Goal: Information Seeking & Learning: Learn about a topic

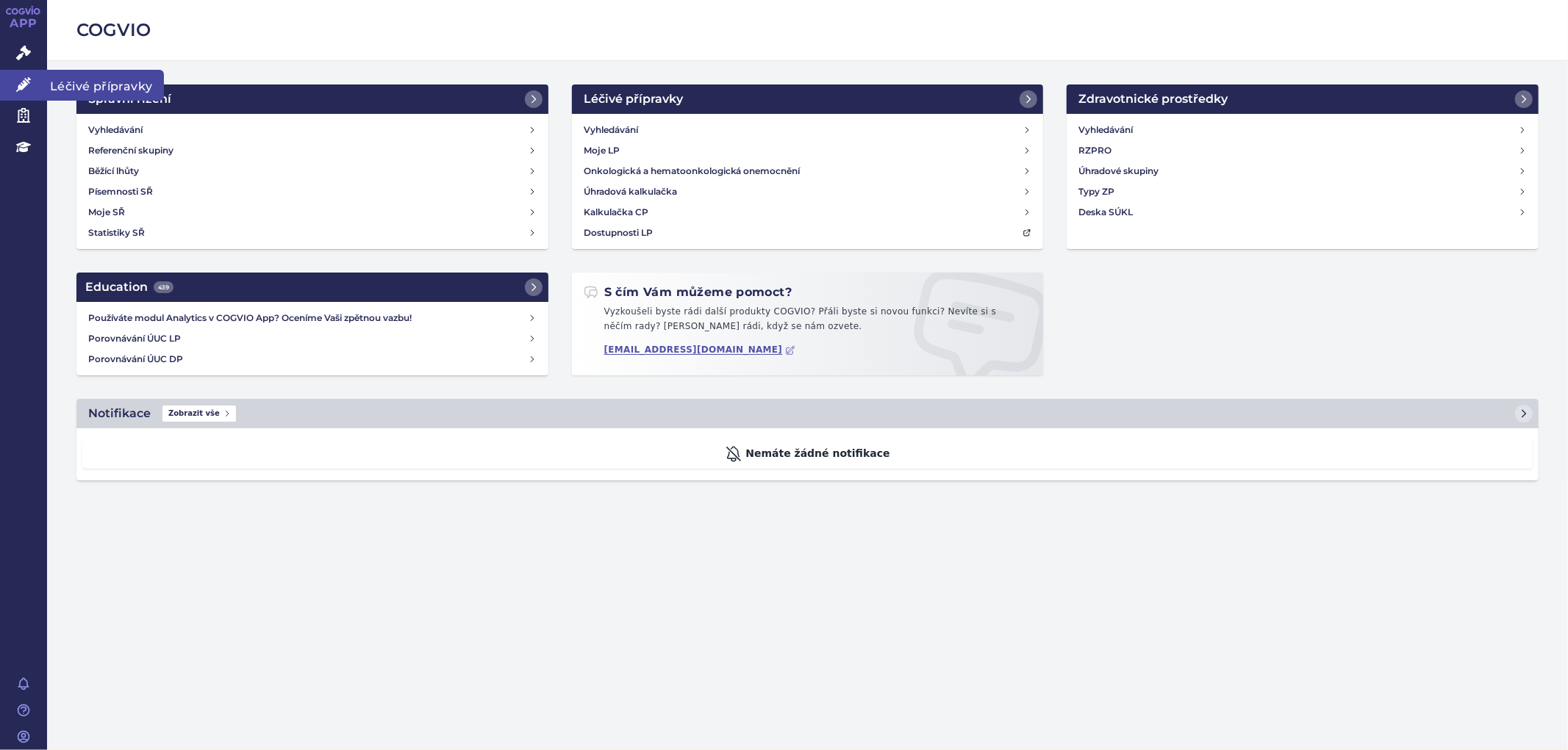
click at [16, 82] on icon at bounding box center [23, 85] width 14 height 14
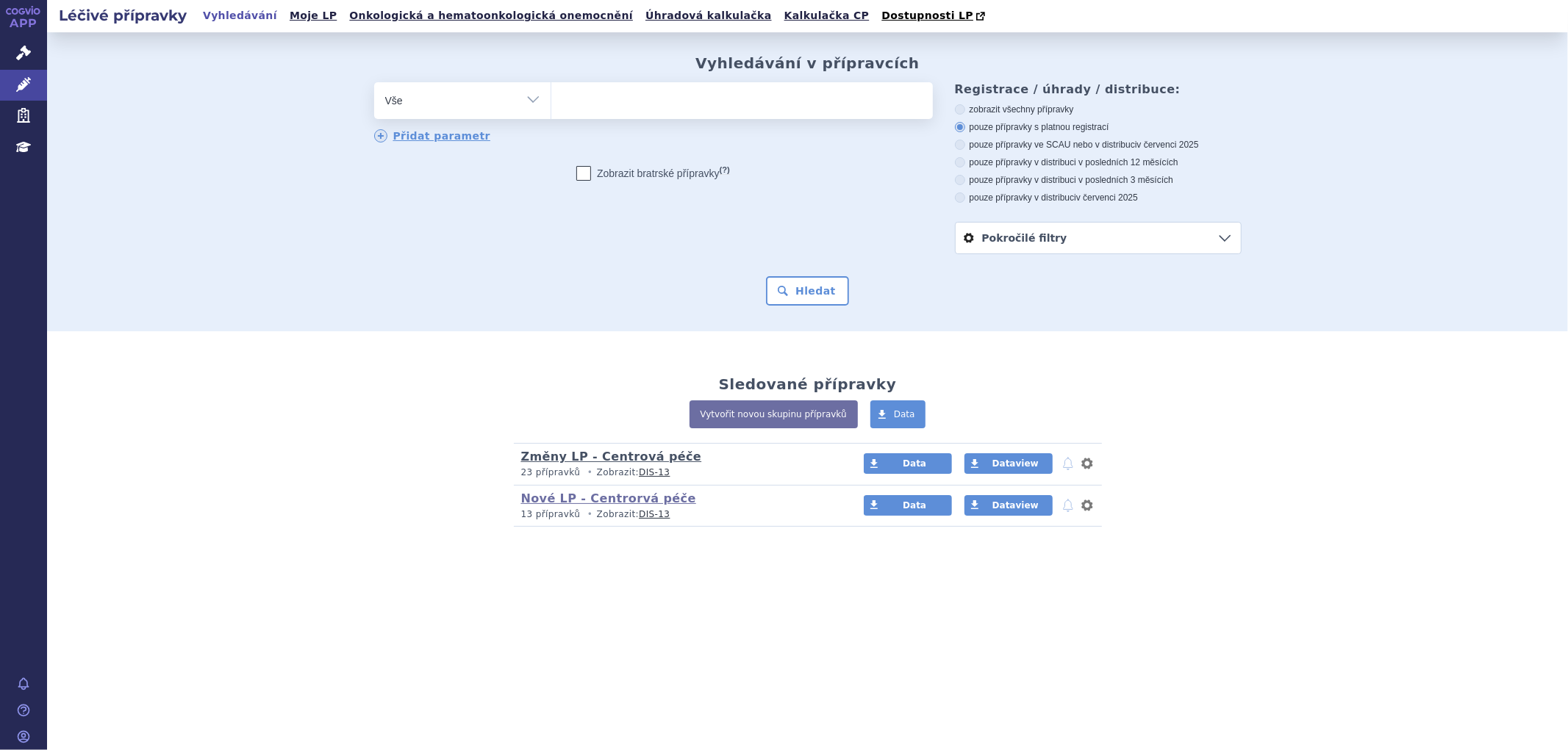
click at [611, 459] on link "Změny LP - Centrová péče" at bounding box center [611, 456] width 181 height 14
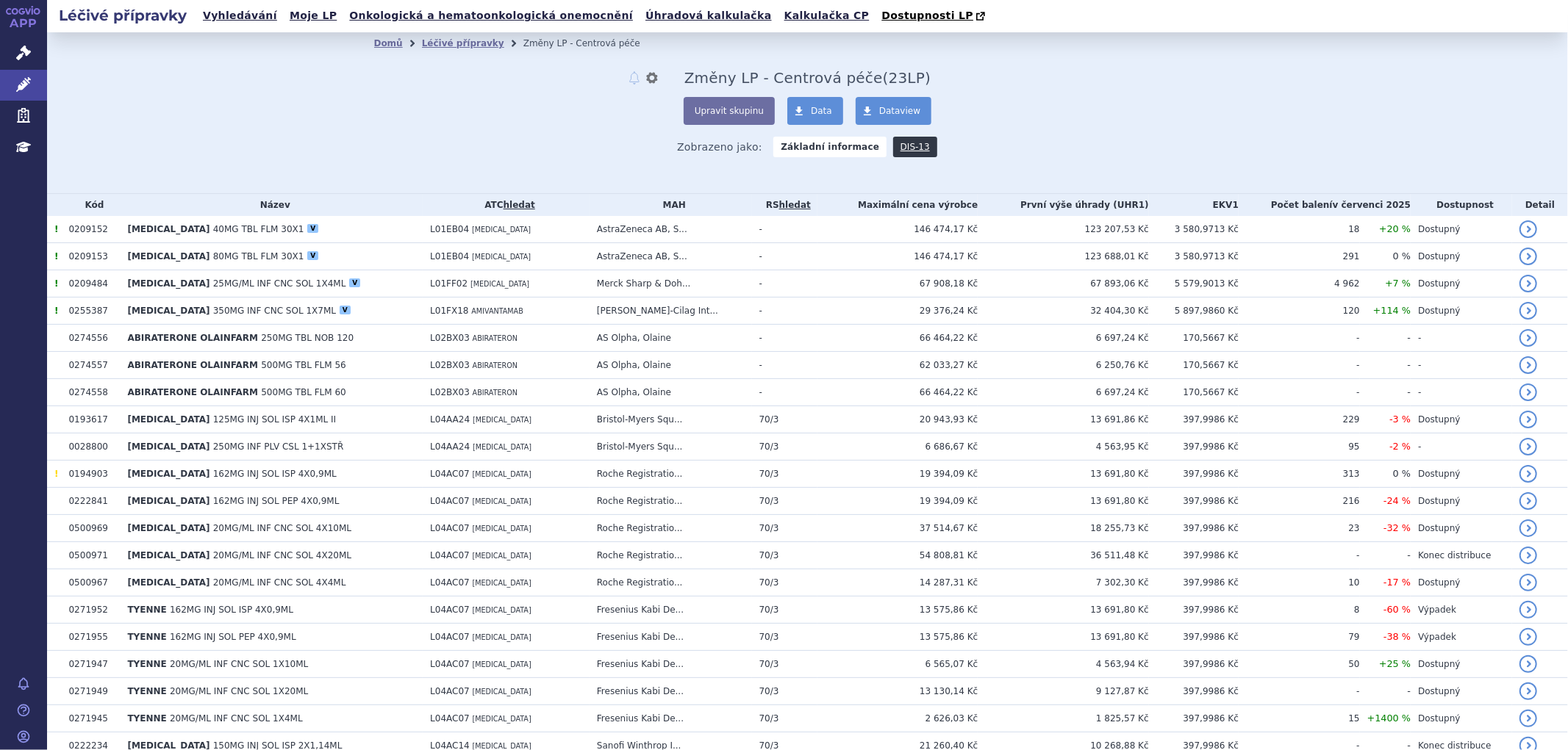
scroll to position [82, 0]
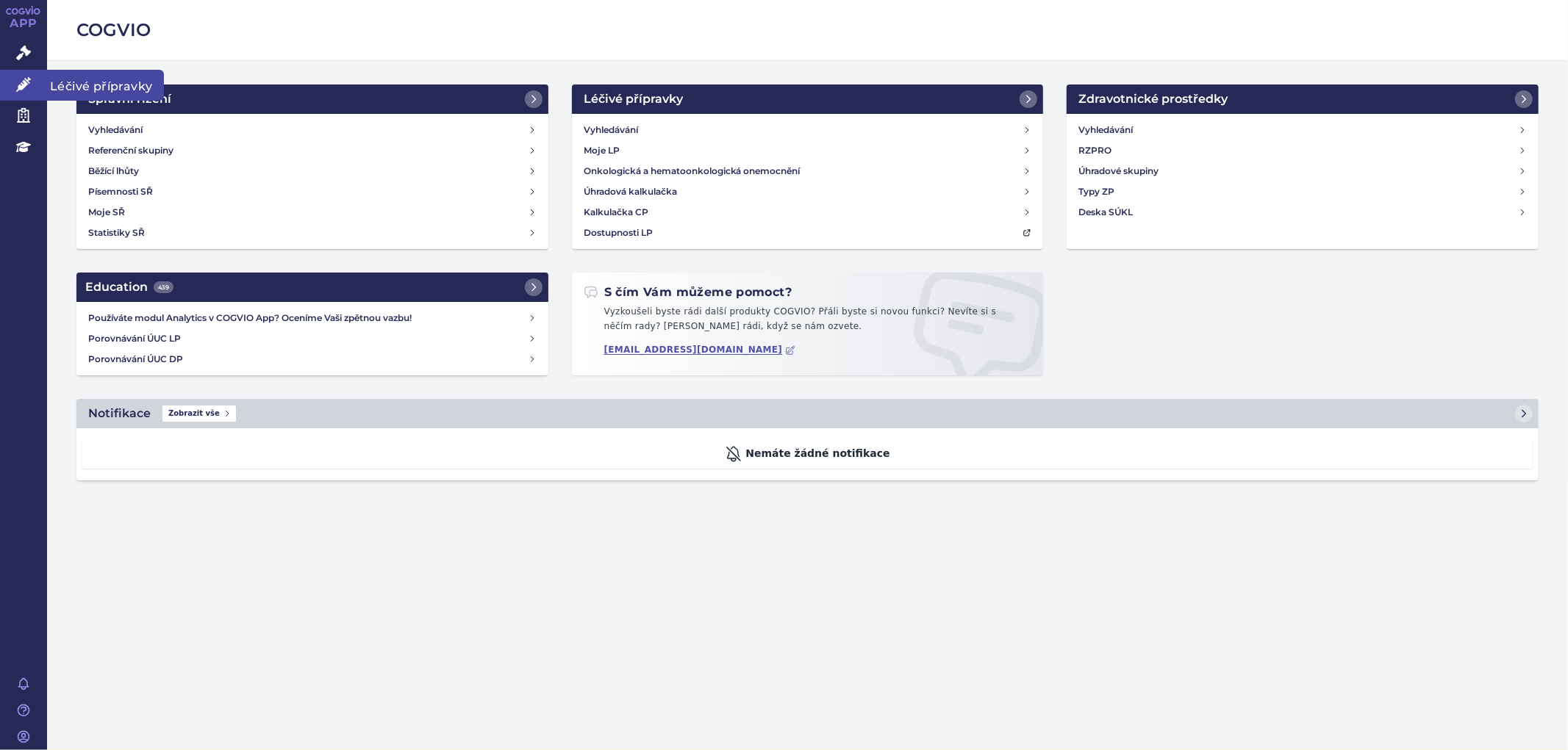
click at [28, 85] on icon at bounding box center [23, 85] width 14 height 14
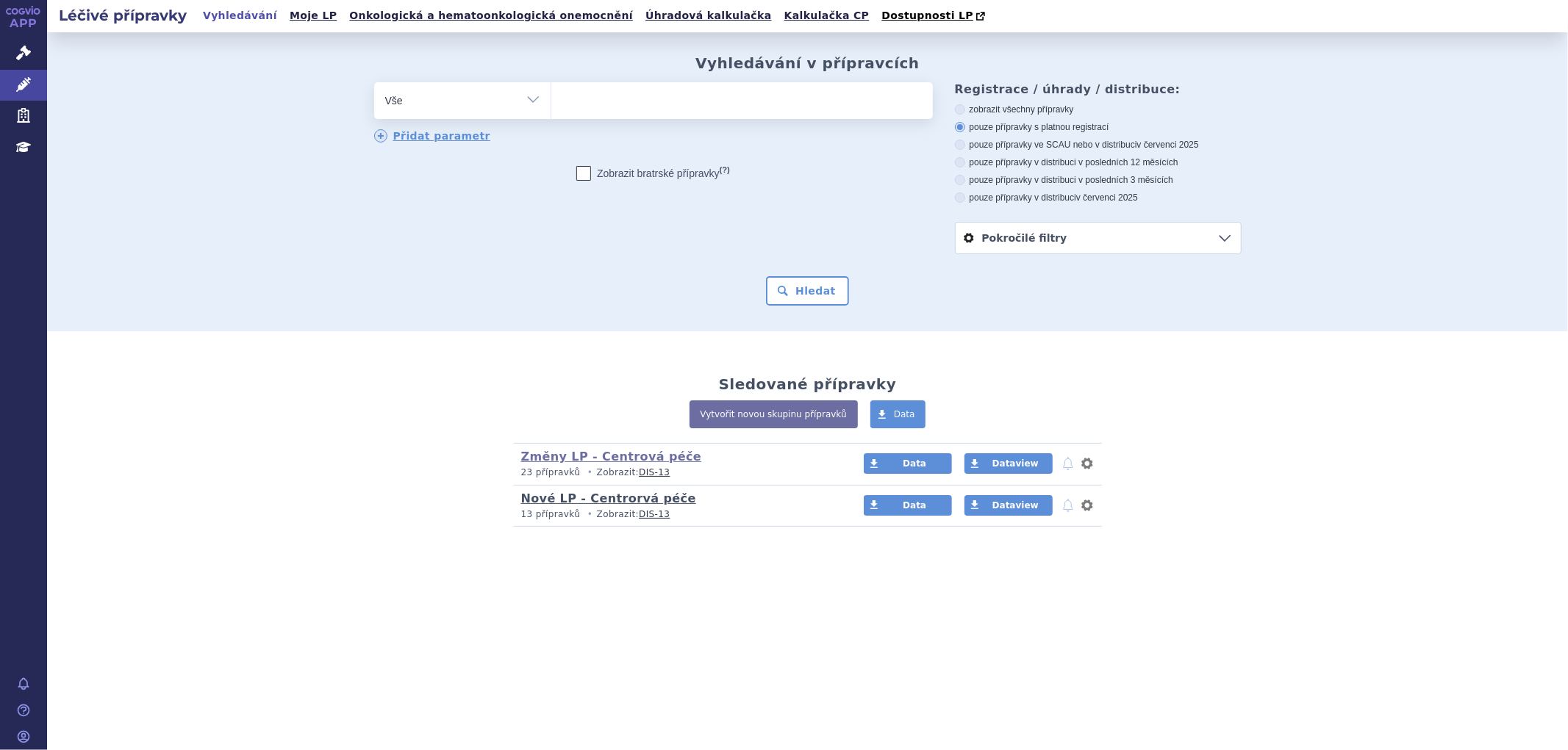
click at [572, 502] on link "Nové LP - Centrorvá péče" at bounding box center [609, 498] width 175 height 14
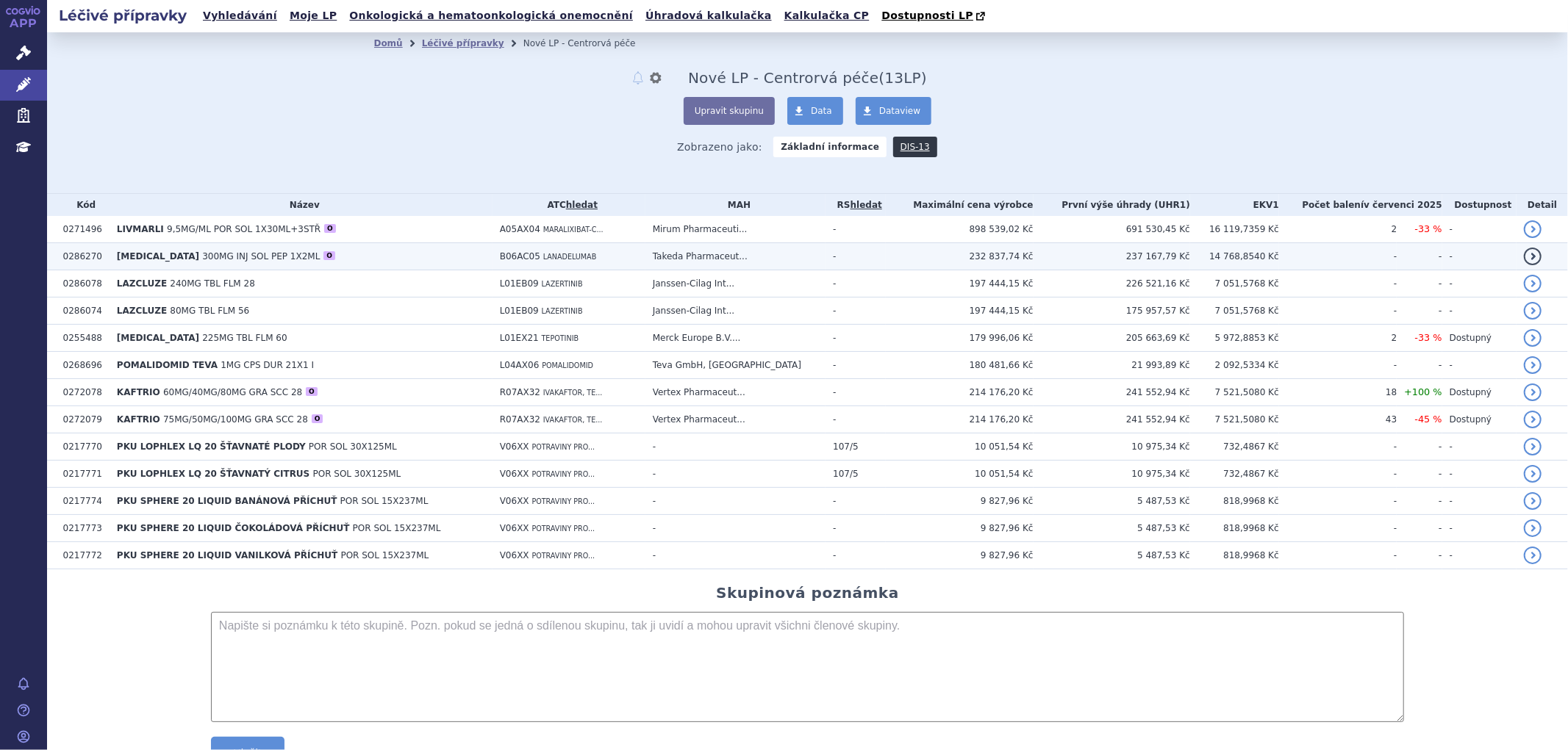
click at [161, 252] on span "[MEDICAL_DATA]" at bounding box center [158, 256] width 82 height 10
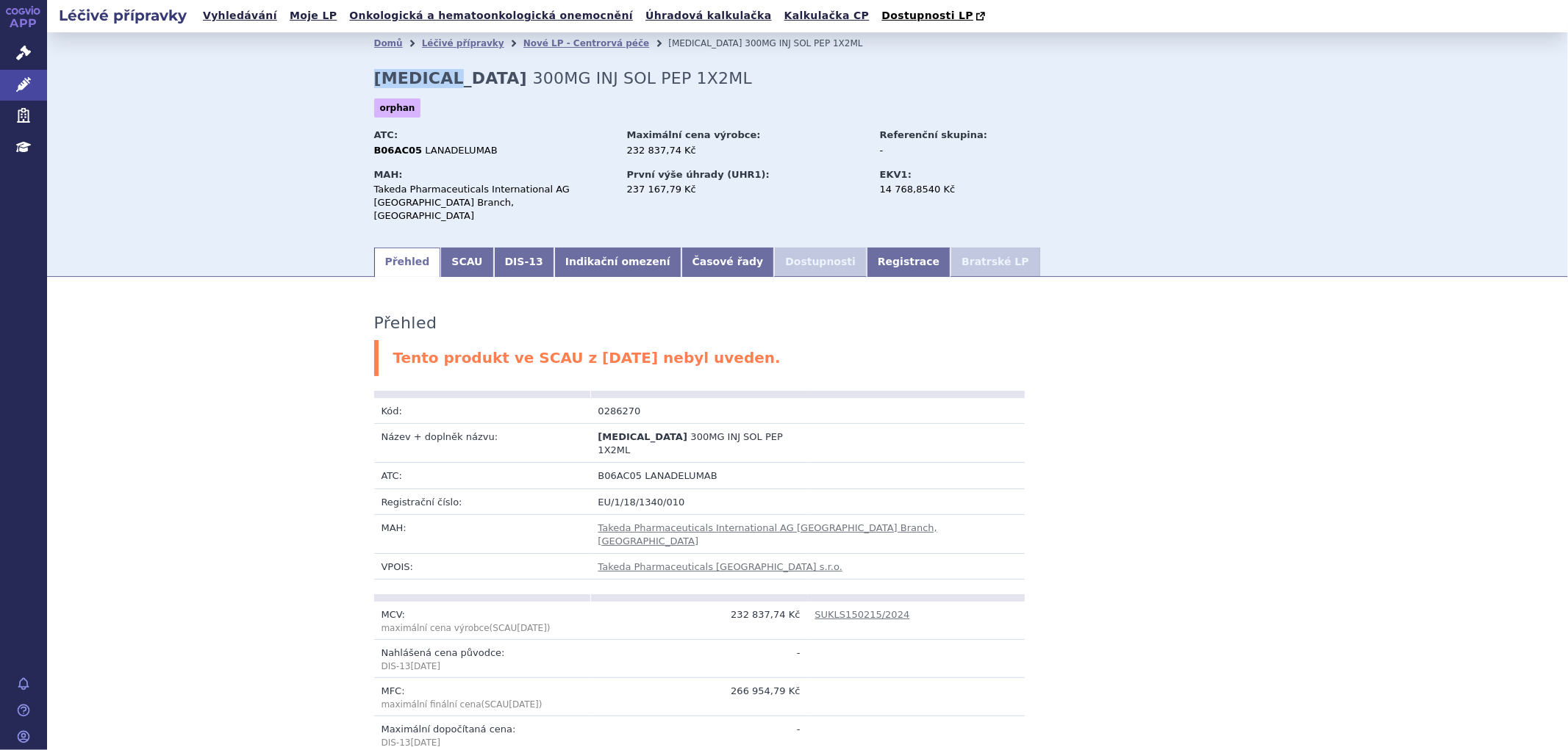
drag, startPoint x: 452, startPoint y: 75, endPoint x: 365, endPoint y: 74, distance: 87.0
click at [365, 74] on div "Domů Léčivé přípravky Nové LP - Centrorvá péče TAKHZYRO 300MG INJ SOL PEP 1X2ML…" at bounding box center [807, 150] width 926 height 191
copy strong "TAKHZYRO"
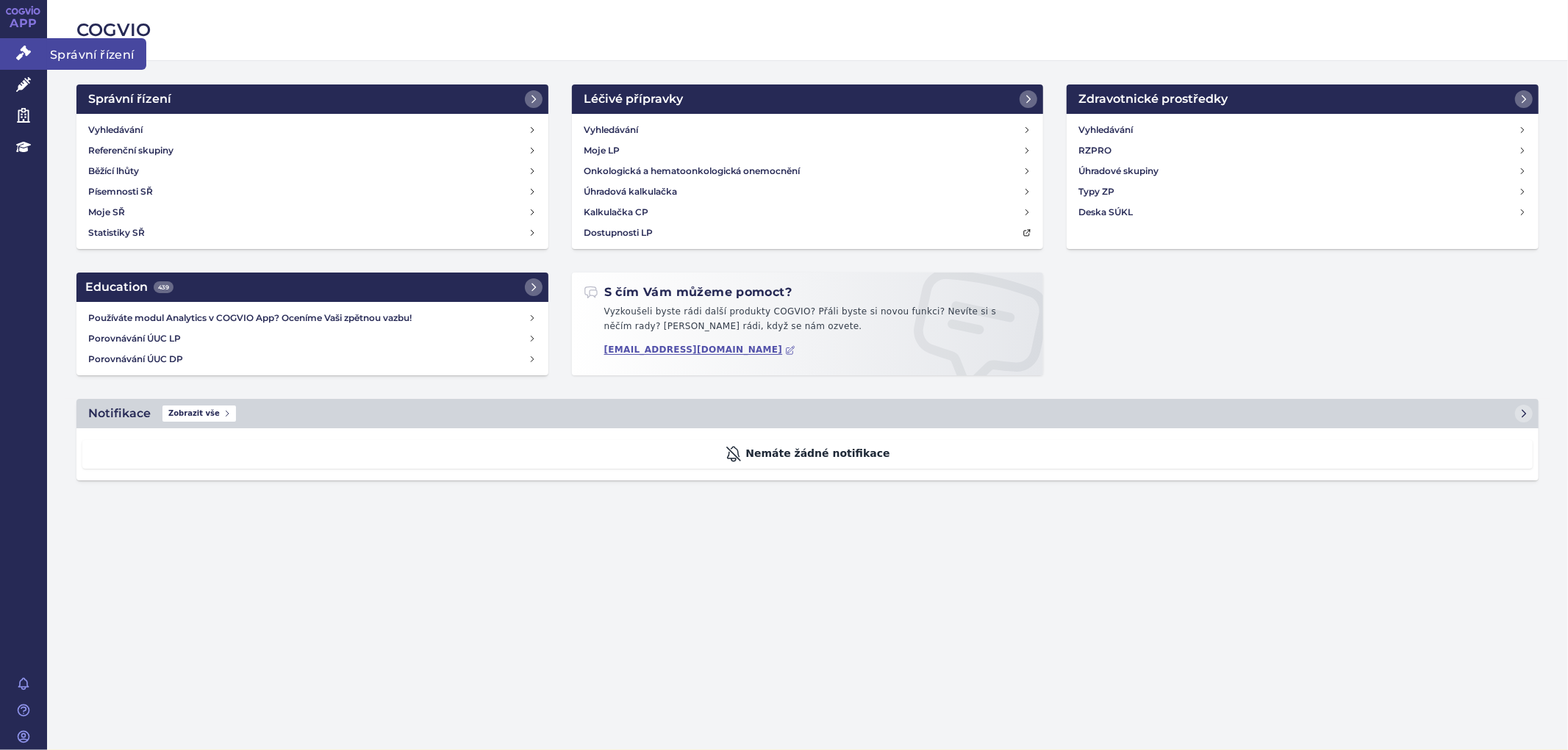
click at [20, 60] on icon at bounding box center [23, 53] width 14 height 14
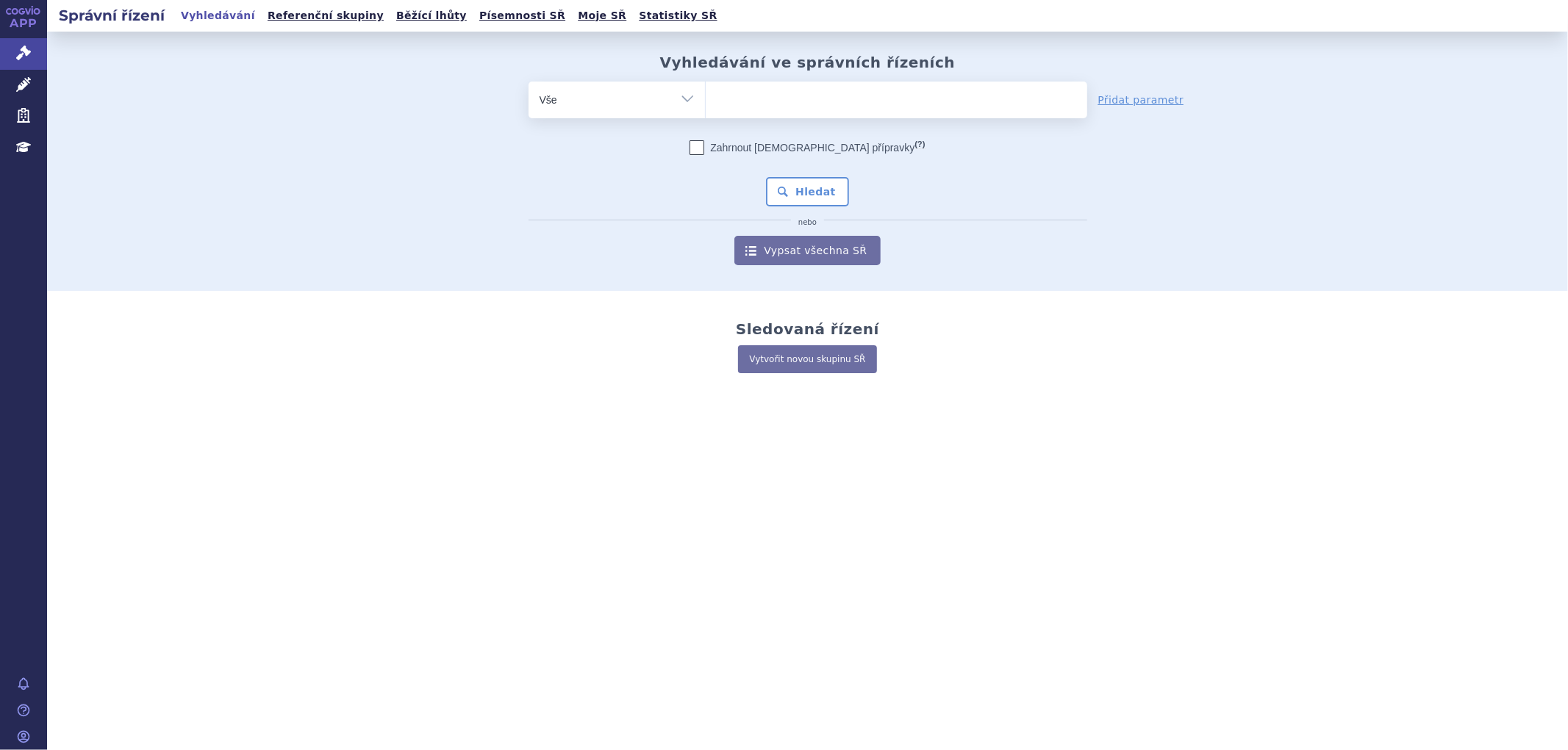
click at [738, 97] on ul at bounding box center [896, 97] width 381 height 31
click at [706, 97] on select at bounding box center [705, 99] width 1 height 37
paste input "TAKHZYRO"
type input "TAKHZYRO"
select select "TAKHZYRO"
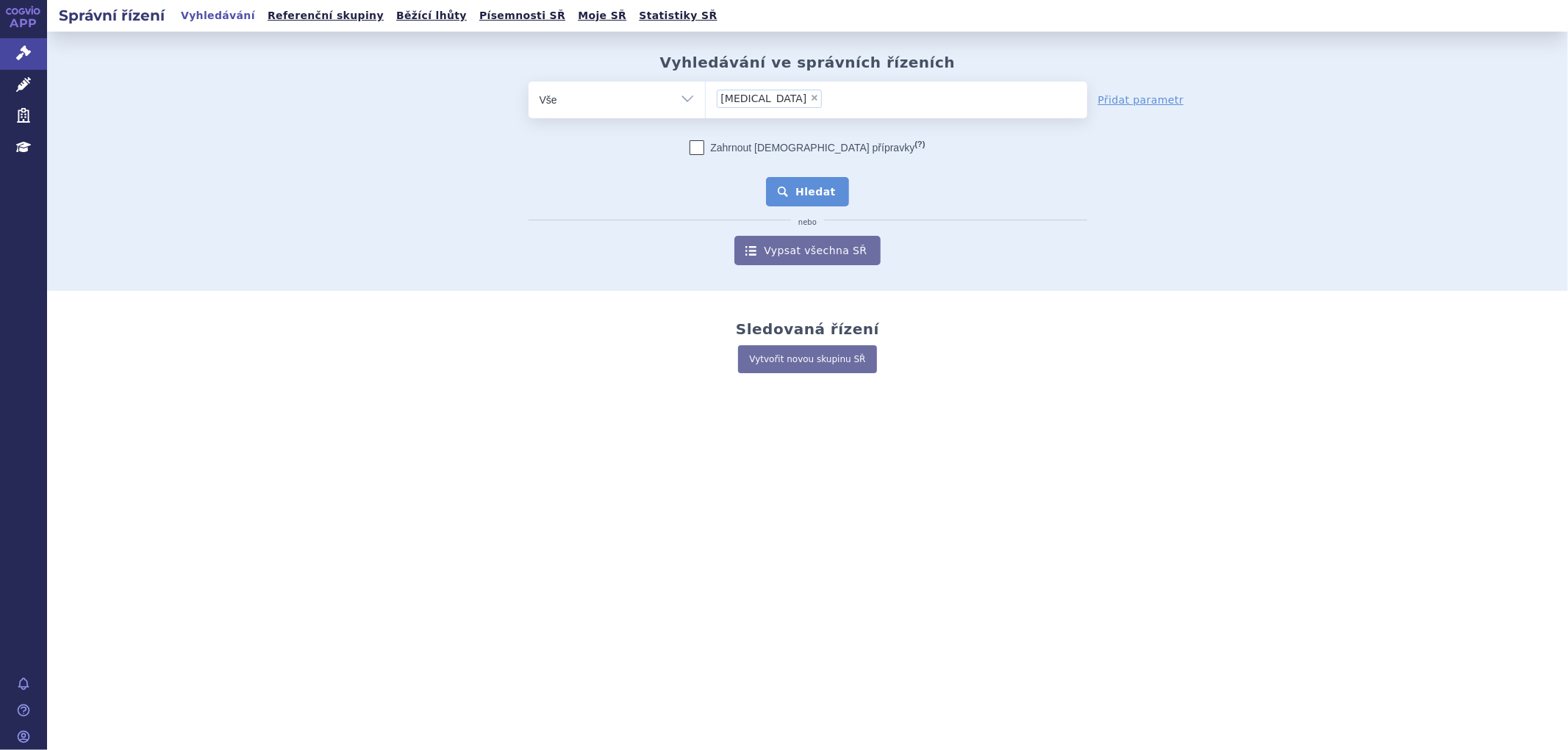
click at [812, 187] on button "Hledat" at bounding box center [808, 192] width 83 height 30
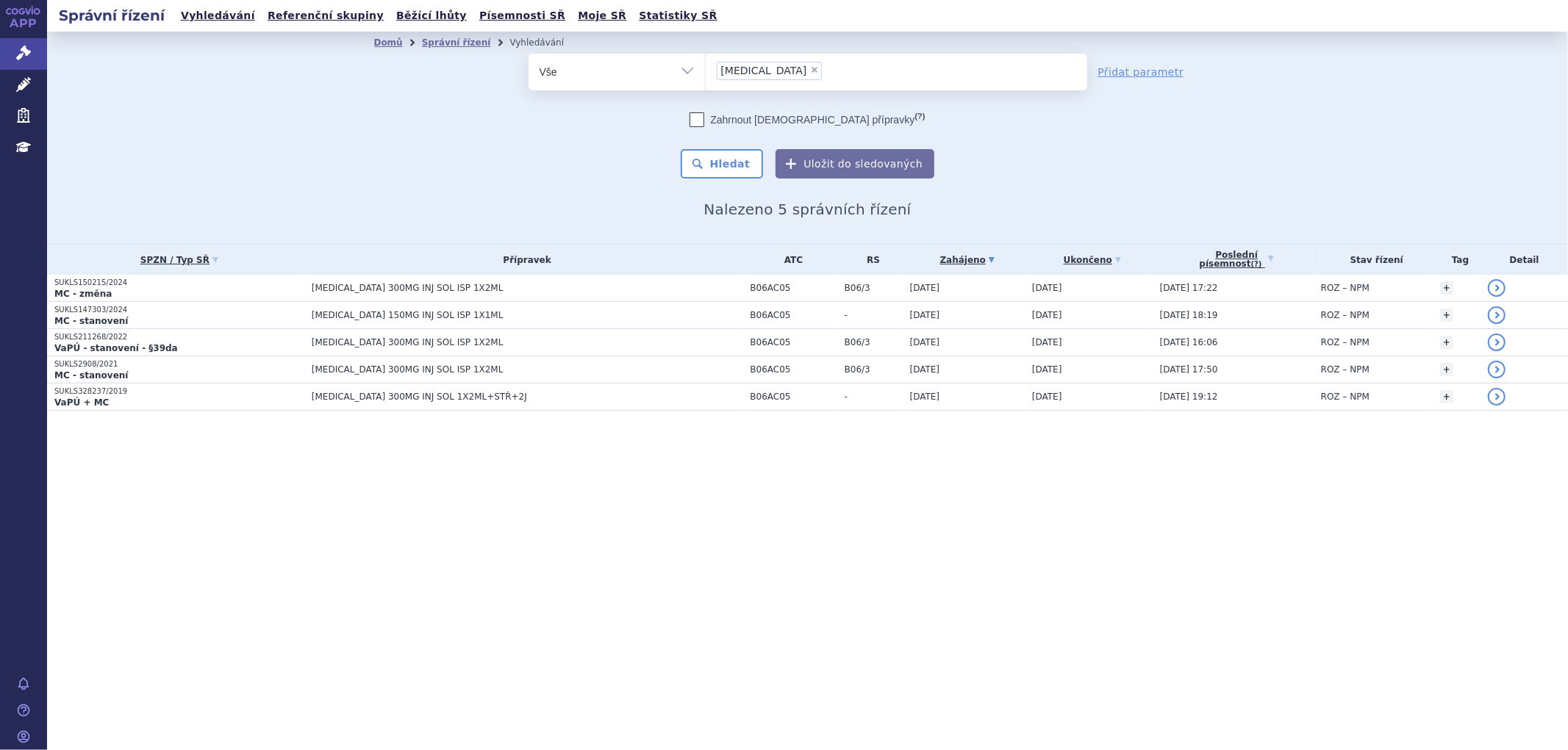
click at [773, 64] on li "× TAKHZYRO" at bounding box center [769, 70] width 105 height 18
click at [706, 64] on select "TAKHZYRO" at bounding box center [705, 71] width 1 height 37
click at [811, 69] on span "×" at bounding box center [815, 70] width 9 height 9
click at [706, 69] on select "TAKHZYRO" at bounding box center [705, 71] width 1 height 37
select select
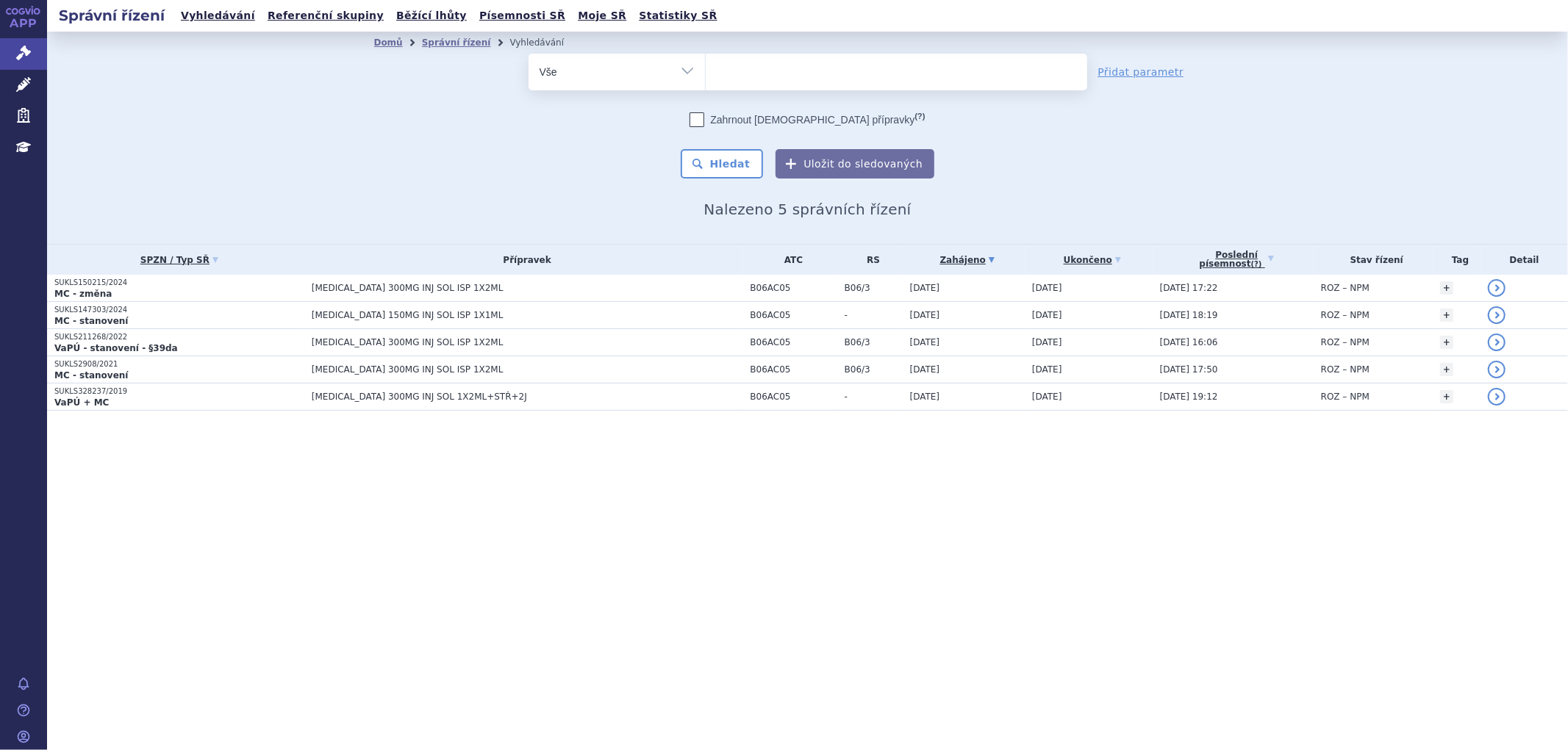
type input "POMALIDOMID TEVA"
select select "POMALIDOMID TEVA"
click at [738, 163] on button "Hledat" at bounding box center [722, 164] width 83 height 30
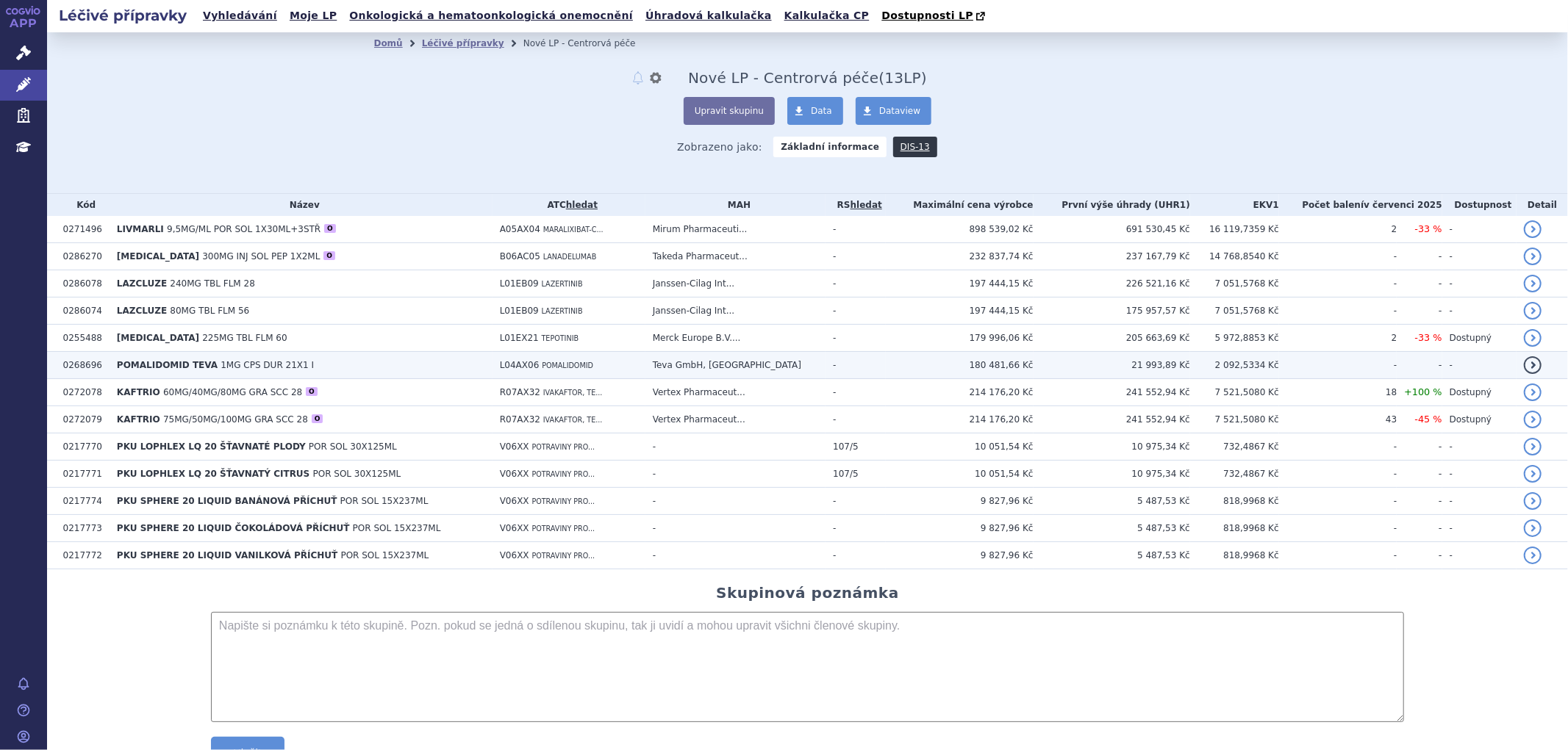
click at [221, 370] on span "1MG CPS DUR 21X1 I" at bounding box center [268, 365] width 94 height 10
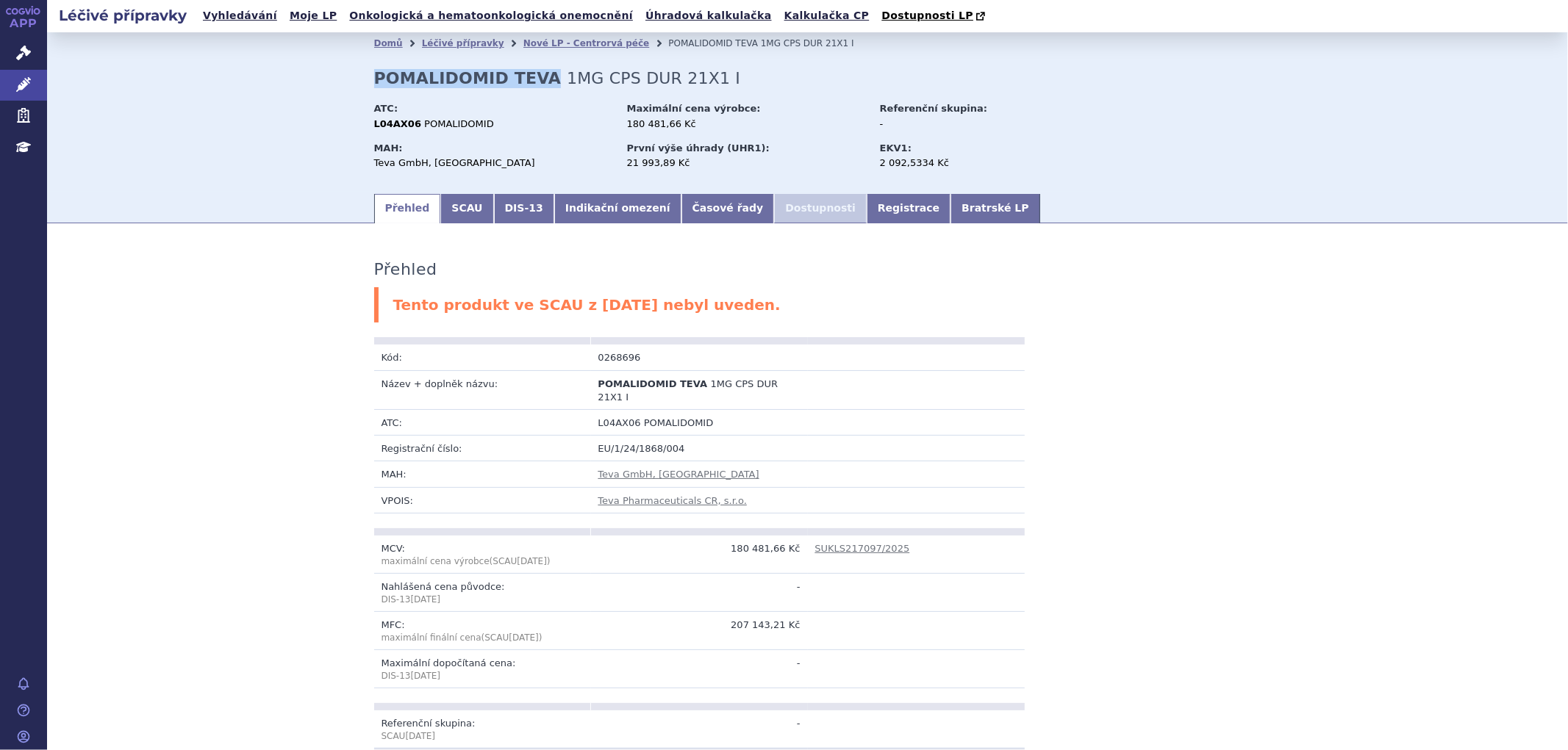
click at [530, 89] on div "Domů Léčivé přípravky [GEOGRAPHIC_DATA] - Centrorvá péče POMALIDOMID TEVA 1MG C…" at bounding box center [807, 123] width 926 height 137
copy strong "POMALIDOMID TEVA"
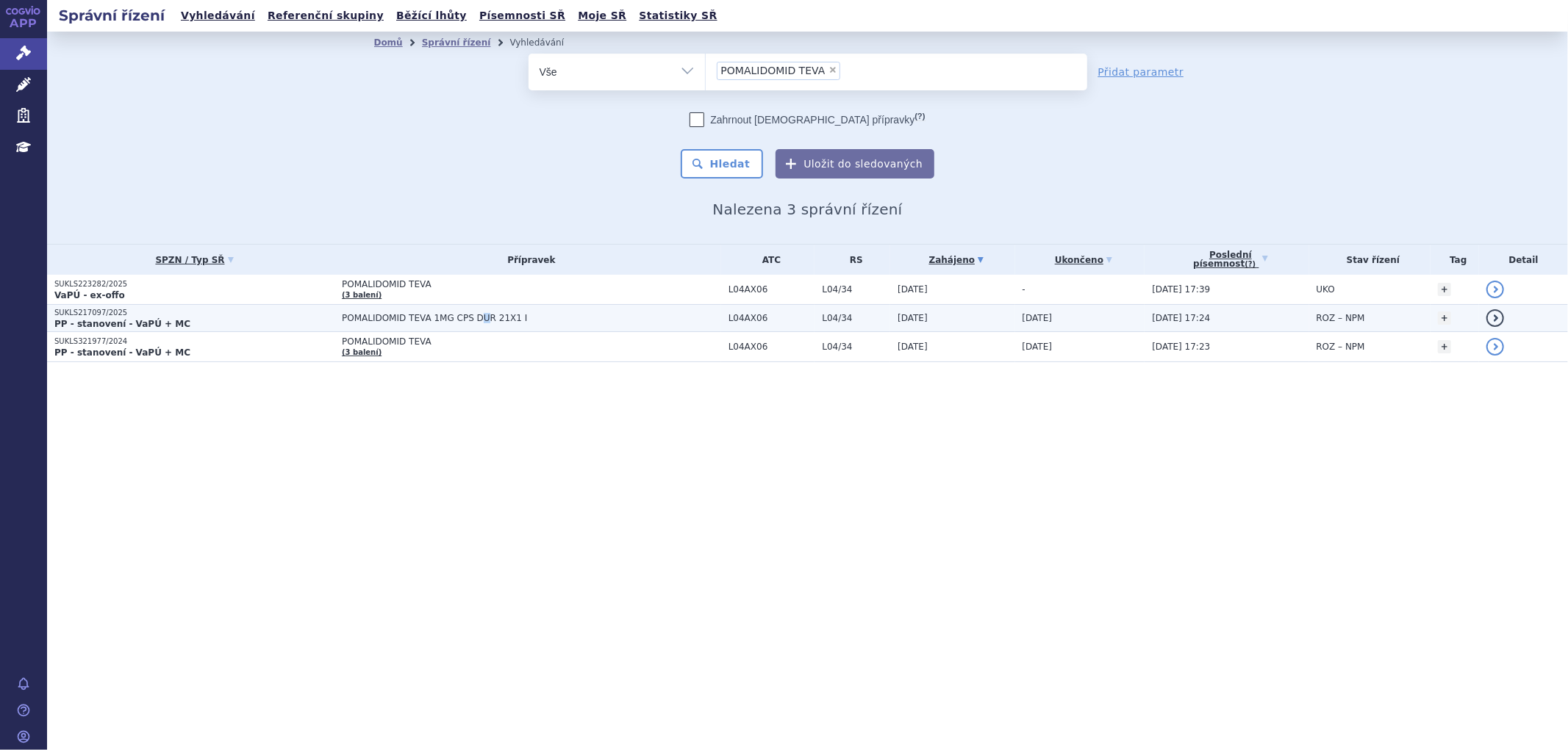
click at [463, 316] on span "POMALIDOMID TEVA 1MG CPS DUR 21X1 I" at bounding box center [526, 317] width 368 height 10
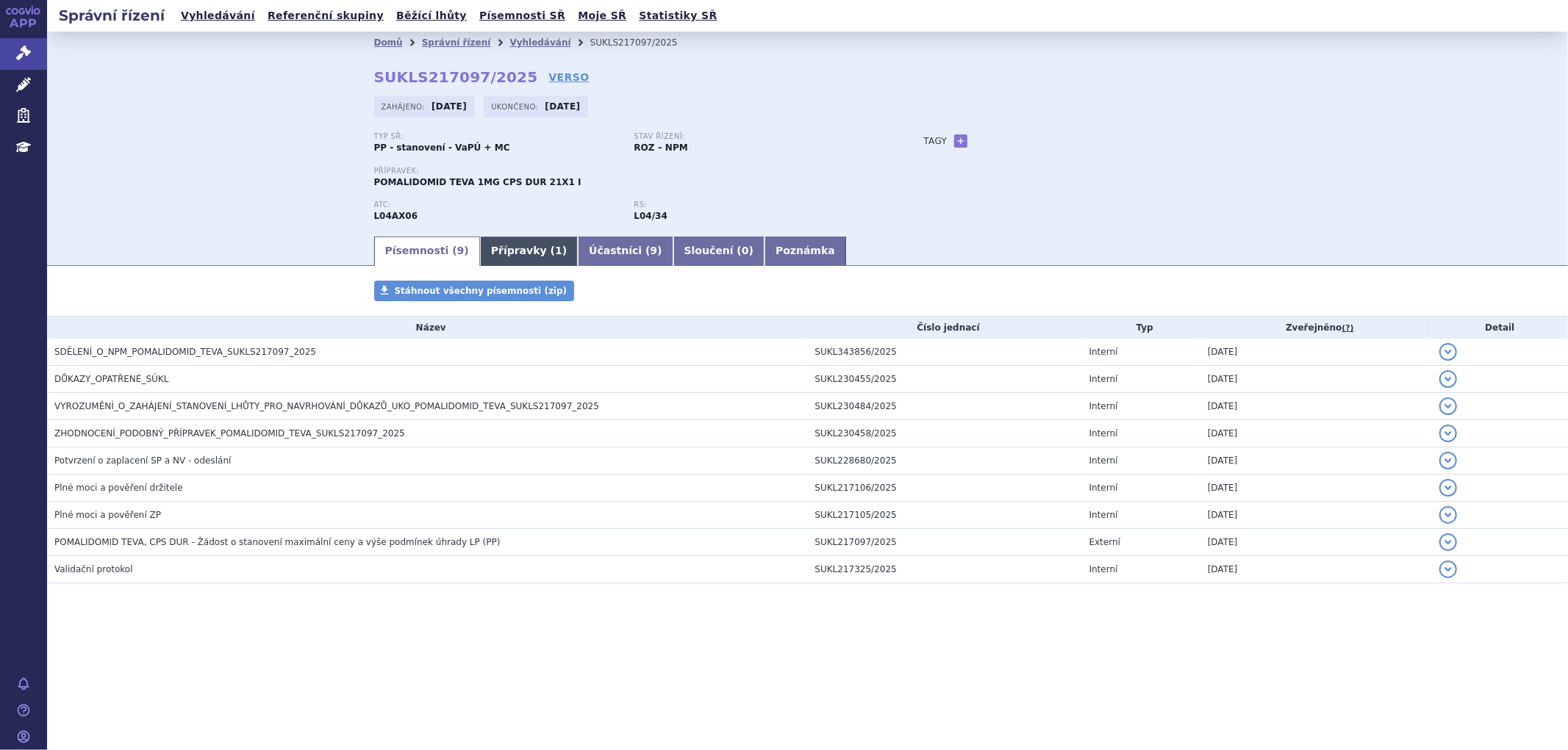
click at [508, 257] on link "Přípravky ( 1 )" at bounding box center [528, 252] width 97 height 30
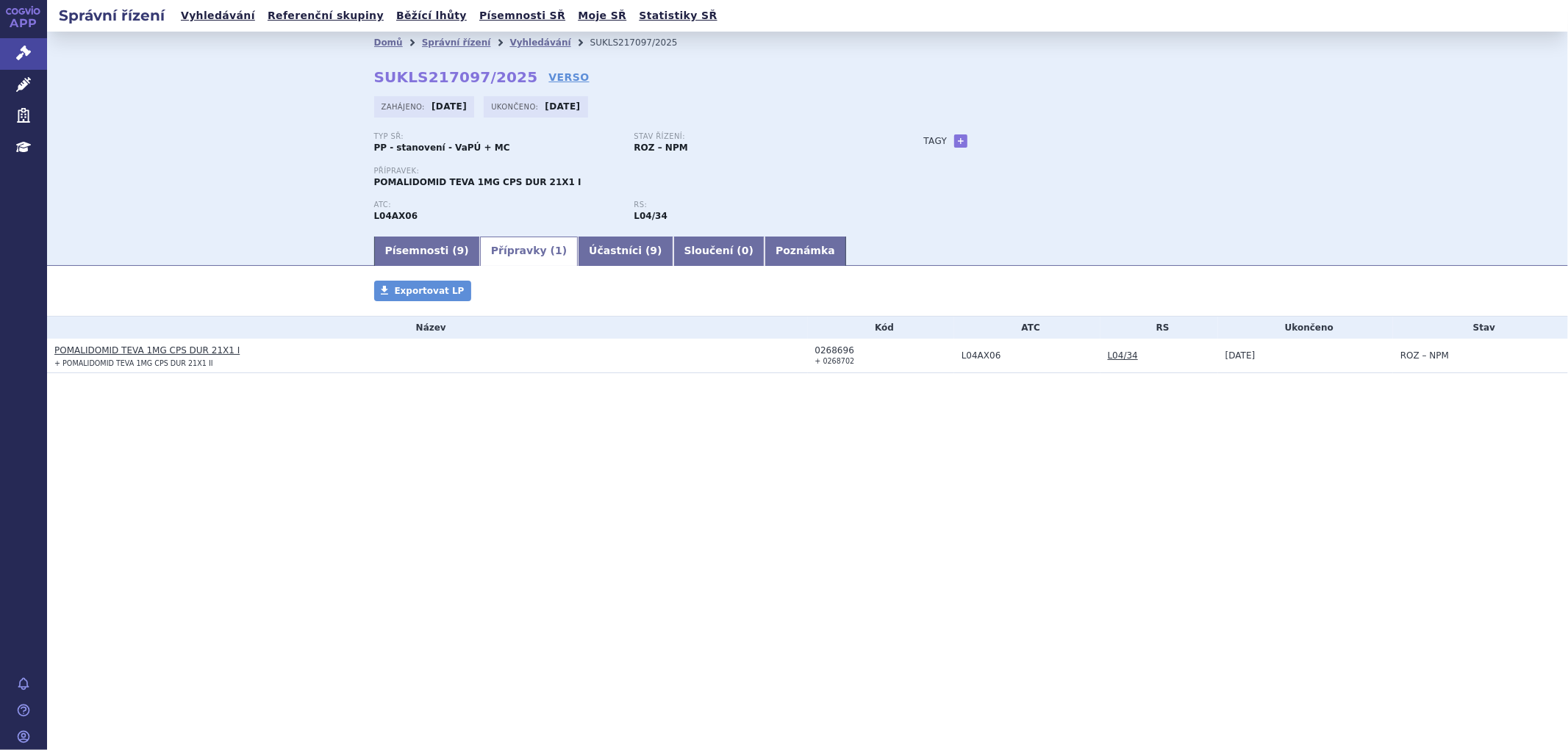
click at [498, 256] on link "Přípravky ( 1 )" at bounding box center [528, 252] width 97 height 30
click at [444, 245] on link "Písemnosti ( 9 )" at bounding box center [426, 252] width 105 height 30
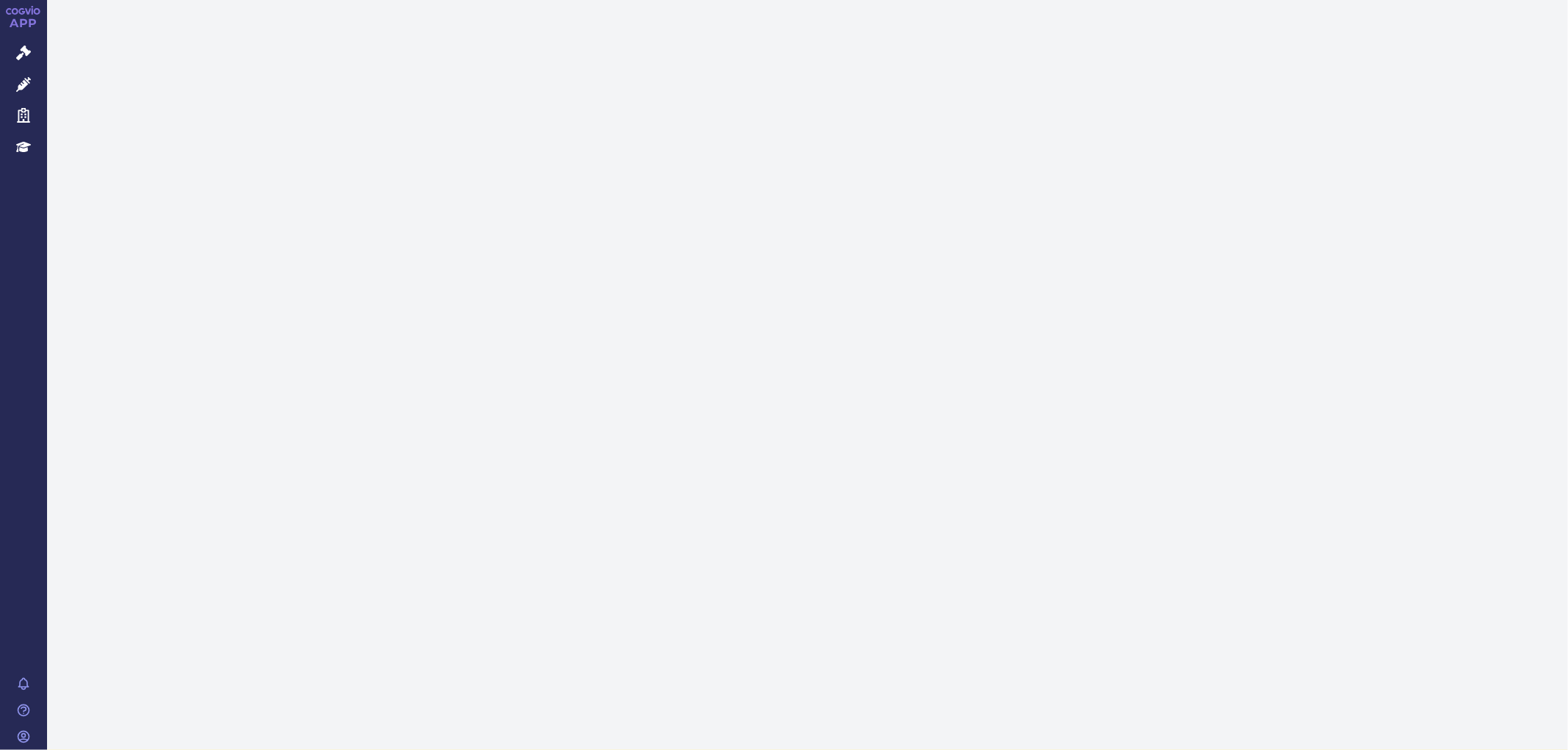
click at [9, 50] on link "Správní řízení" at bounding box center [23, 53] width 47 height 31
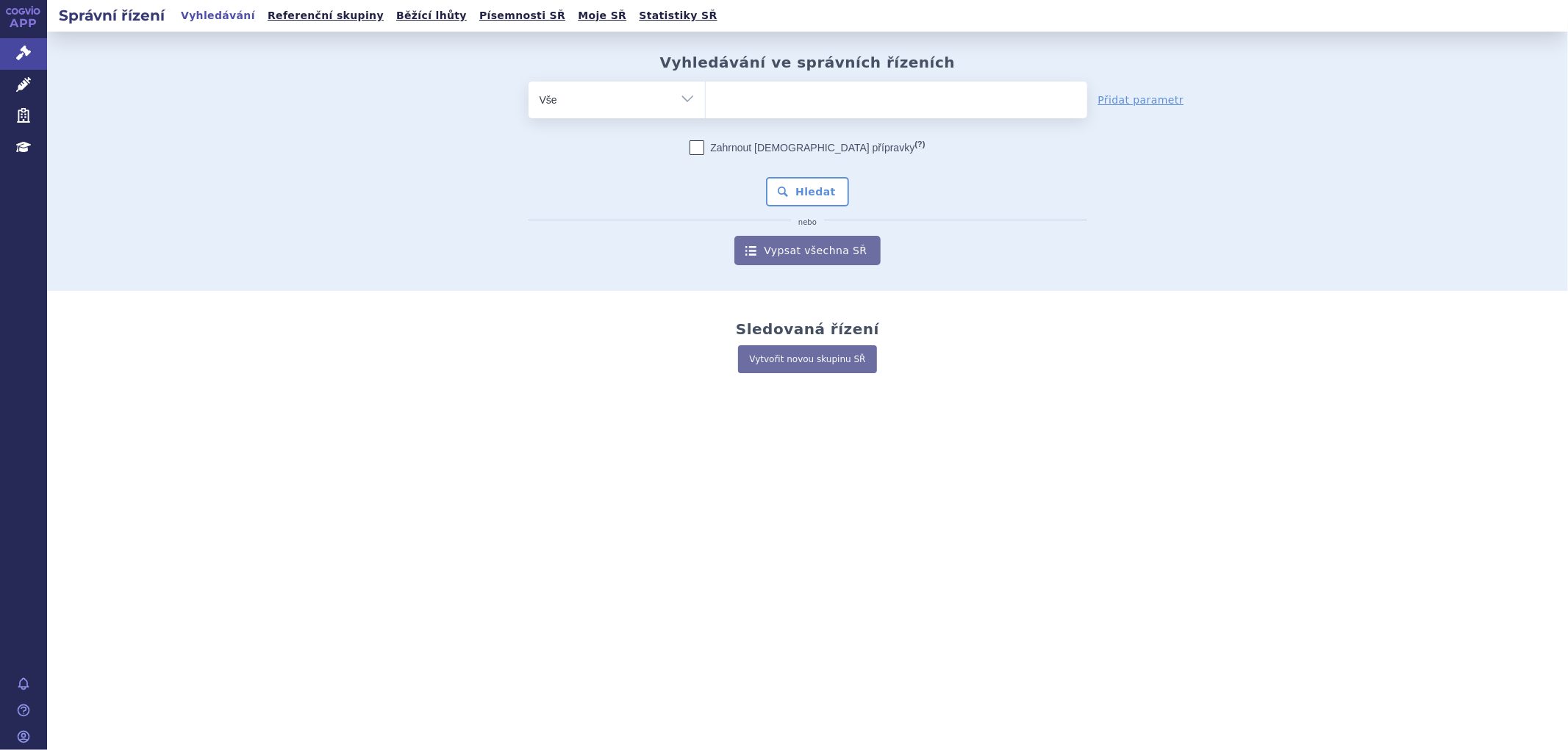
click at [775, 109] on ul at bounding box center [896, 97] width 381 height 31
click at [706, 109] on select at bounding box center [705, 99] width 1 height 37
paste input "SUKLS318214/2024"
type input "SUKLS318214/2024"
select select "SUKLS318214/2024"
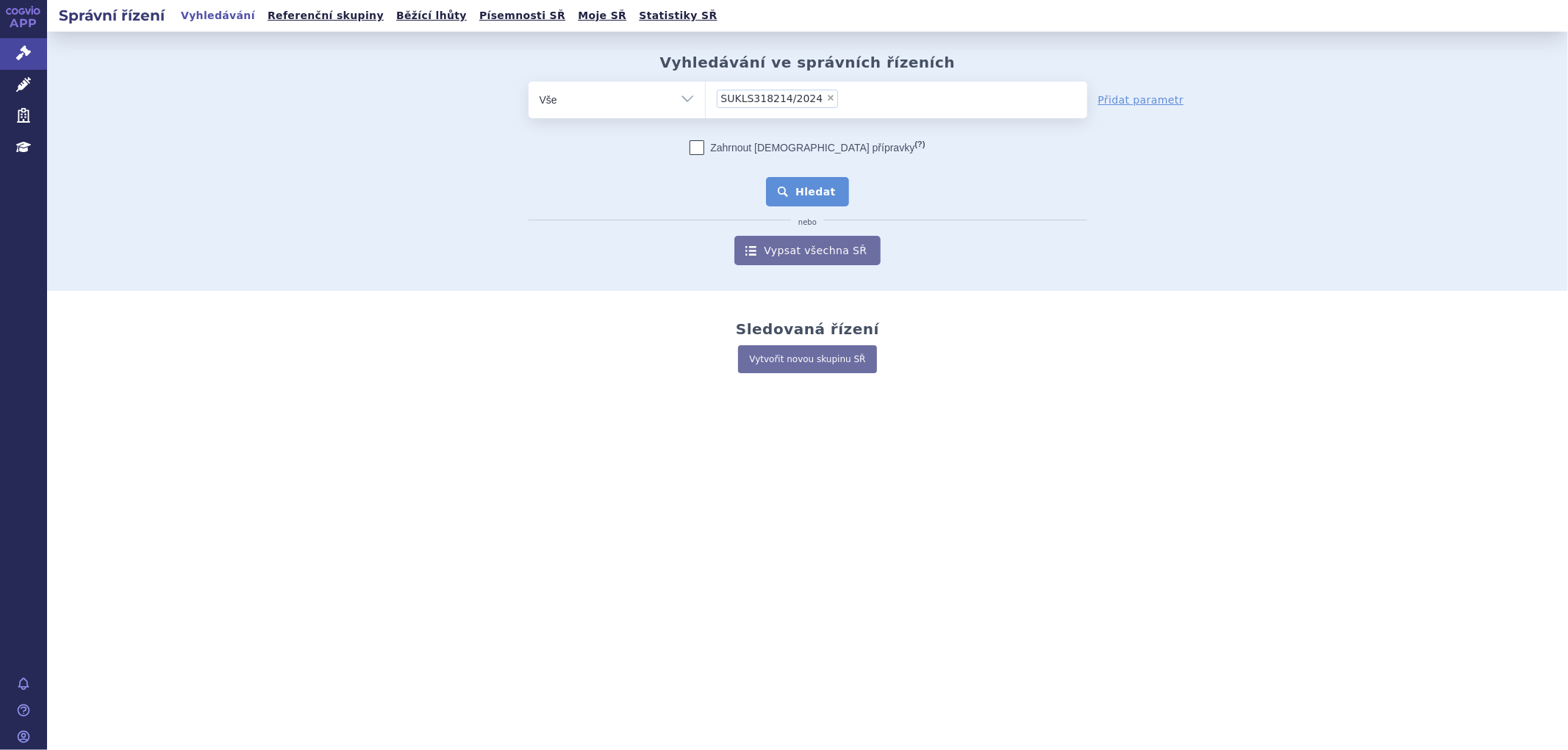
click at [814, 182] on button "Hledat" at bounding box center [808, 192] width 83 height 30
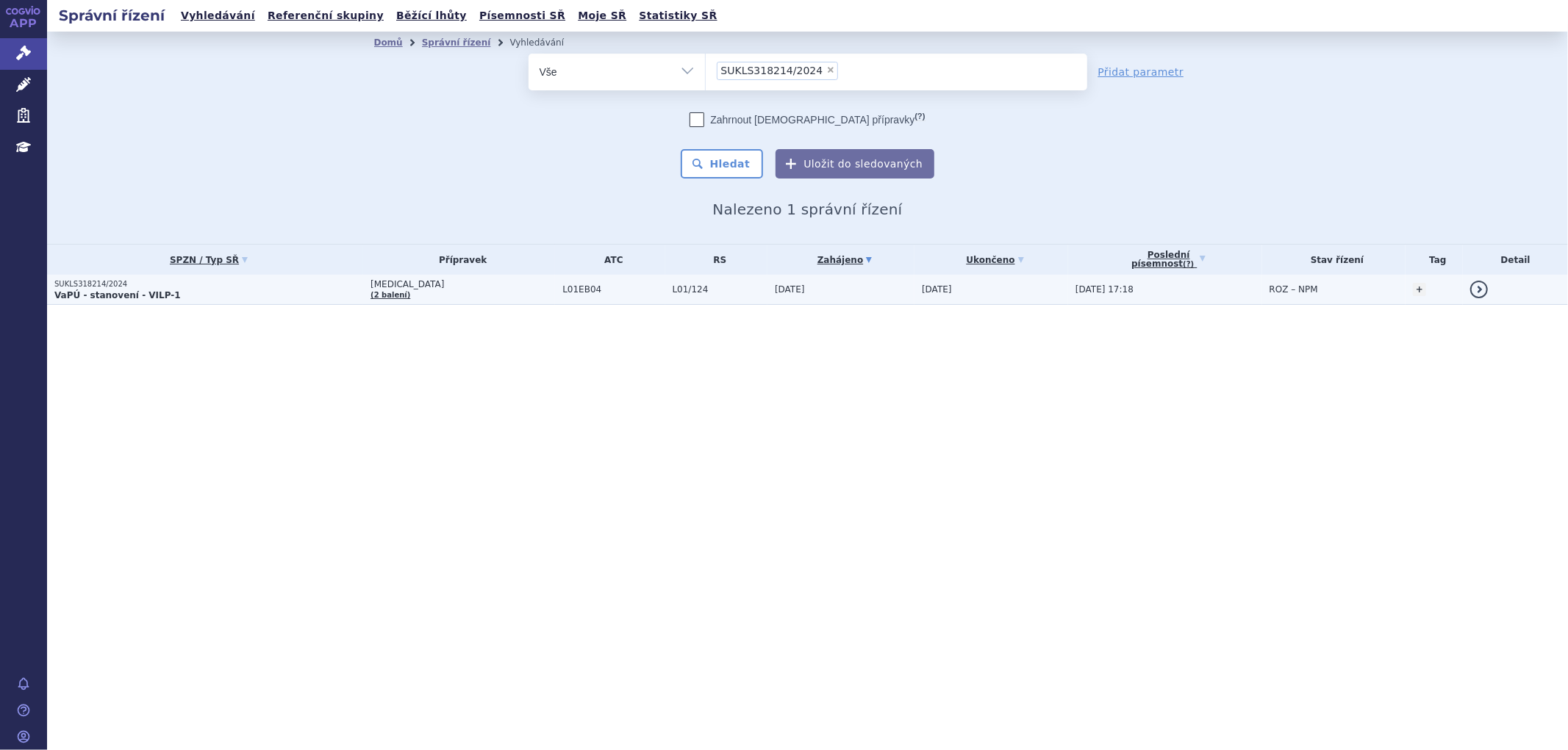
click at [476, 298] on td "[MEDICAL_DATA] (2 balení)" at bounding box center [459, 289] width 192 height 30
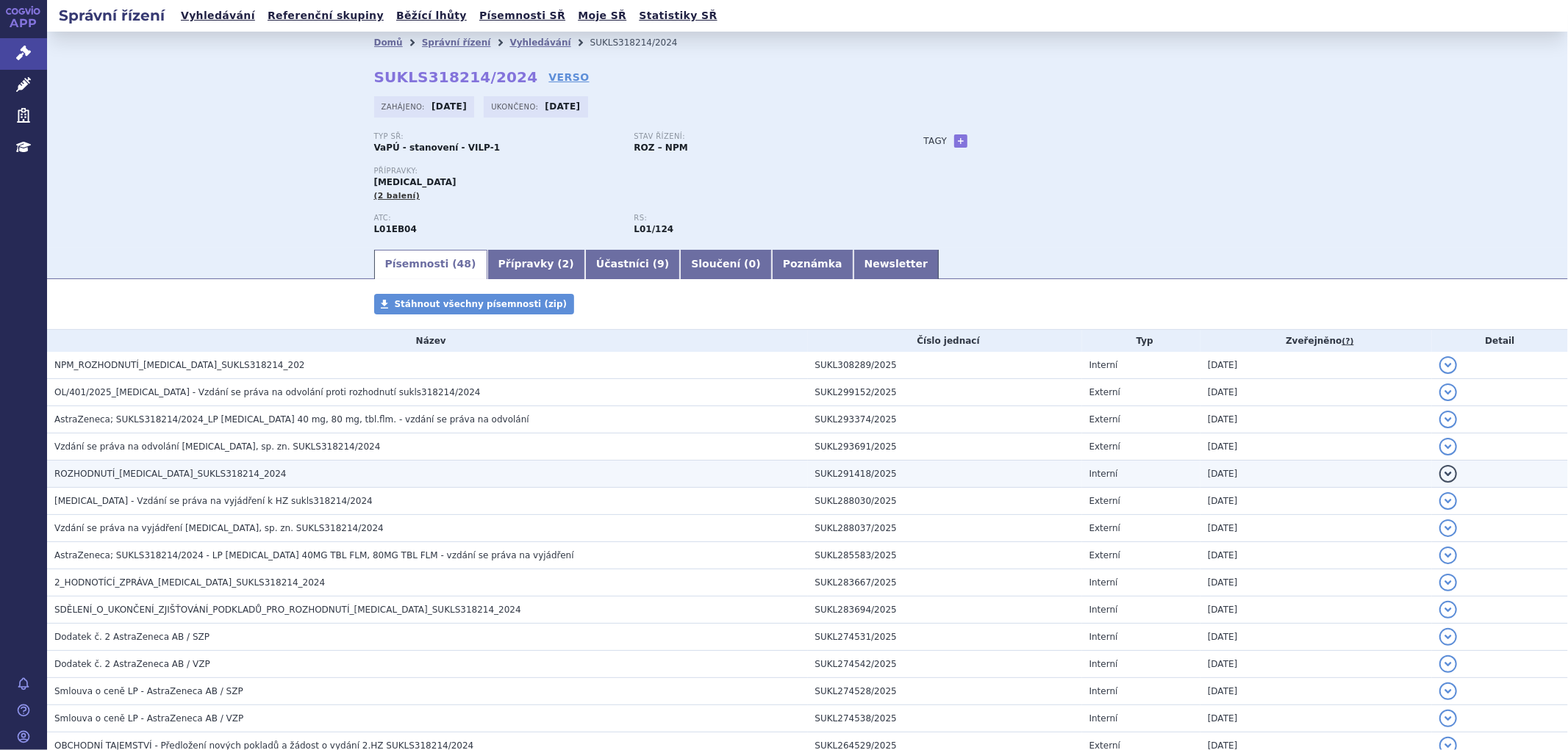
click at [211, 476] on span "ROZHODNUTÍ_TAGRISSO_SUKLS318214_2024" at bounding box center [170, 473] width 233 height 10
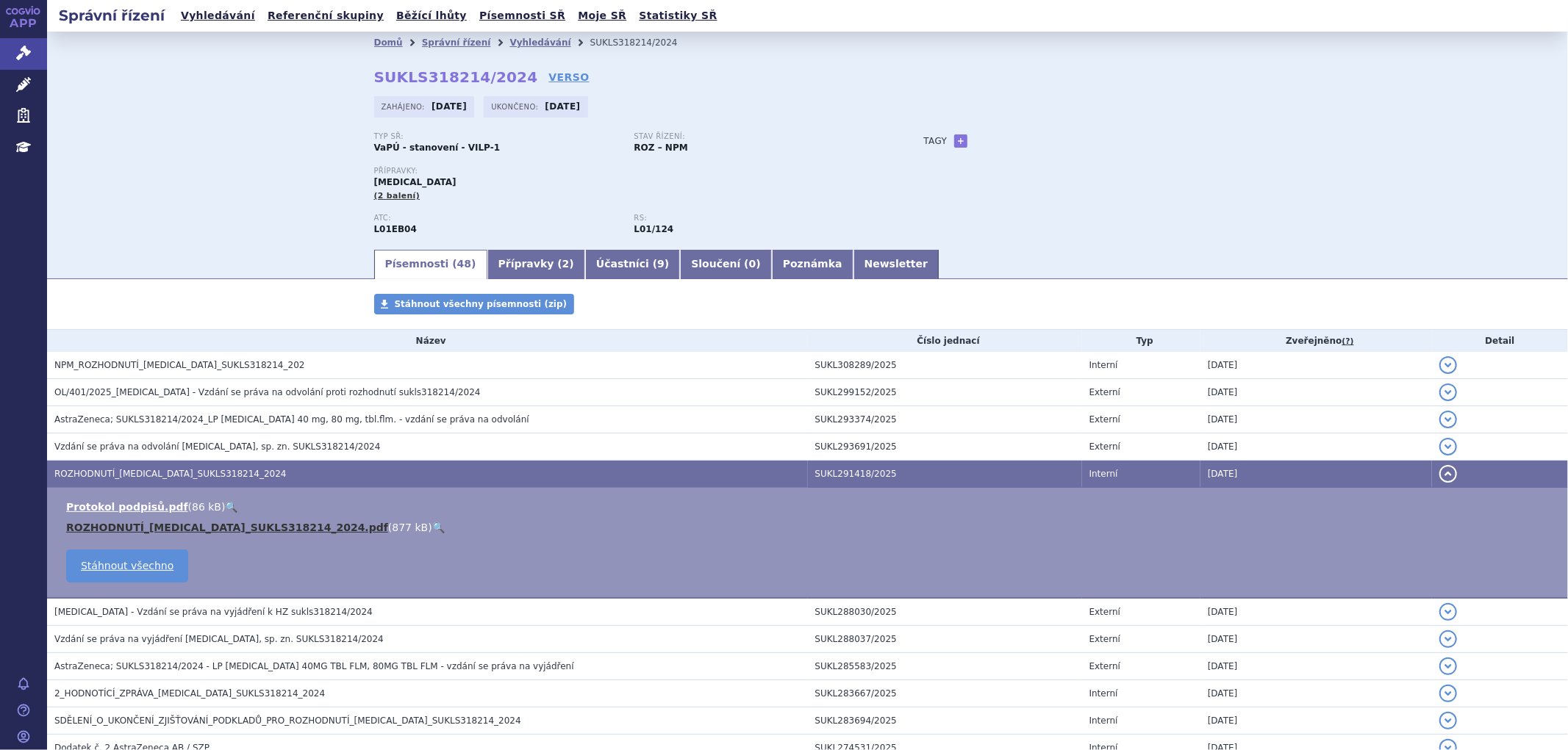
click at [215, 532] on link "ROZHODNUTÍ_TAGRISSO_SUKLS318214_2024.pdf" at bounding box center [226, 527] width 322 height 12
click at [510, 38] on link "Vyhledávání" at bounding box center [540, 42] width 61 height 10
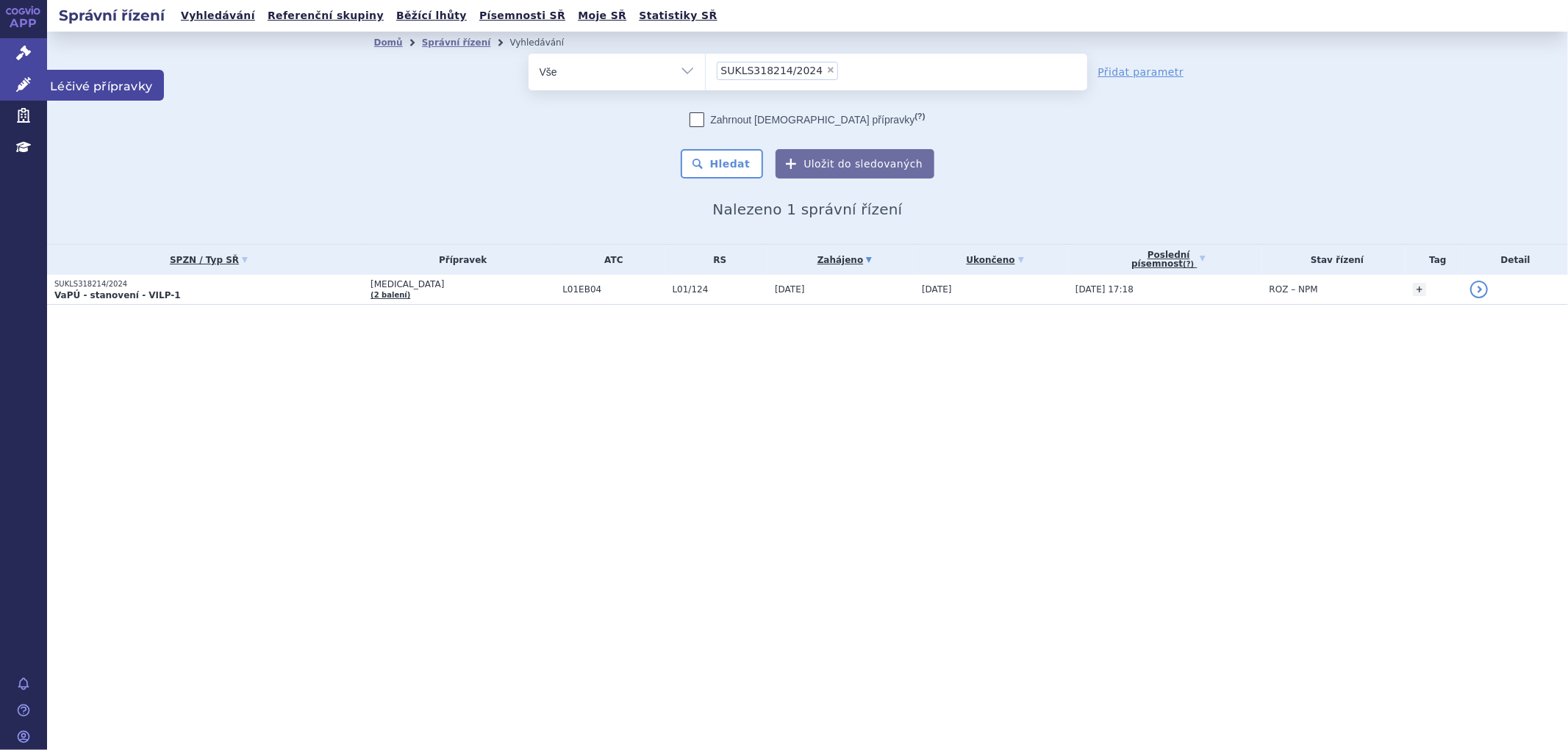
click at [22, 79] on icon at bounding box center [23, 85] width 14 height 14
click at [28, 75] on link "Léčivé přípravky" at bounding box center [23, 85] width 47 height 31
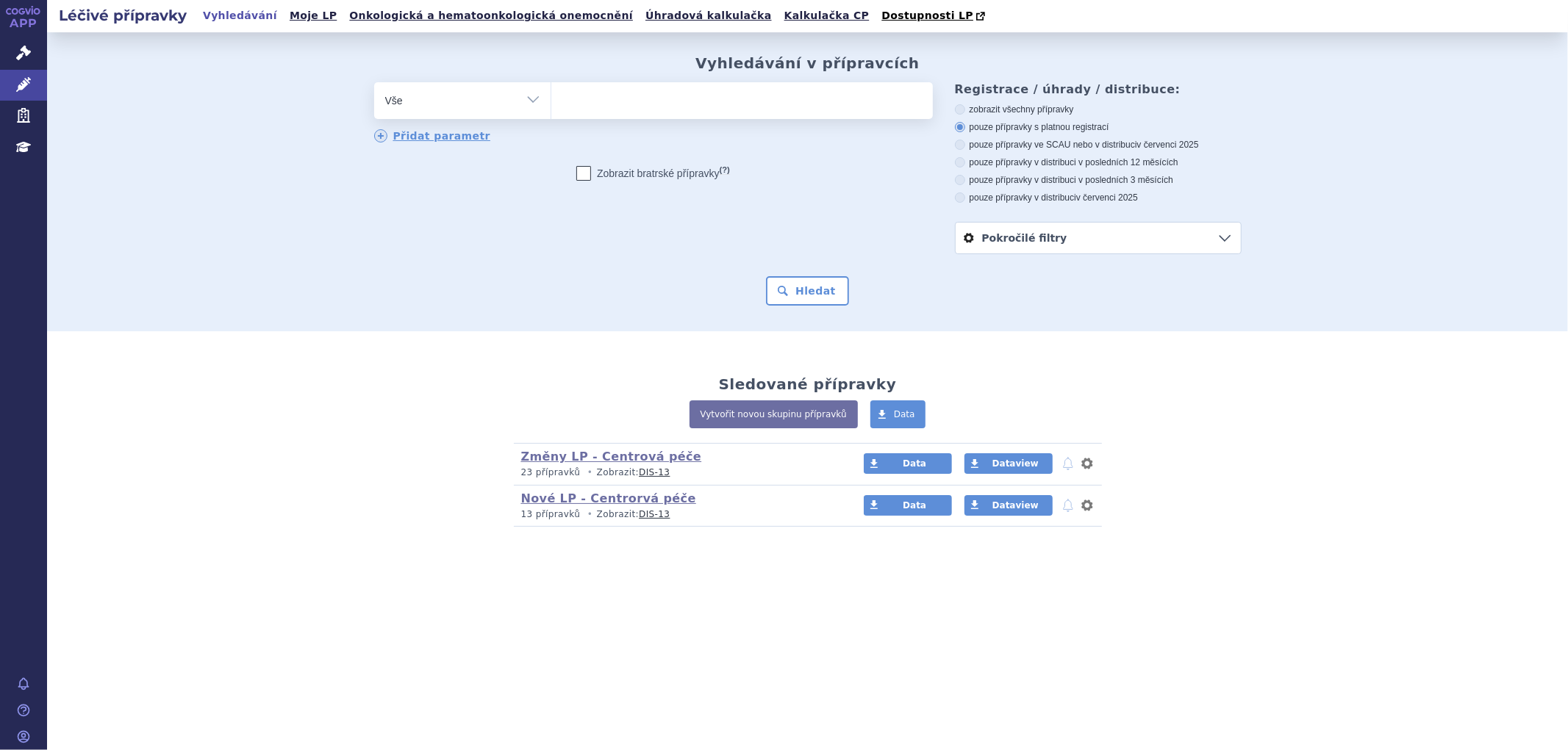
click at [591, 109] on ul at bounding box center [742, 97] width 381 height 31
click at [552, 109] on select at bounding box center [551, 100] width 1 height 37
drag, startPoint x: 25, startPoint y: 52, endPoint x: 18, endPoint y: 57, distance: 8.6
click at [24, 53] on icon at bounding box center [23, 53] width 14 height 14
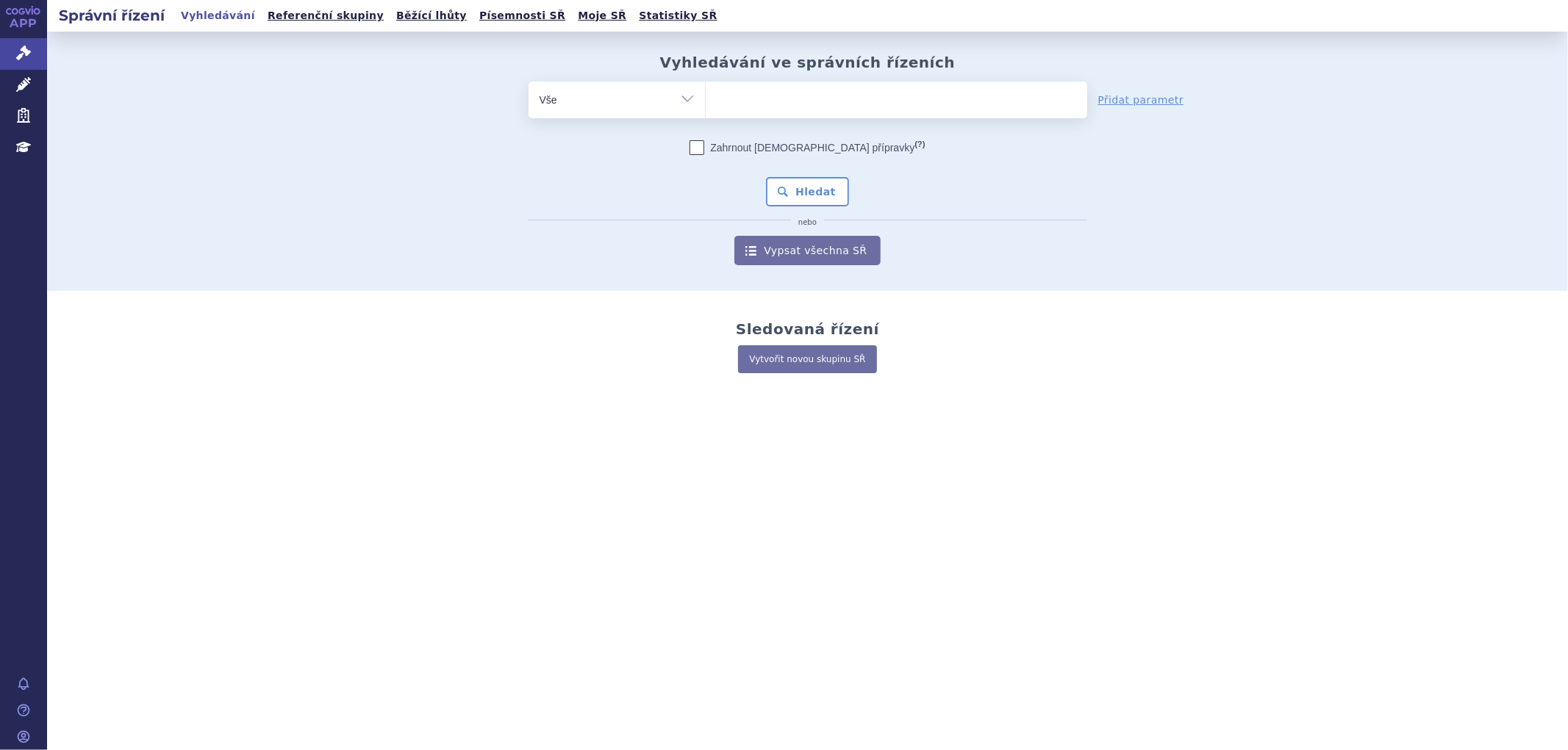
drag, startPoint x: 718, startPoint y: 100, endPoint x: 737, endPoint y: 101, distance: 19.0
click at [720, 101] on input "search" at bounding box center [720, 98] width 8 height 18
paste input "[MEDICAL_DATA]"
type input "[MEDICAL_DATA]"
select select "[MEDICAL_DATA]"
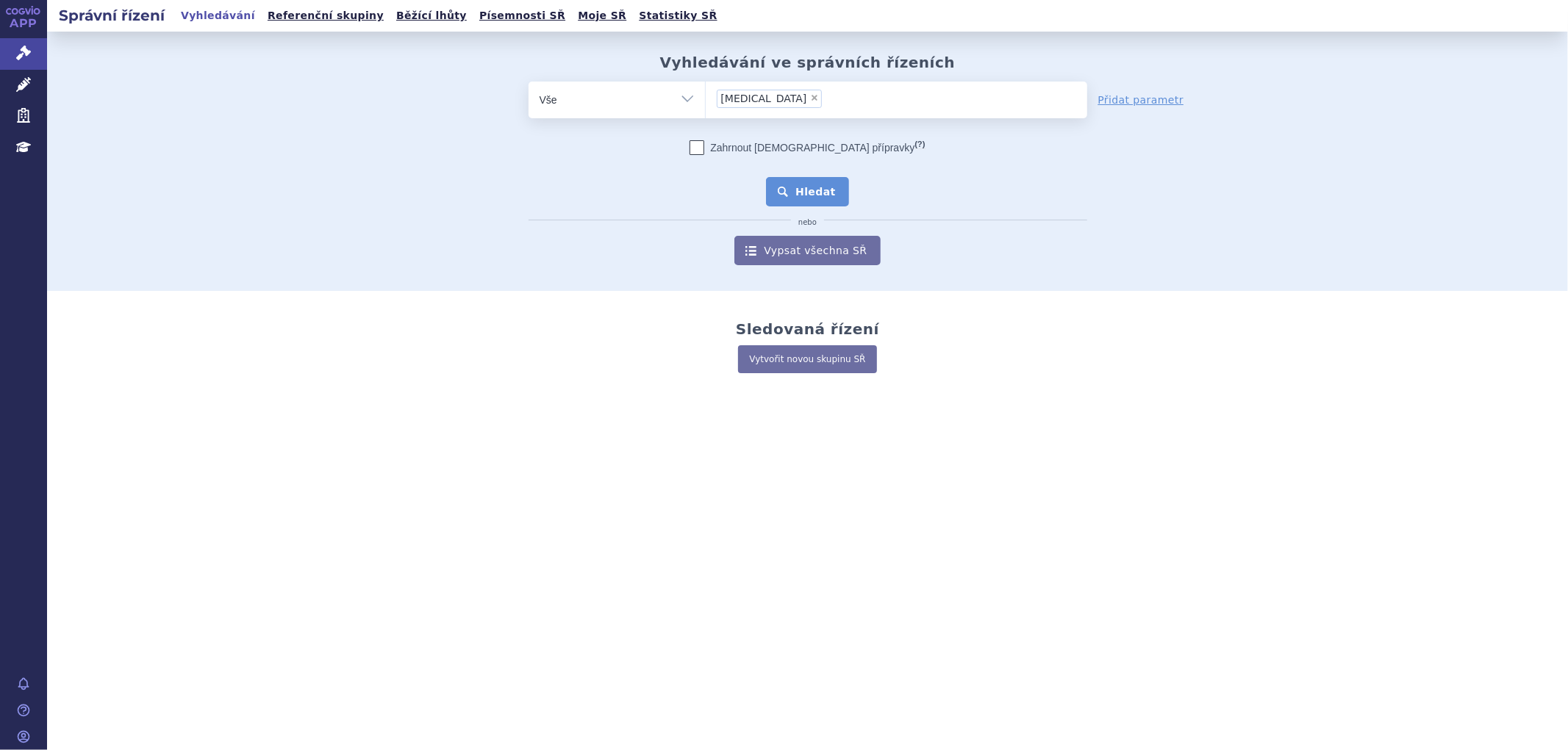
click at [831, 191] on button "Hledat" at bounding box center [808, 192] width 83 height 30
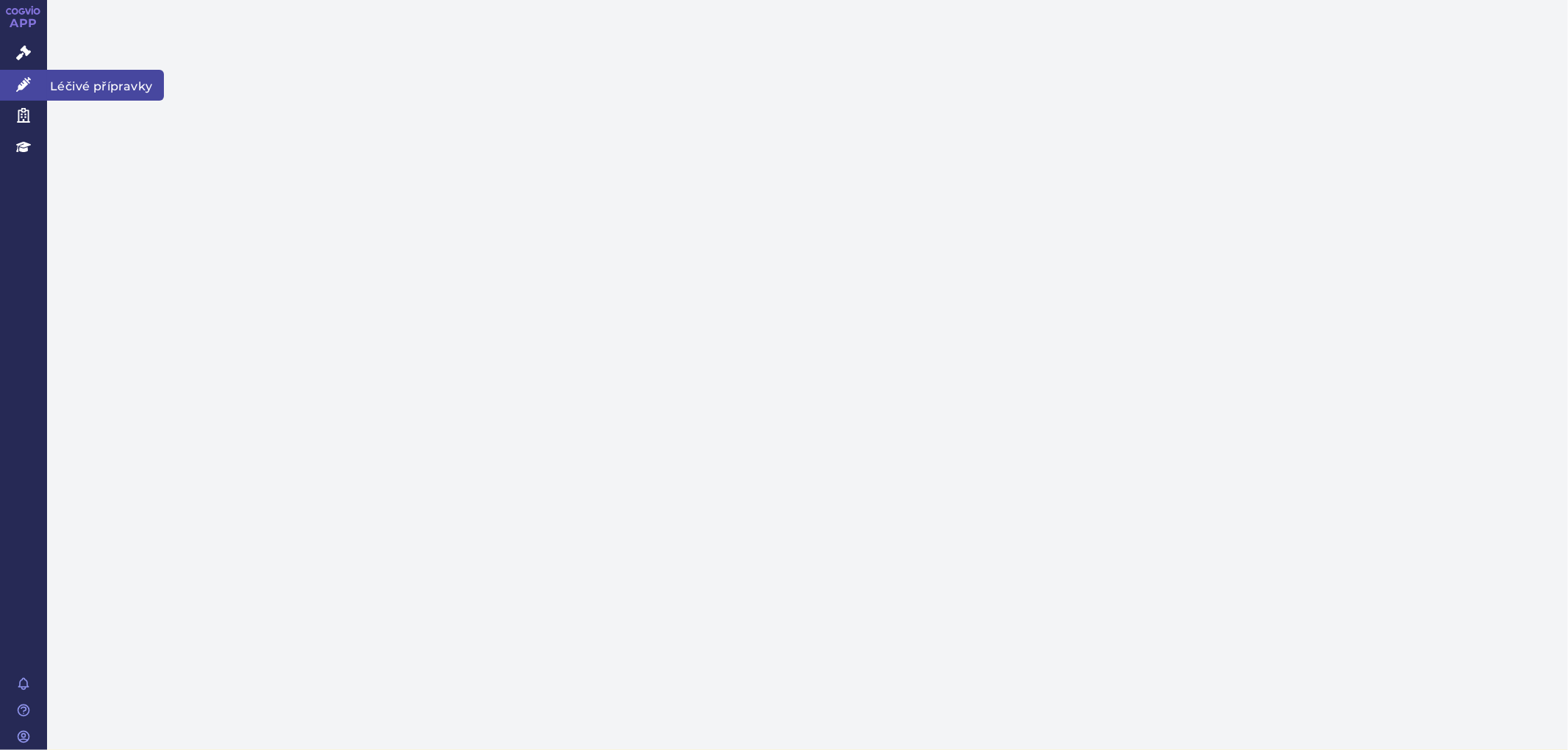
click at [18, 78] on icon at bounding box center [23, 85] width 14 height 14
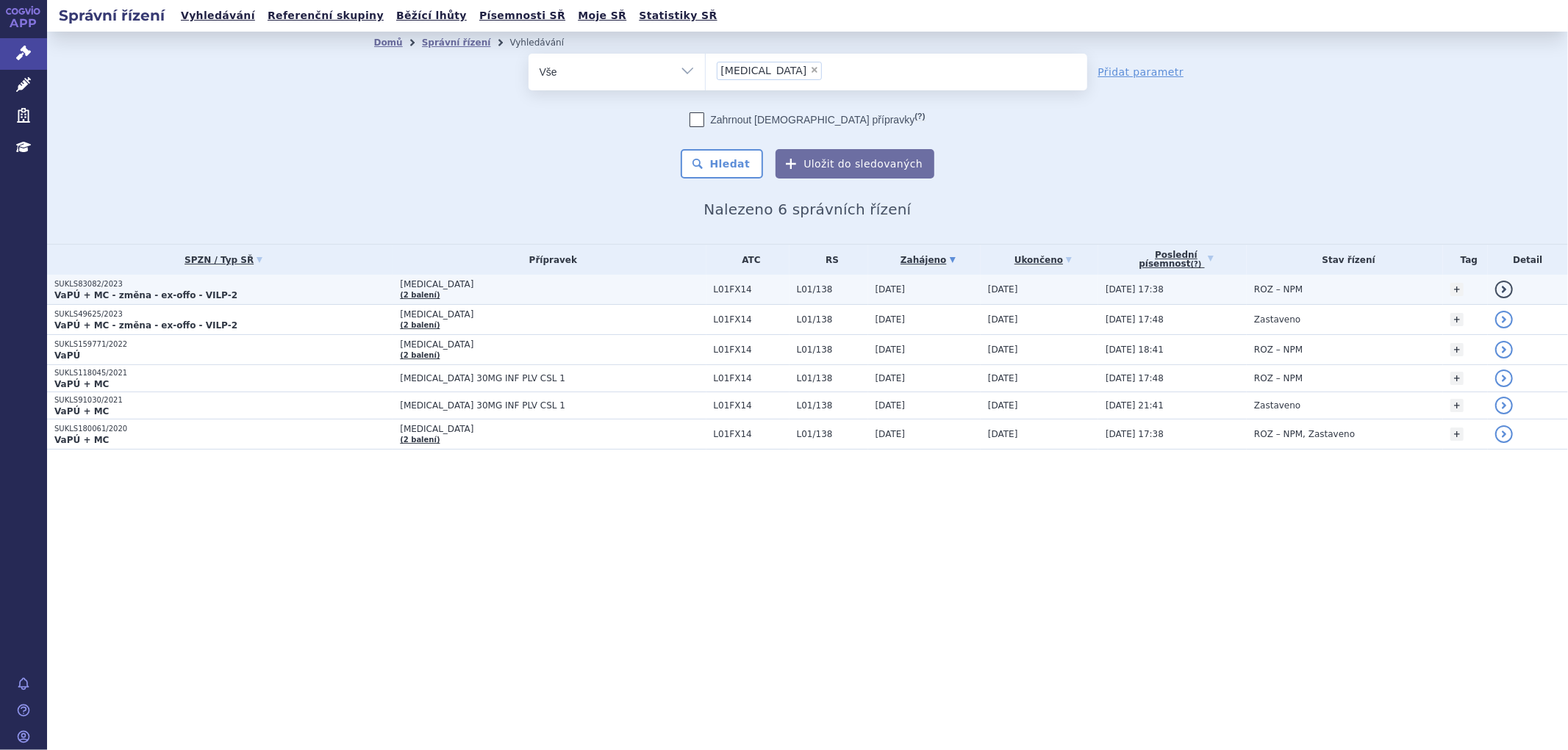
click at [480, 297] on td "[MEDICAL_DATA] (2 balení)" at bounding box center [548, 289] width 313 height 30
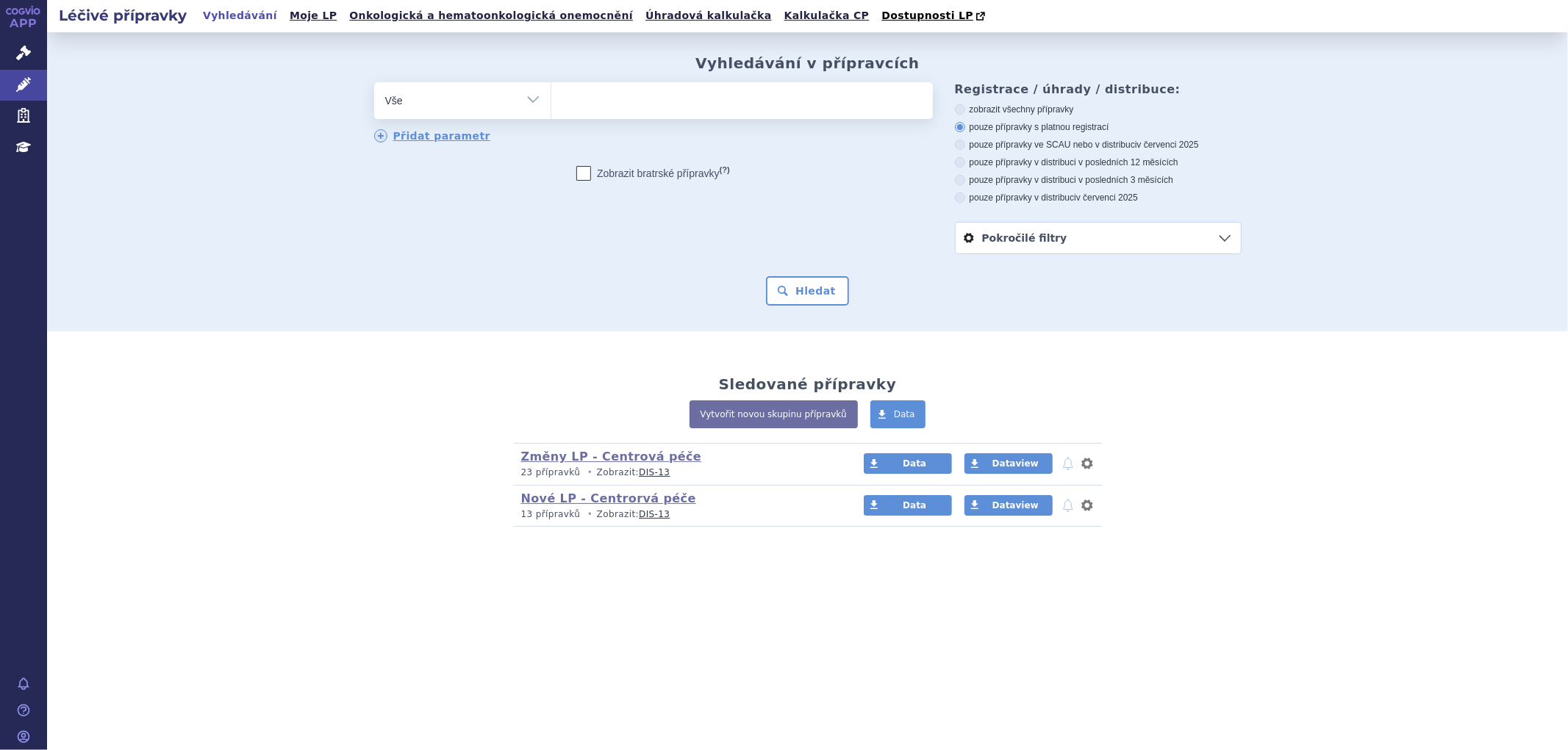
click at [611, 96] on ul at bounding box center [742, 97] width 381 height 31
click at [552, 96] on select at bounding box center [551, 100] width 1 height 37
paste input "[MEDICAL_DATA]"
type input "[MEDICAL_DATA]"
select select "[MEDICAL_DATA]"
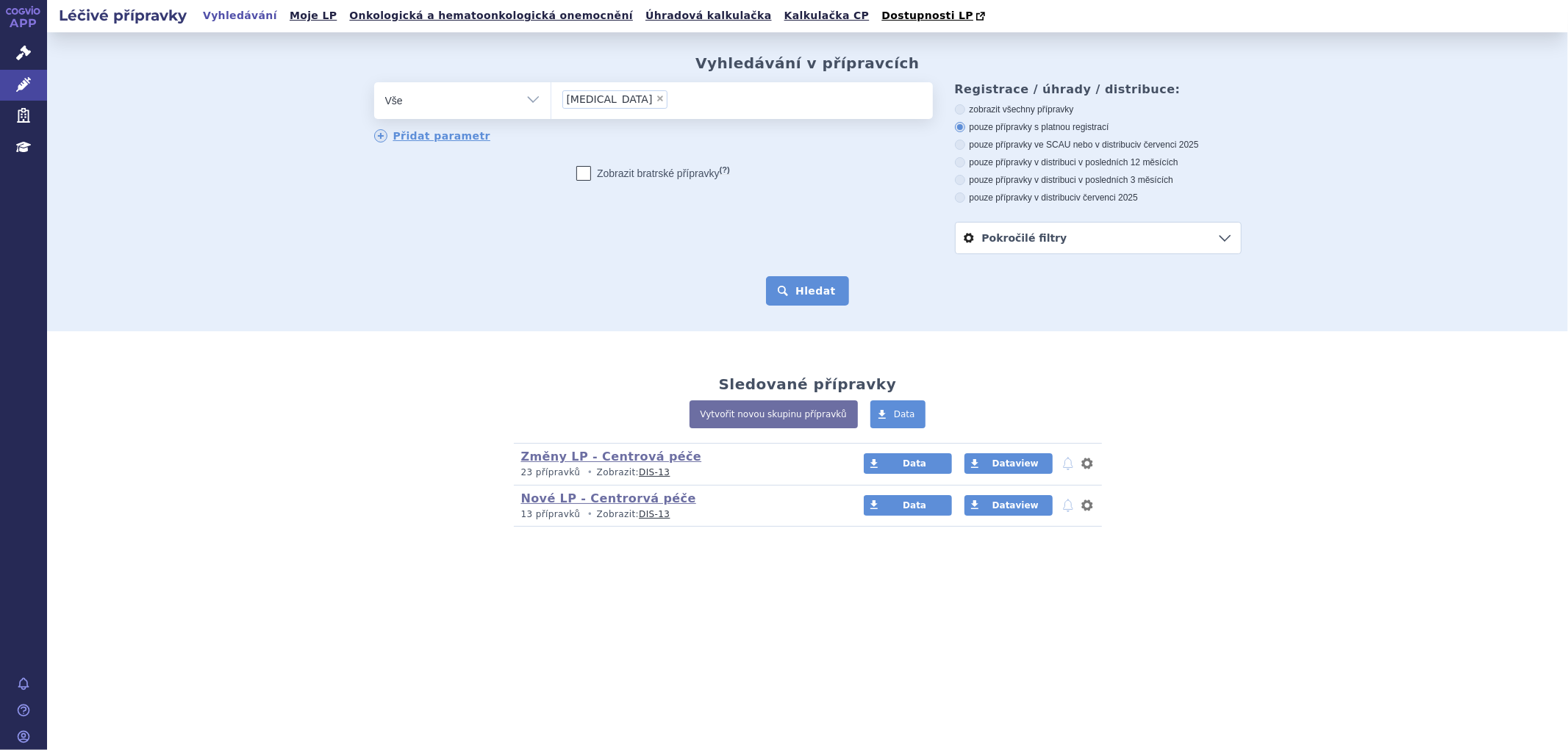
click at [794, 284] on button "Hledat" at bounding box center [808, 291] width 83 height 30
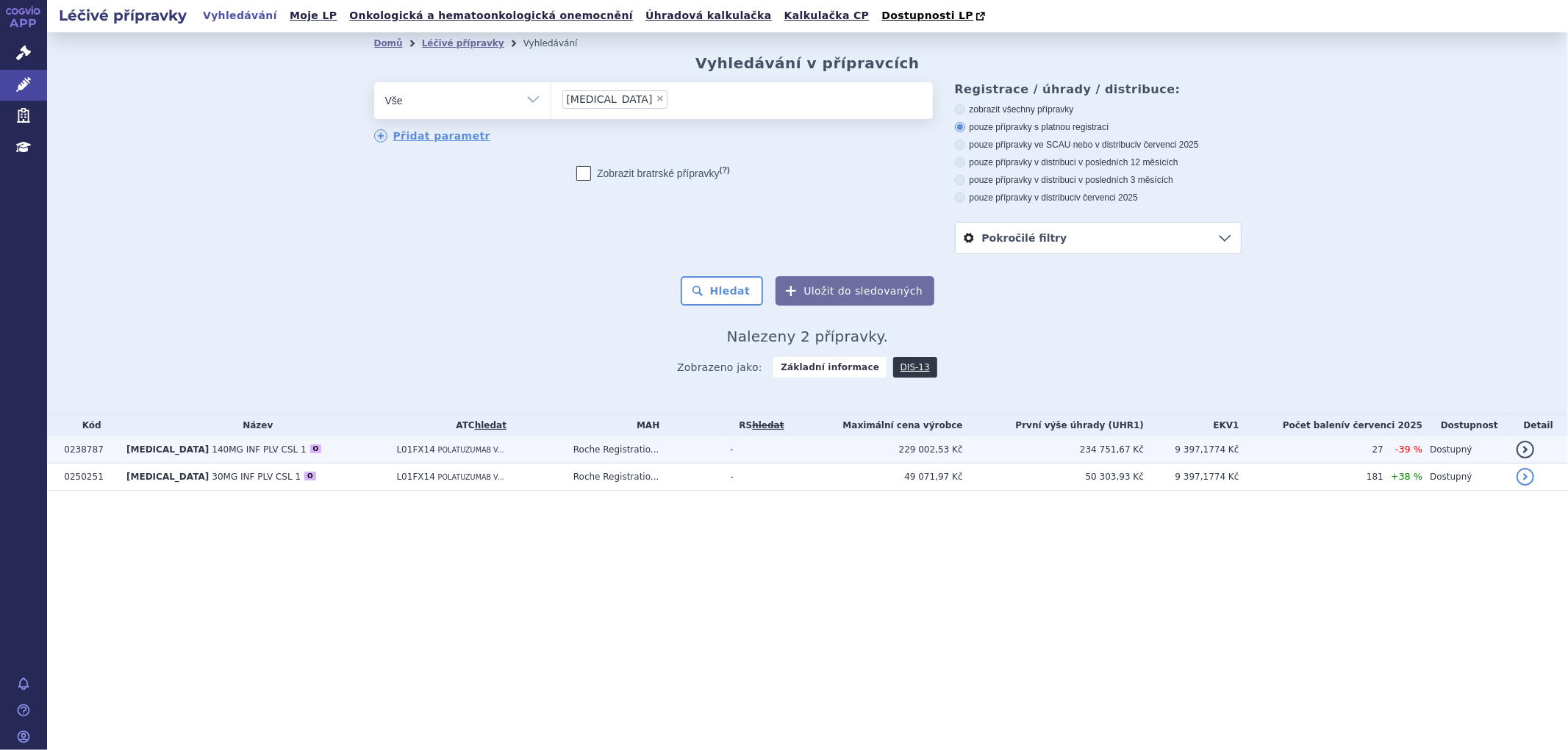
click at [582, 457] on td "Roche Registratio..." at bounding box center [645, 450] width 157 height 27
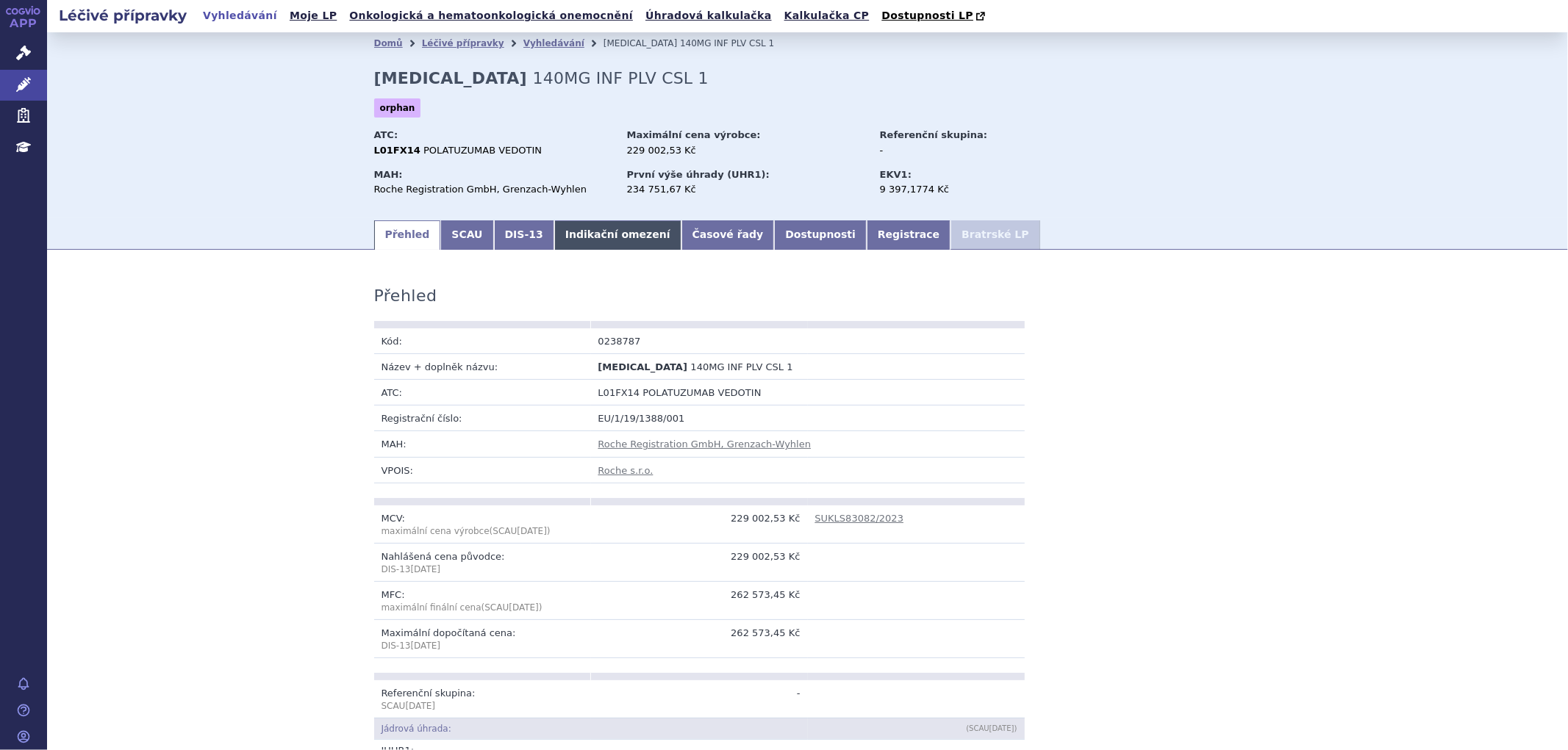
click at [612, 233] on link "Indikační omezení" at bounding box center [618, 235] width 127 height 30
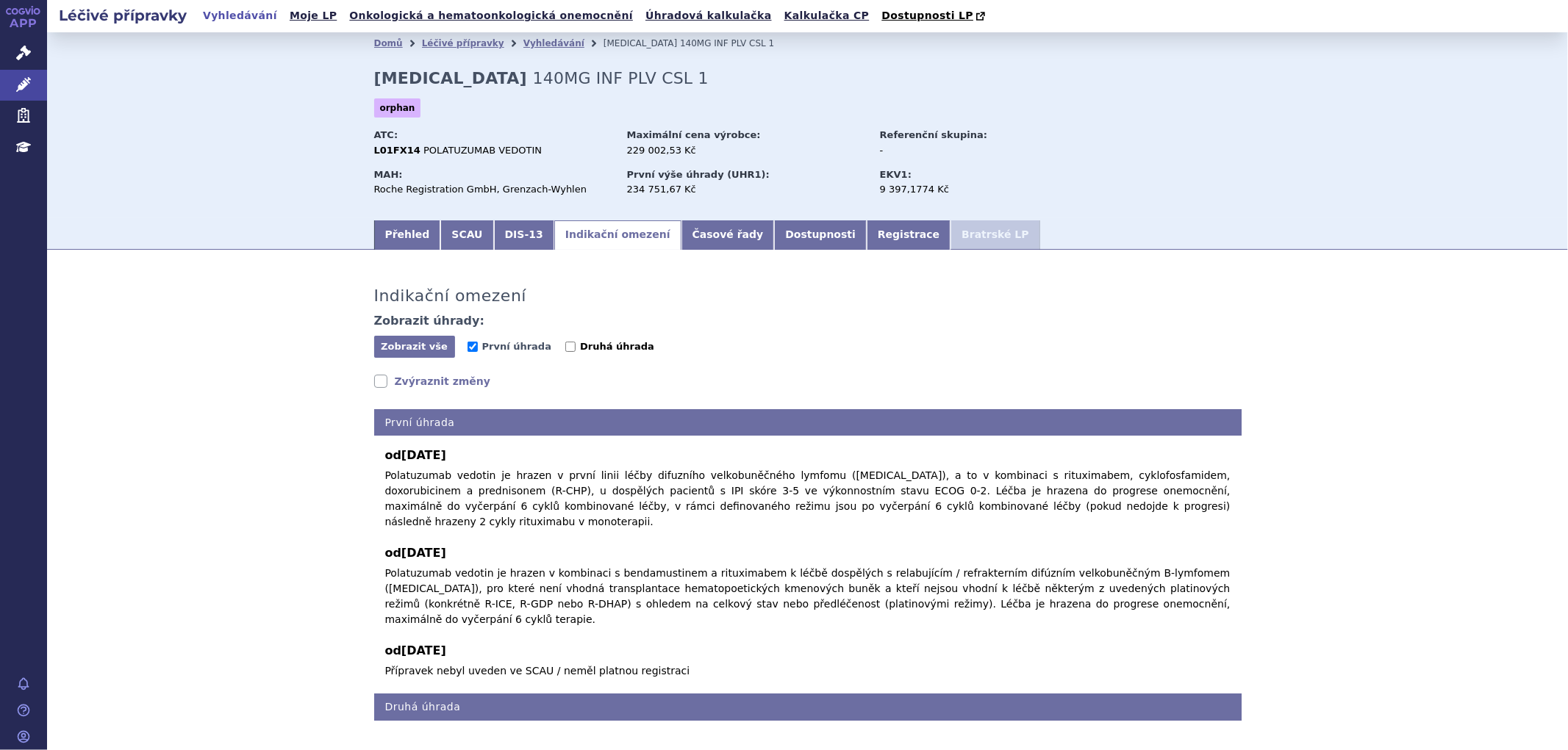
click at [565, 346] on input "Druhá úhrada" at bounding box center [570, 346] width 10 height 10
checkbox input "true"
click at [502, 352] on span "První úhrada" at bounding box center [517, 346] width 69 height 11
click at [478, 352] on input "První úhrada" at bounding box center [472, 346] width 10 height 10
click at [498, 348] on span "První úhrada" at bounding box center [517, 346] width 69 height 11
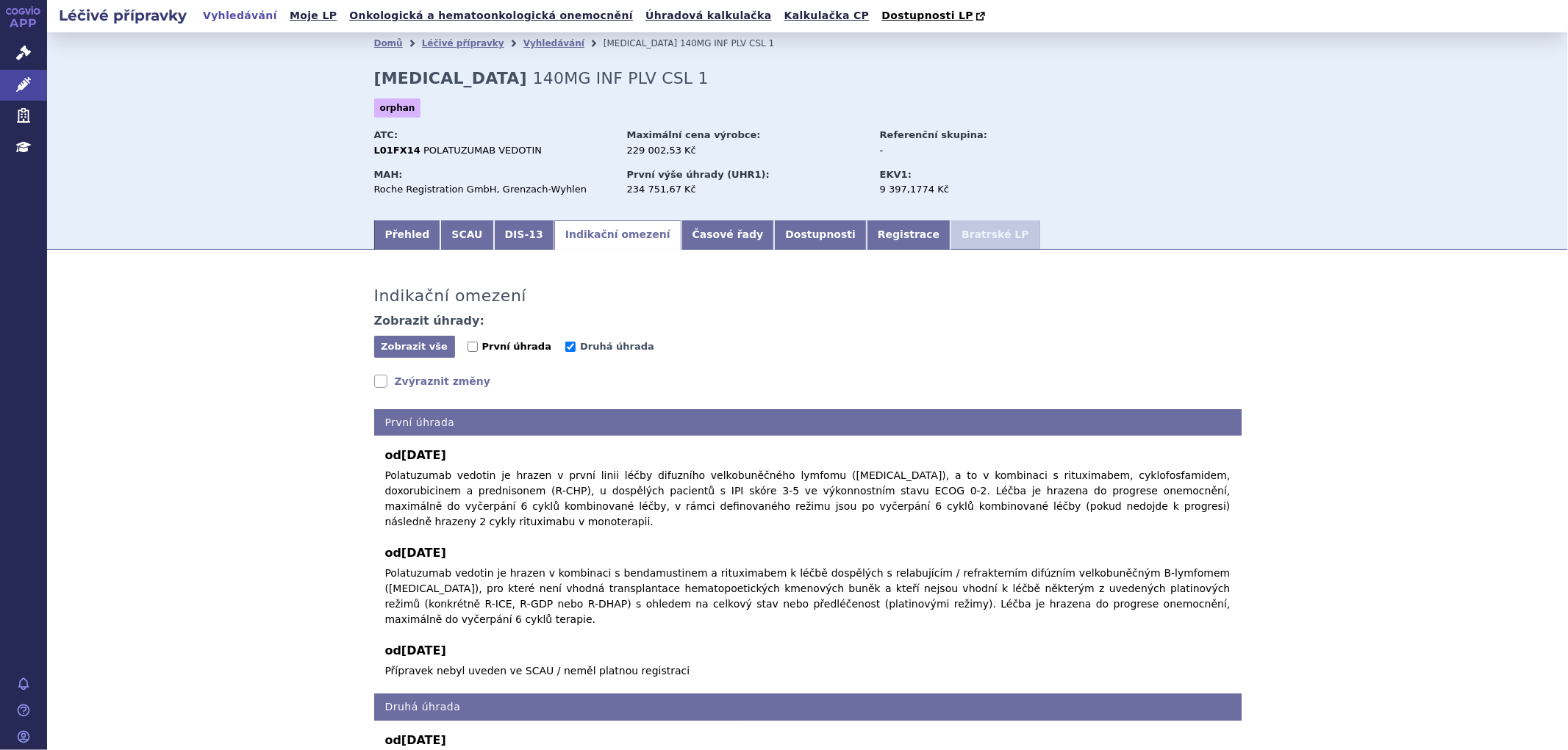
click at [478, 348] on input "První úhrada" at bounding box center [472, 346] width 10 height 10
click at [468, 345] on input "První úhrada" at bounding box center [472, 346] width 10 height 10
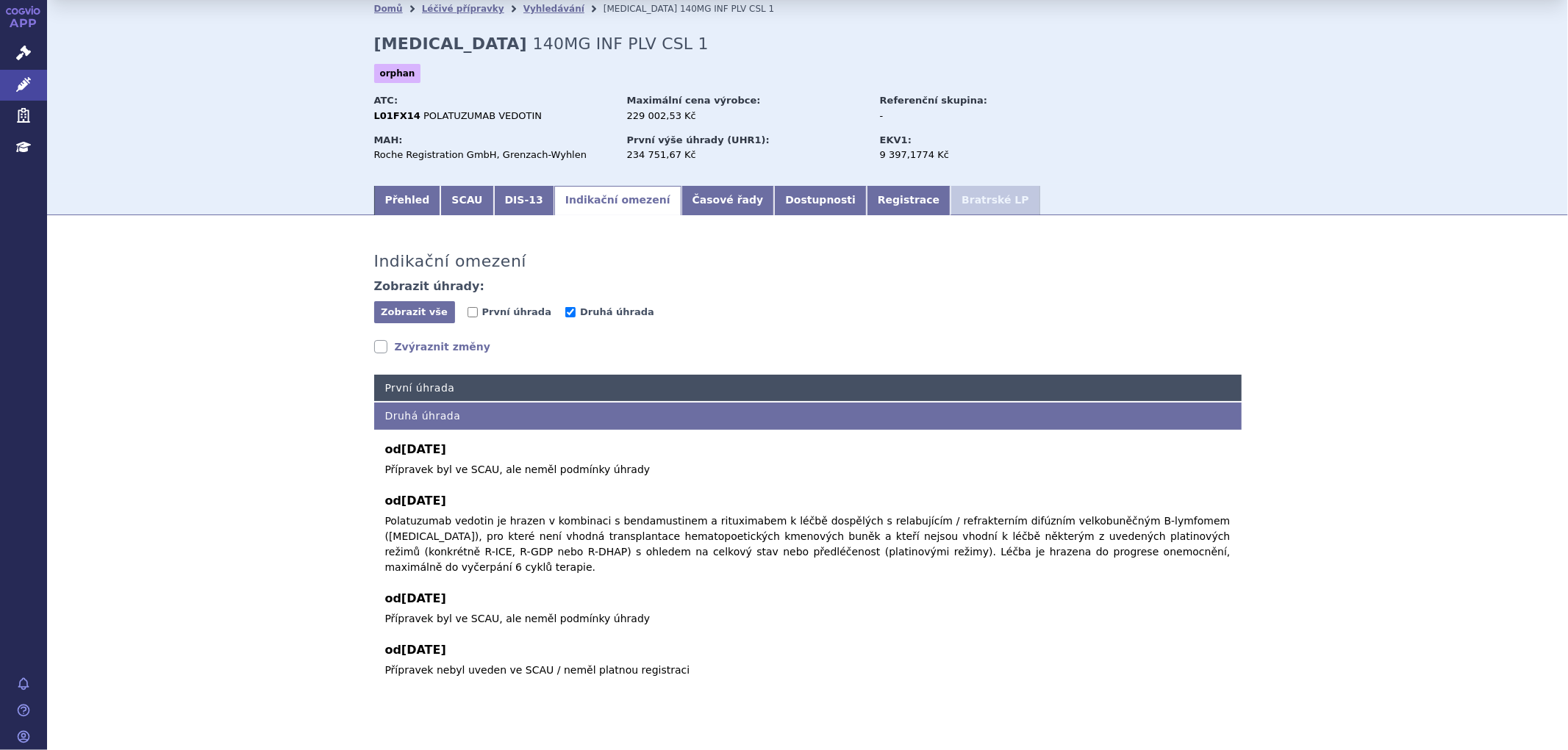
scroll to position [52, 0]
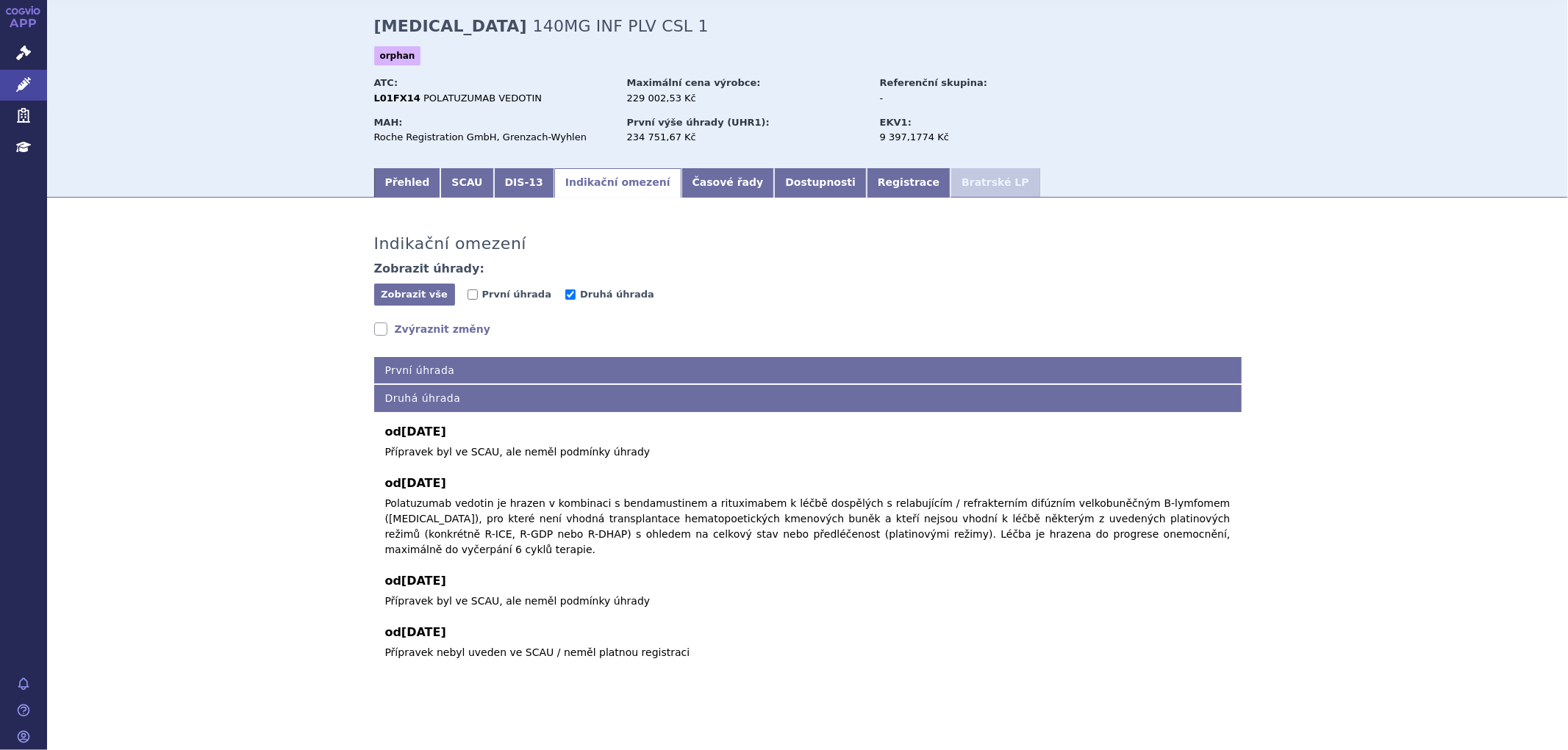
click at [388, 327] on link "Zvýraznit změny" at bounding box center [433, 329] width 117 height 14
click at [394, 328] on link "Zvýraznit změny" at bounding box center [433, 329] width 117 height 14
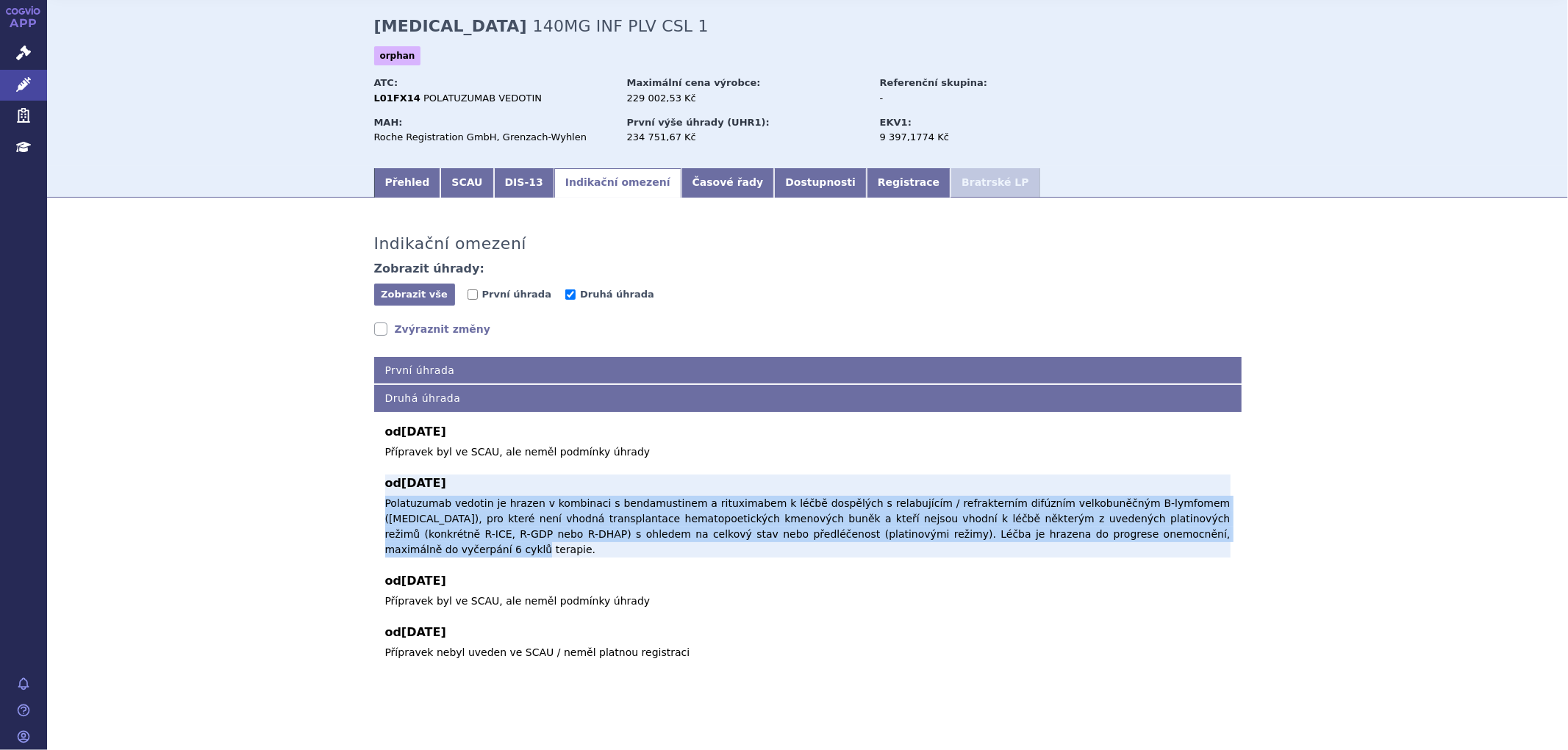
drag, startPoint x: 373, startPoint y: 504, endPoint x: 1025, endPoint y: 544, distance: 653.2
click at [1025, 544] on div "od 01.09.2025 Přípravek byl ve SCAU, ale neměl podmínky úhrady Přípravek byl ve…" at bounding box center [808, 536] width 867 height 249
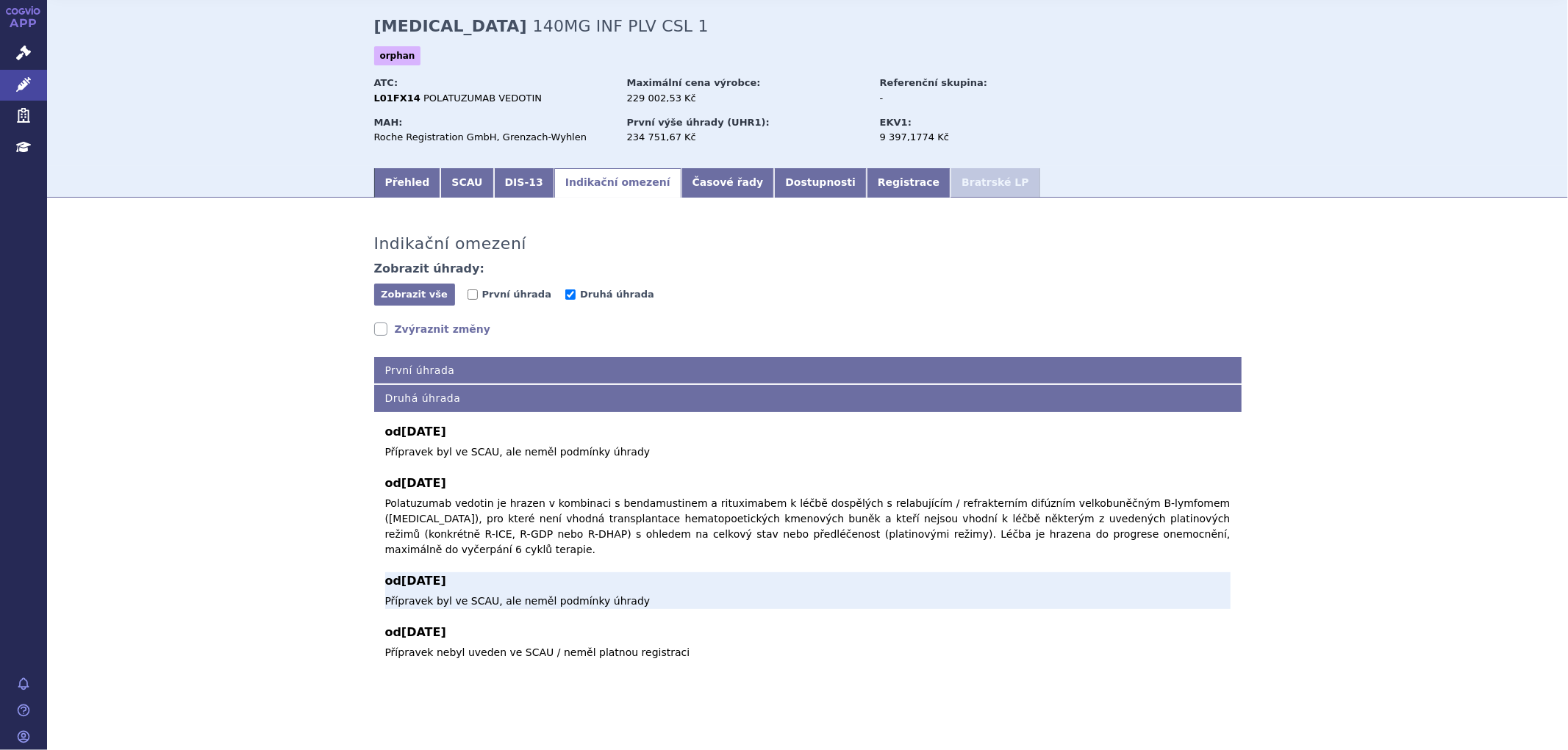
click at [1023, 594] on p "Přípravek byl ve SCAU, ale neměl podmínky úhrady" at bounding box center [808, 601] width 846 height 15
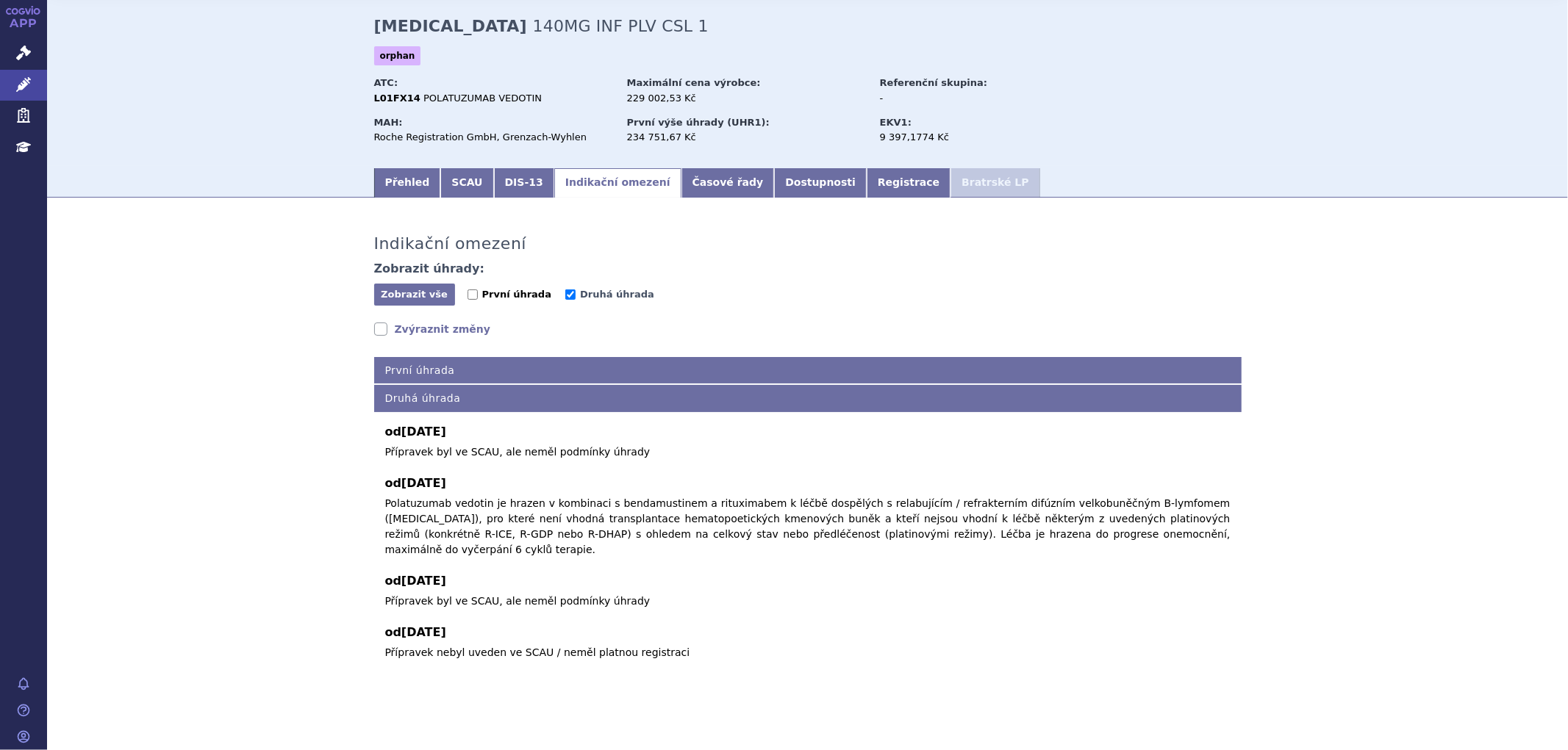
click at [489, 292] on span "První úhrada" at bounding box center [517, 294] width 69 height 11
click at [478, 292] on input "První úhrada" at bounding box center [472, 294] width 10 height 10
checkbox input "true"
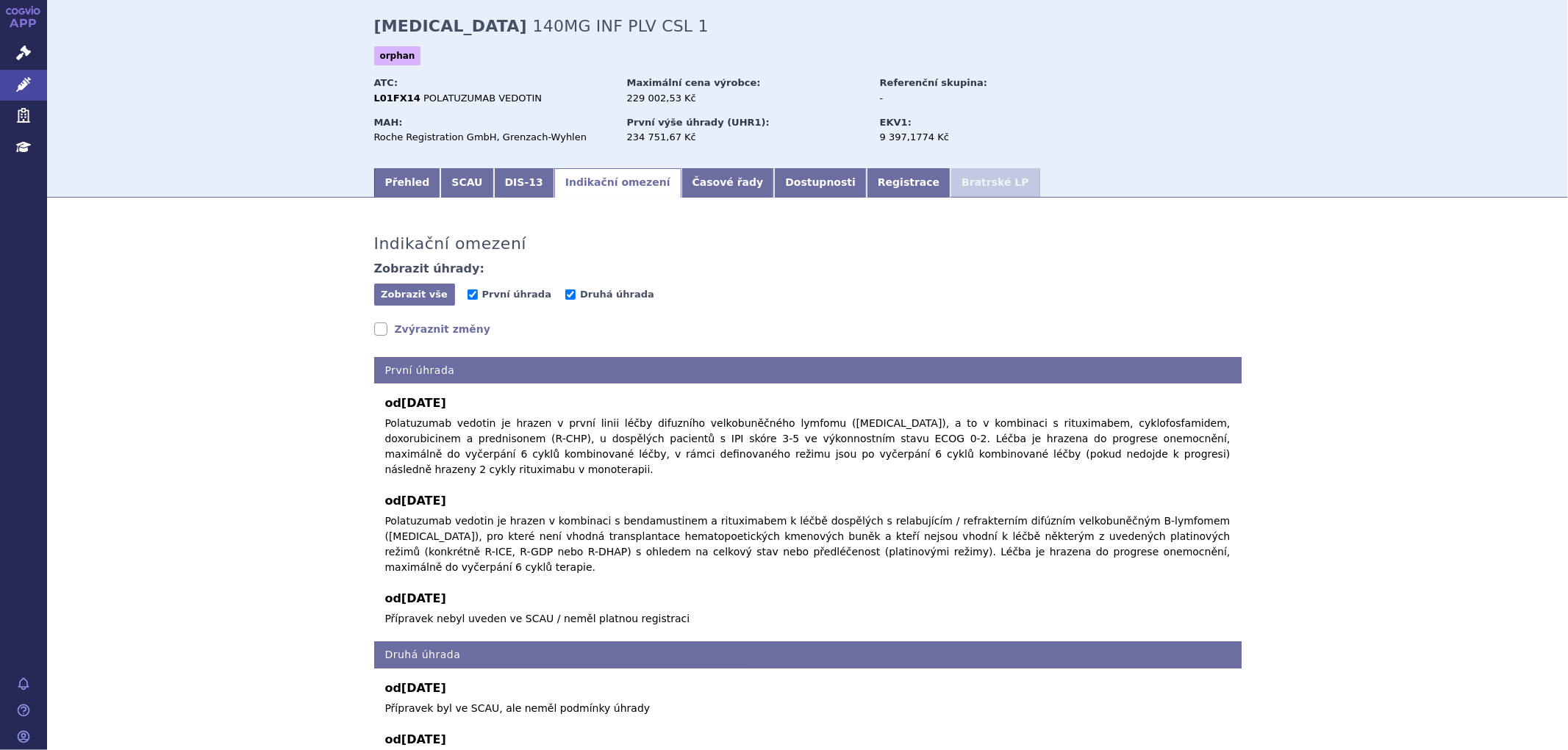
click at [427, 333] on link "Zvýraznit změny" at bounding box center [433, 329] width 117 height 14
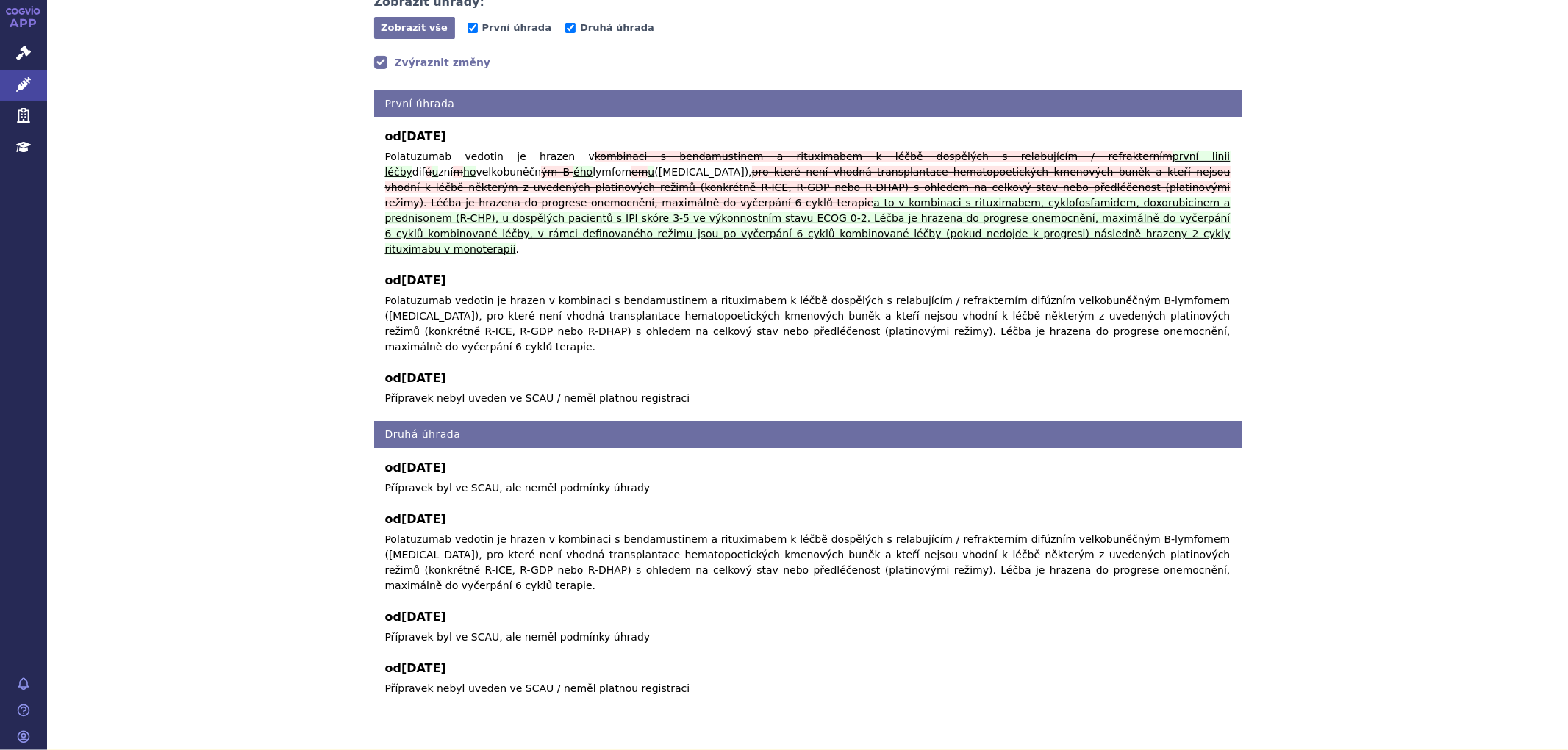
scroll to position [325, 0]
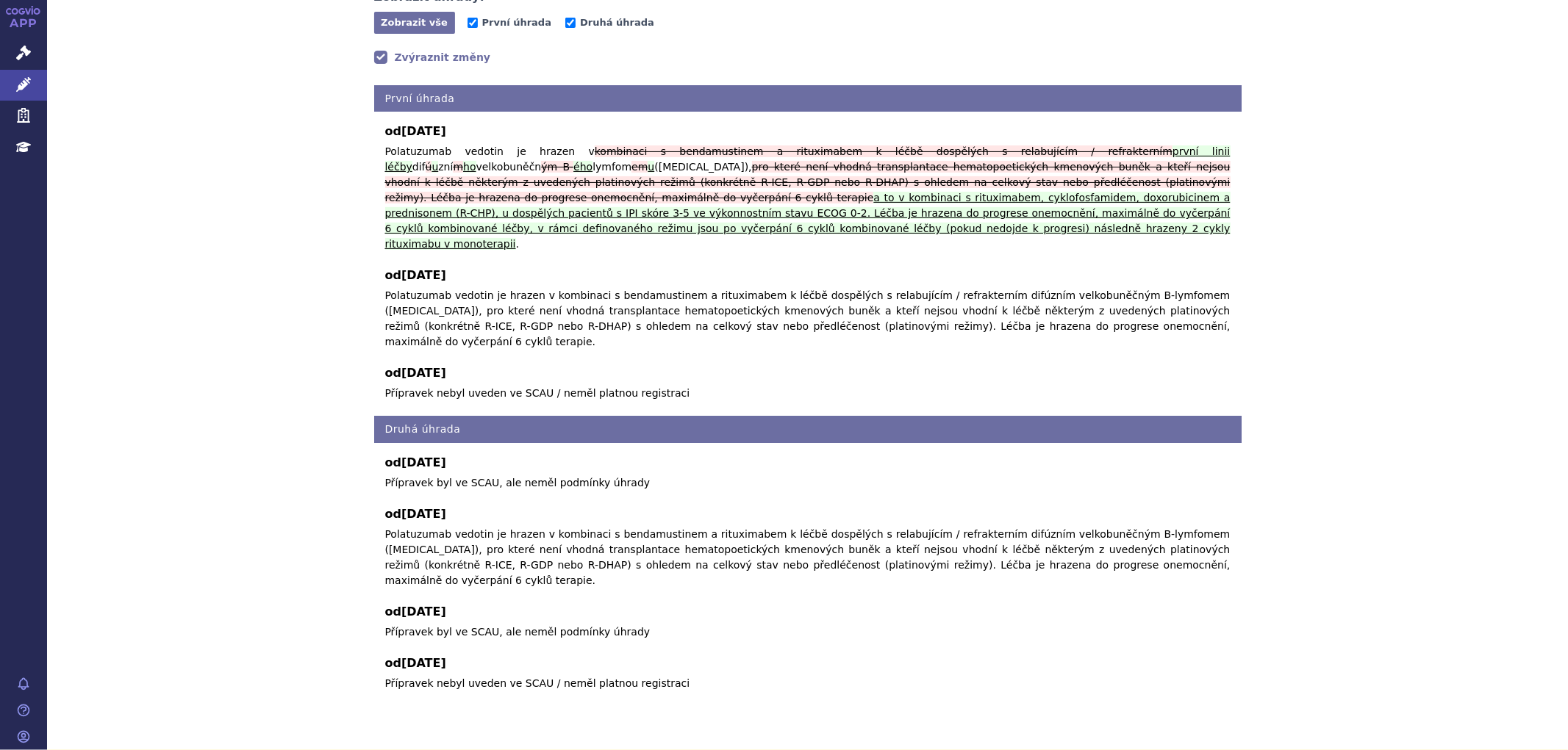
click at [400, 69] on div "Indikační omezení Zobrazit úhrady: Zobrazit vše Skrýt vše První úhrada Druhá úh…" at bounding box center [807, 324] width 926 height 766
click at [402, 63] on link "Zvýraznit změny" at bounding box center [433, 57] width 117 height 14
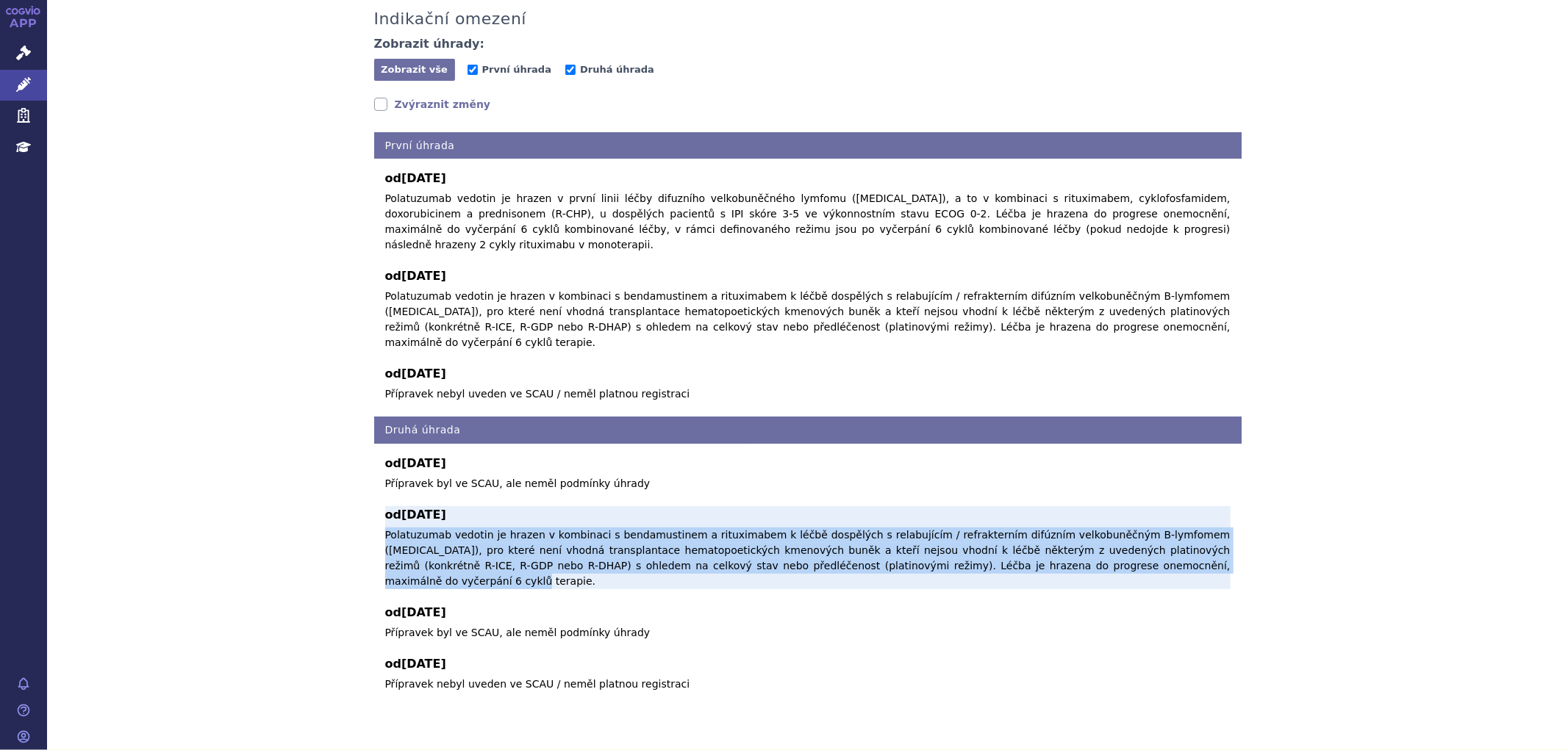
drag, startPoint x: 379, startPoint y: 506, endPoint x: 1030, endPoint y: 533, distance: 651.6
click at [1030, 533] on p "Polatuzumab vedotin je hrazen v kombinaci s bendamustinem a rituximabem k léčbě…" at bounding box center [808, 558] width 846 height 61
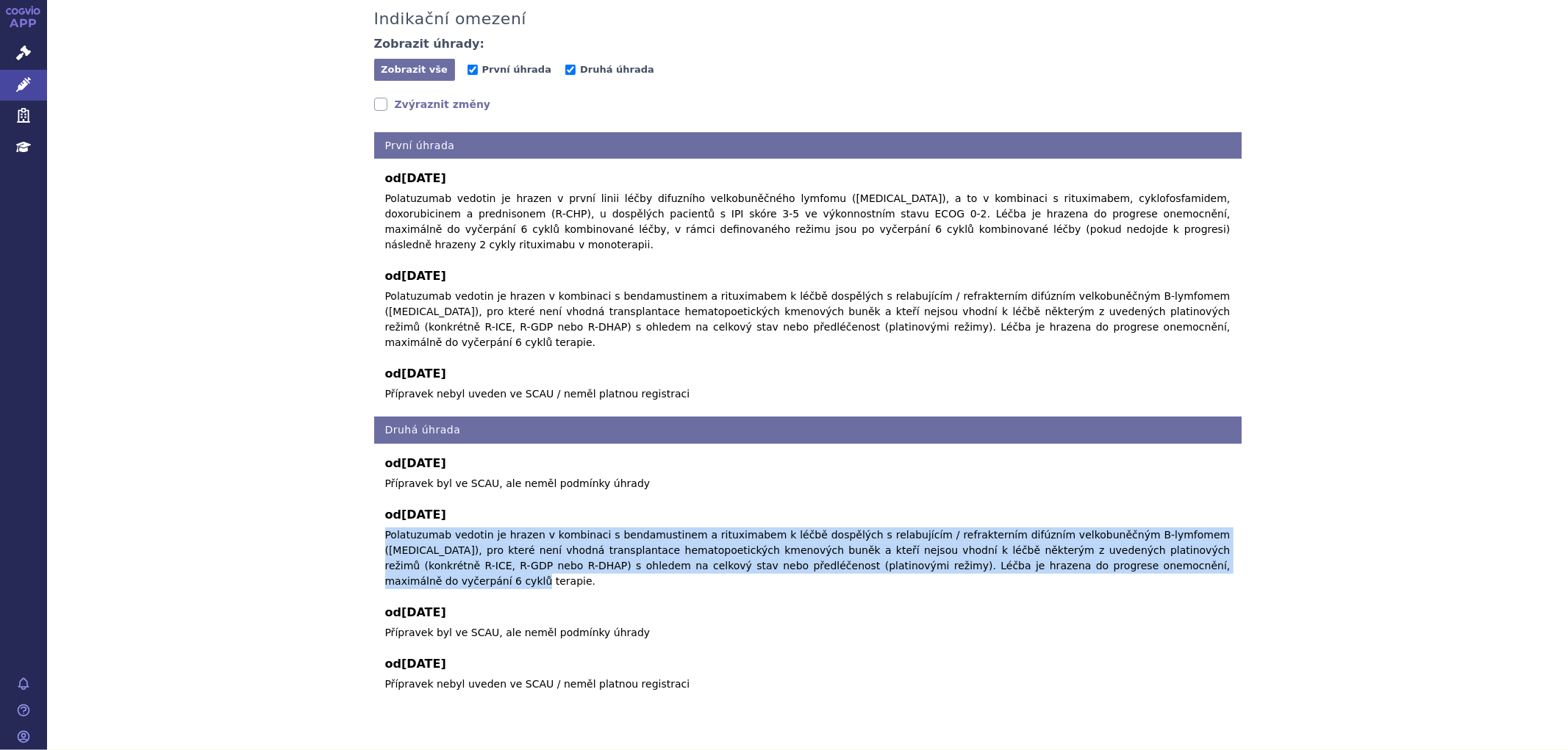
copy p "Polatuzumab vedotin je hrazen v kombinaci s bendamustinem a rituximabem k léčbě…"
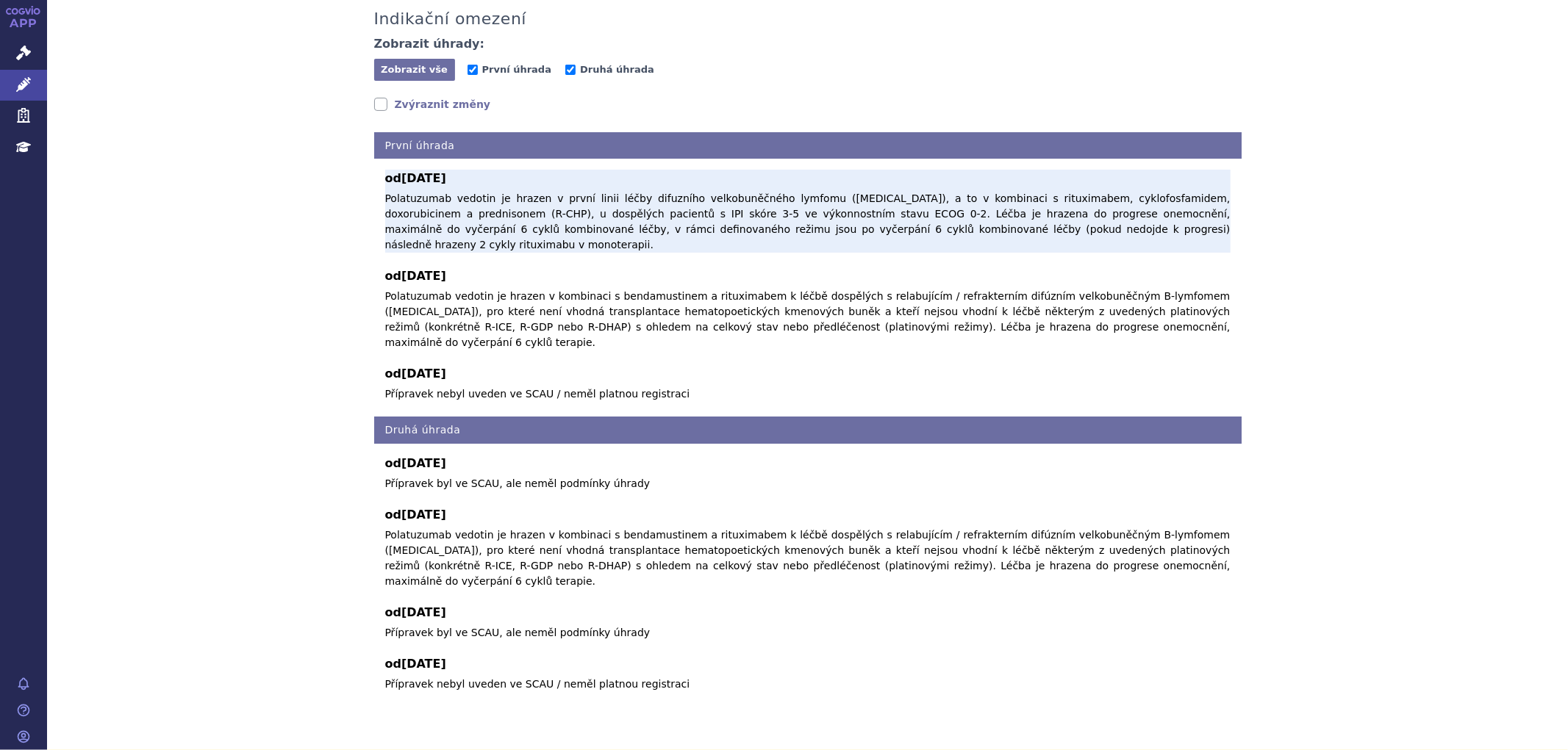
click at [393, 188] on b "od 01.12.2023" at bounding box center [808, 178] width 846 height 18
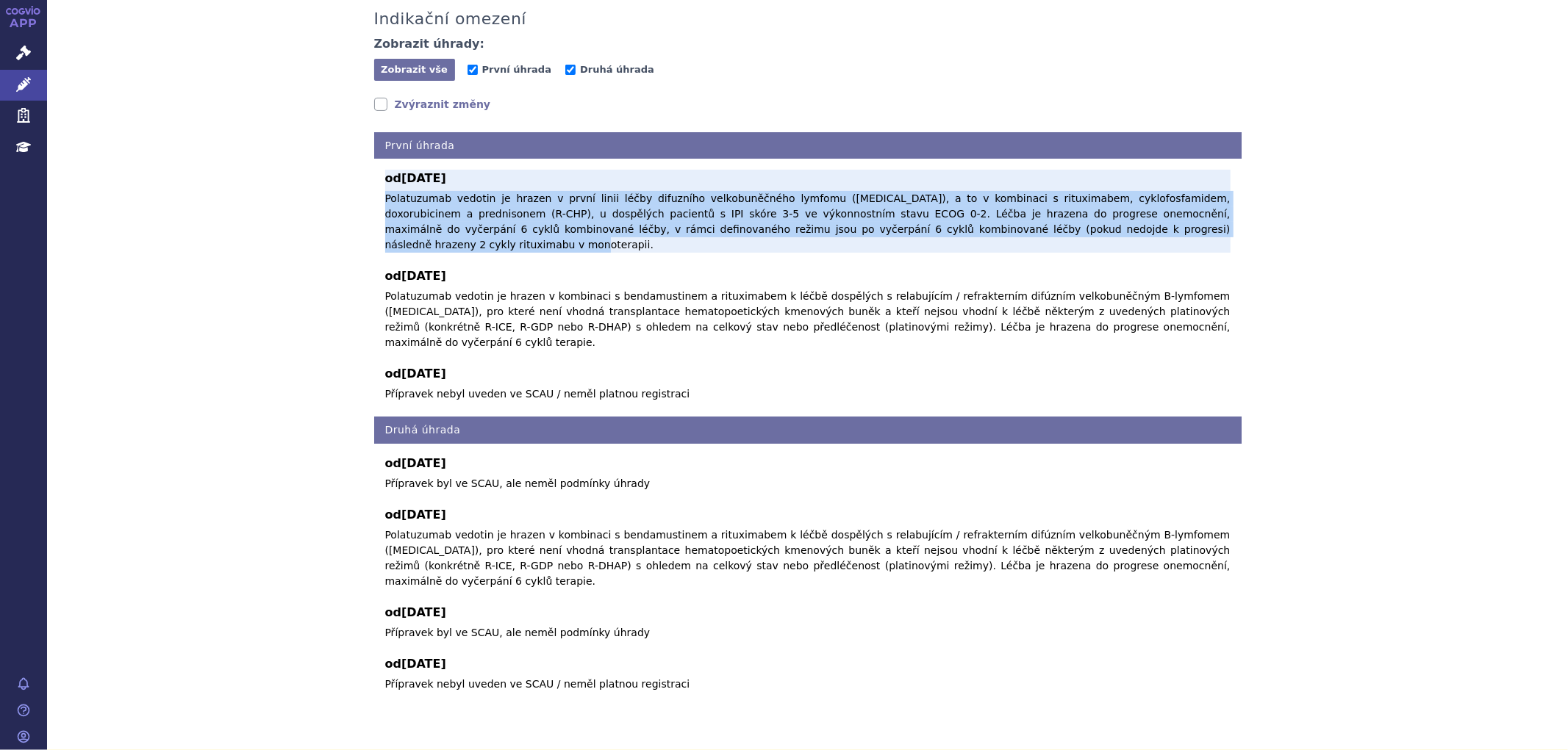
drag, startPoint x: 380, startPoint y: 195, endPoint x: 1067, endPoint y: 233, distance: 688.1
click at [1067, 233] on div "od 01.12.2023 Polatuzumab vedotin je hrazen v první linii léčby difuzního velko…" at bounding box center [808, 280] width 867 height 243
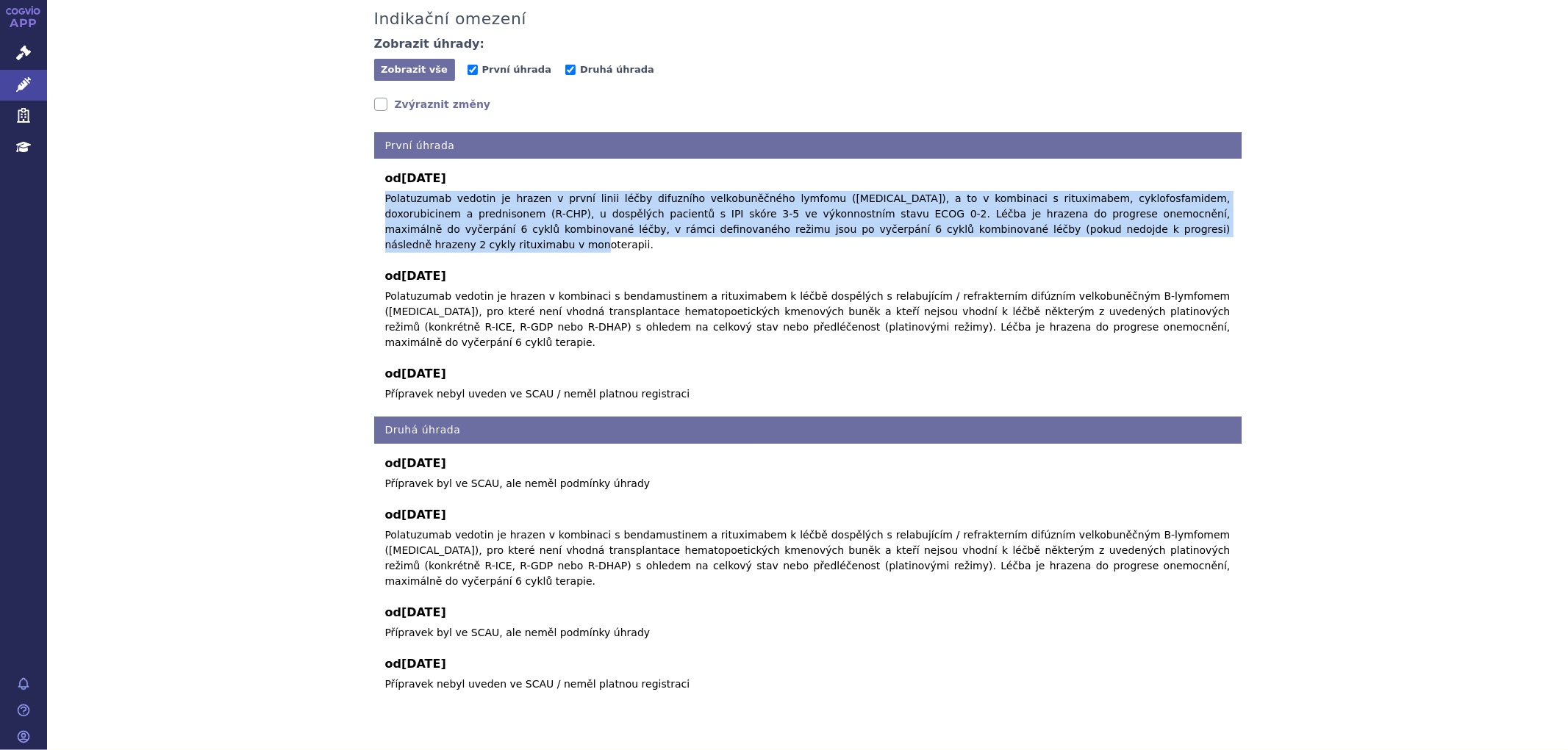
copy p "Polatuzumab vedotin je hrazen v první linii léčby difuzního velkobuněčného lymf…"
click at [379, 106] on link "Zvýraznit změny" at bounding box center [433, 105] width 117 height 14
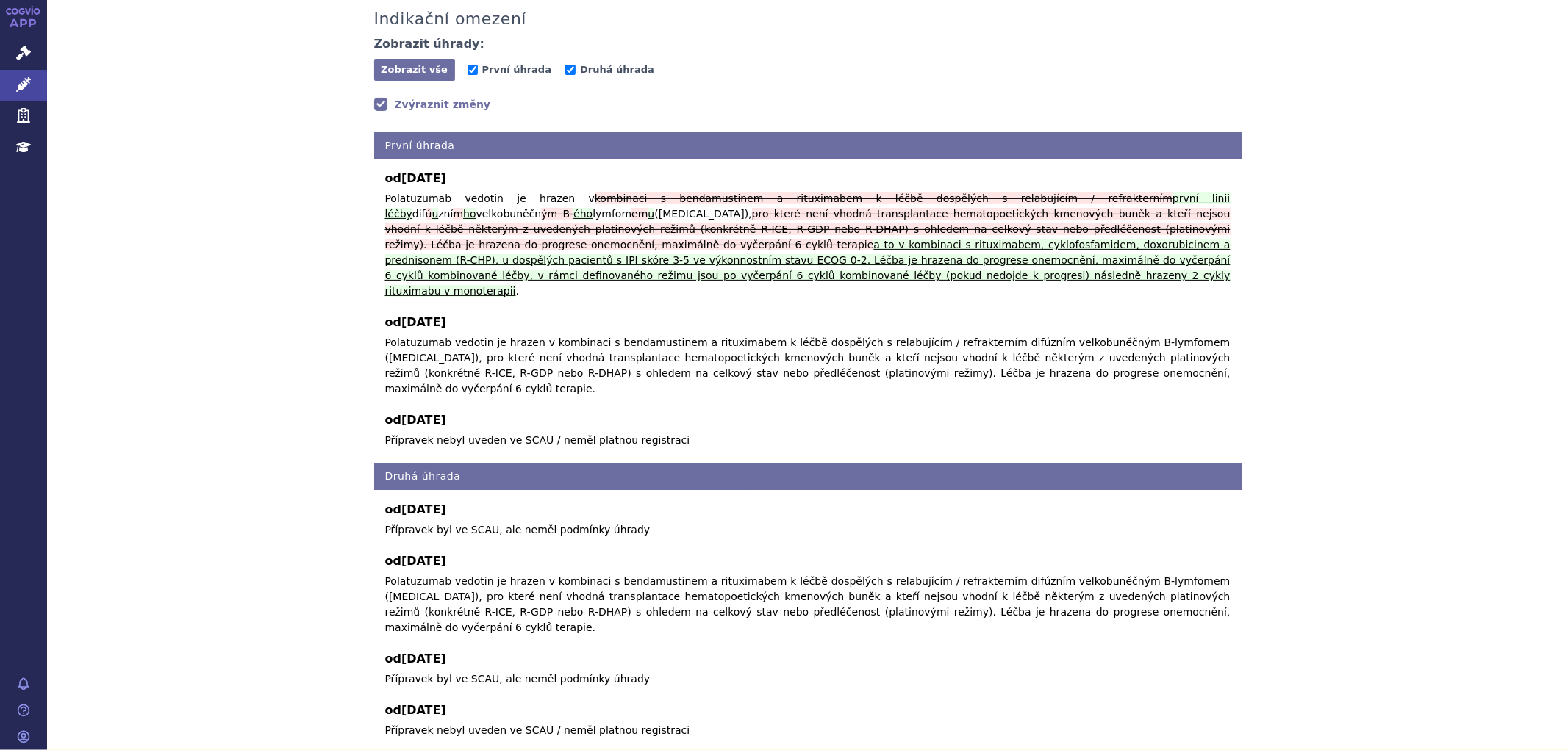
click at [485, 78] on span "První úhrada" at bounding box center [517, 70] width 98 height 14
click at [374, 104] on link "Zvýraznit změny" at bounding box center [433, 105] width 117 height 14
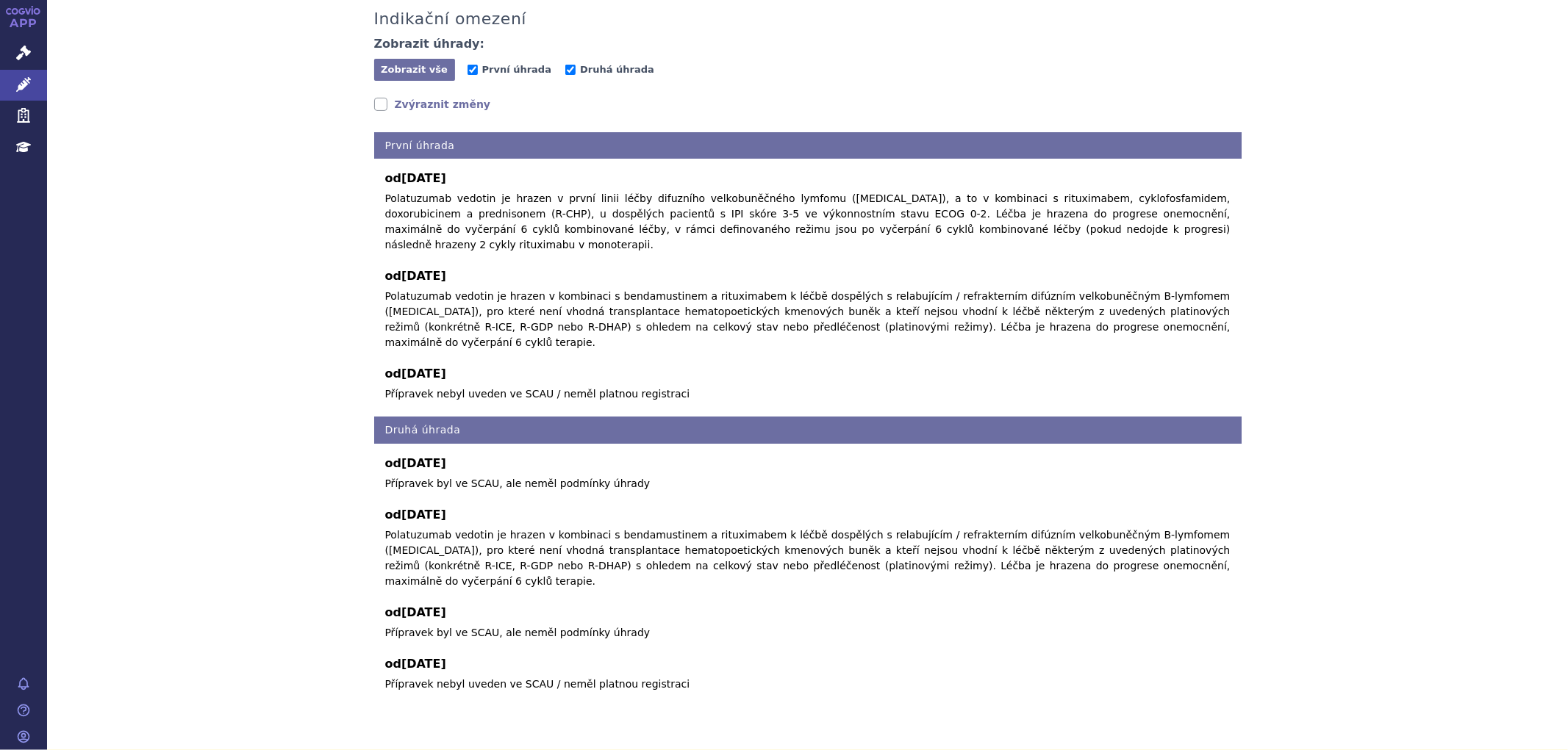
click at [374, 105] on link "Zvýraznit změny" at bounding box center [433, 105] width 117 height 14
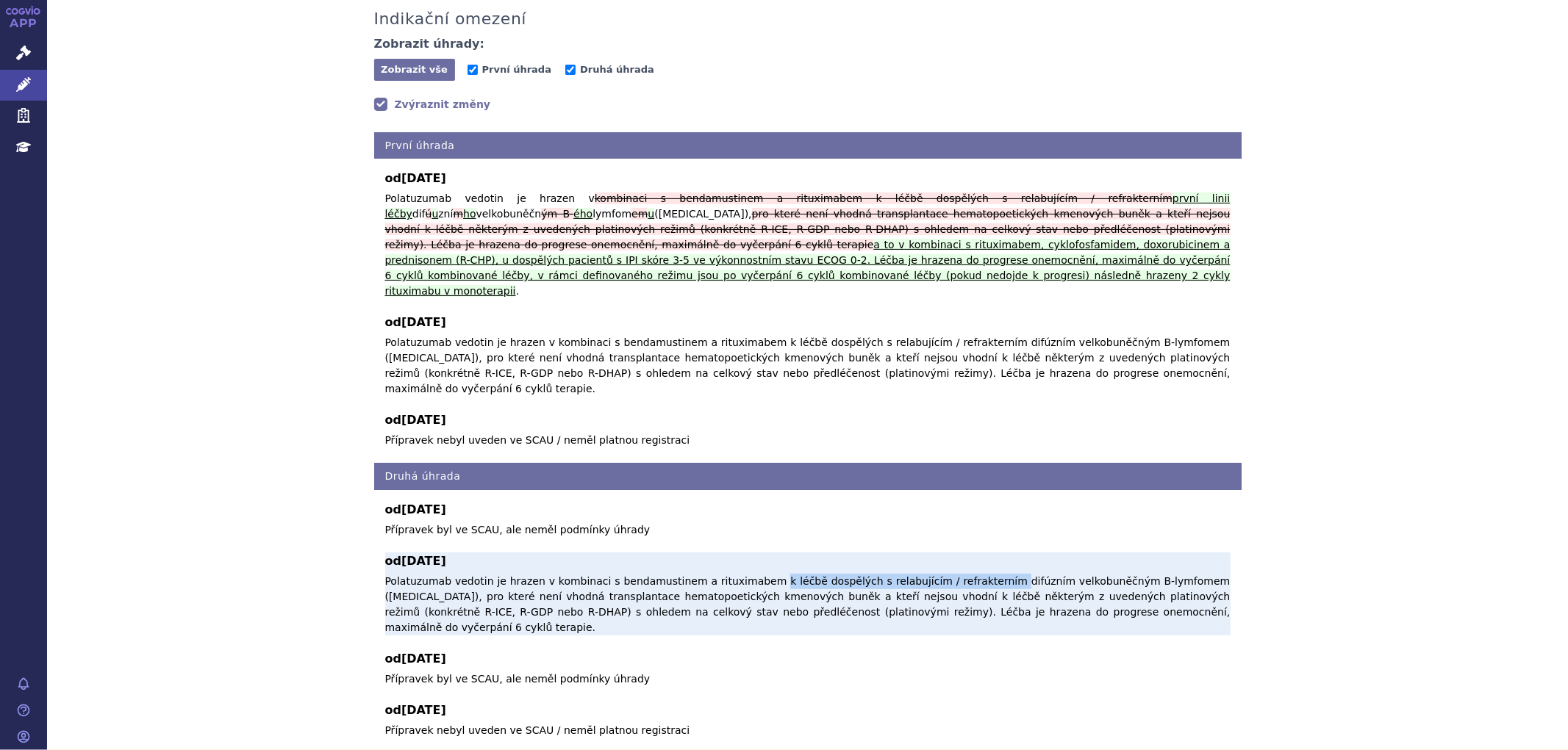
drag, startPoint x: 730, startPoint y: 553, endPoint x: 940, endPoint y: 550, distance: 210.0
click at [940, 575] on span "Polatuzumab vedotin je hrazen v kombinaci s bendamustinem a rituximabem k léčbě…" at bounding box center [808, 604] width 846 height 58
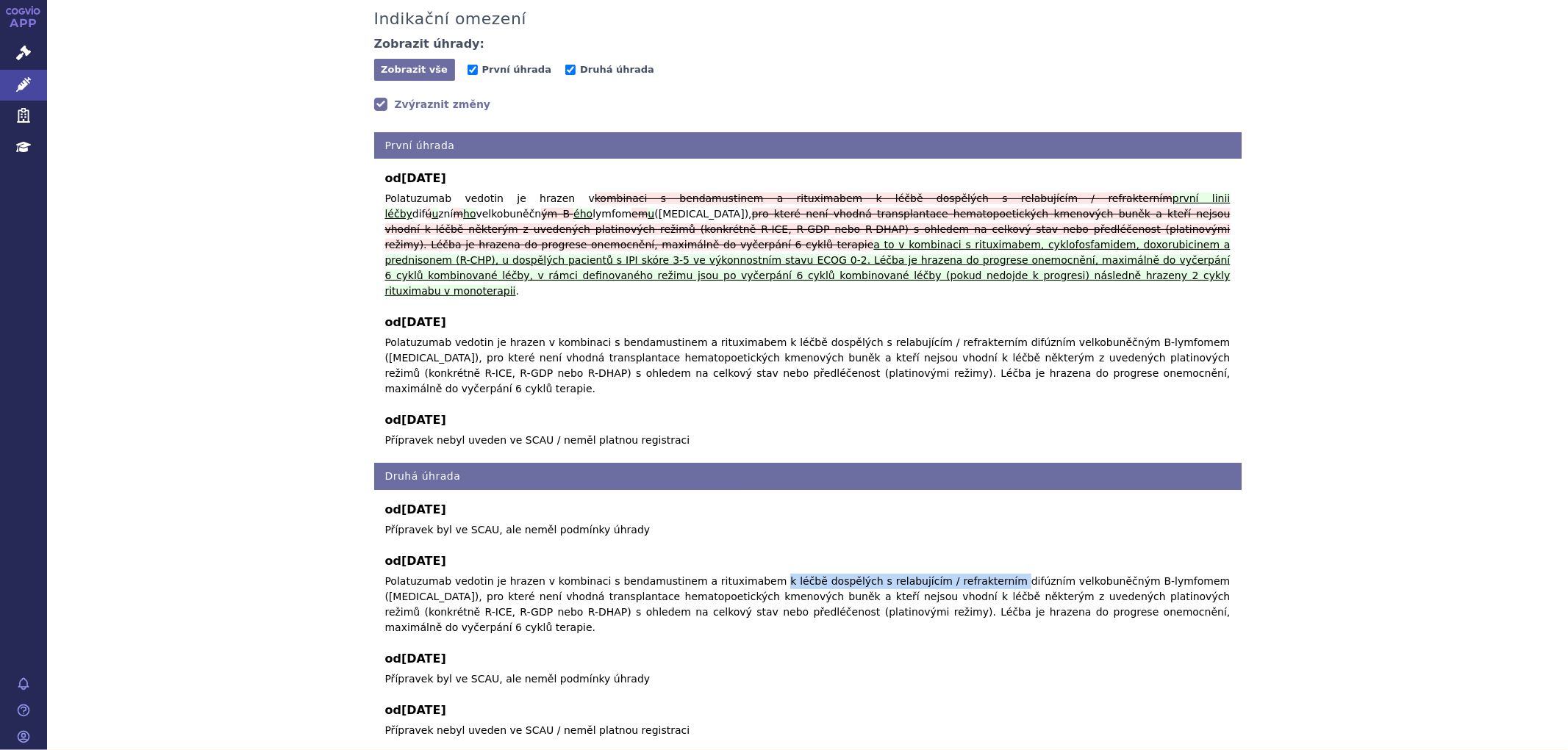
copy span "k léčbě dospělých s relabujícím / refrakterním"
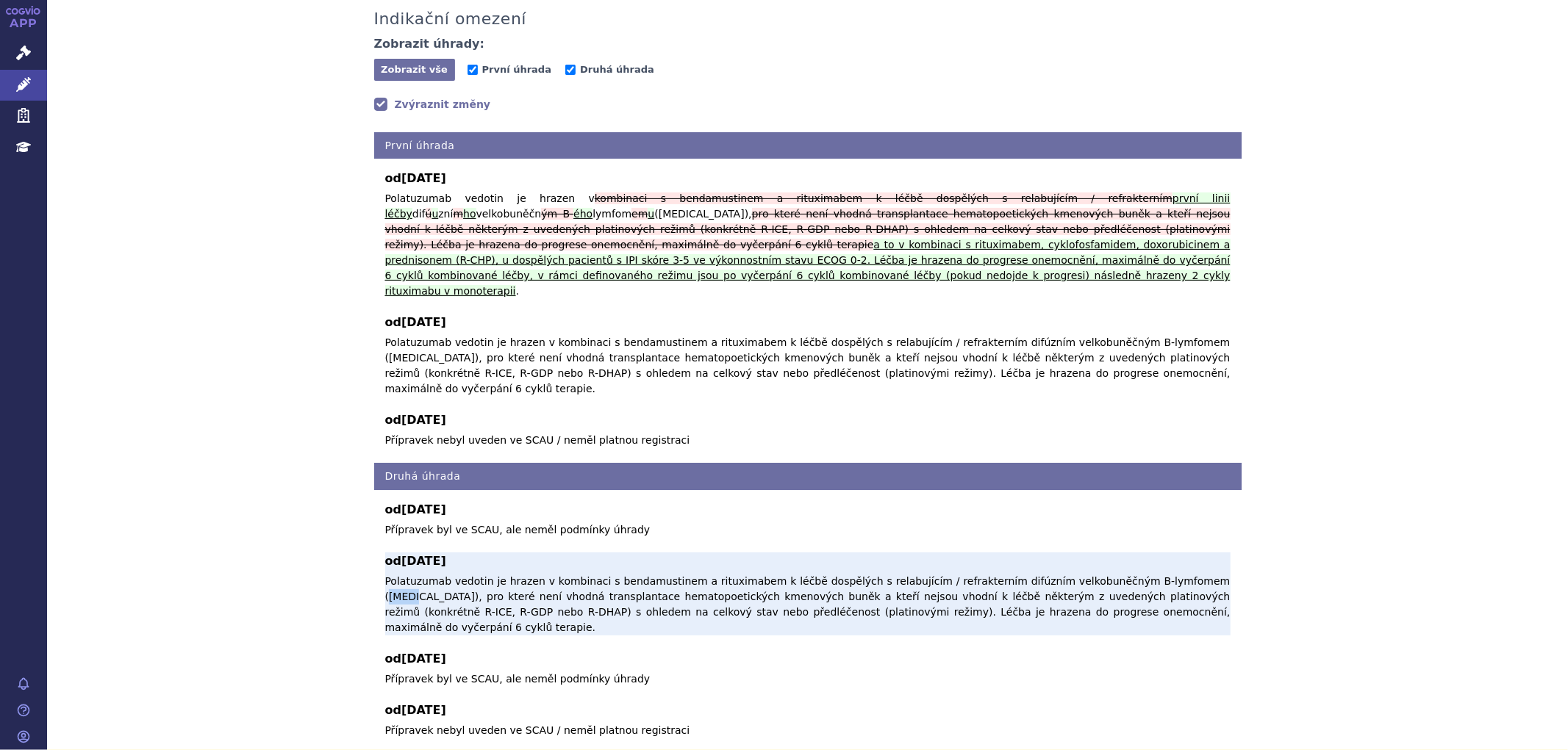
drag, startPoint x: 1123, startPoint y: 552, endPoint x: 1151, endPoint y: 552, distance: 28.0
click at [1151, 575] on span "Polatuzumab vedotin je hrazen v kombinaci s bendamustinem a rituximabem k léčbě…" at bounding box center [808, 604] width 846 height 58
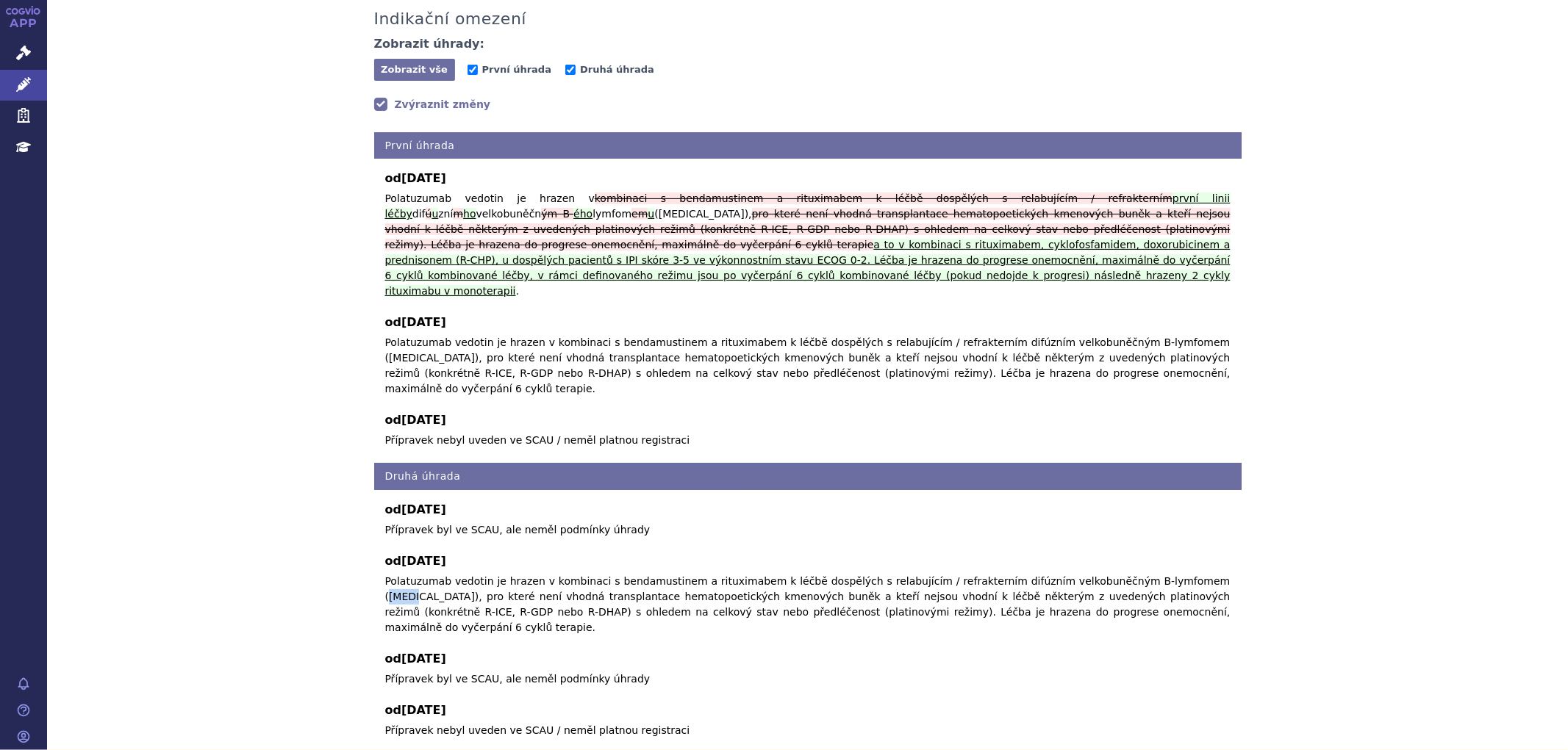
copy span "DLBCL"
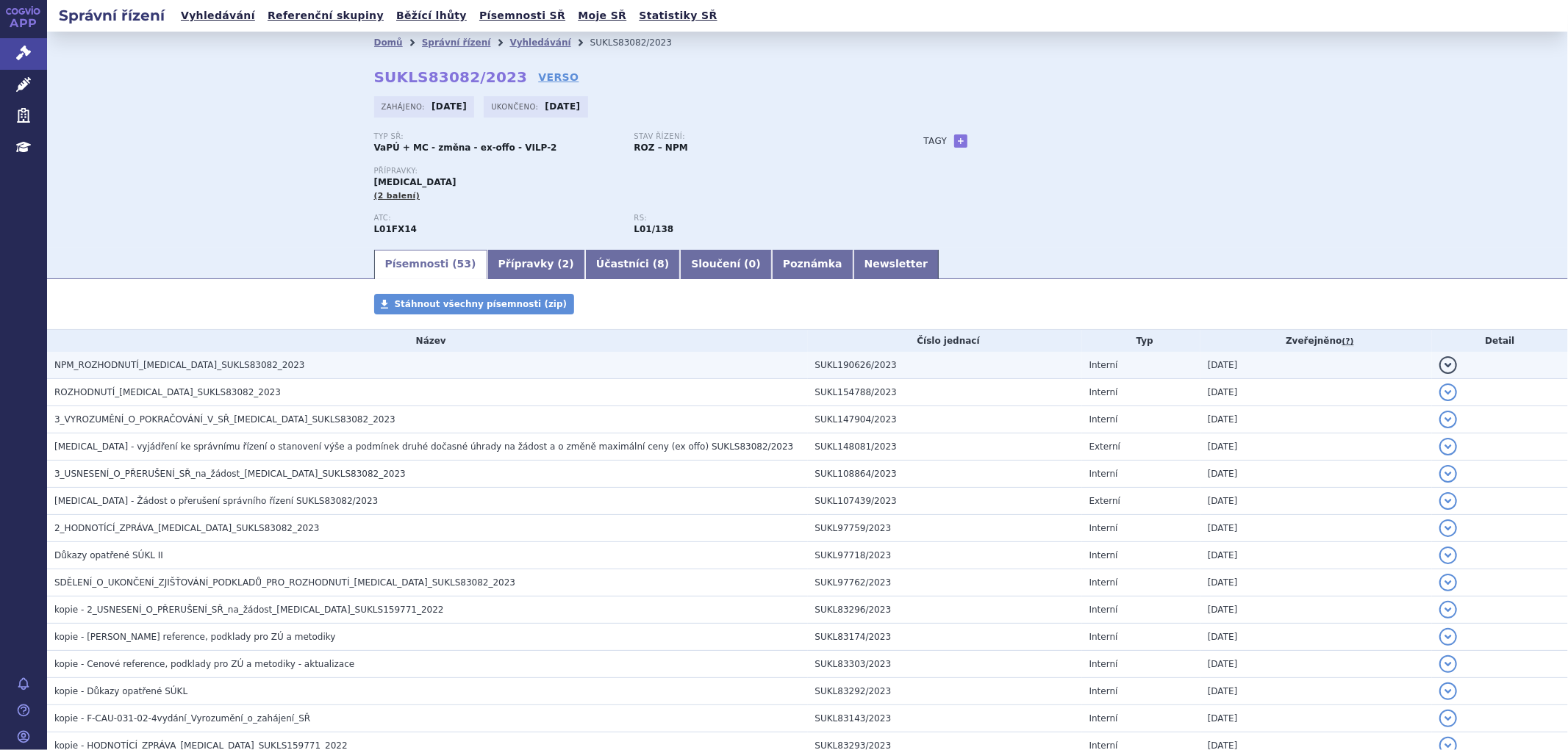
click at [328, 370] on h3 "NPM_ROZHODNUTÍ_[MEDICAL_DATA]_SUKLS83082_2023" at bounding box center [431, 365] width 754 height 14
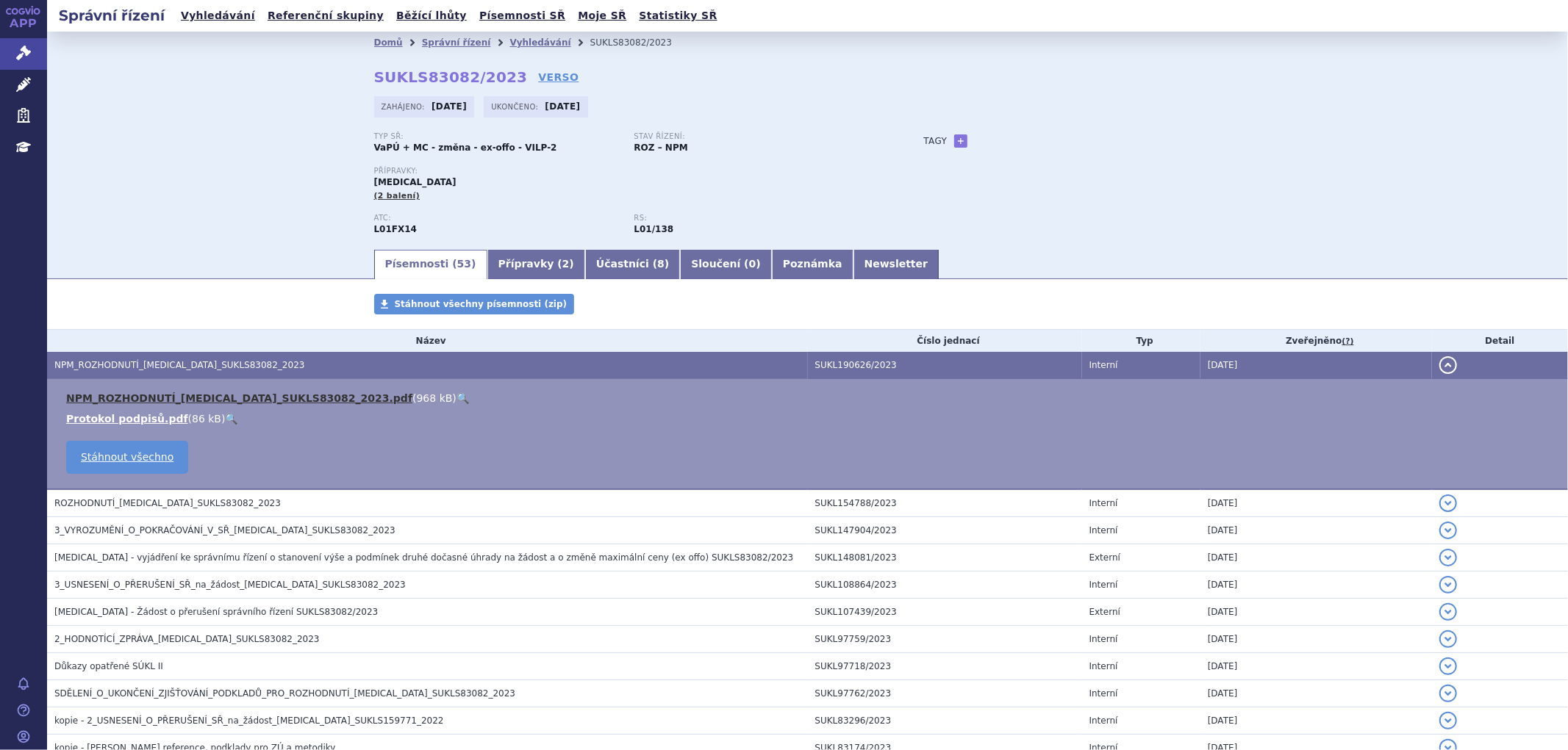
click at [283, 395] on link "NPM_ROZHODNUTÍ_[MEDICAL_DATA]_SUKLS83082_2023.pdf" at bounding box center [239, 398] width 346 height 12
click at [1441, 369] on button "detail" at bounding box center [1448, 365] width 18 height 18
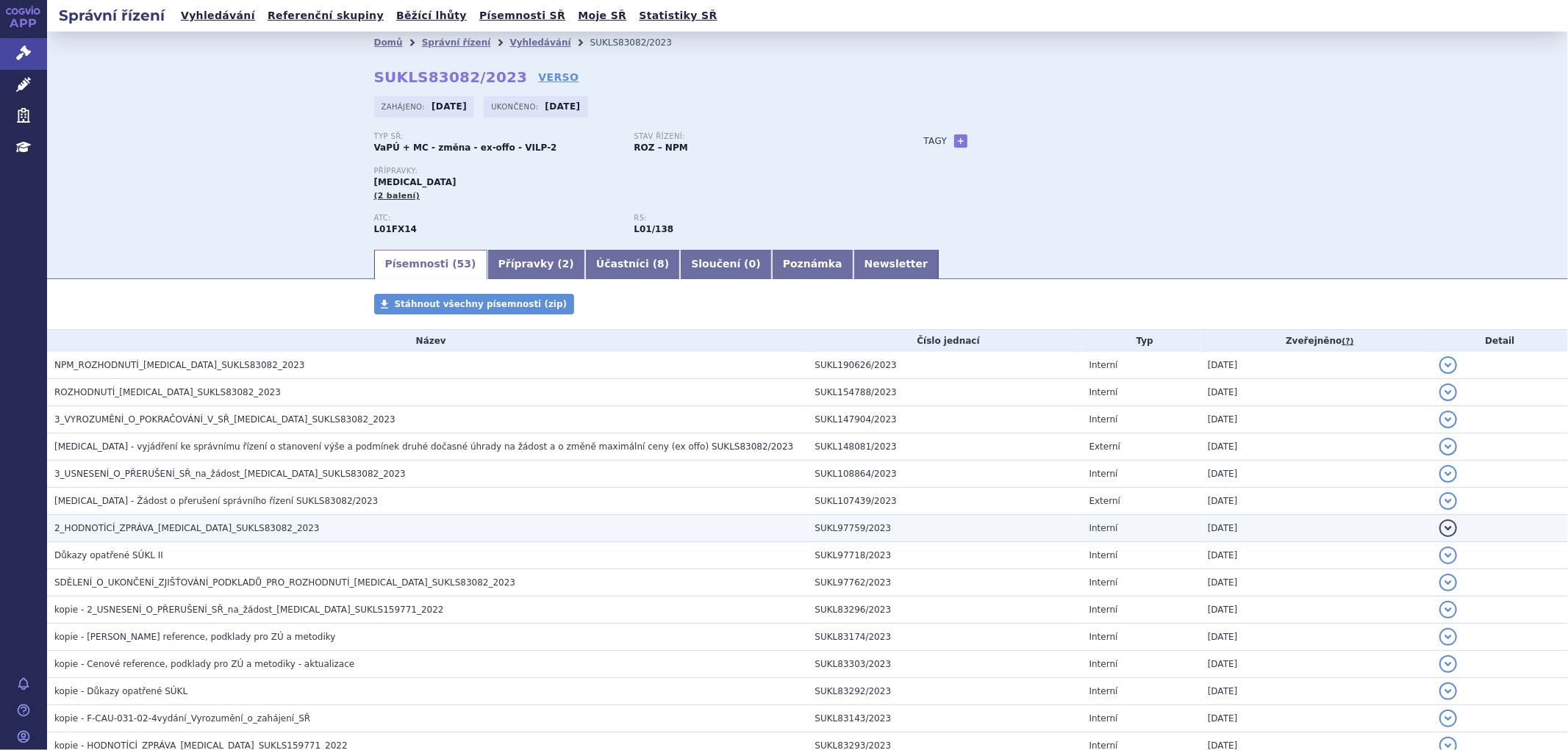
click at [197, 530] on span "2_HODNOTÍCÍ_ZPRÁVA_POLIVY_SUKLS83082_2023" at bounding box center [187, 528] width 265 height 10
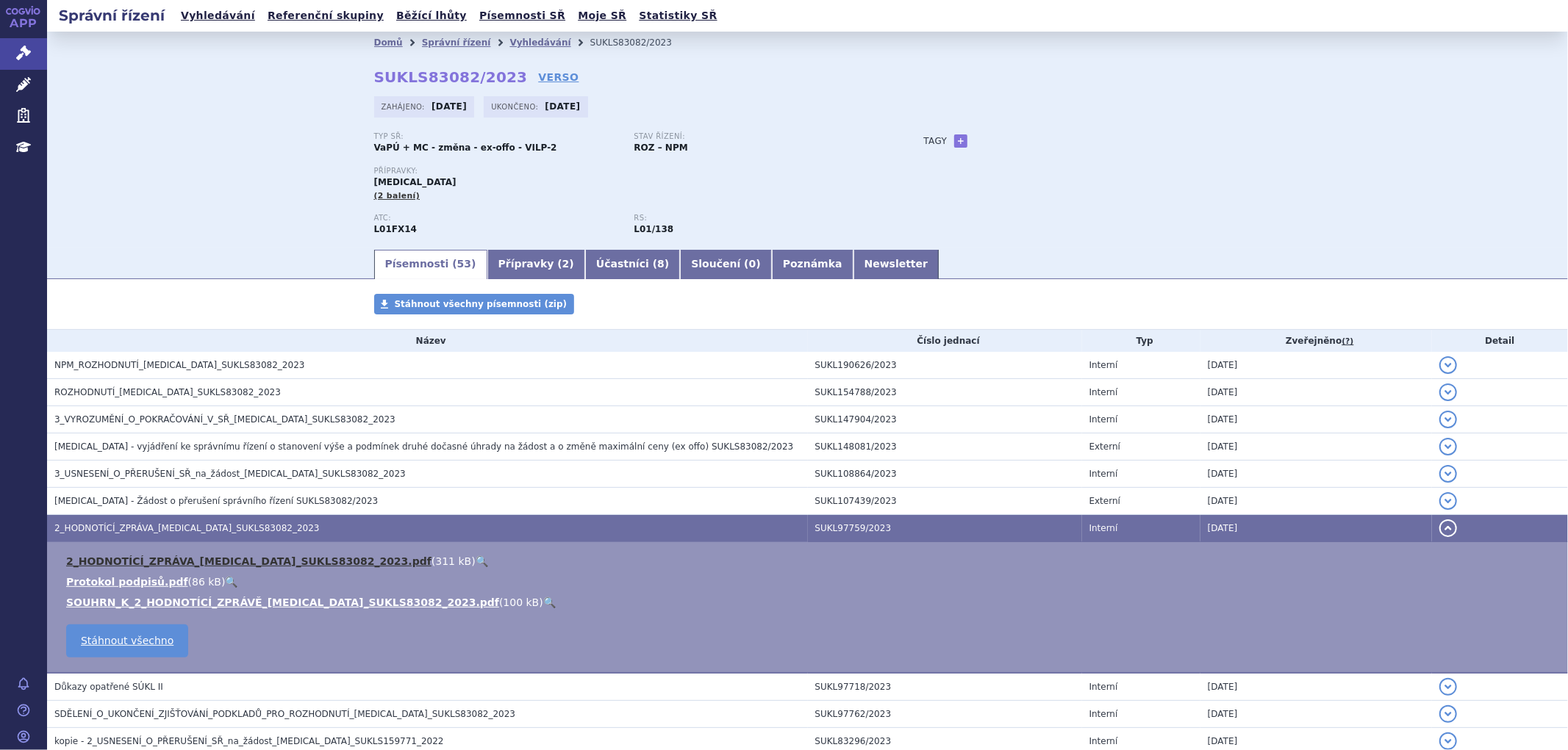
click at [178, 567] on link "2_HODNOTÍCÍ_ZPRÁVA_POLIVY_SUKLS83082_2023.pdf" at bounding box center [248, 561] width 365 height 12
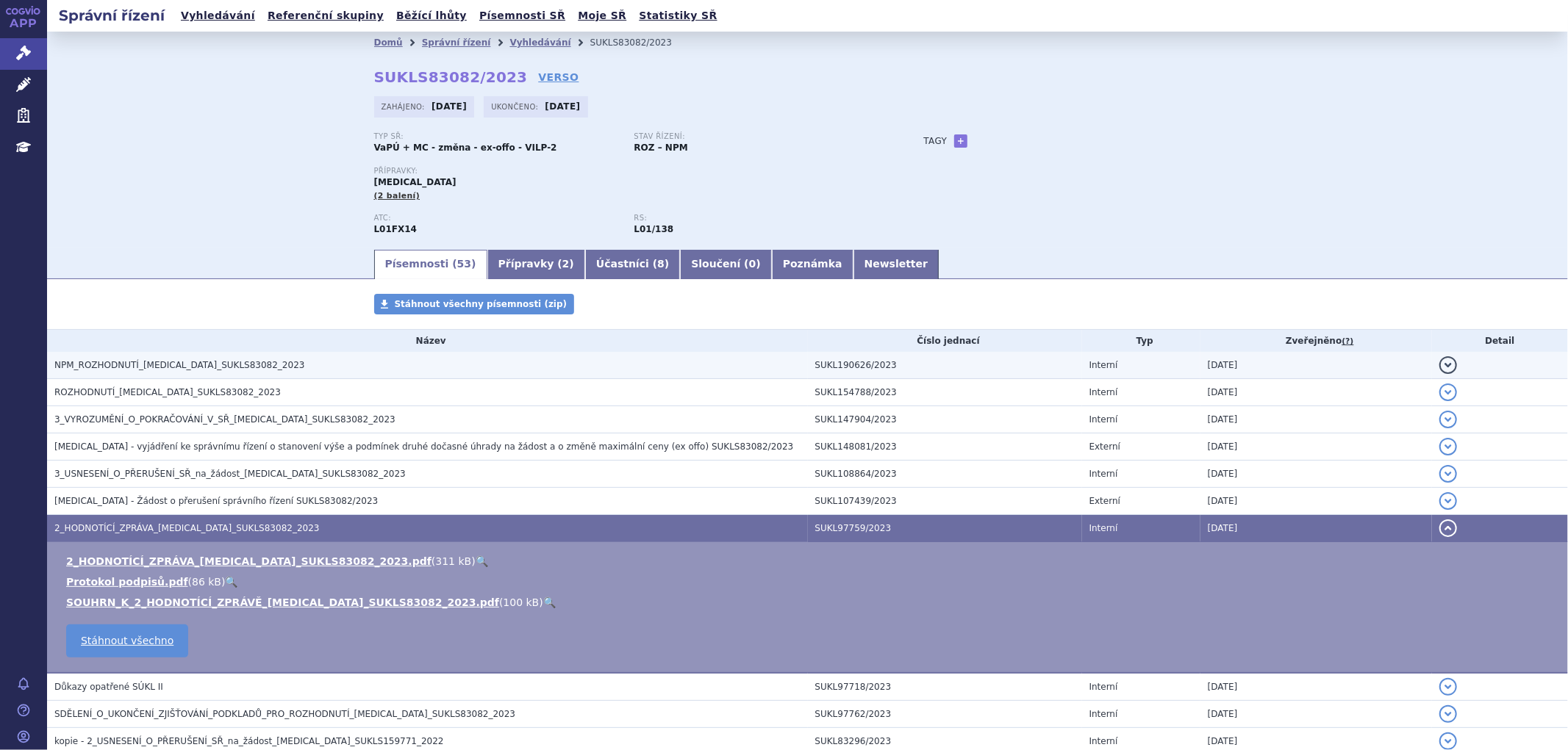
click at [155, 364] on span "NPM_ROZHODNUTÍ_POLIVY_SUKLS83082_2023" at bounding box center [179, 365] width 250 height 10
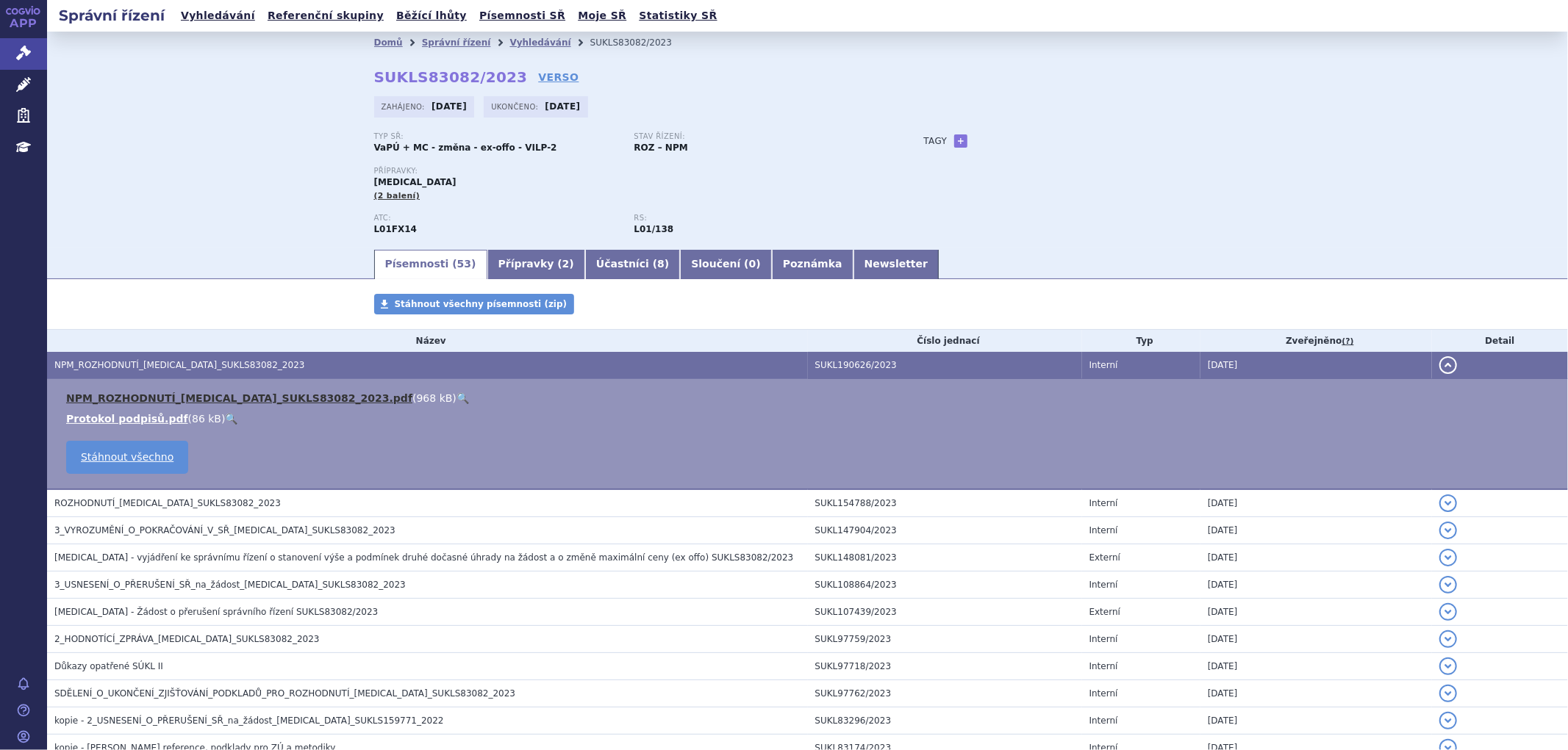
click at [225, 400] on link "NPM_ROZHODNUTÍ_POLIVY_SUKLS83082_2023.pdf" at bounding box center [239, 398] width 346 height 12
click at [509, 40] on link "Vyhledávání" at bounding box center [540, 42] width 61 height 10
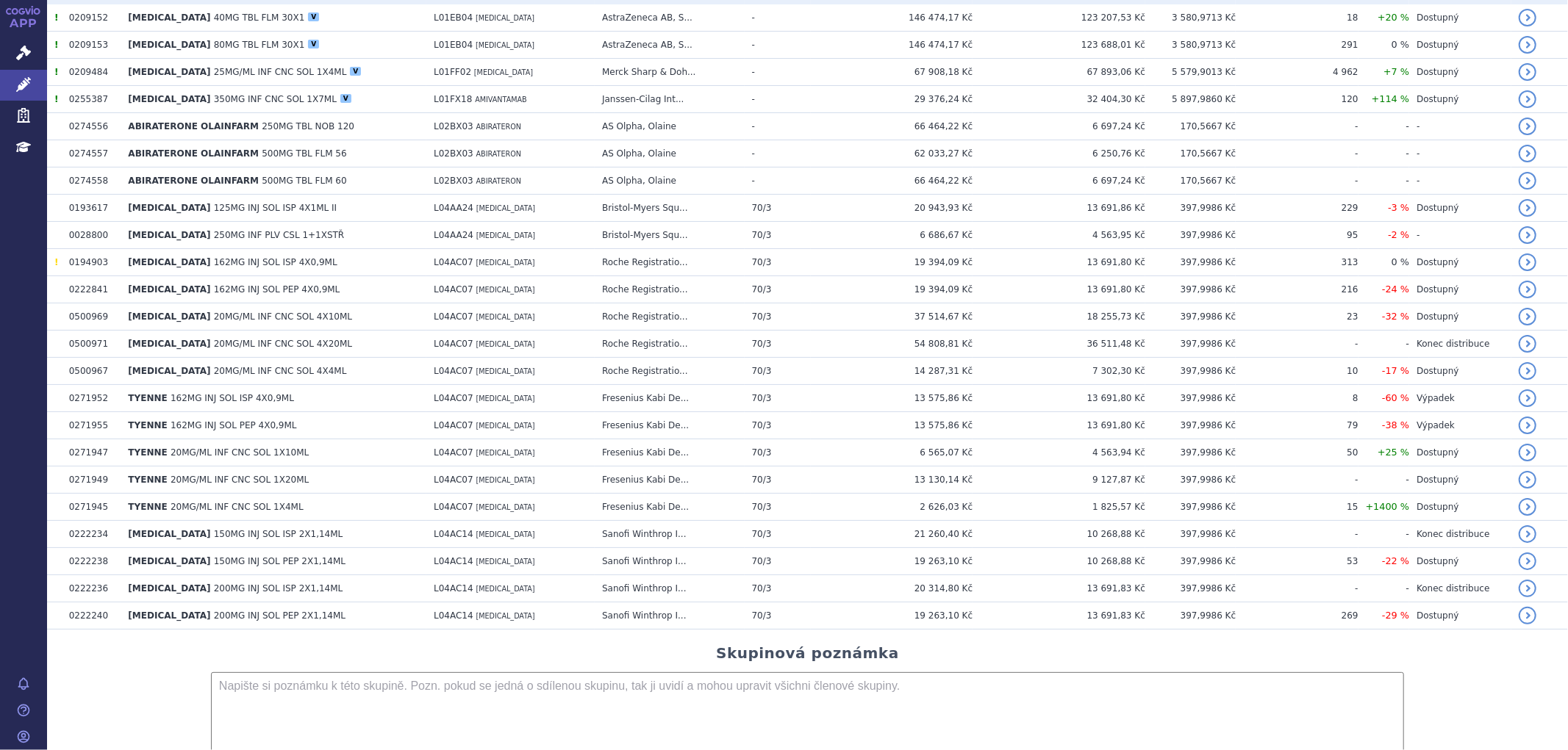
scroll to position [245, 0]
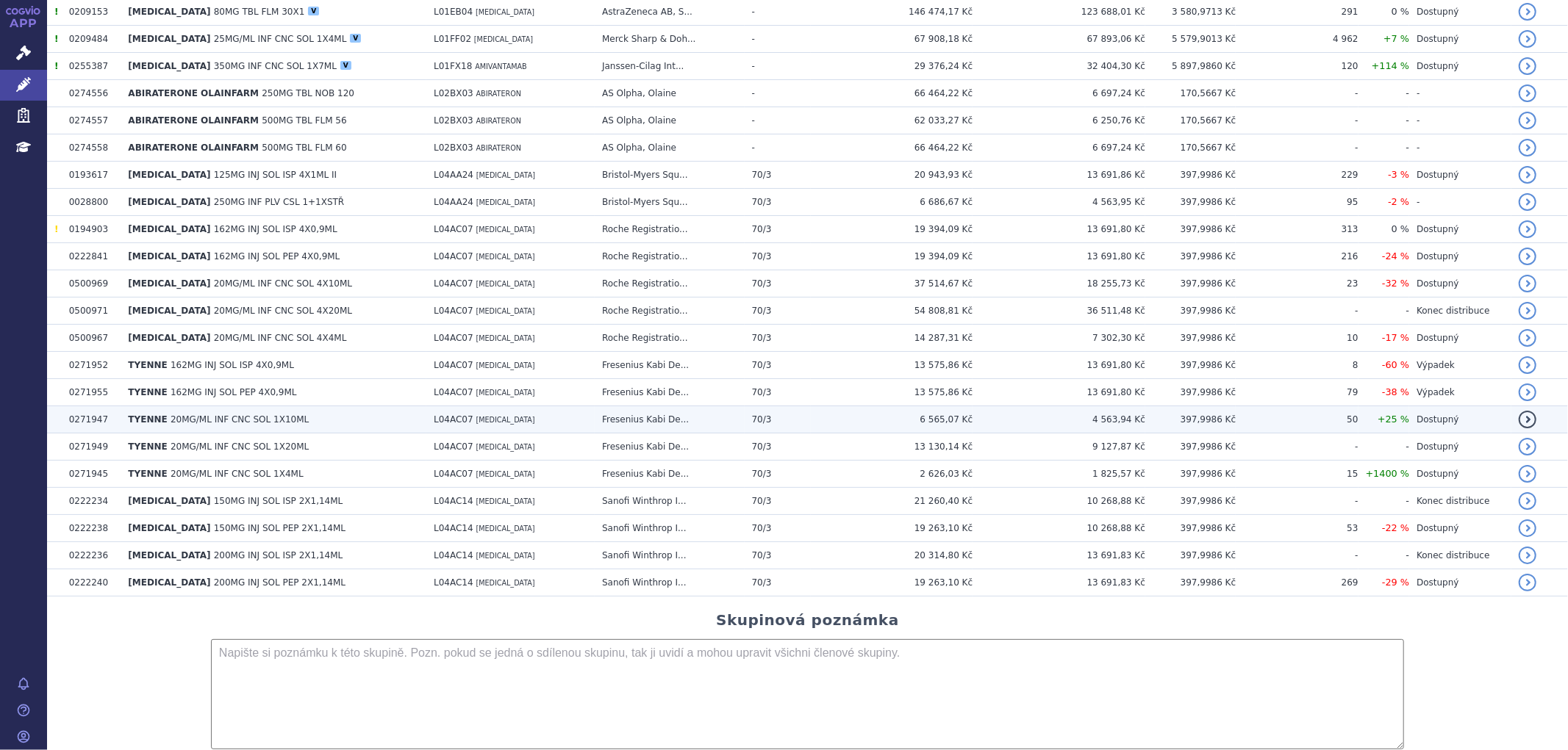
click at [515, 413] on td "L04AC07 TOCILIZUMAB" at bounding box center [510, 420] width 169 height 27
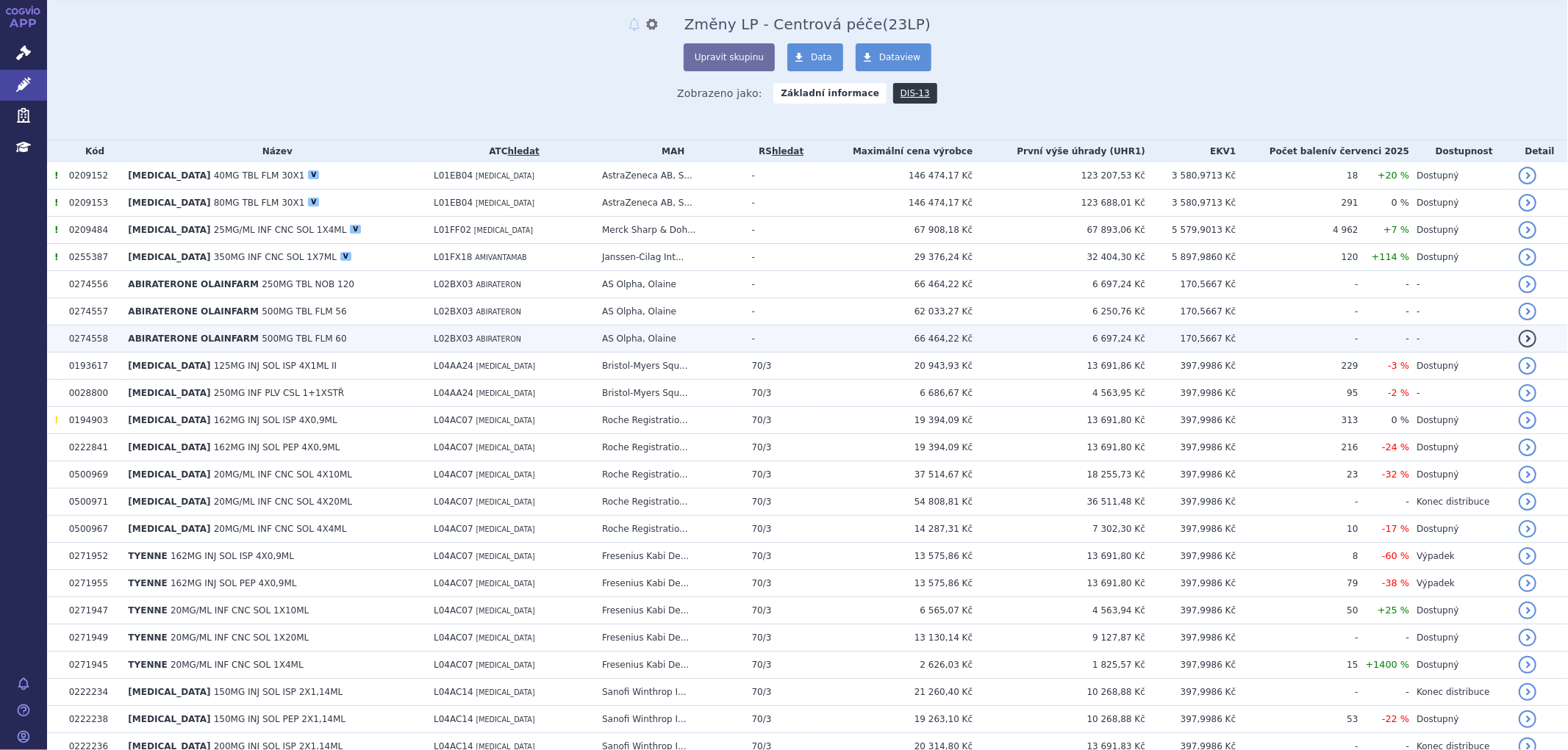
scroll to position [82, 0]
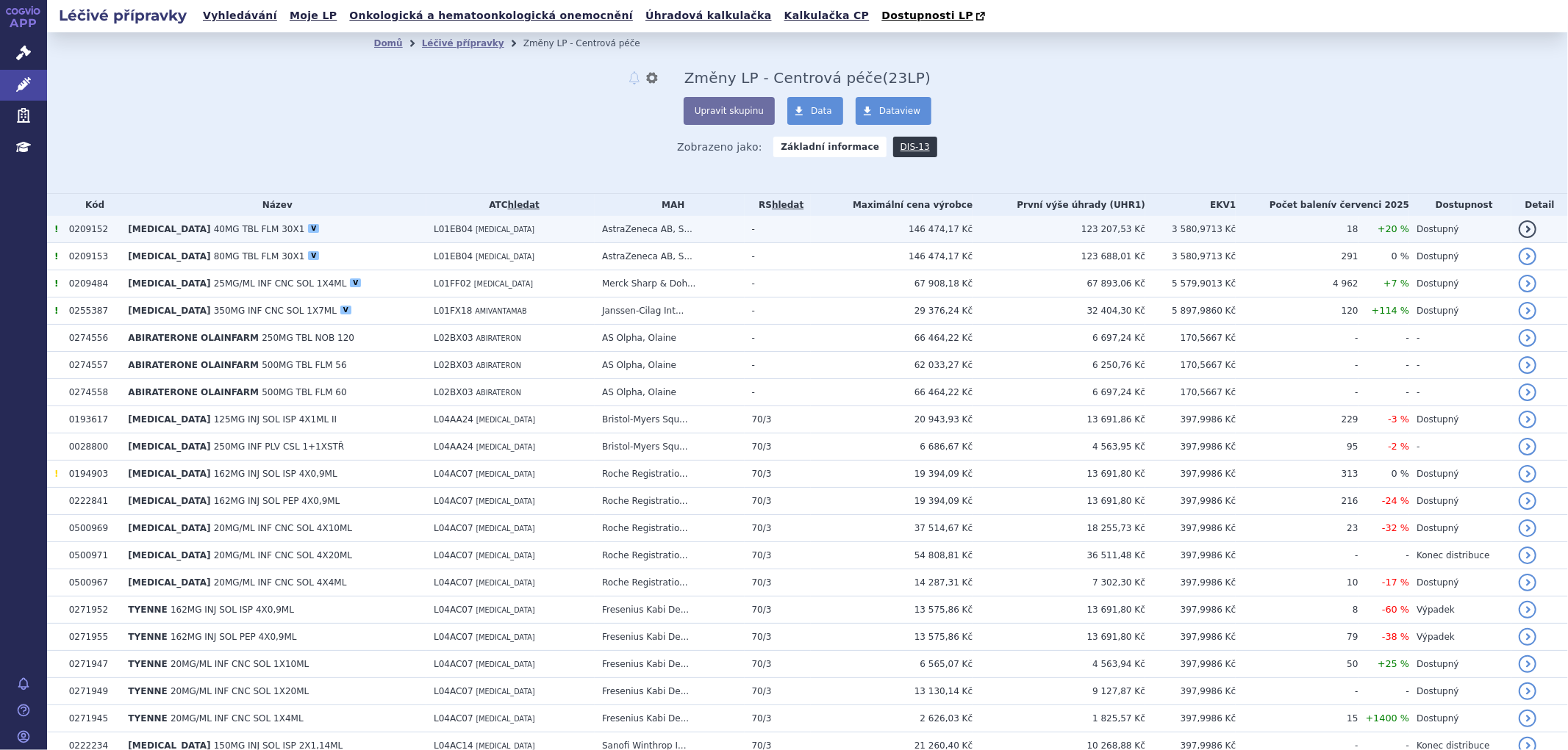
click at [214, 233] on span "40MG TBL FLM 30X1" at bounding box center [259, 229] width 91 height 10
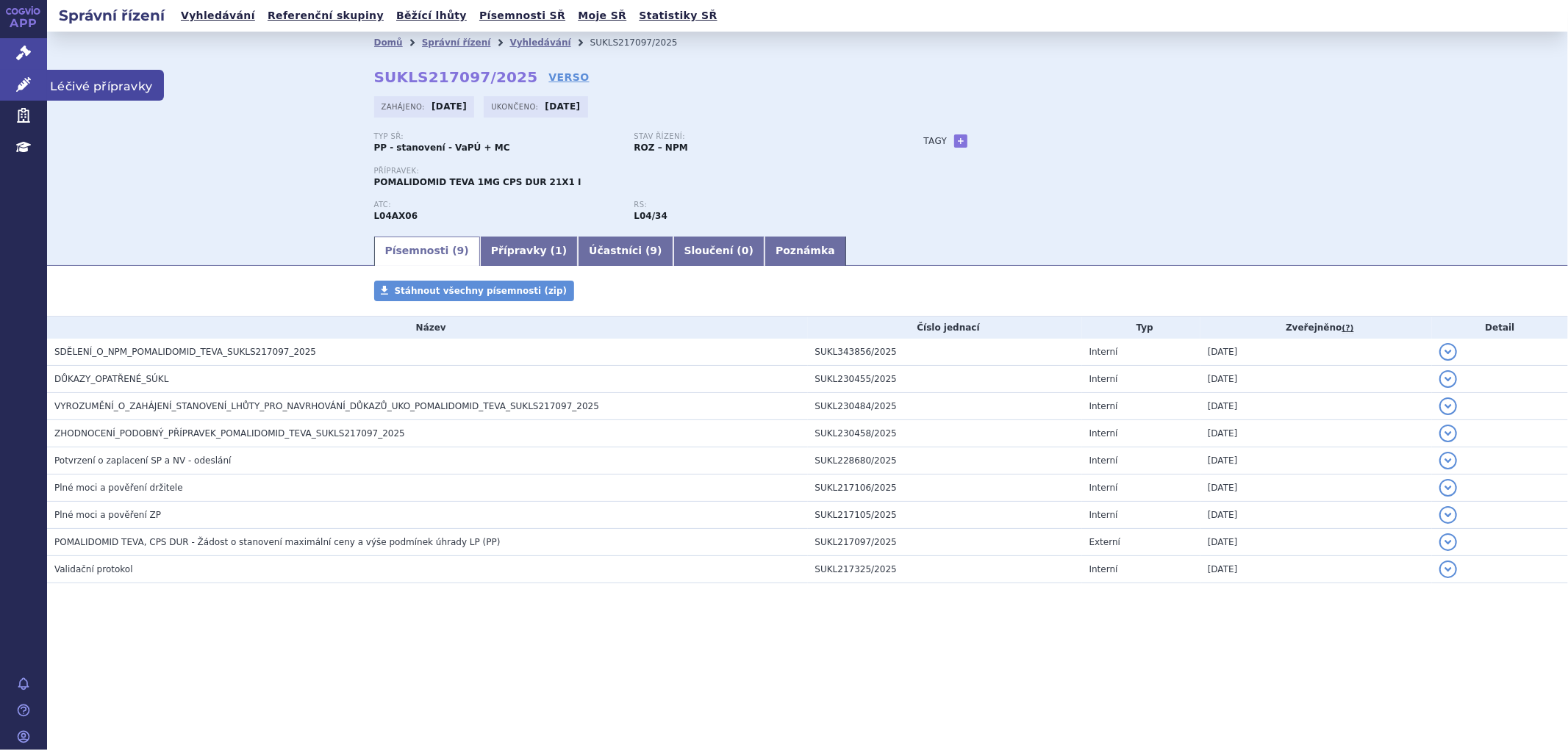
click at [21, 78] on icon at bounding box center [23, 85] width 14 height 14
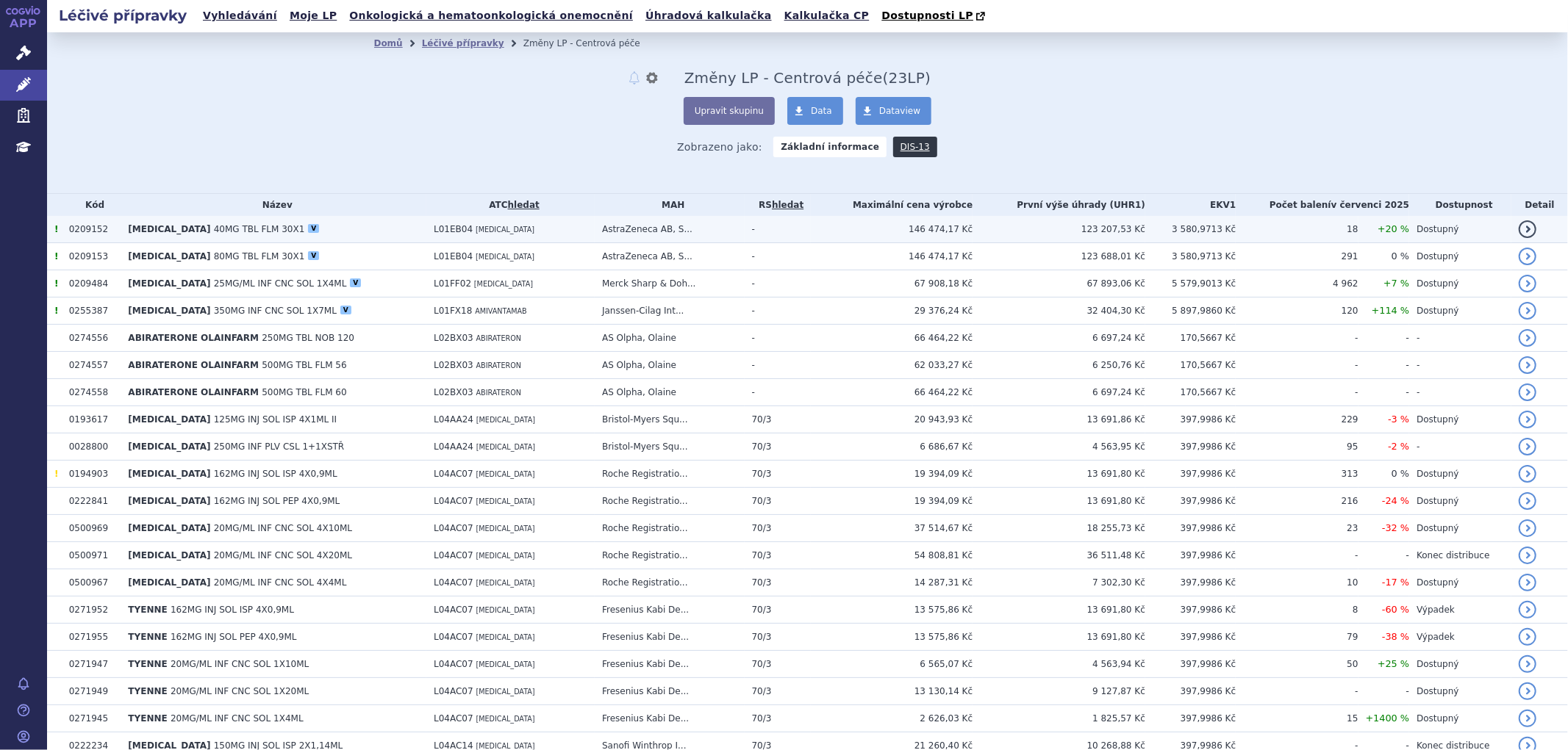
click at [214, 229] on span "40MG TBL FLM 30X1" at bounding box center [259, 229] width 91 height 10
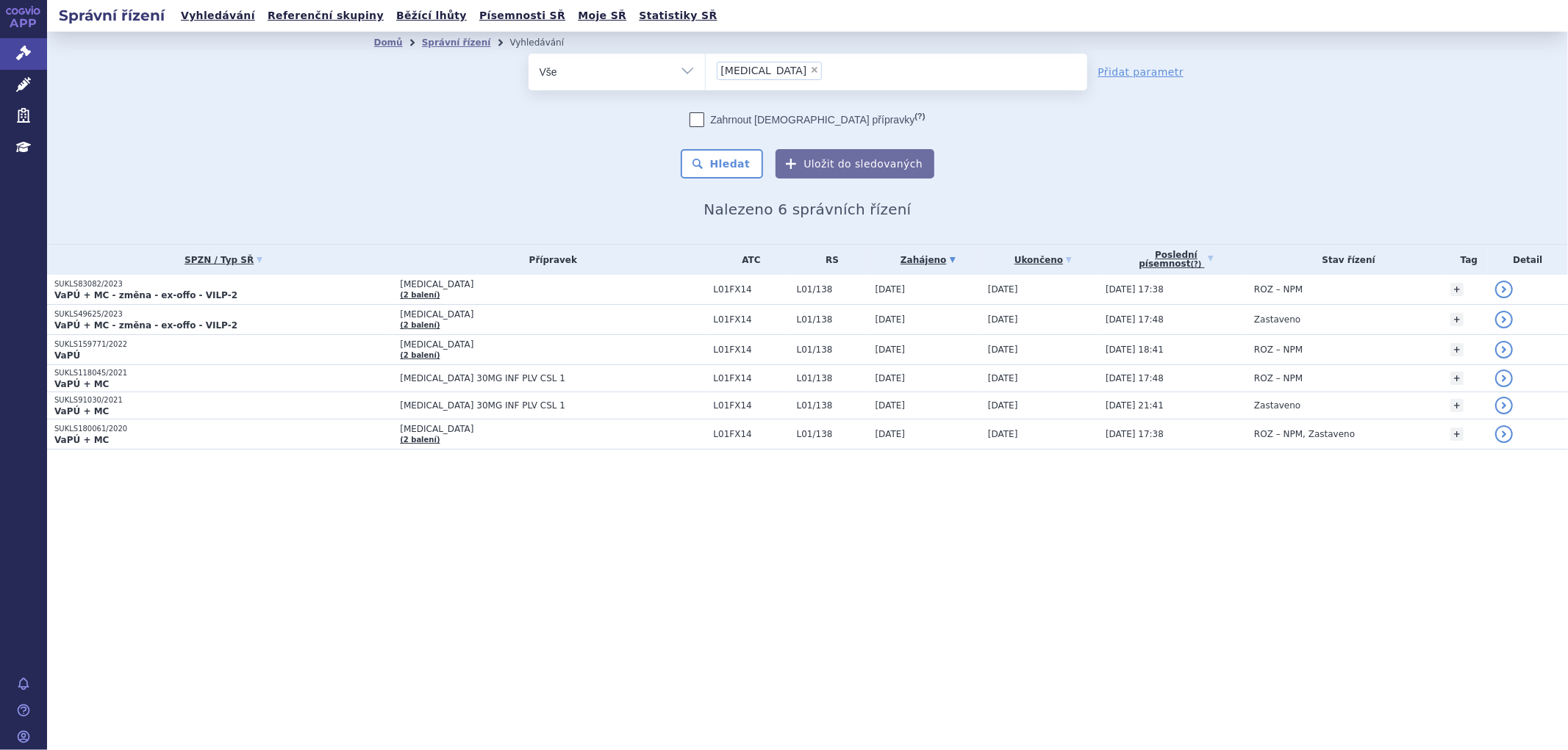
click at [811, 69] on span "×" at bounding box center [815, 70] width 9 height 9
click at [706, 69] on select "POLIVY" at bounding box center [705, 71] width 1 height 37
type input "ta"
select select
type input "tass"
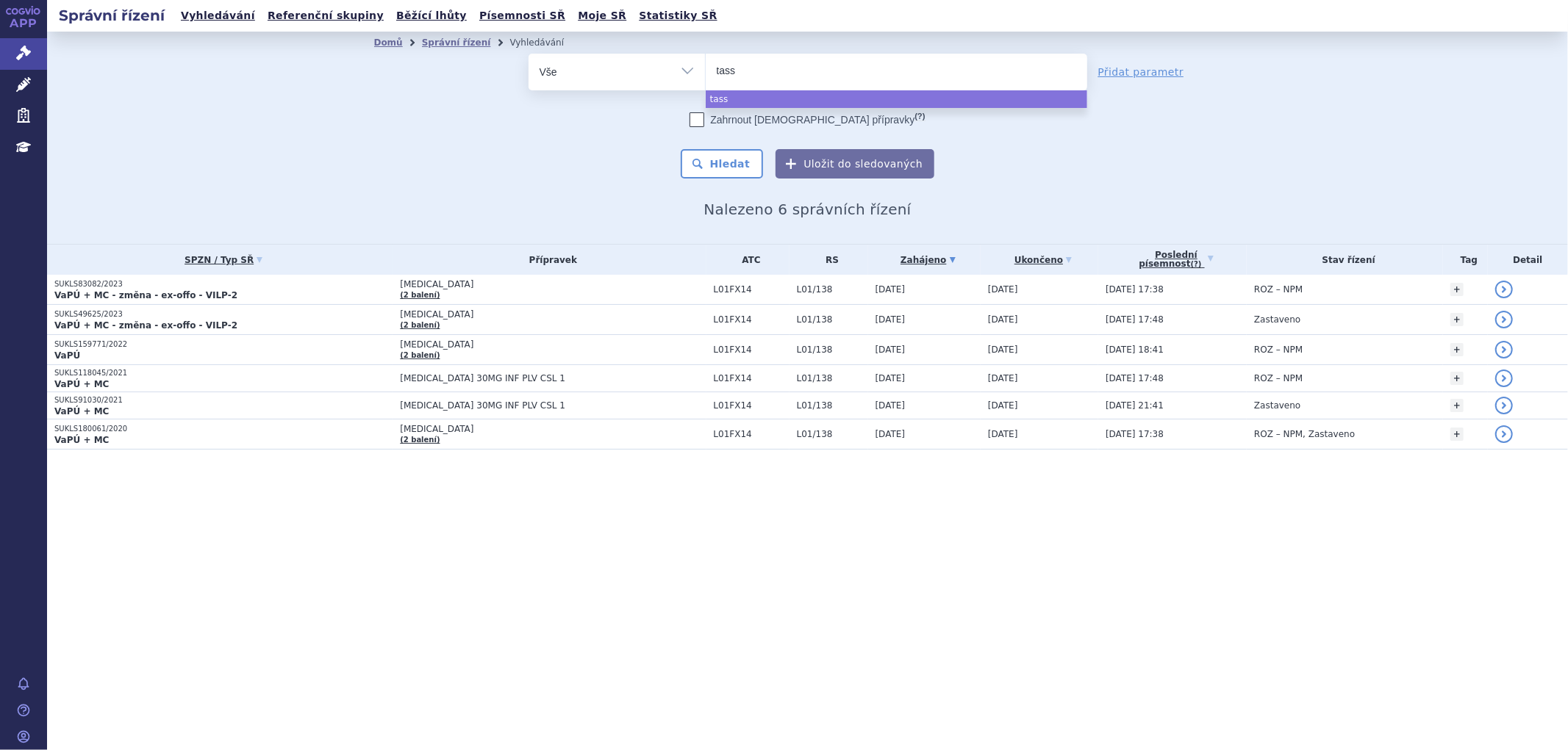
type input "tasso"
select select "tasso"
click at [778, 68] on input "POLIVY tasso × tasso" at bounding box center [791, 70] width 46 height 18
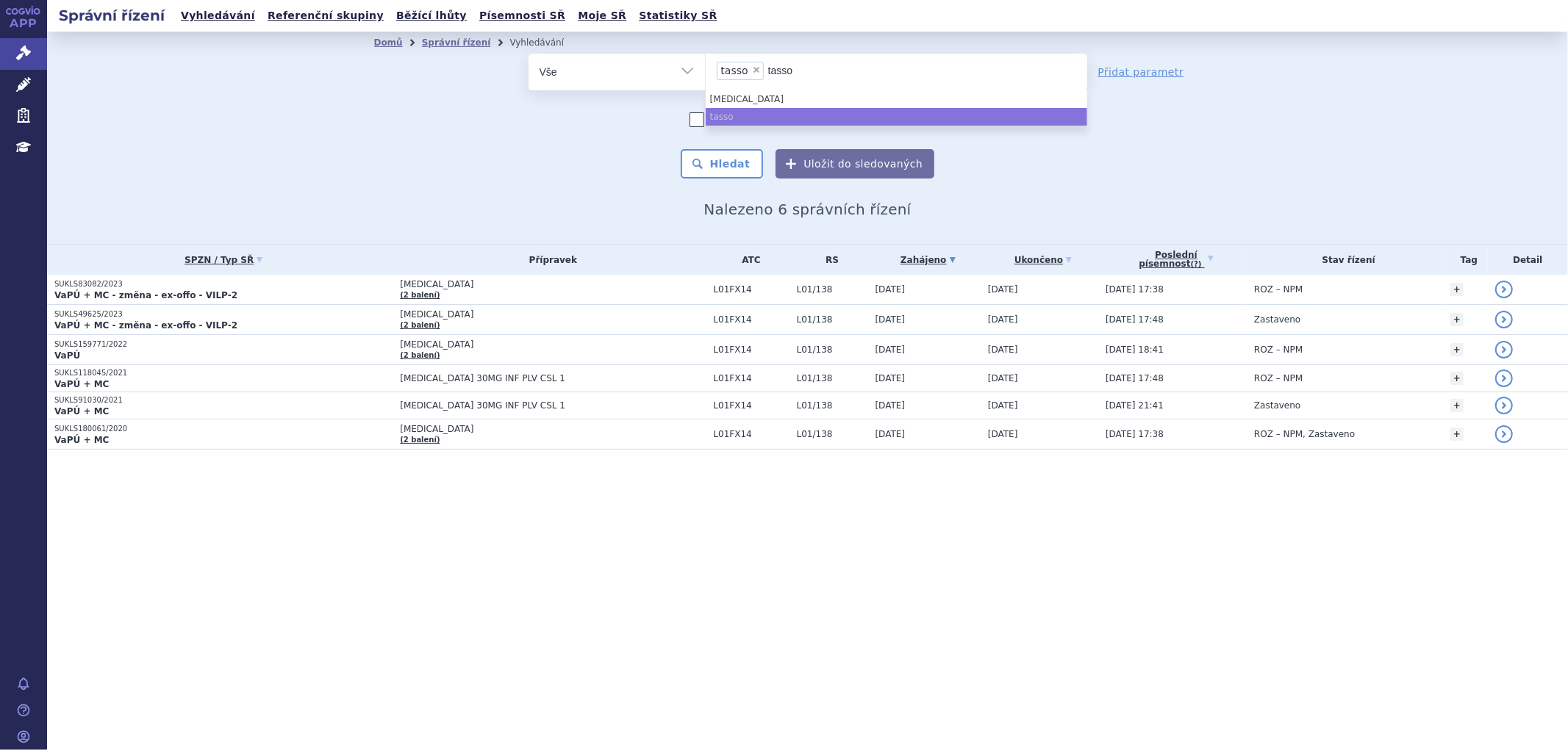
type input "tass"
select select
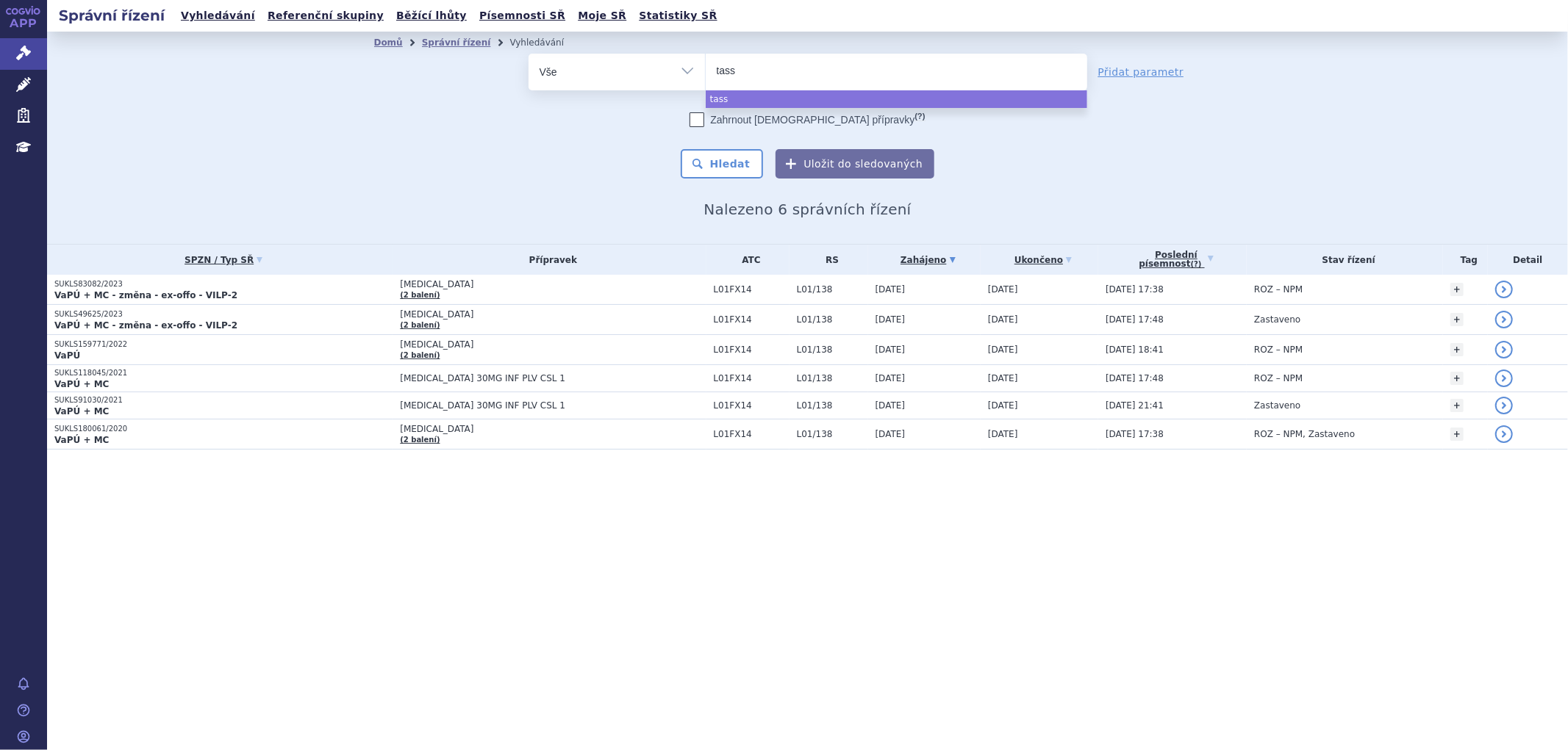
type input "tas"
type input "ta"
type input "tag"
type input "tagr"
type input "tagri"
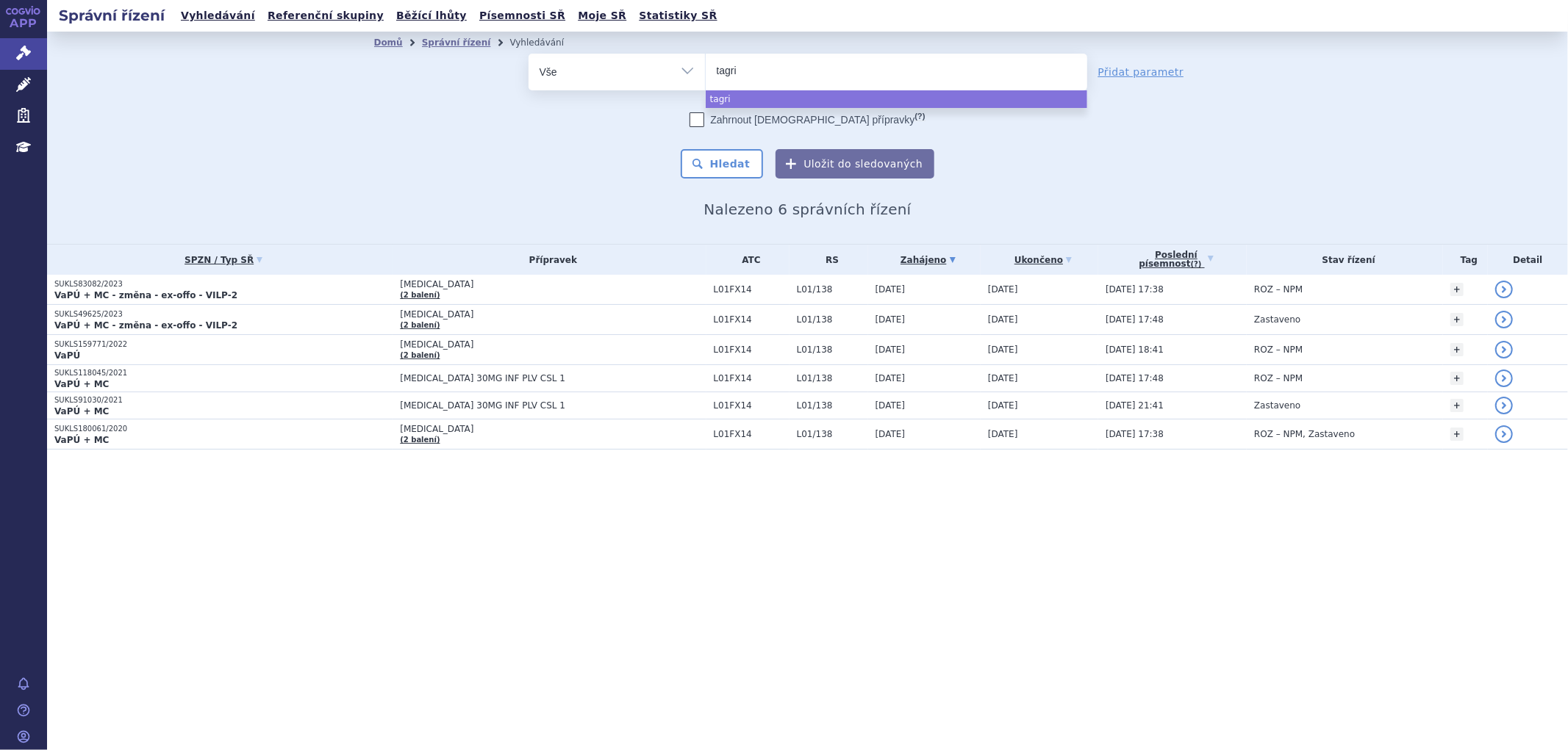
type input "tagris"
type input "tagrisso"
select select "tagrisso"
click at [719, 181] on div "Domů Správní řízení Vyhledávání Vyhledávání ve správních řízeních odstranit Vše…" at bounding box center [807, 136] width 926 height 165
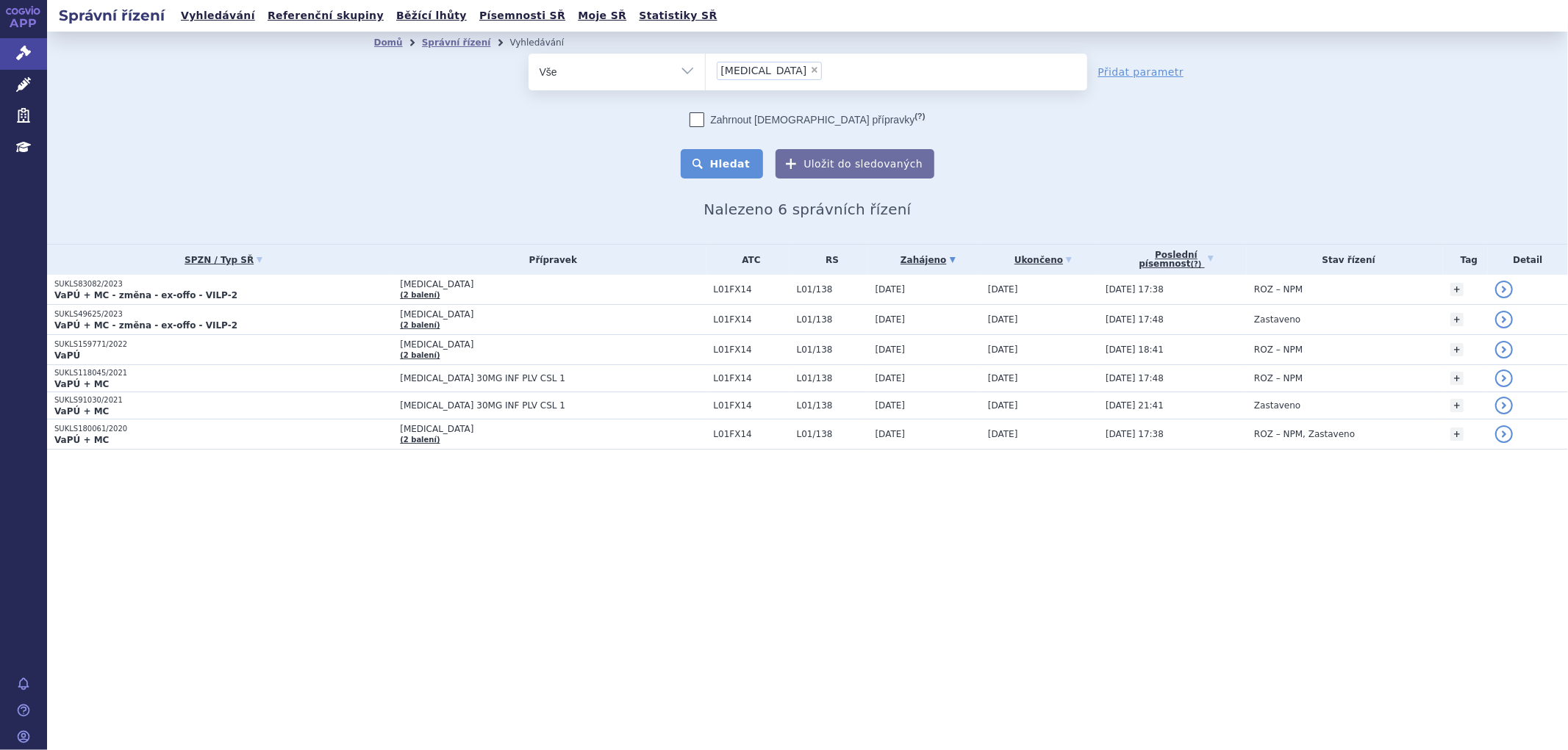
click at [737, 165] on button "Hledat" at bounding box center [722, 164] width 83 height 30
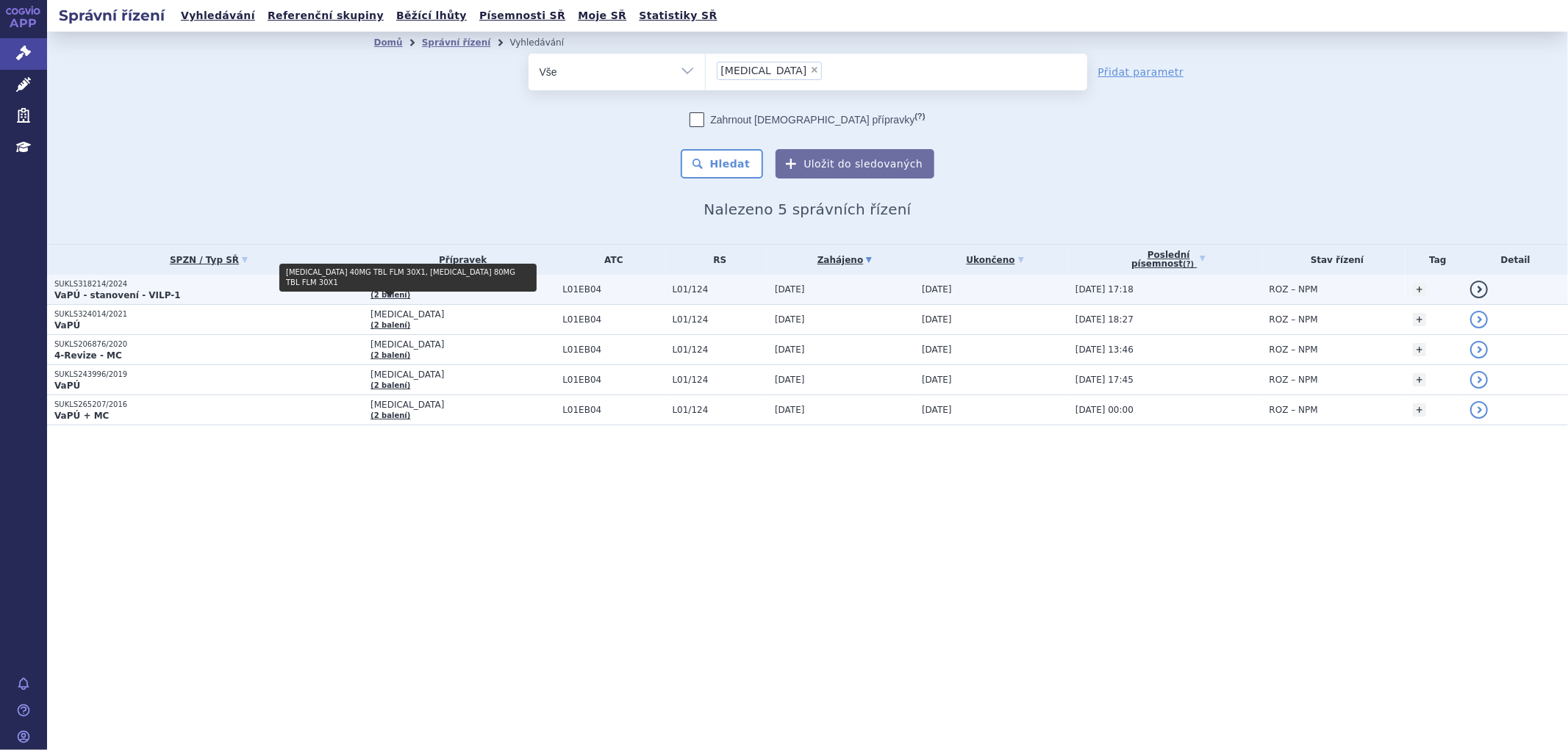
click at [473, 291] on td "[MEDICAL_DATA] (2 balení)" at bounding box center [459, 289] width 192 height 30
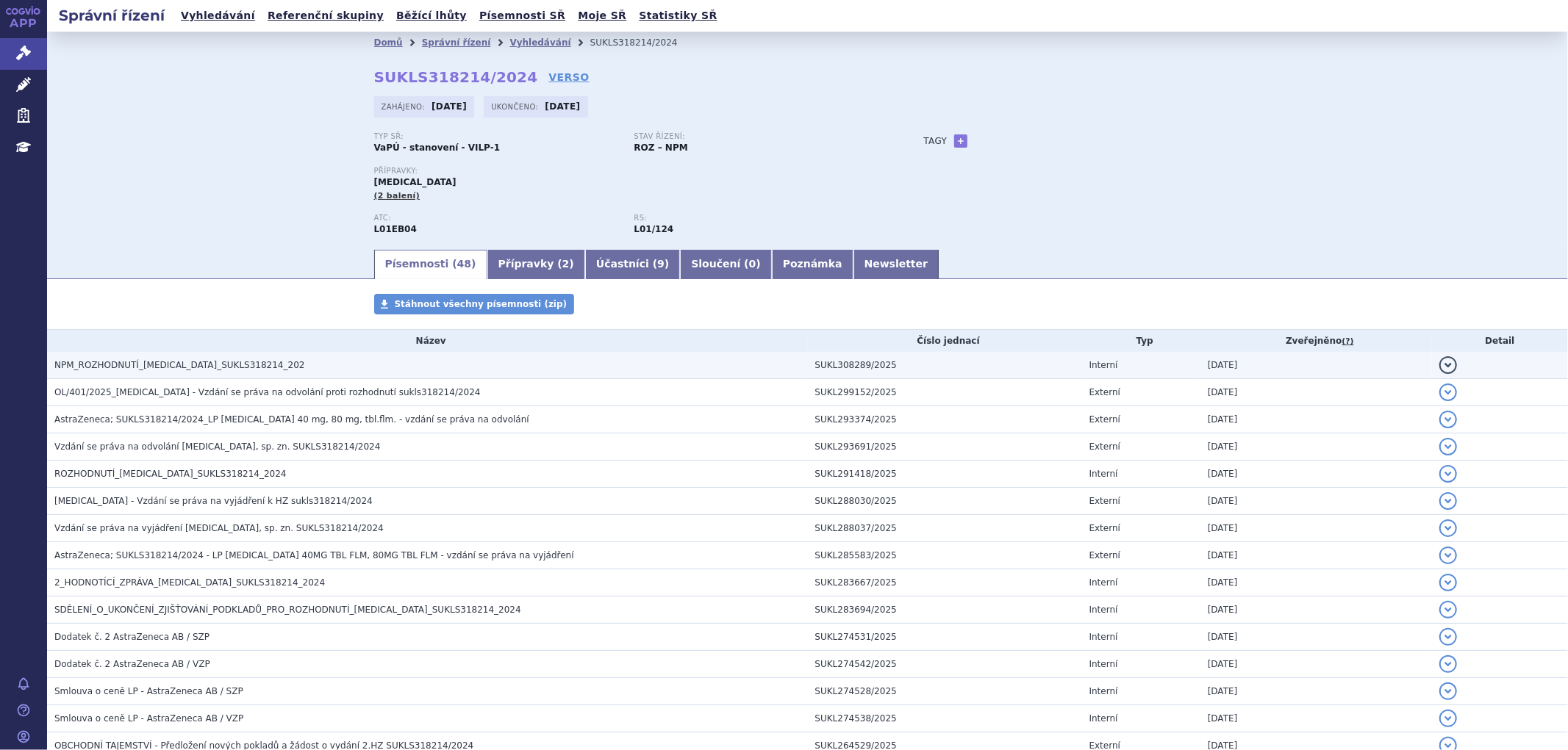
click at [215, 364] on span "NPM_ROZHODNUTÍ_TAGRISSO_SUKLS318214_202" at bounding box center [179, 365] width 250 height 10
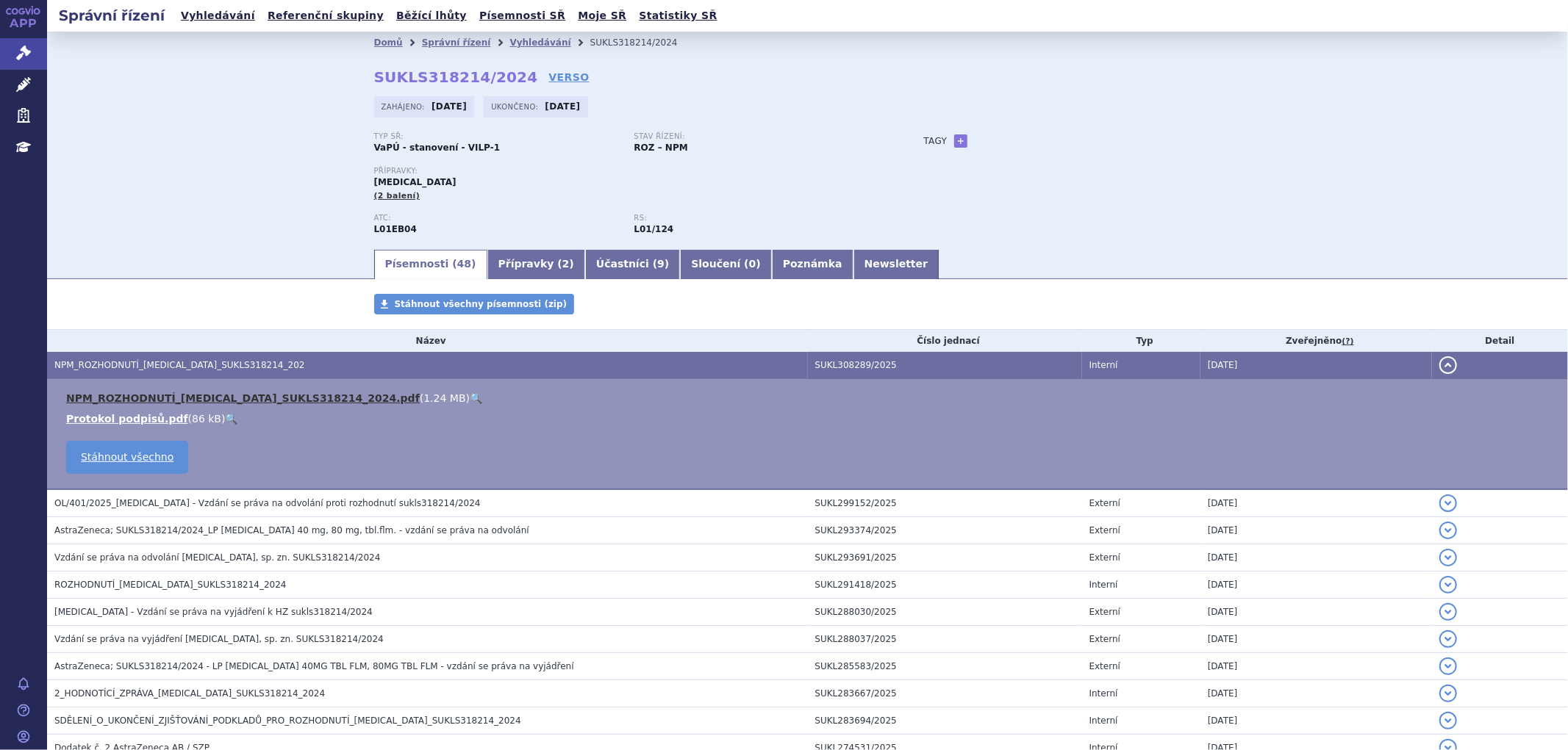
click at [201, 400] on link "NPM_ROZHODNUTÍ_TAGRISSO_SUKLS318214_2024.pdf" at bounding box center [243, 398] width 353 height 12
click at [275, 403] on link "NPM_ROZHODNUTÍ_TAGRISSO_SUKLS318214_2024.pdf" at bounding box center [243, 398] width 353 height 12
click at [519, 38] on link "Vyhledávání" at bounding box center [540, 42] width 61 height 10
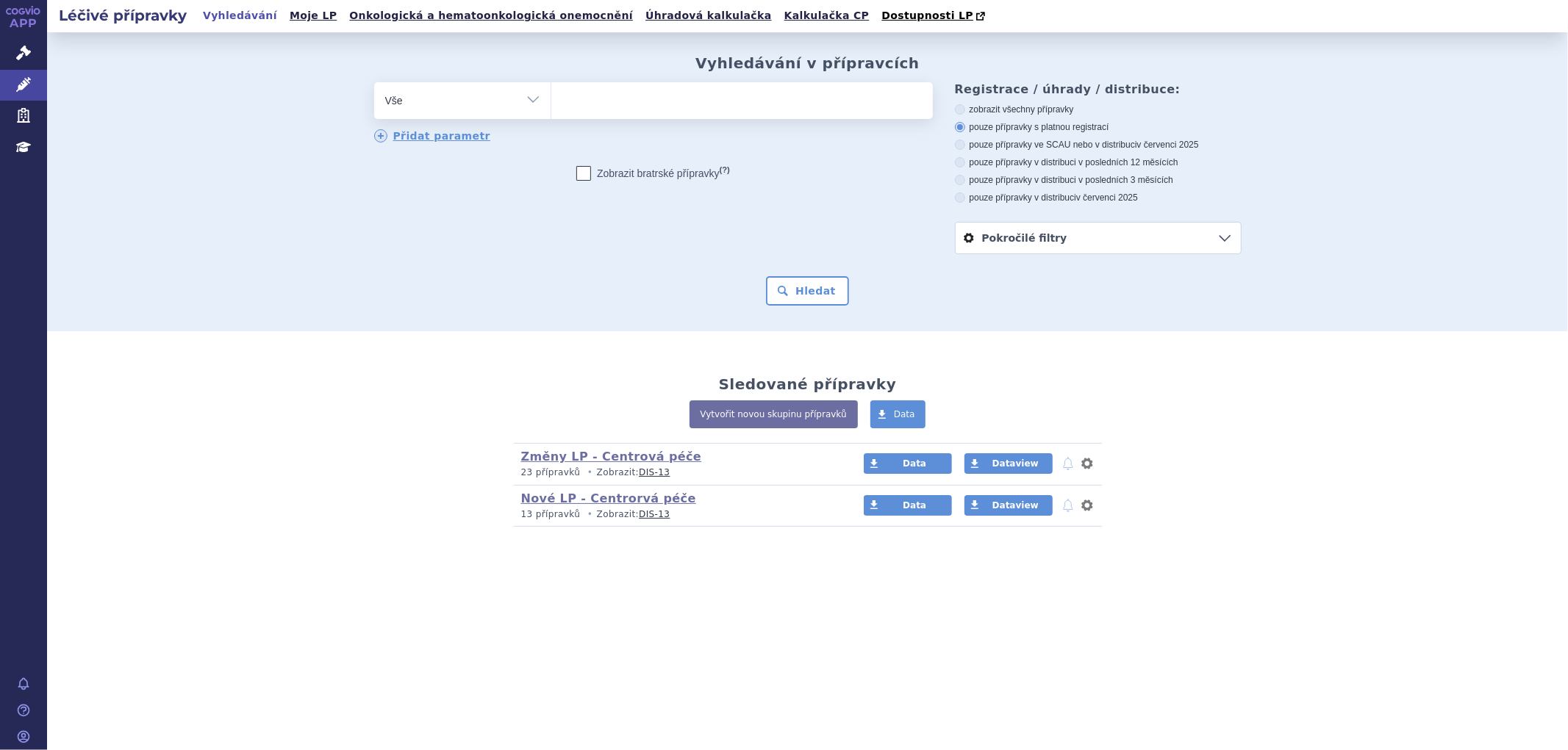
click at [564, 503] on link "Nové LP - Centrorvá péče" at bounding box center [609, 498] width 175 height 14
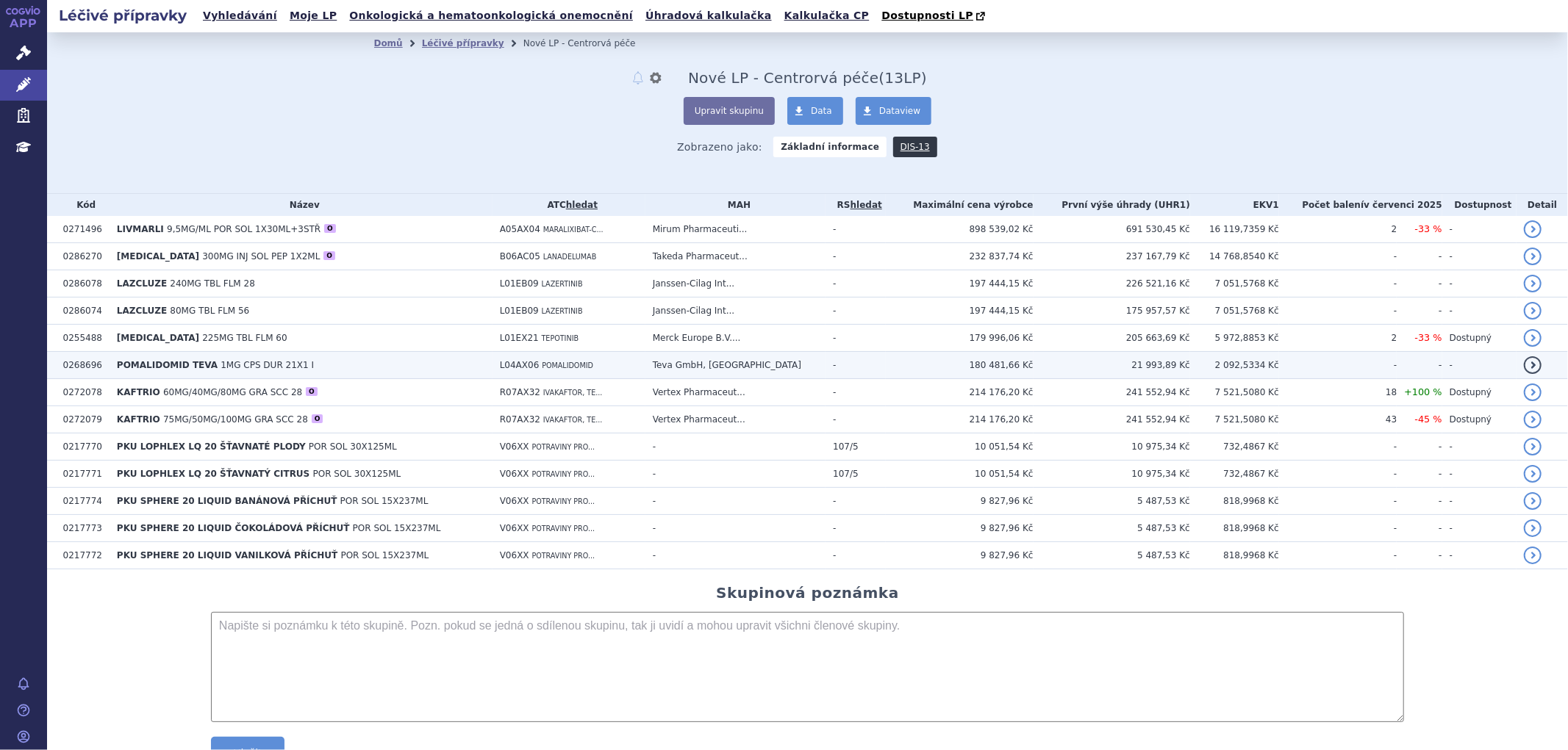
click at [109, 395] on td "0272078" at bounding box center [83, 393] width 54 height 27
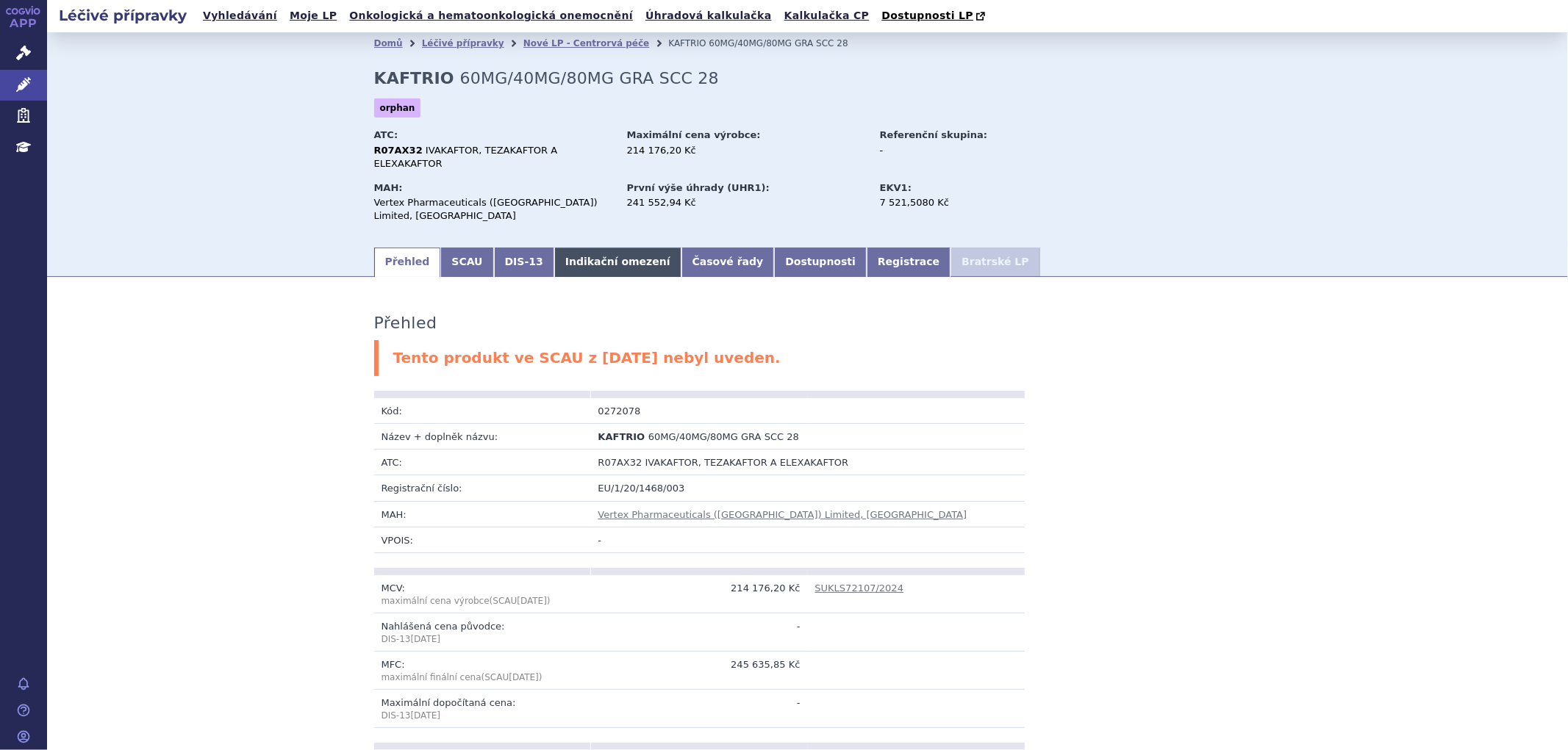
click at [600, 248] on link "Indikační omezení" at bounding box center [618, 262] width 127 height 30
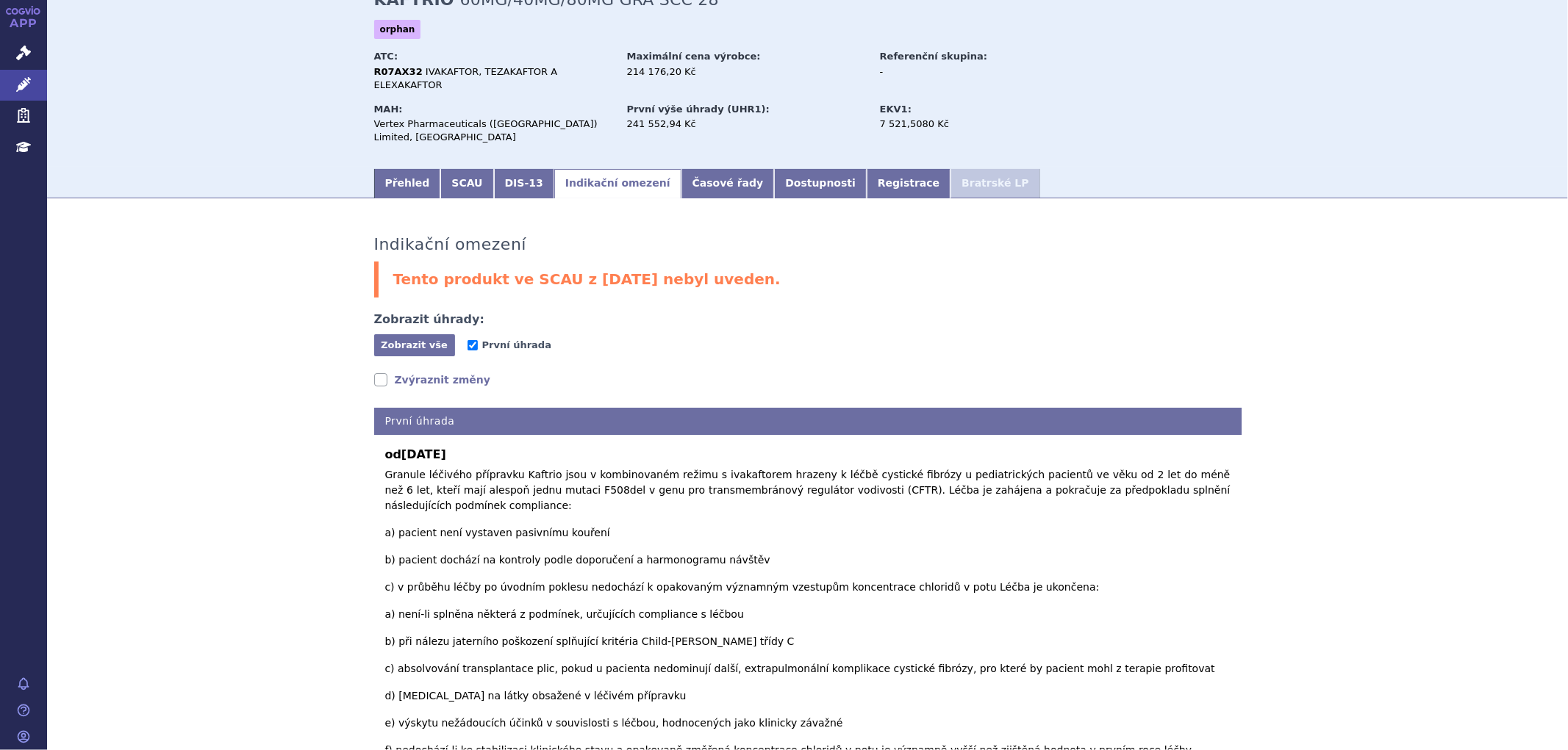
scroll to position [82, 0]
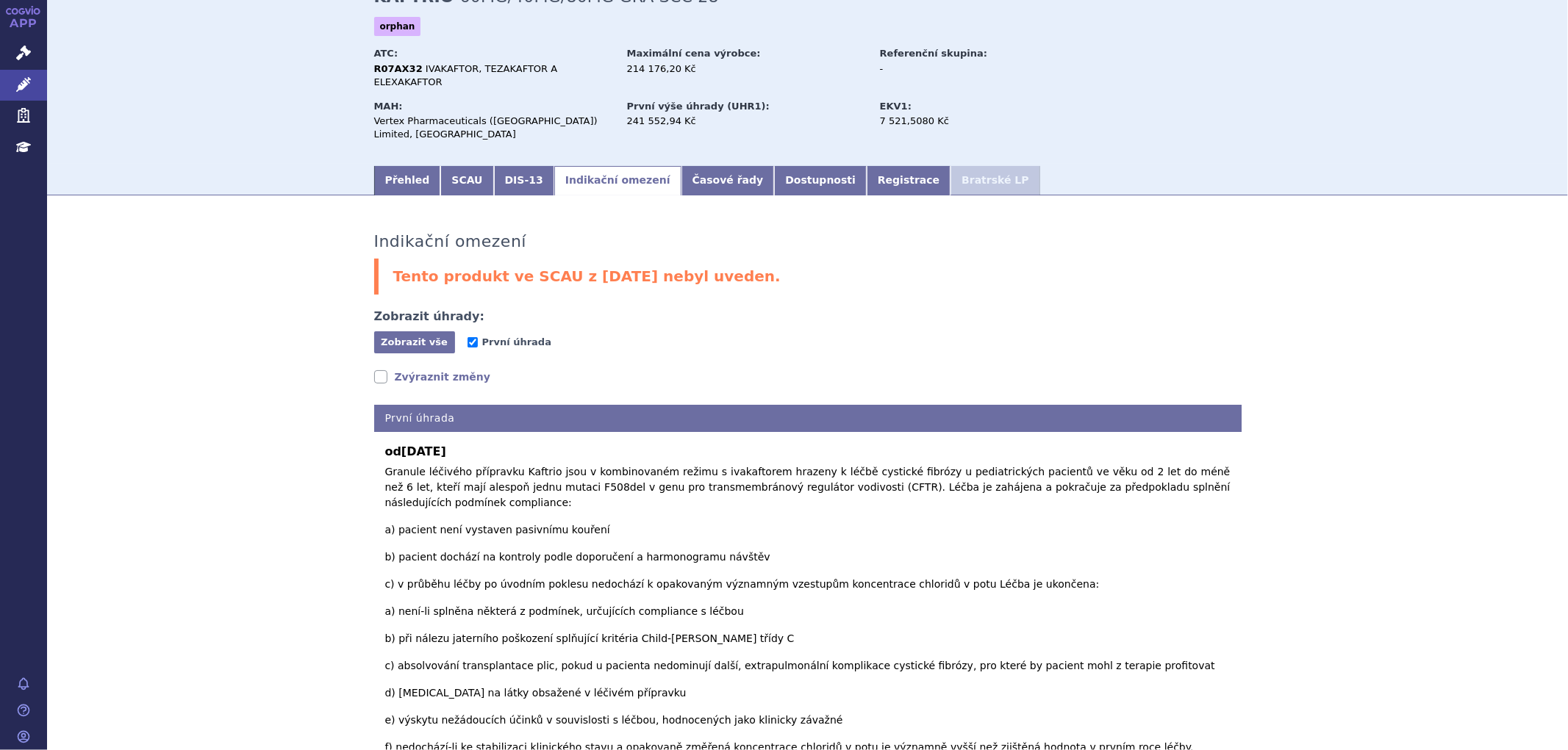
click at [409, 370] on link "Zvýraznit změny" at bounding box center [433, 377] width 117 height 14
click at [408, 370] on link "Zvýraznit změny" at bounding box center [433, 377] width 117 height 14
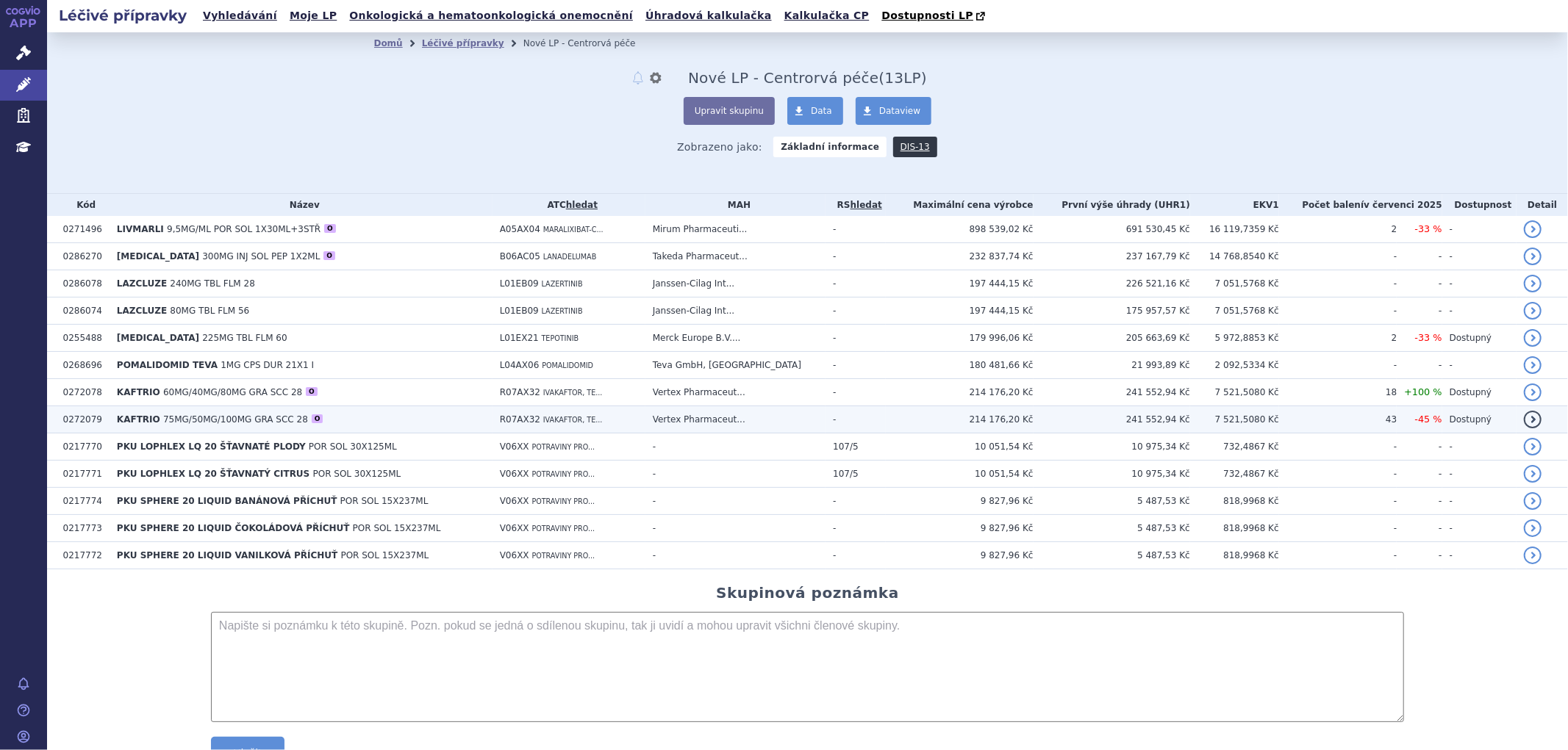
click at [170, 416] on span "75MG/50MG/100MG GRA SCC 28" at bounding box center [235, 419] width 145 height 10
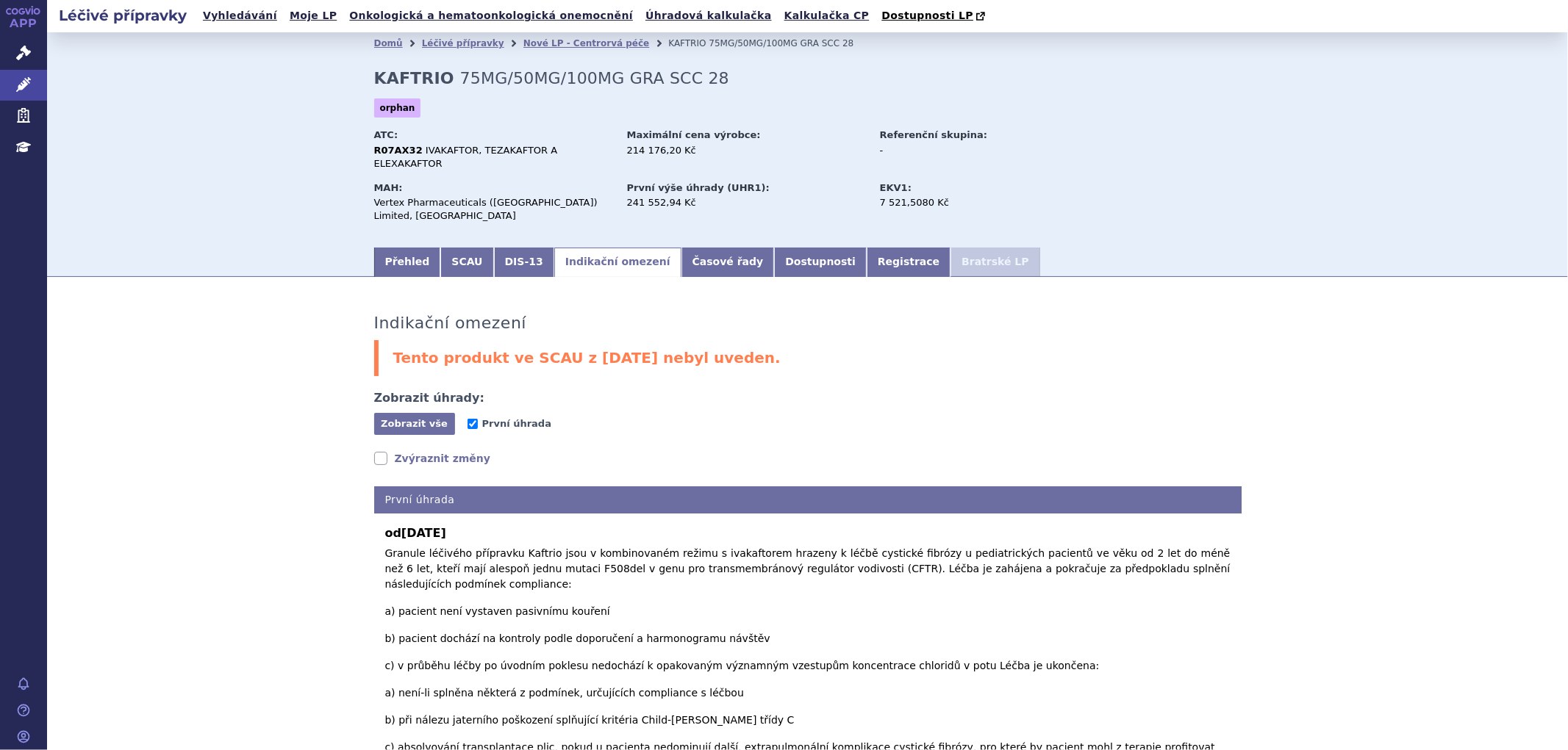
click at [399, 452] on link "Zvýraznit změny" at bounding box center [433, 459] width 117 height 14
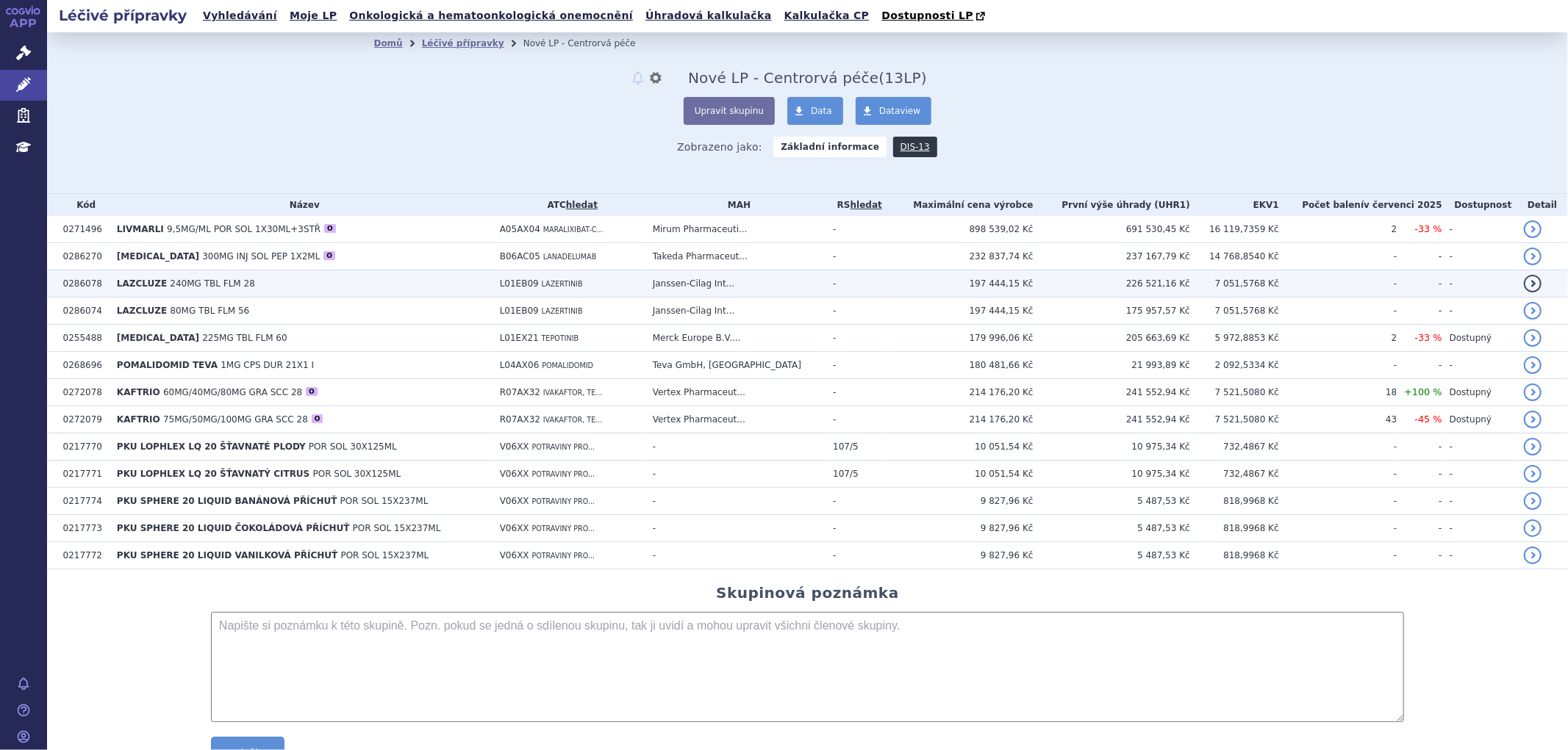
click at [158, 291] on td "LAZCLUZE 240MG TBL FLM 28" at bounding box center [300, 284] width 383 height 27
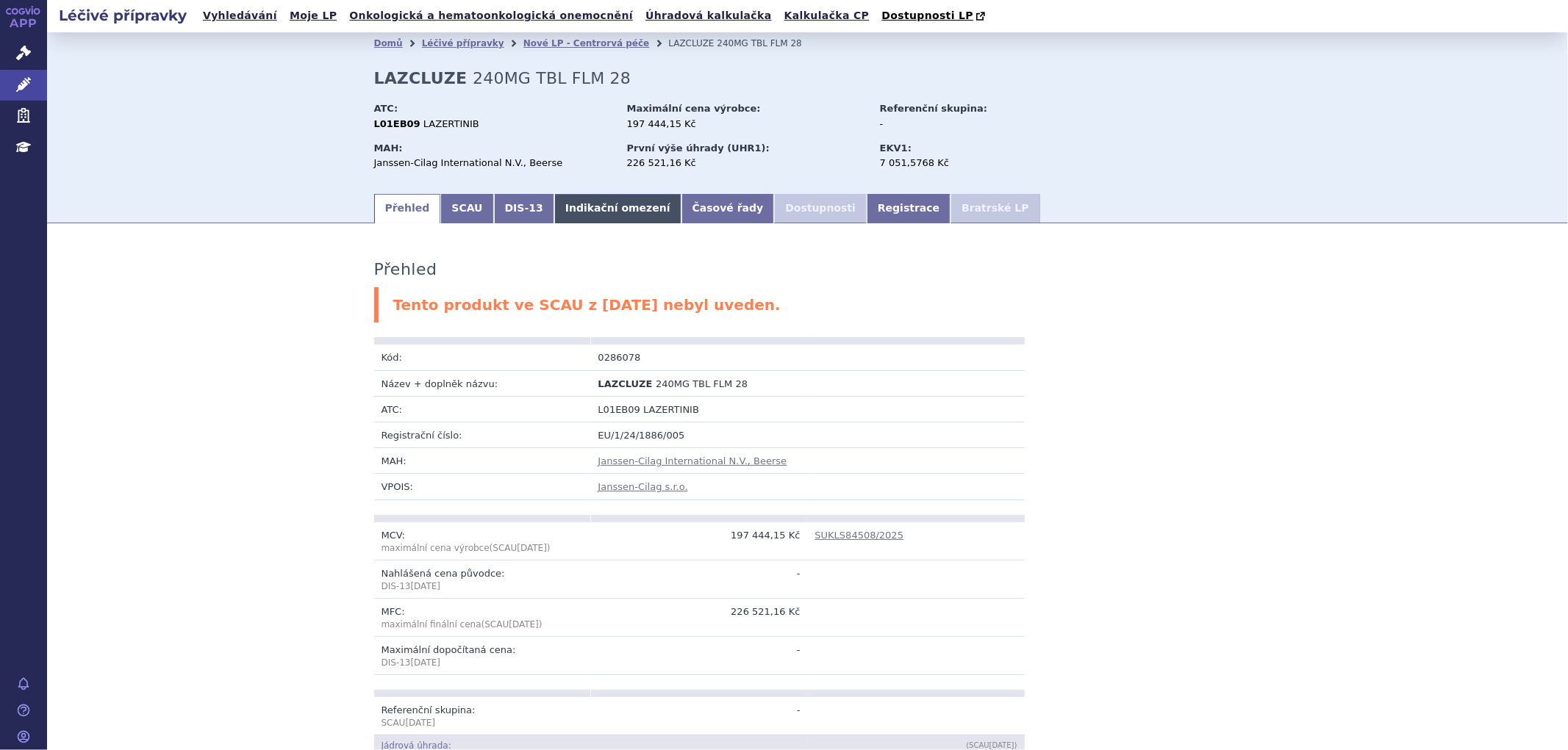
click at [555, 210] on link "Indikační omezení" at bounding box center [618, 208] width 127 height 30
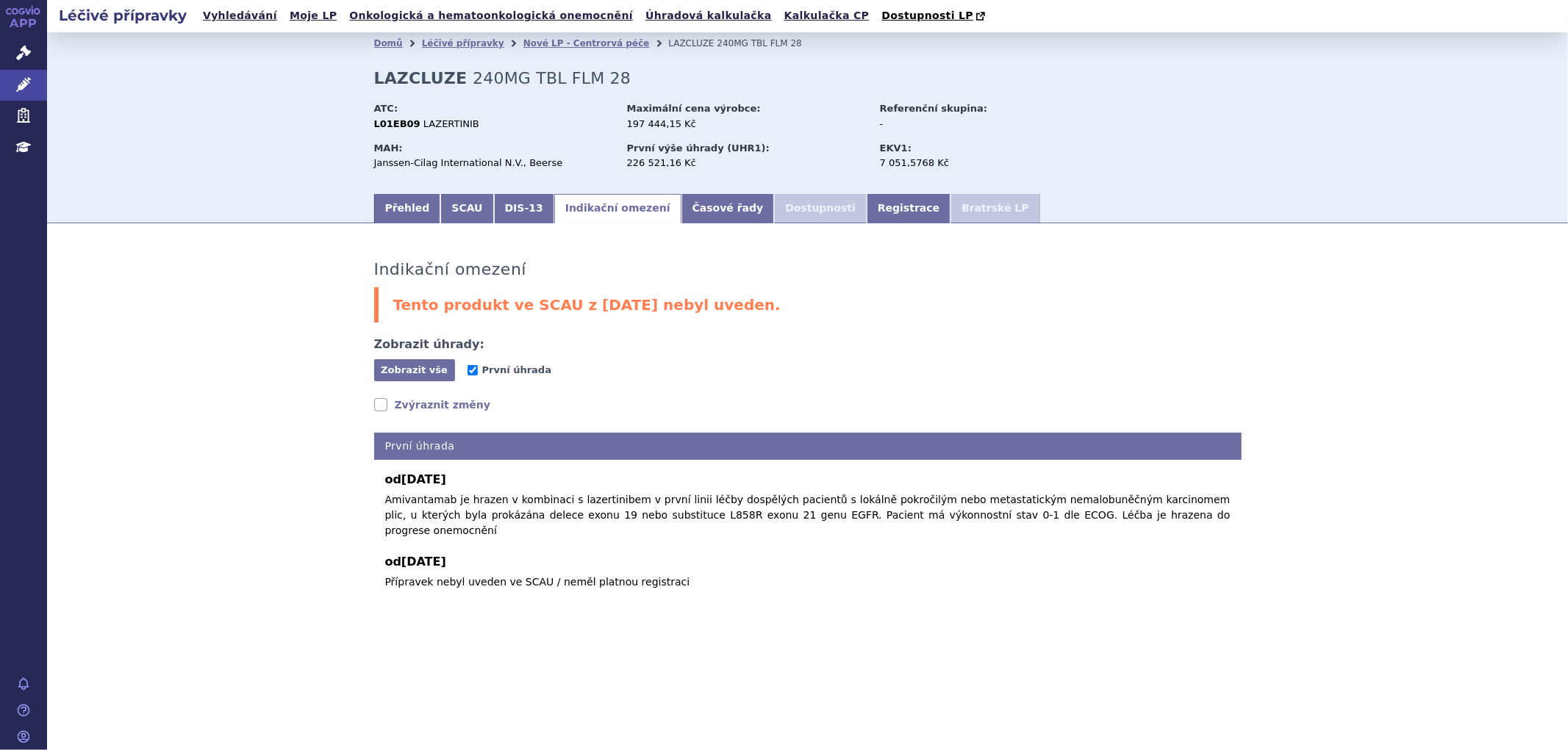
click at [412, 402] on link "Zvýraznit změny" at bounding box center [433, 405] width 117 height 14
click at [410, 402] on link "Zvýraznit změny" at bounding box center [433, 405] width 117 height 14
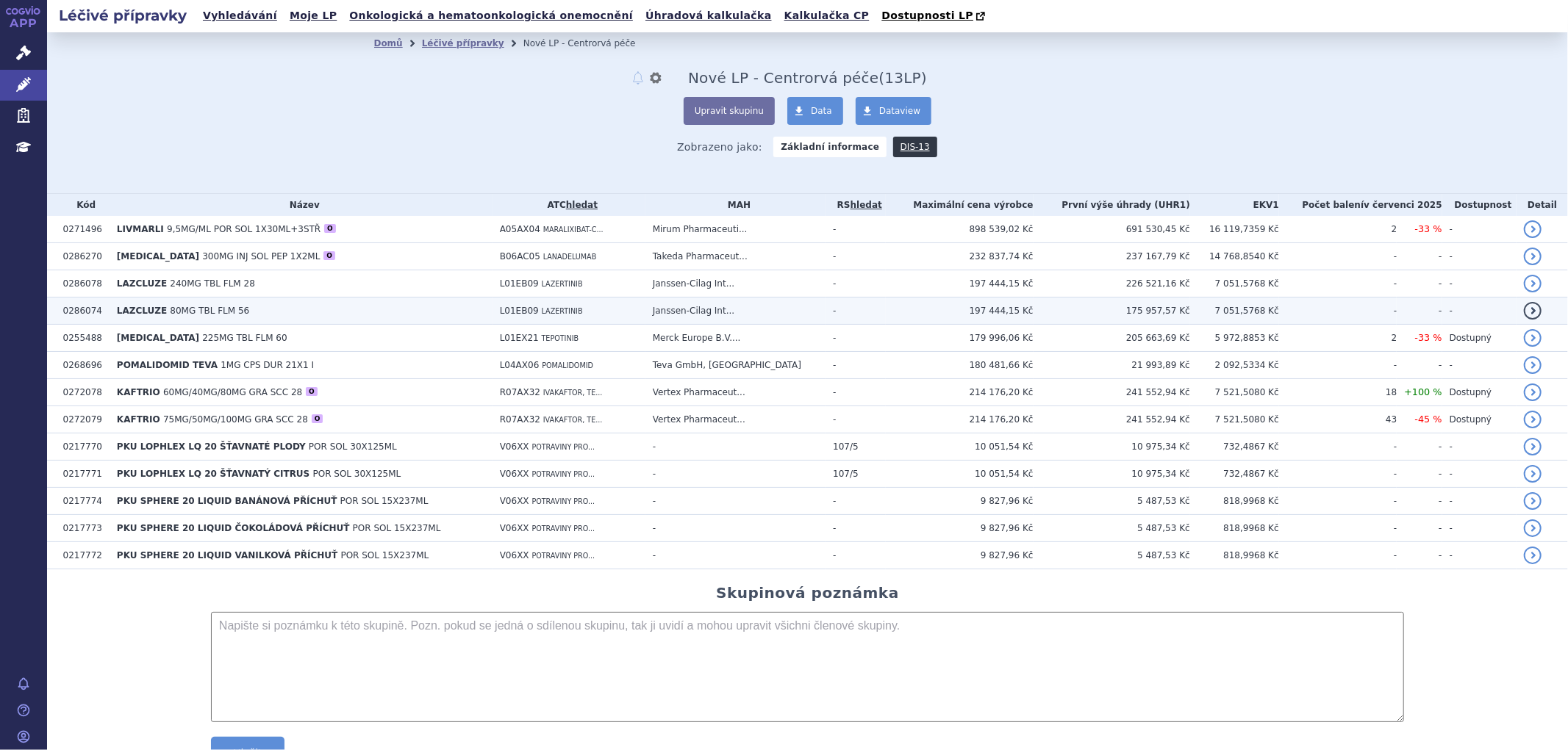
click at [188, 315] on span "80MG TBL FLM 56" at bounding box center [209, 310] width 79 height 10
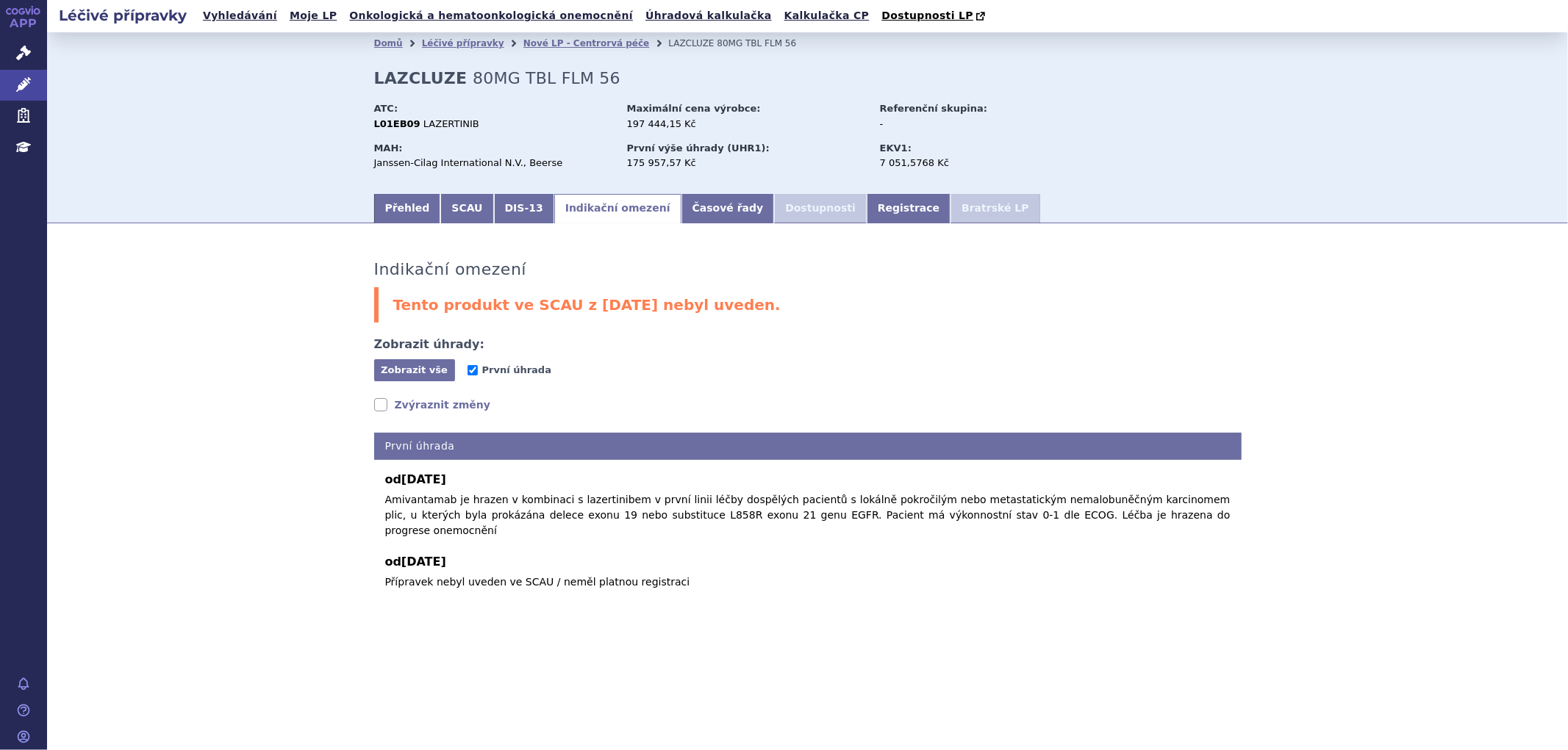
click at [412, 403] on link "Zvýraznit změny" at bounding box center [433, 405] width 117 height 14
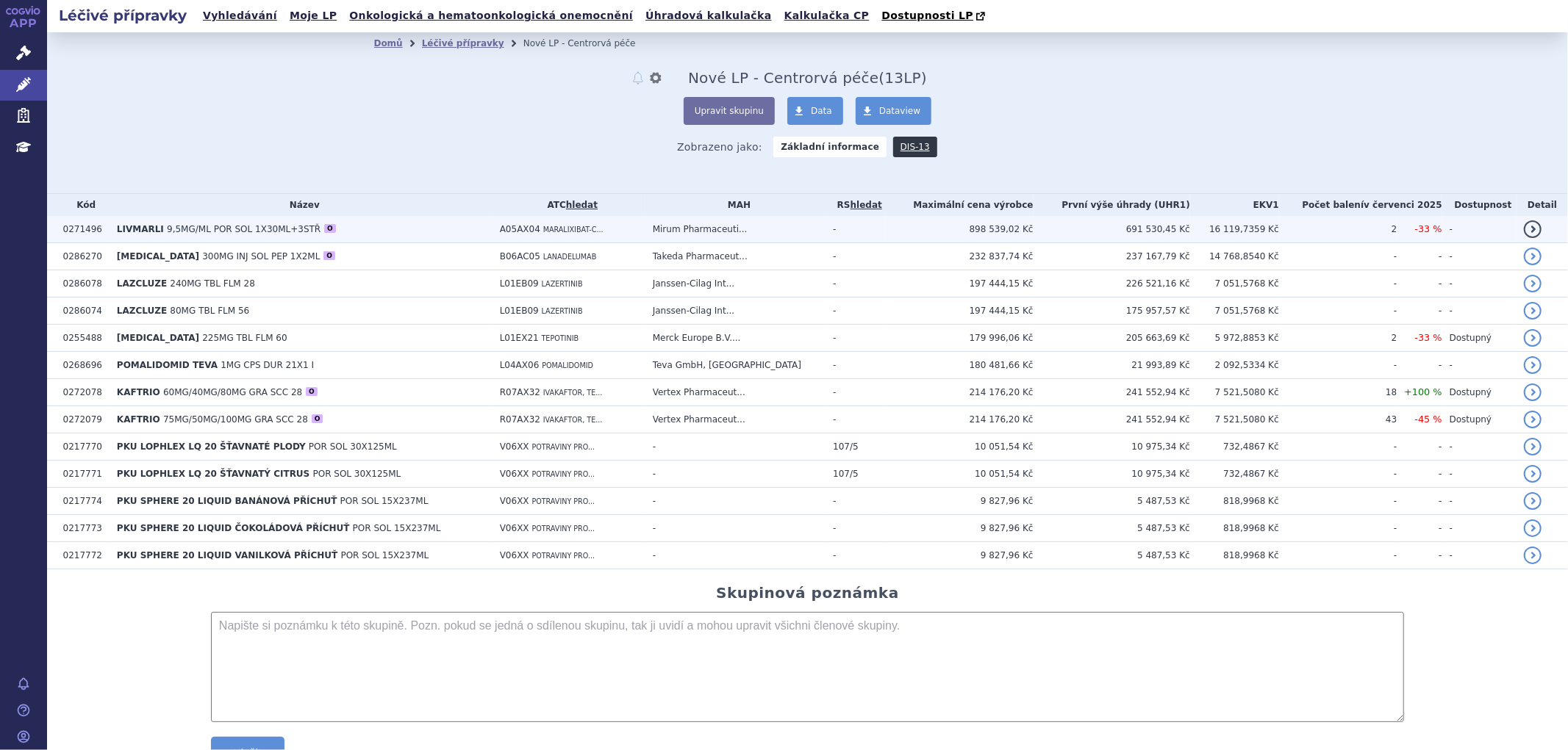
click at [159, 233] on b "LIVMARLI" at bounding box center [142, 229] width 50 height 10
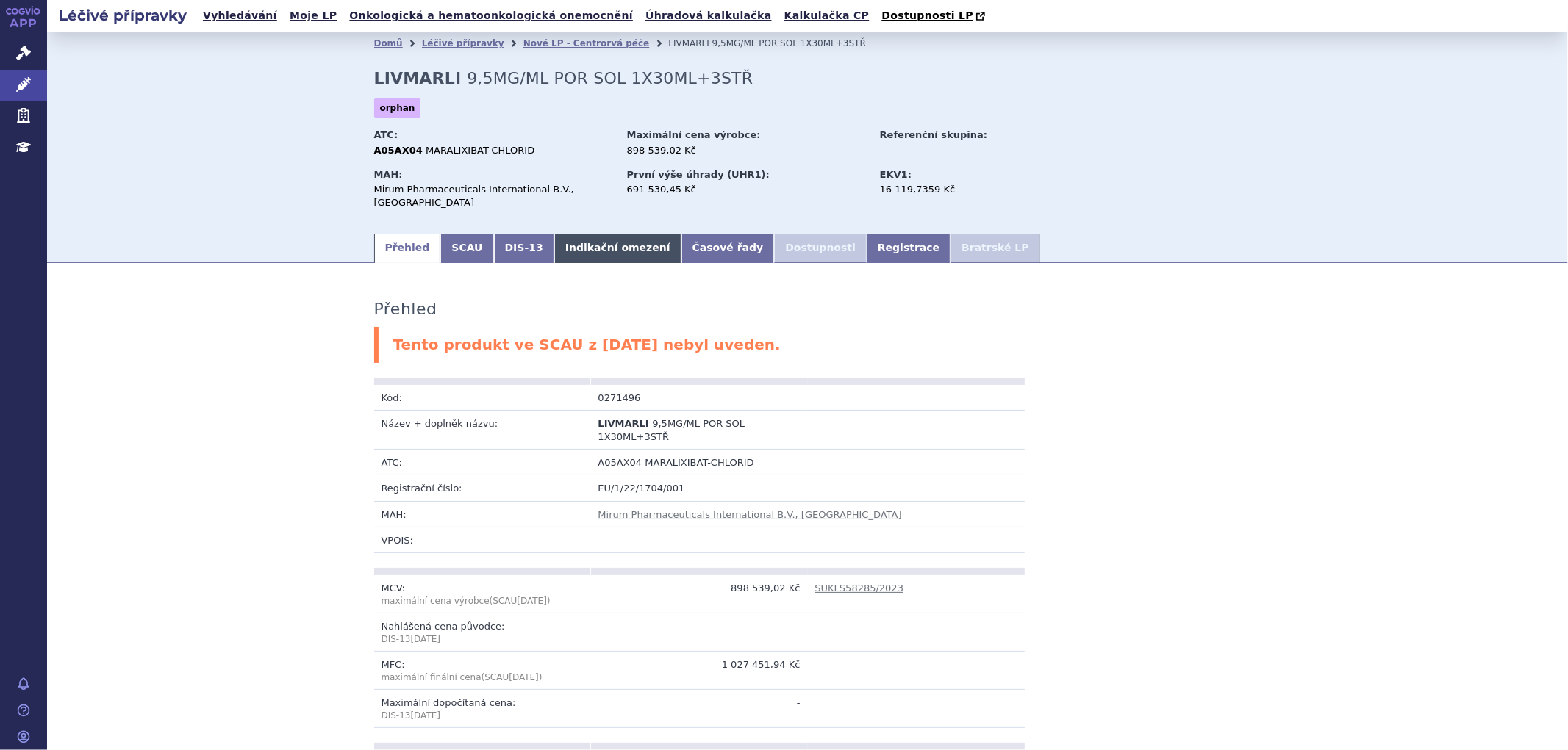
click at [604, 241] on link "Indikační omezení" at bounding box center [618, 248] width 127 height 30
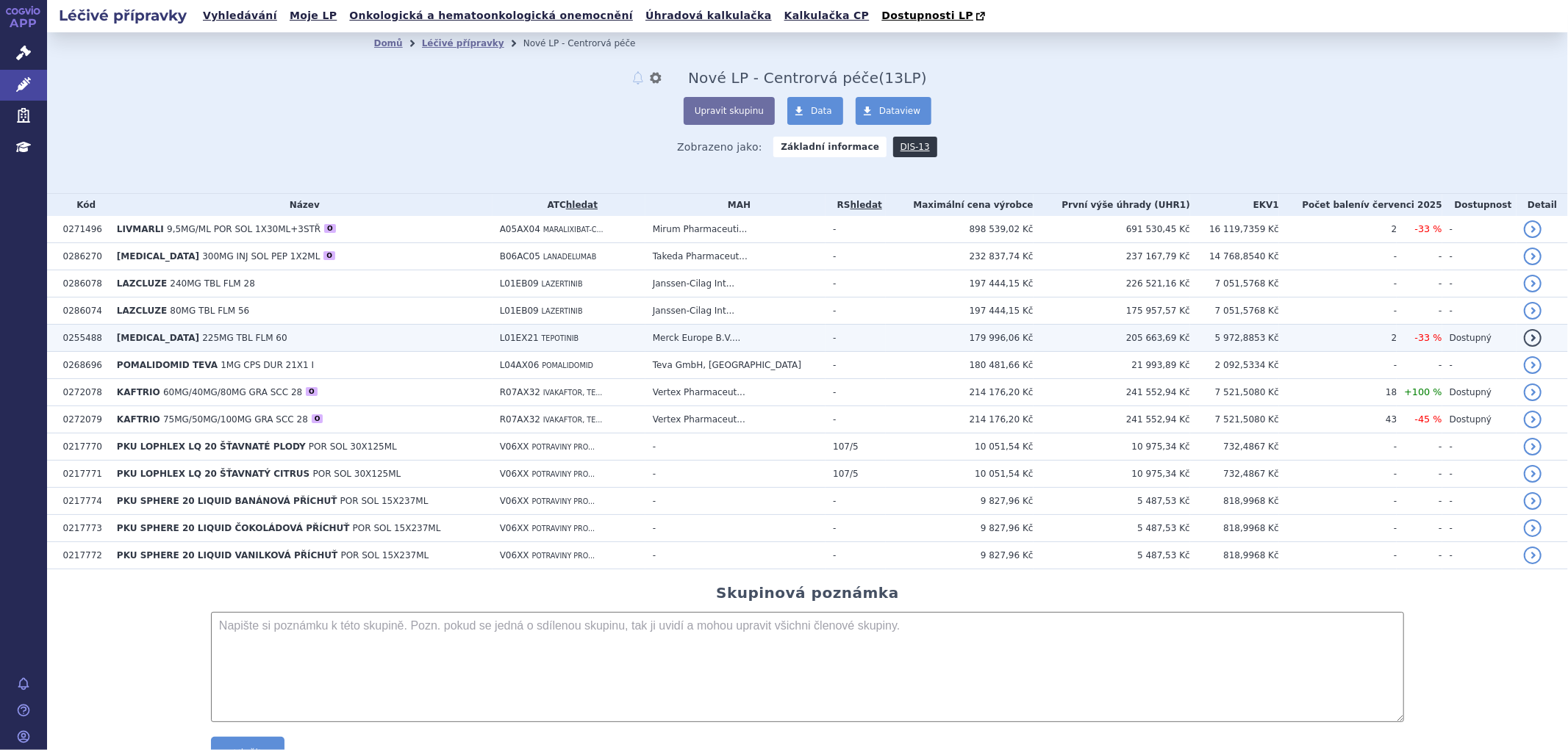
click at [165, 341] on b "[MEDICAL_DATA]" at bounding box center [160, 337] width 86 height 10
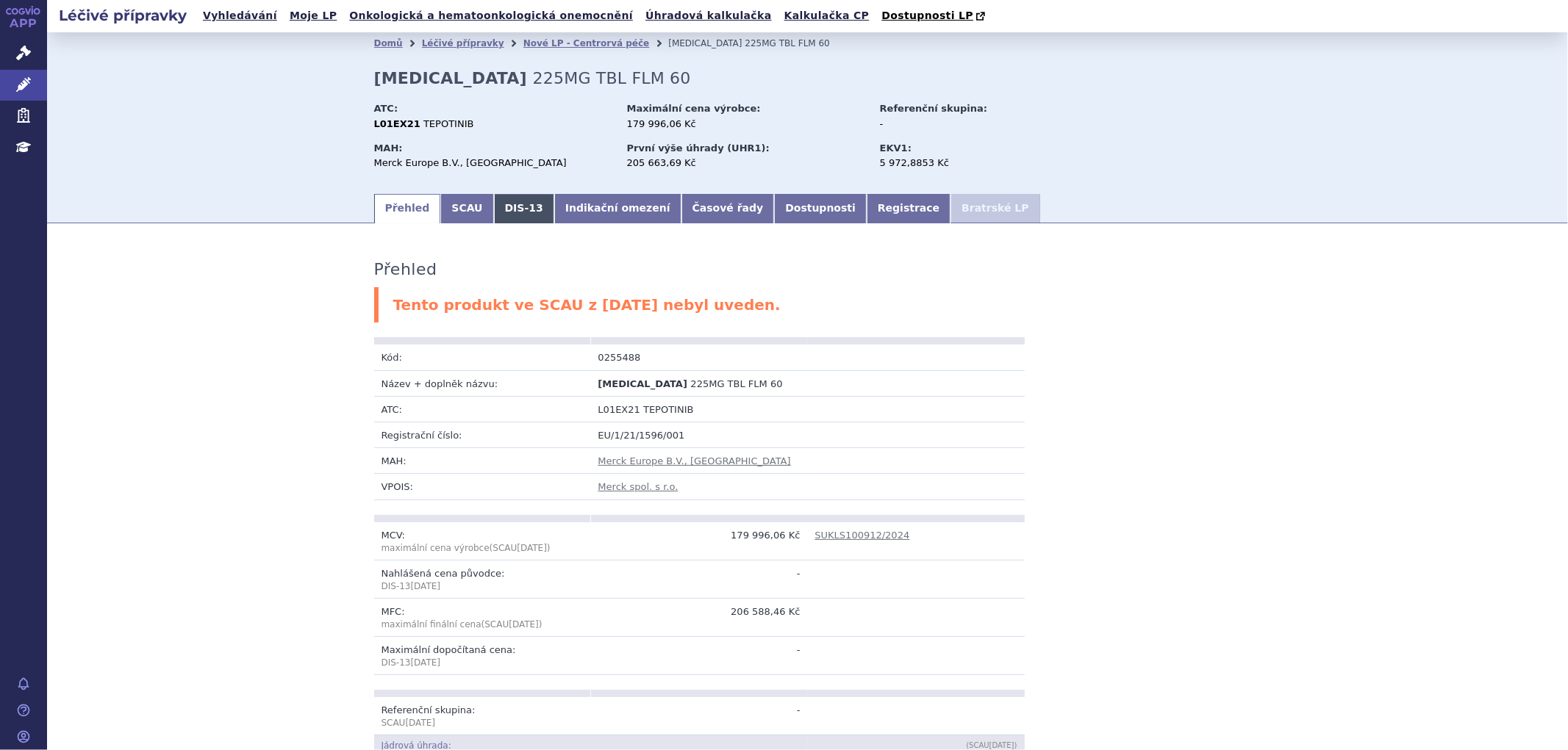
click at [445, 213] on link "SCAU" at bounding box center [466, 208] width 53 height 30
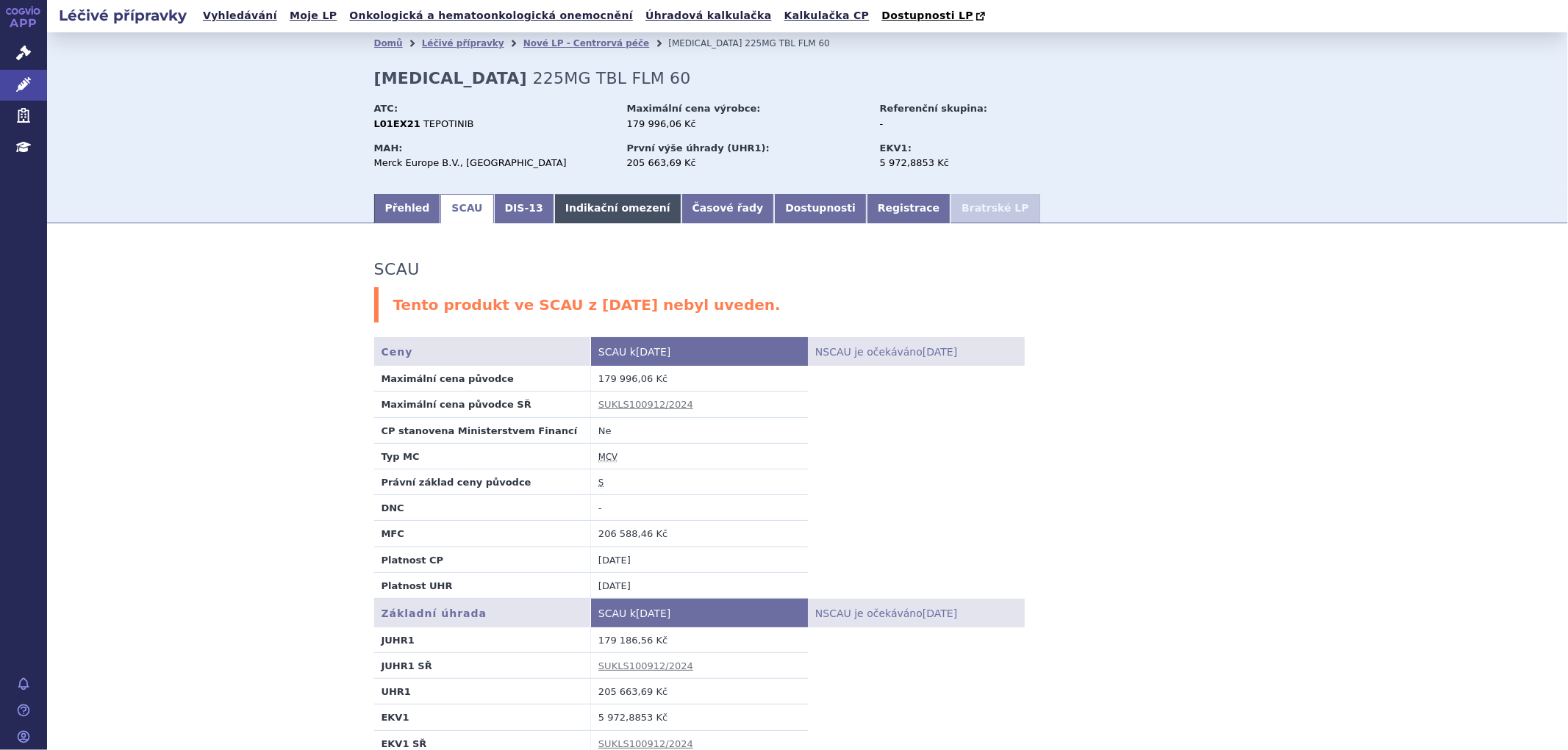
click at [588, 208] on link "Indikační omezení" at bounding box center [618, 208] width 127 height 30
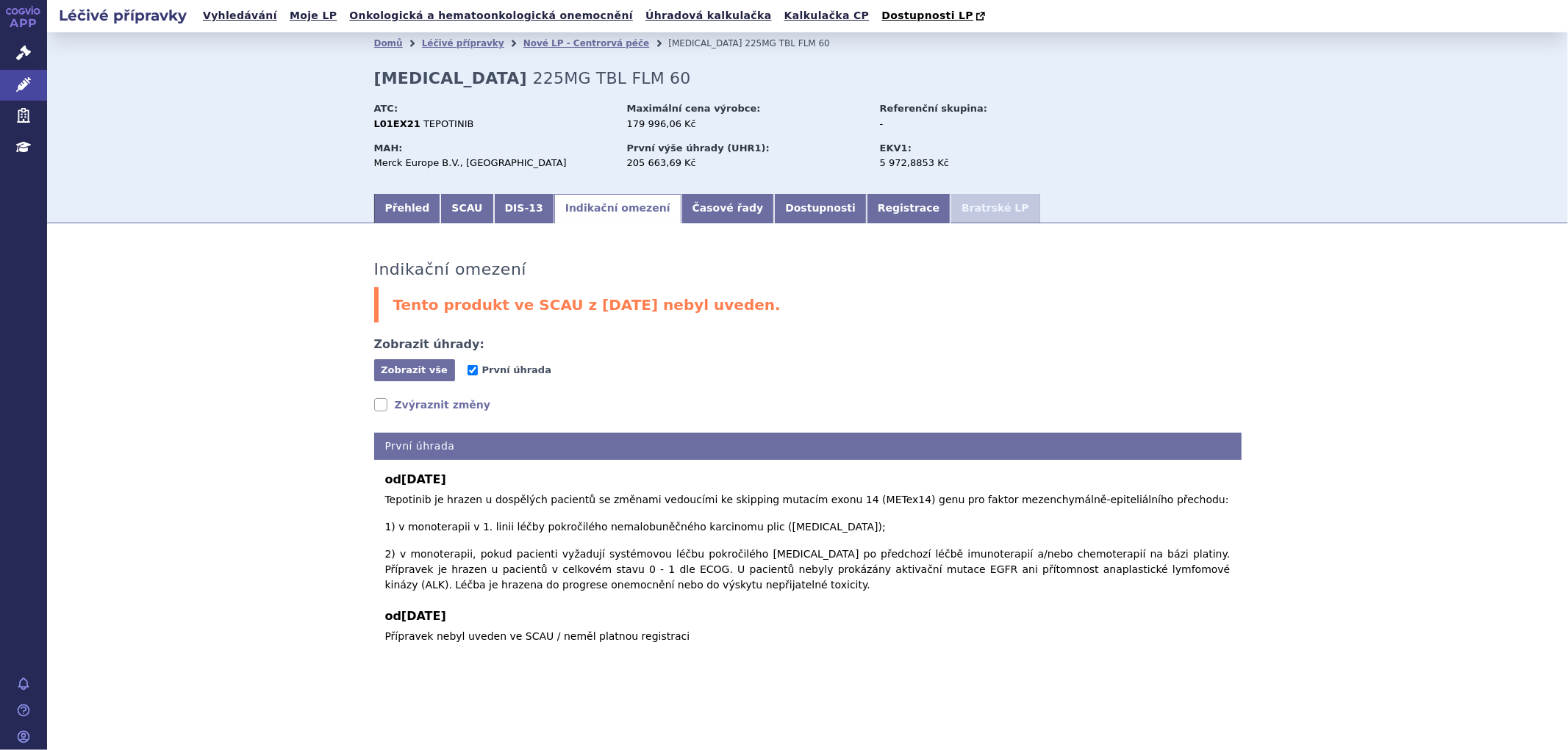
click at [386, 412] on link "Zvýraznit změny" at bounding box center [433, 405] width 117 height 14
click at [390, 408] on link "Zvýraznit změny" at bounding box center [433, 405] width 117 height 14
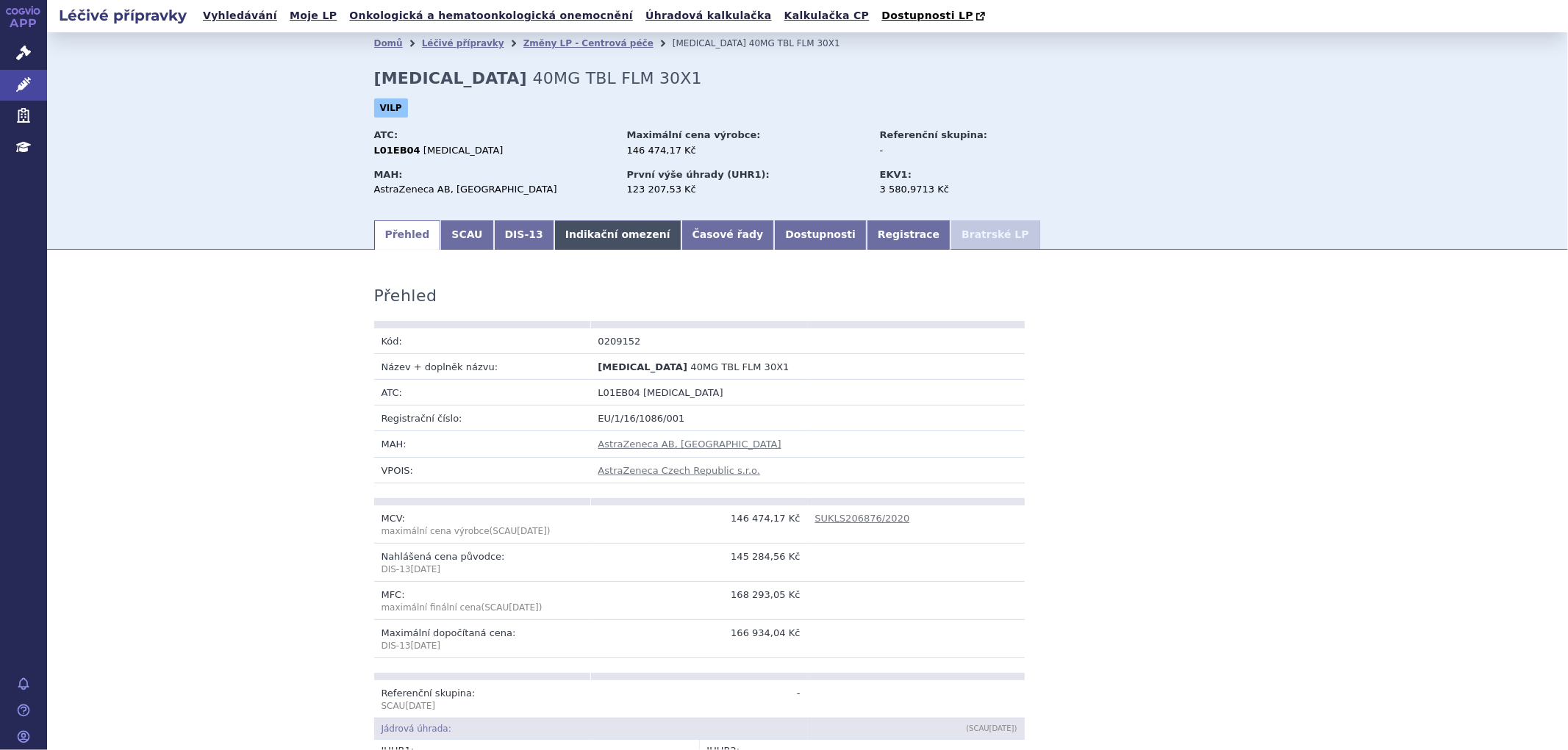
click at [569, 236] on link "Indikační omezení" at bounding box center [618, 235] width 127 height 30
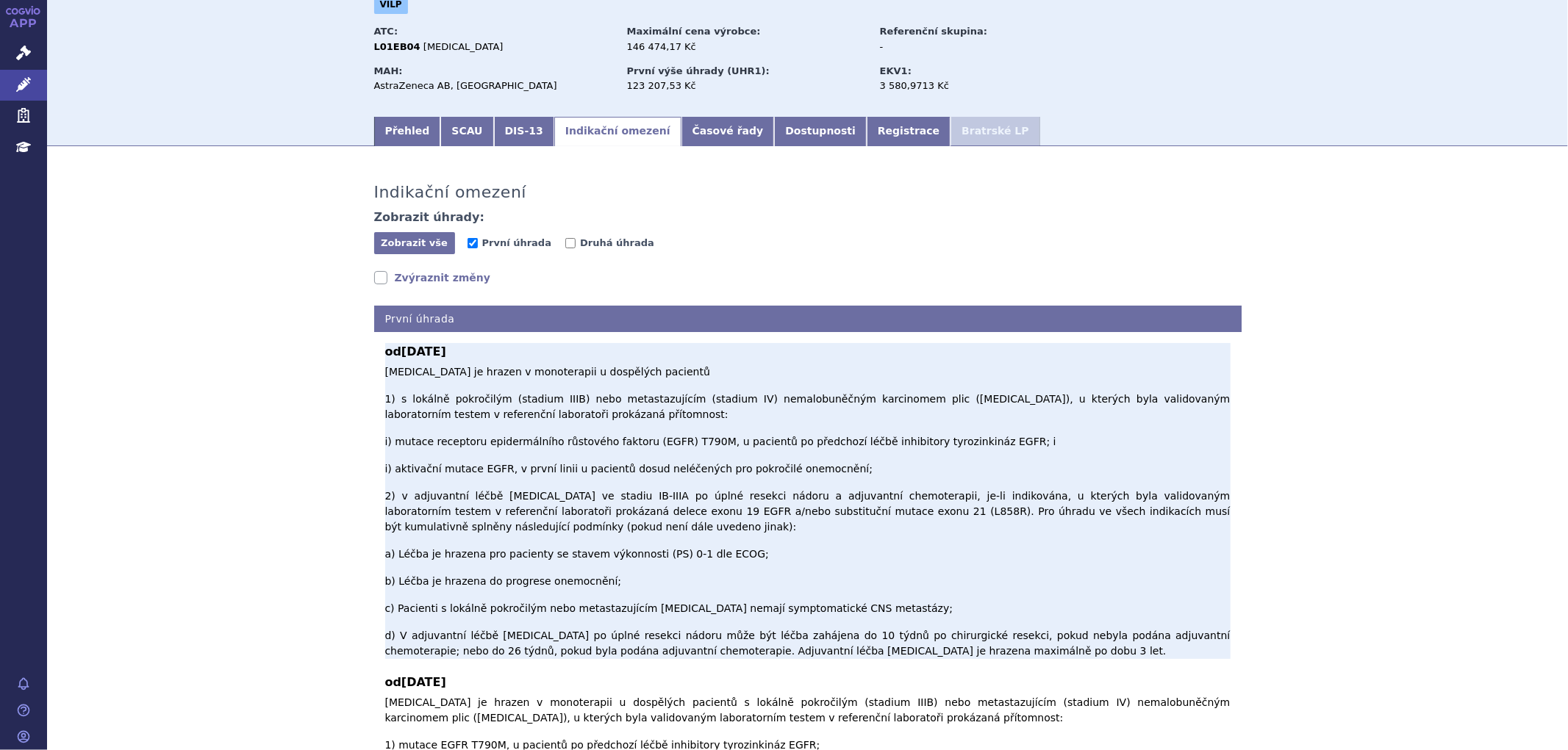
scroll to position [245, 0]
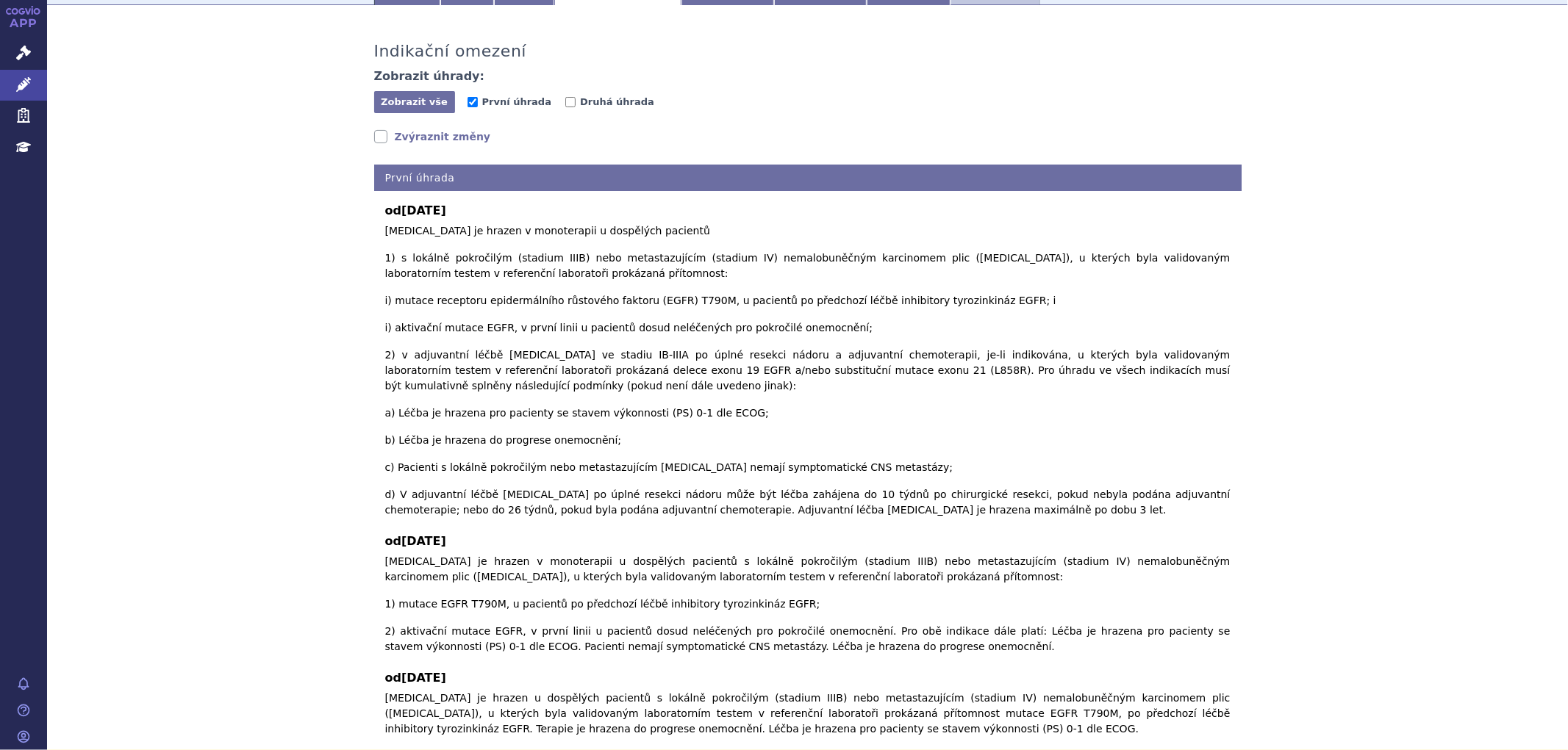
click at [382, 142] on link "Zvýraznit změny" at bounding box center [433, 137] width 117 height 14
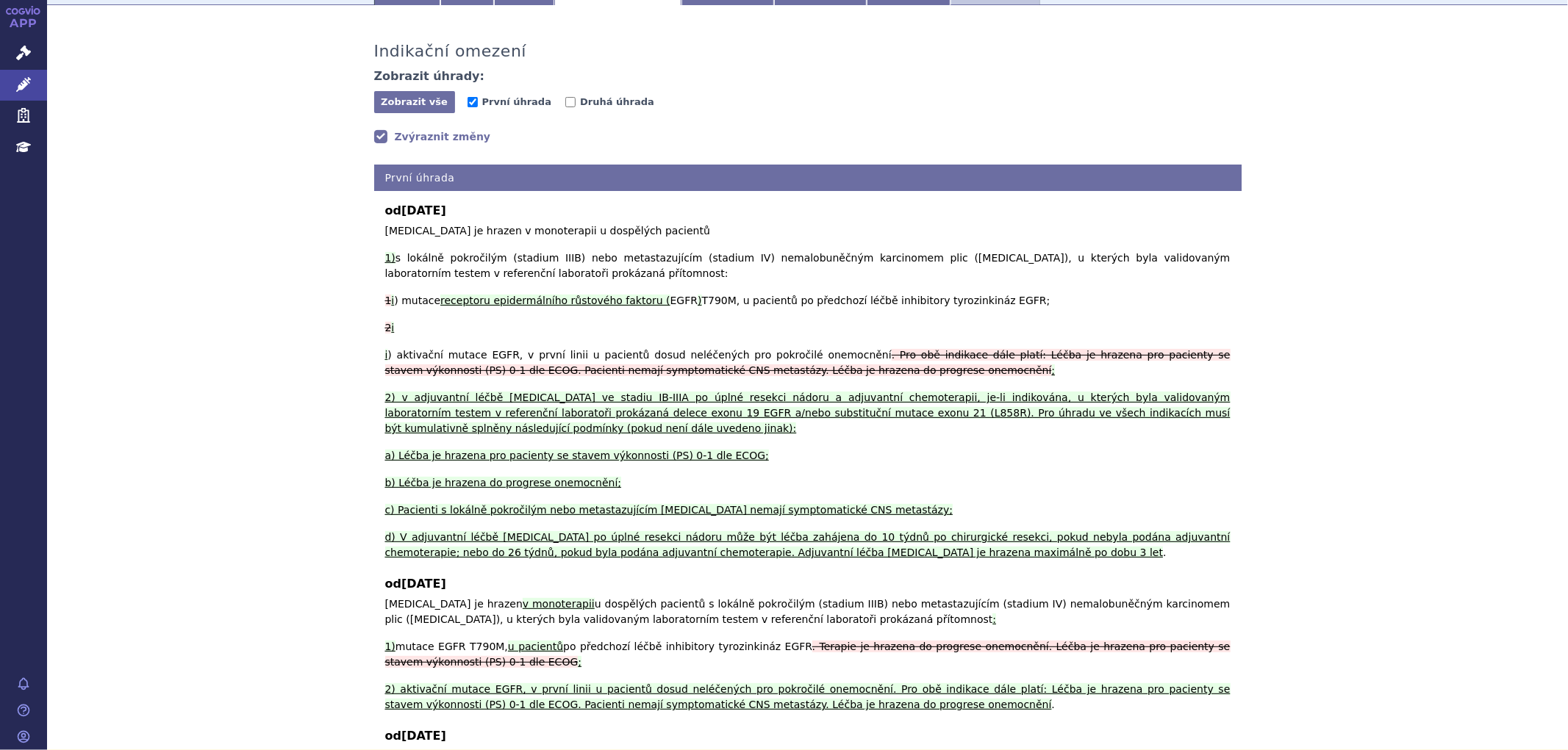
click at [384, 142] on link "Zvýraznit změny" at bounding box center [433, 137] width 117 height 14
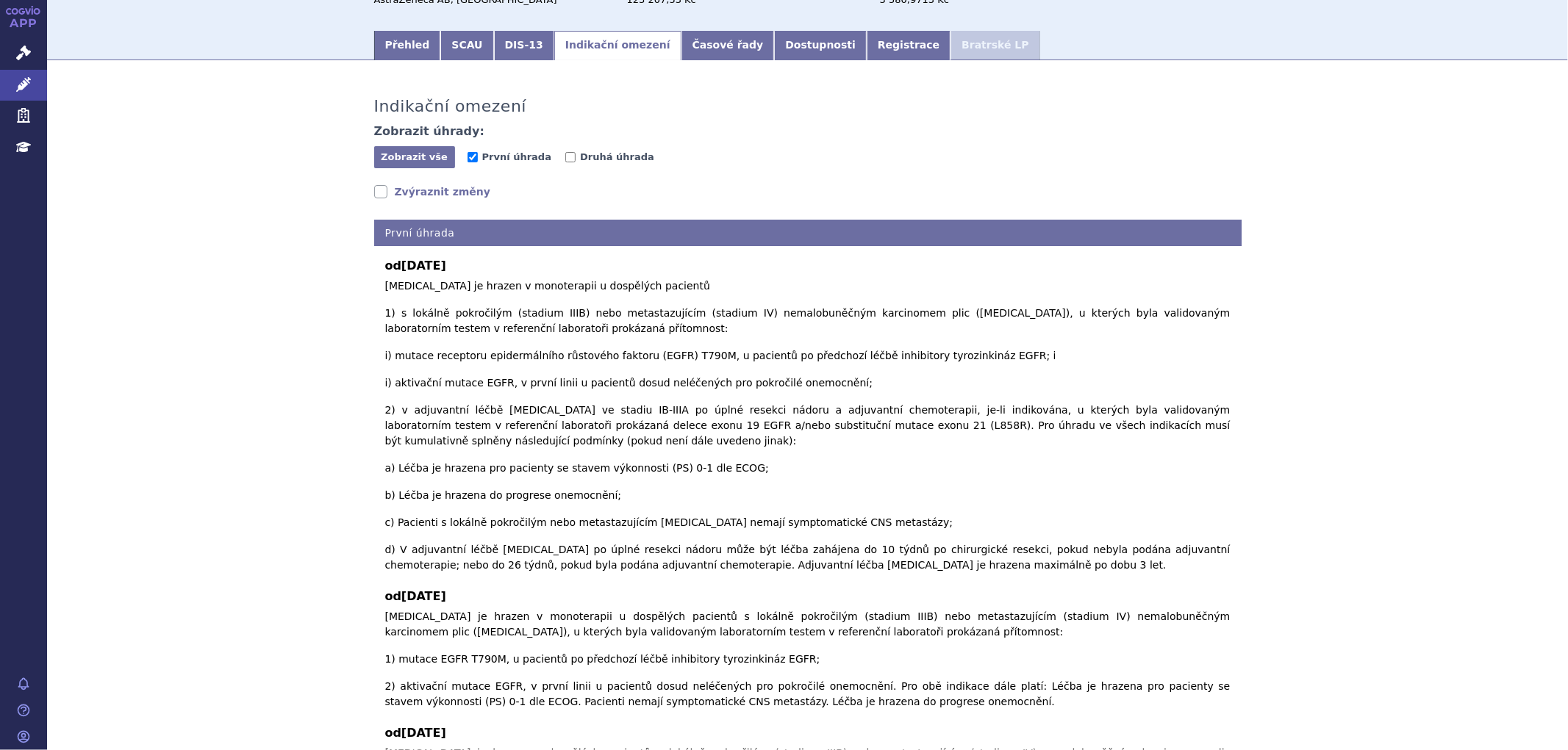
scroll to position [163, 0]
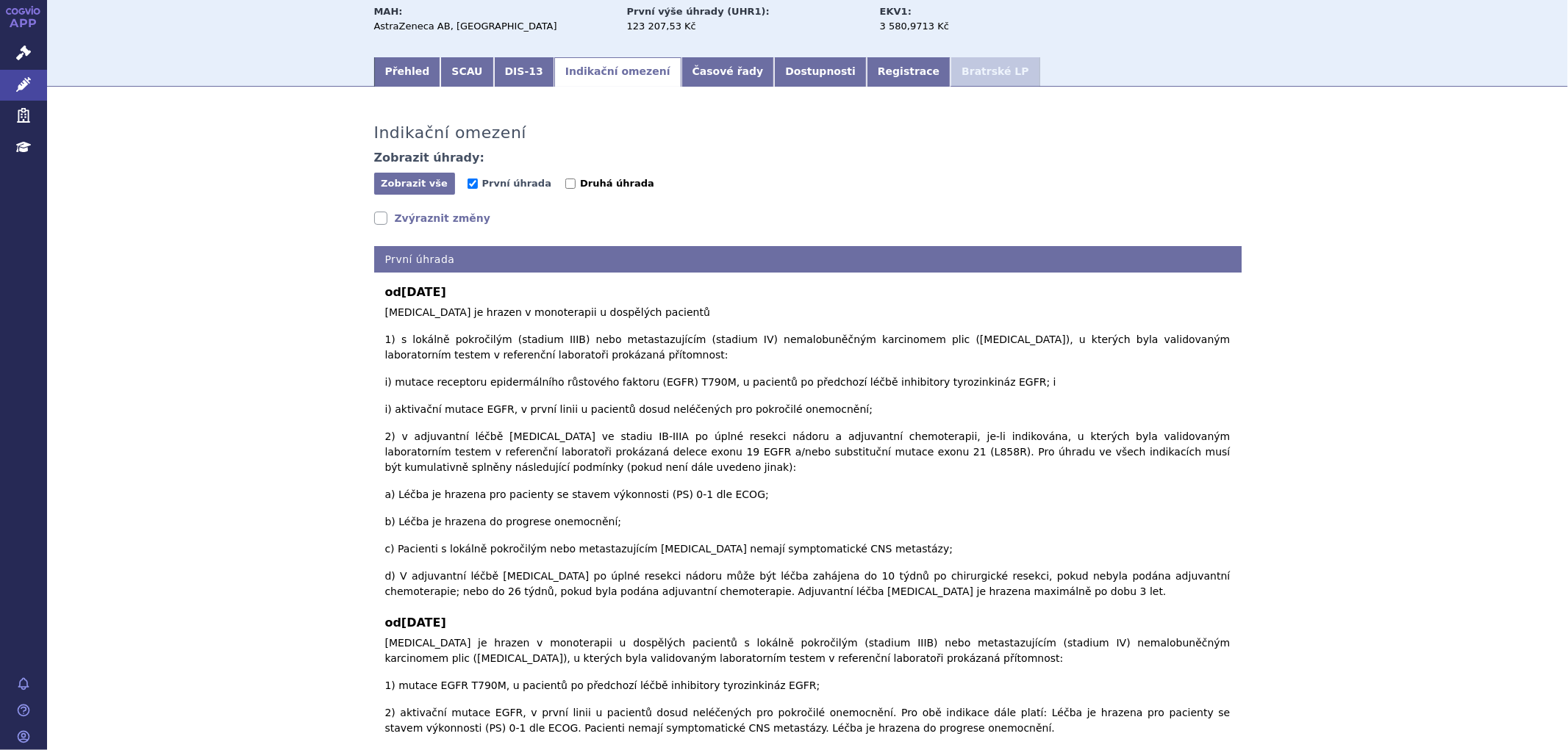
click at [565, 179] on label "Druhá úhrada" at bounding box center [610, 184] width 89 height 14
click at [565, 179] on input "Druhá úhrada" at bounding box center [570, 183] width 10 height 10
checkbox input "true"
click at [496, 188] on span "První úhrada" at bounding box center [517, 183] width 69 height 11
click at [478, 188] on input "První úhrada" at bounding box center [472, 183] width 10 height 10
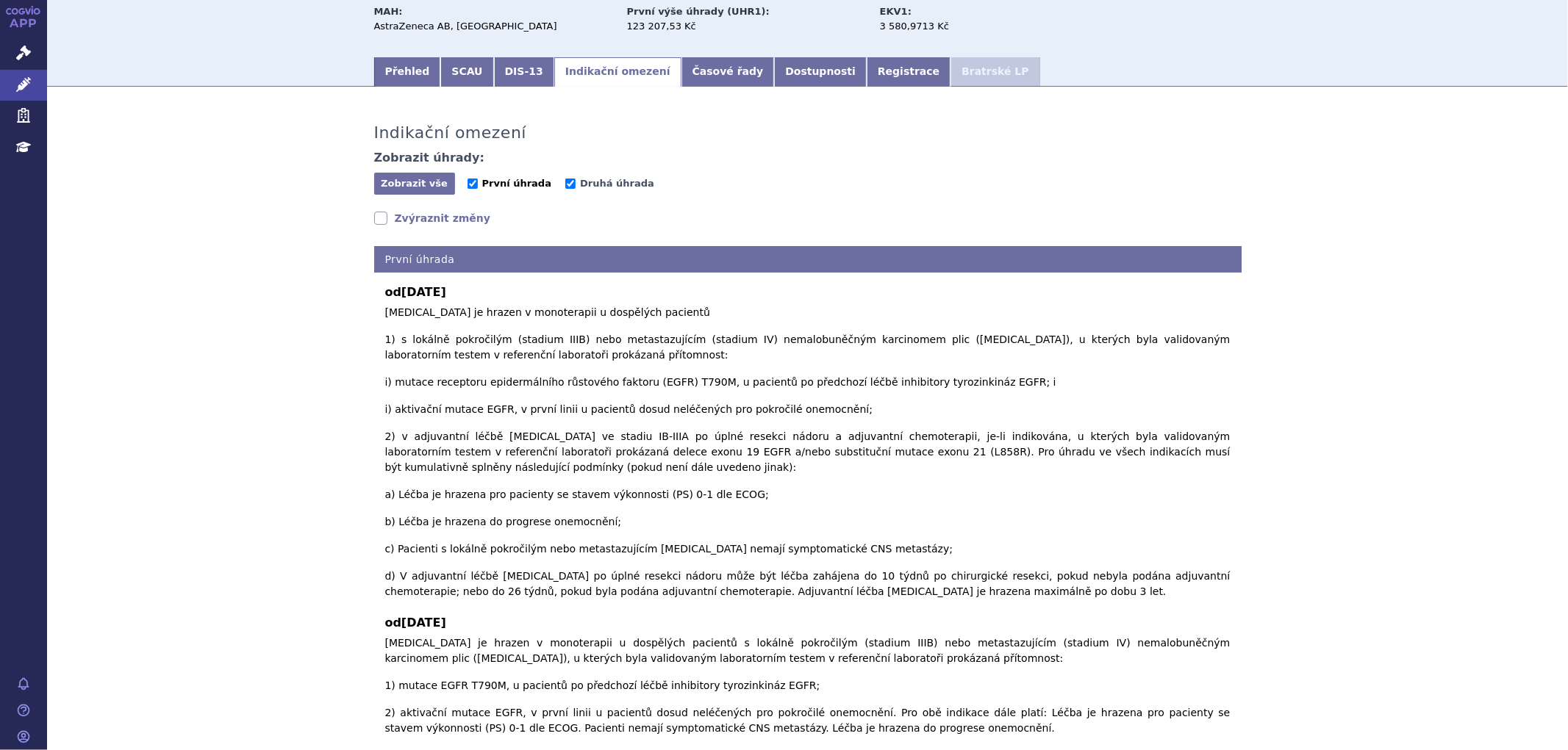
checkbox input "false"
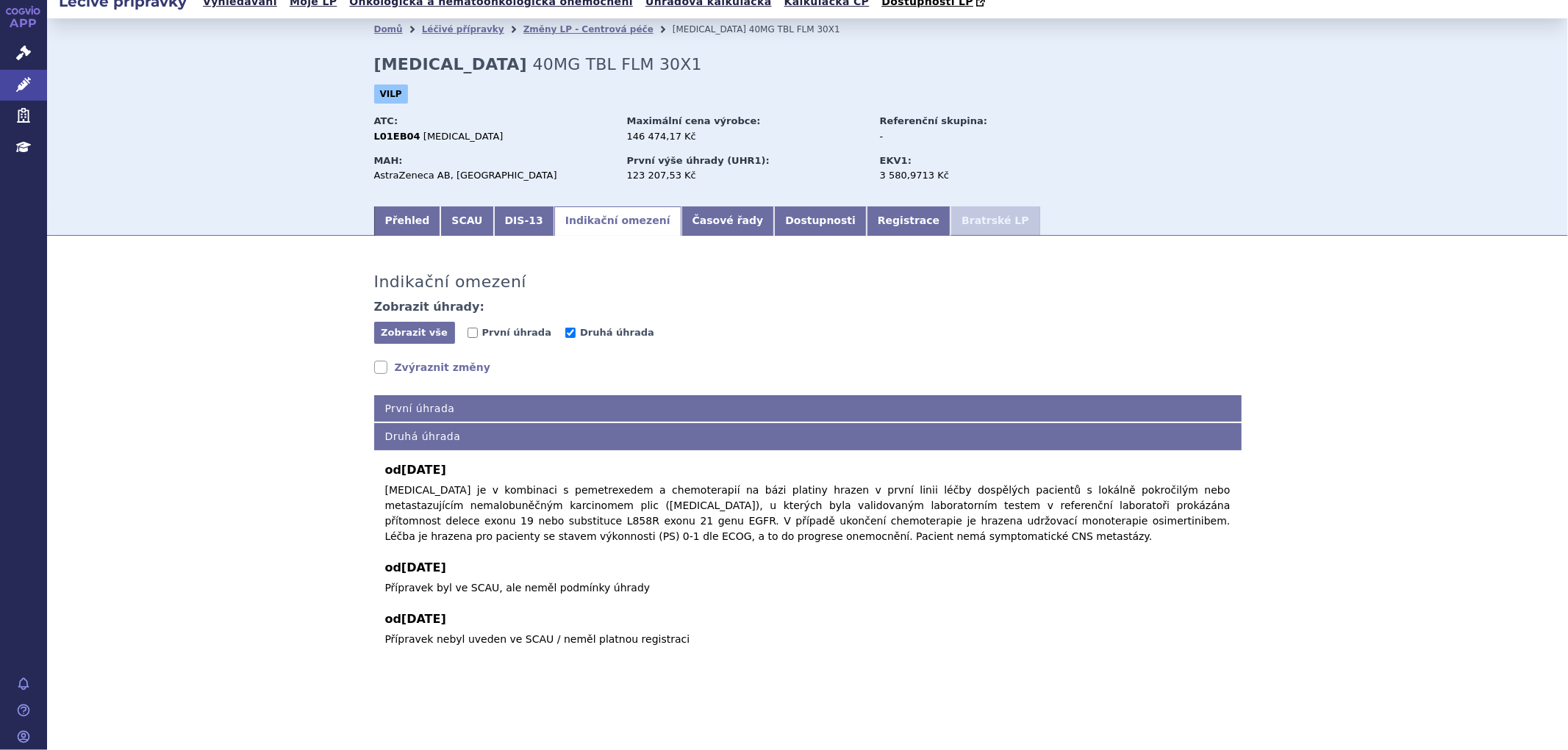
click at [413, 368] on link "Zvýraznit změny" at bounding box center [433, 368] width 117 height 14
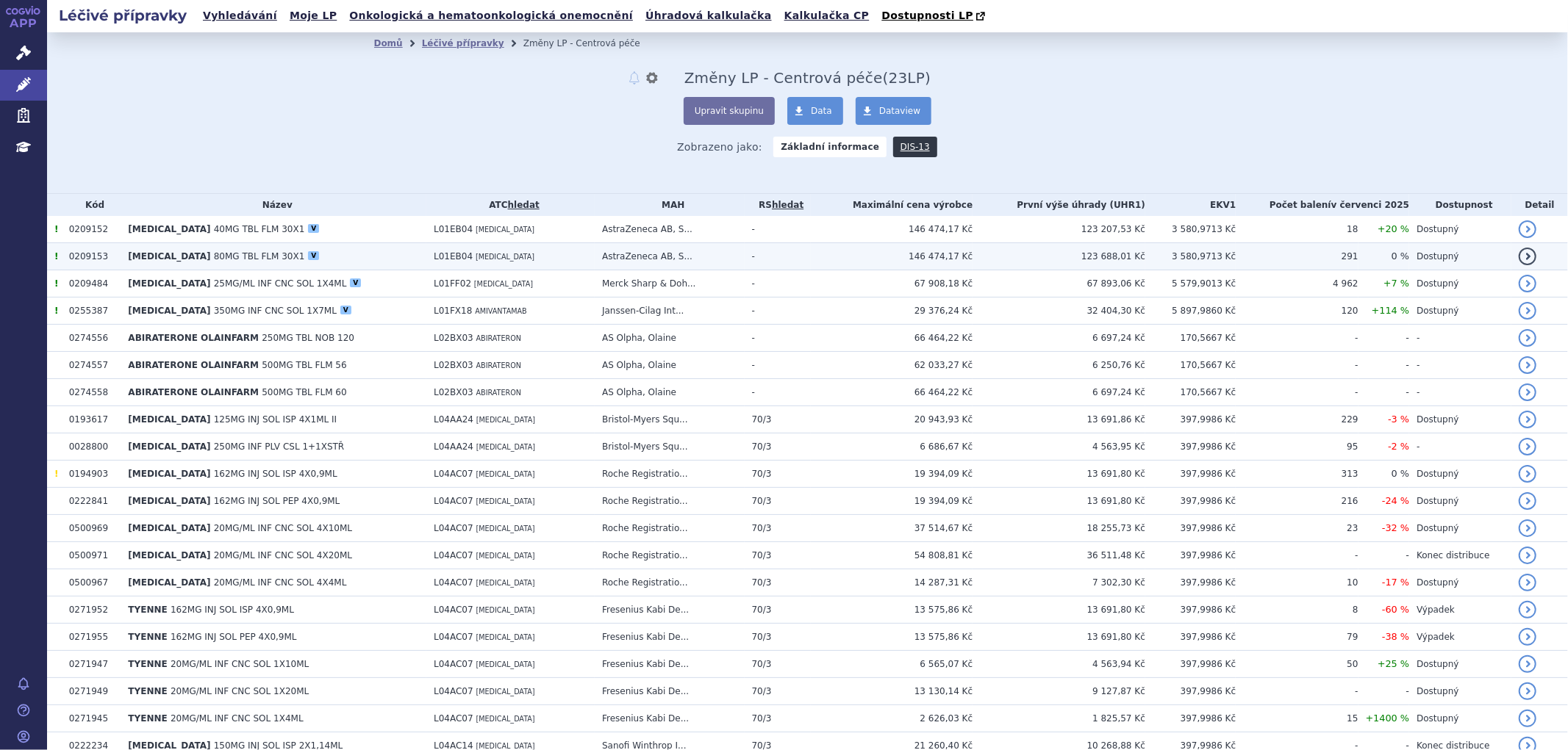
click at [214, 259] on span "80MG TBL FLM 30X1" at bounding box center [259, 256] width 91 height 10
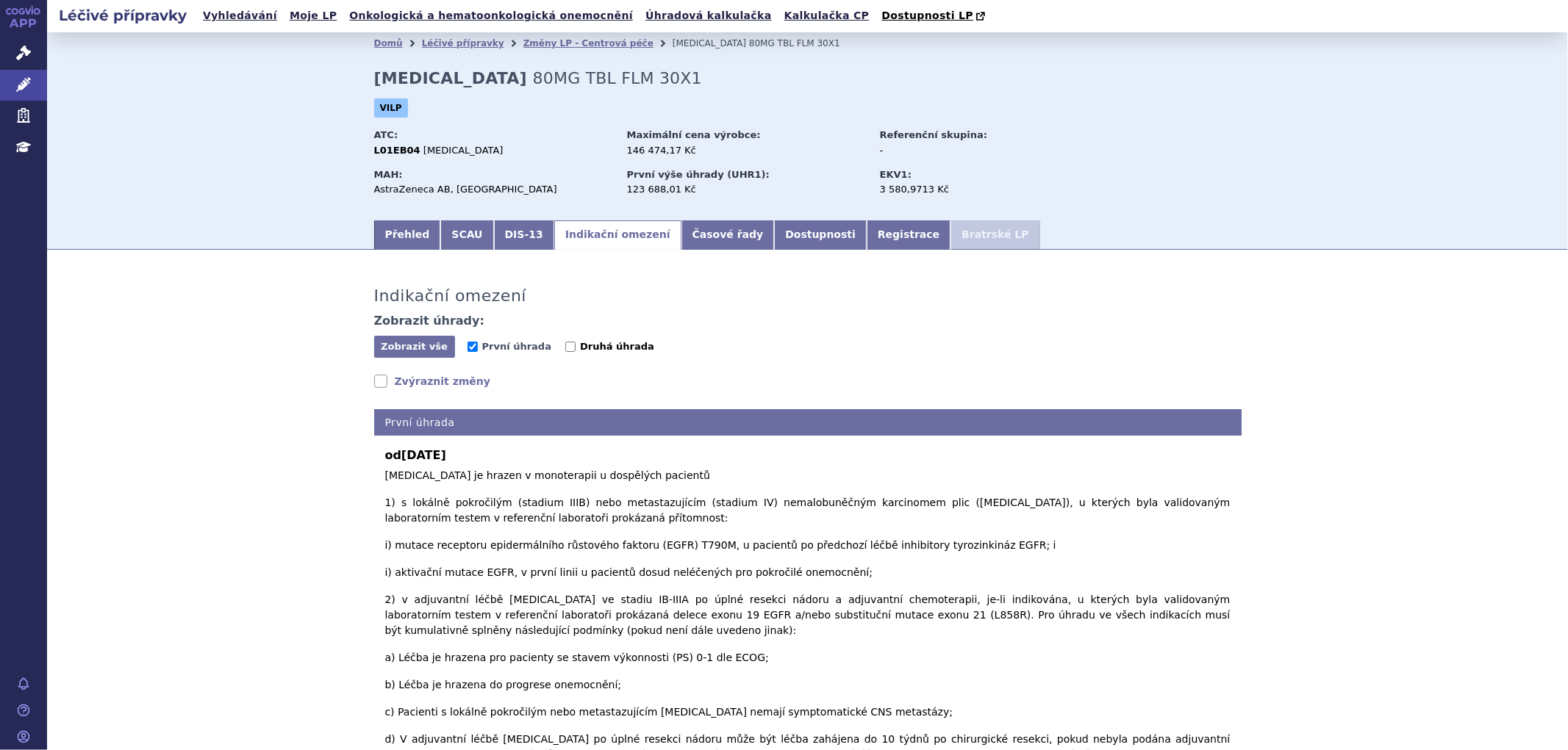
click at [565, 348] on input "Druhá úhrada" at bounding box center [570, 346] width 10 height 10
checkbox input "true"
click at [487, 349] on span "První úhrada" at bounding box center [517, 346] width 69 height 11
click at [478, 349] on input "První úhrada" at bounding box center [472, 346] width 10 height 10
checkbox input "false"
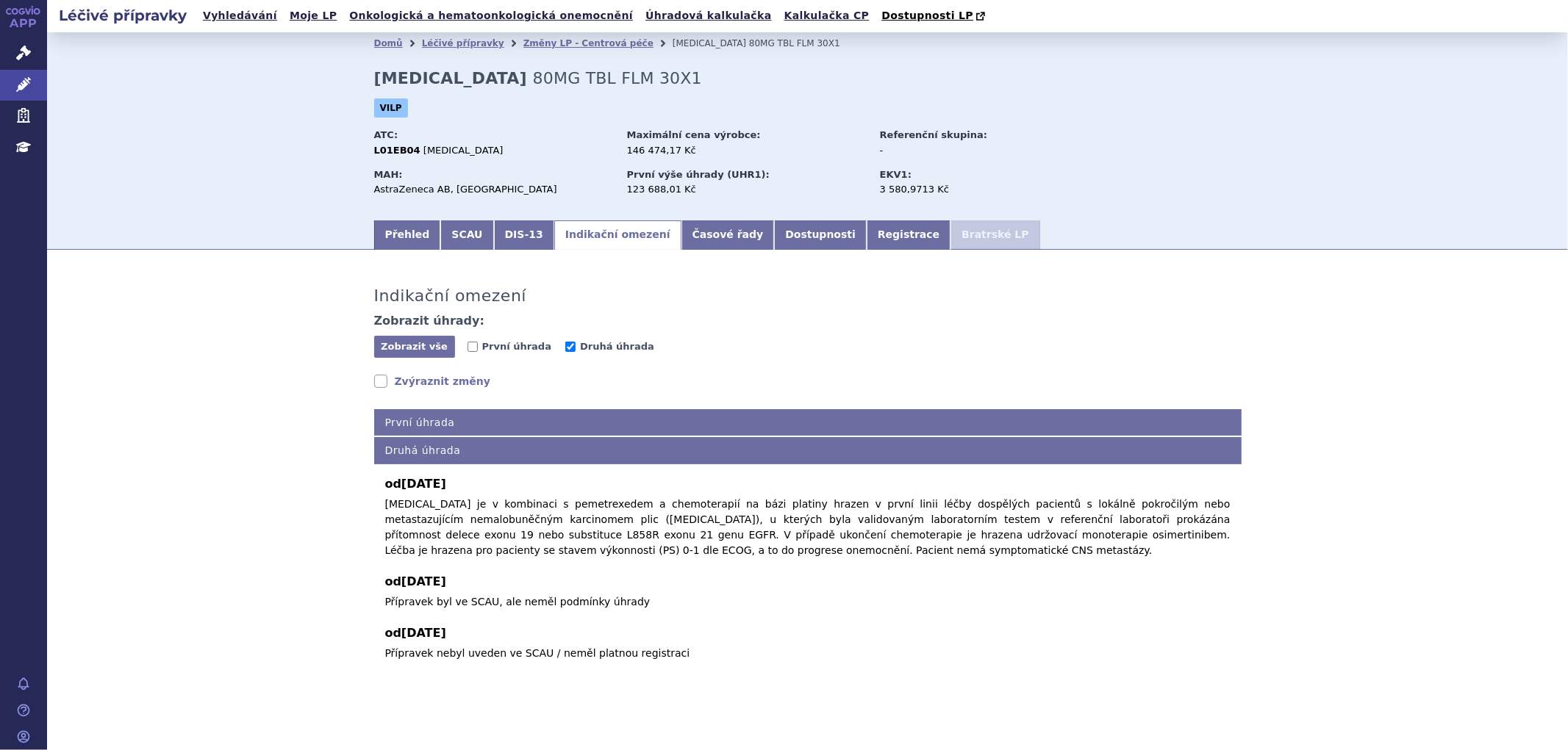
click at [392, 382] on link "Zvýraznit změny" at bounding box center [433, 381] width 117 height 14
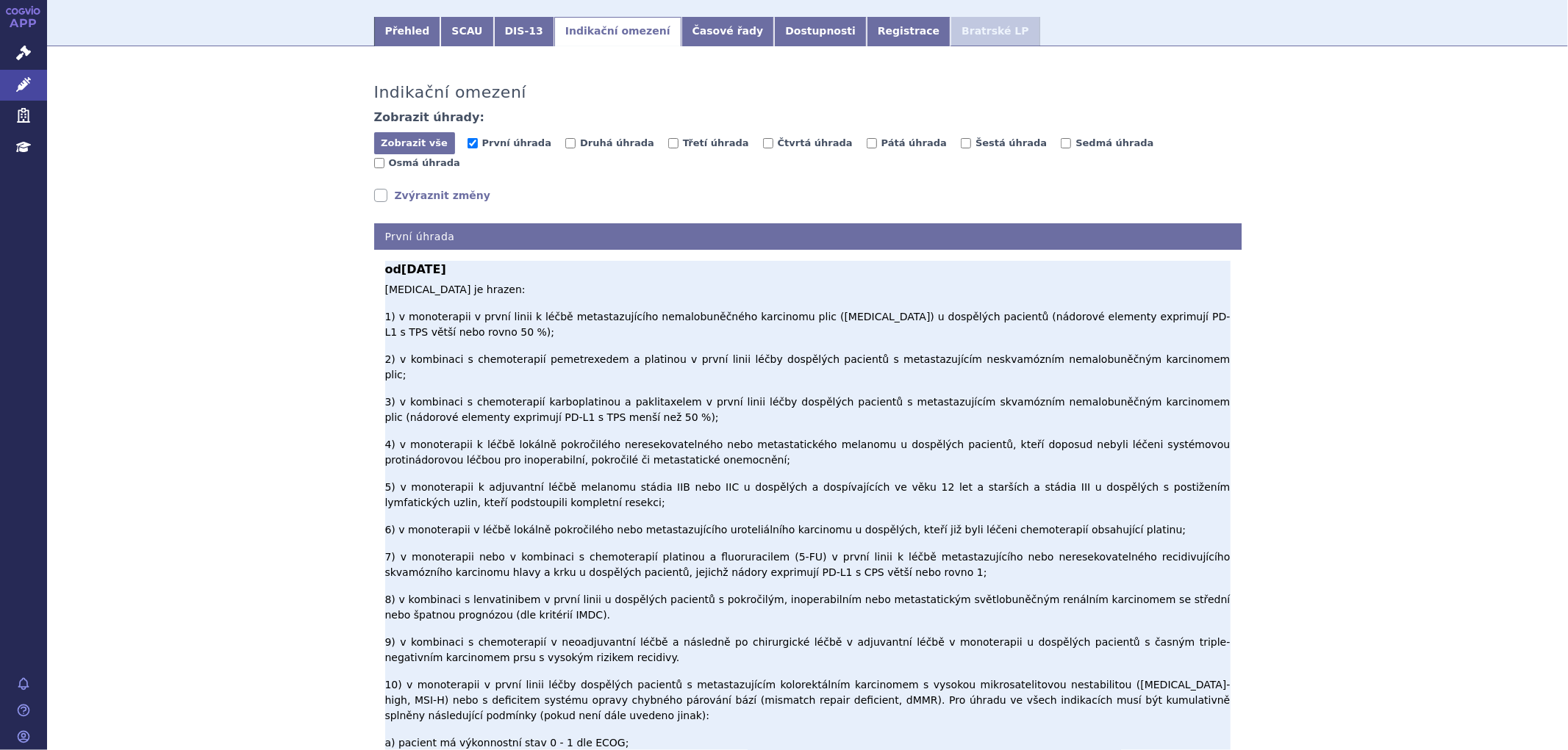
scroll to position [245, 0]
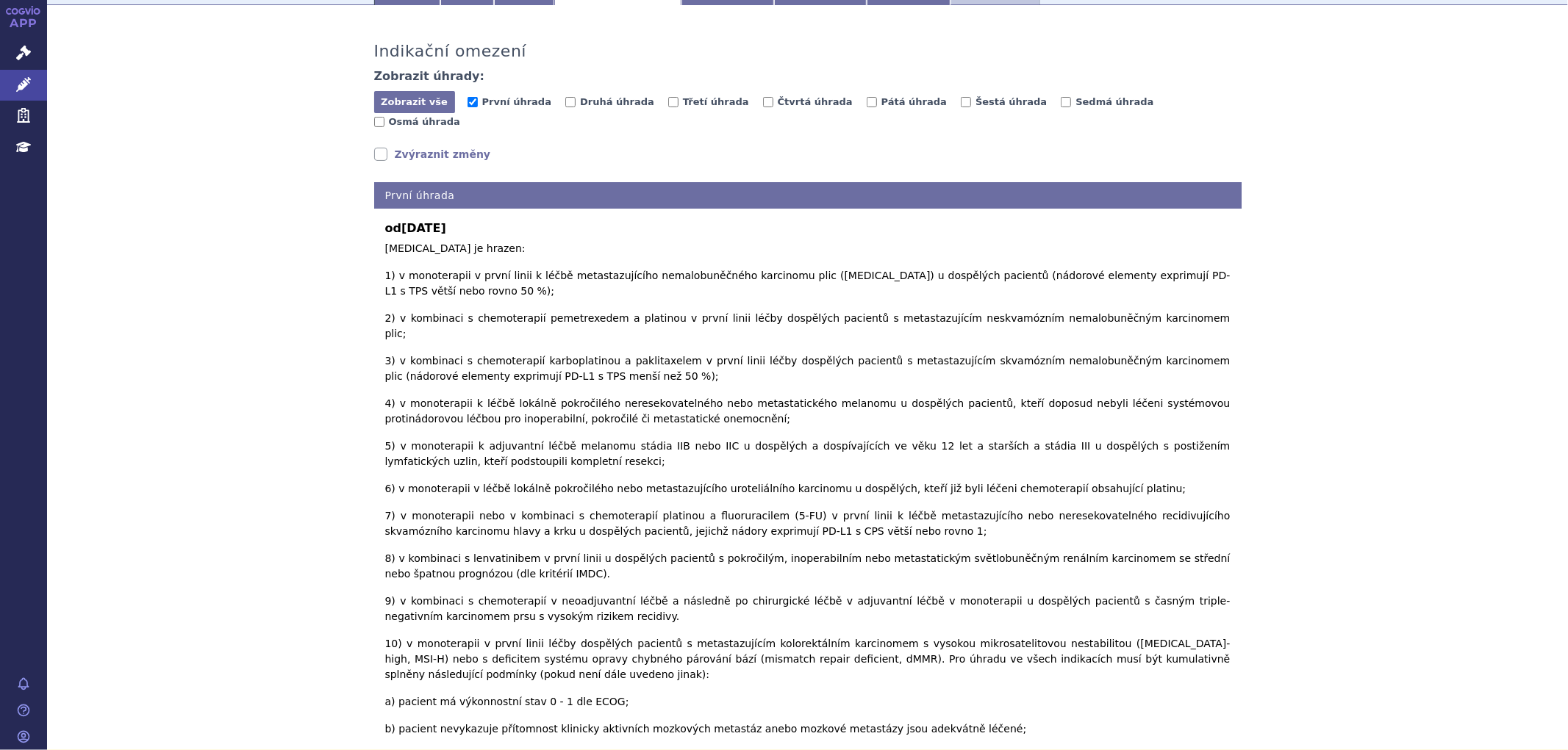
click at [392, 147] on link "Zvýraznit změny" at bounding box center [433, 154] width 117 height 14
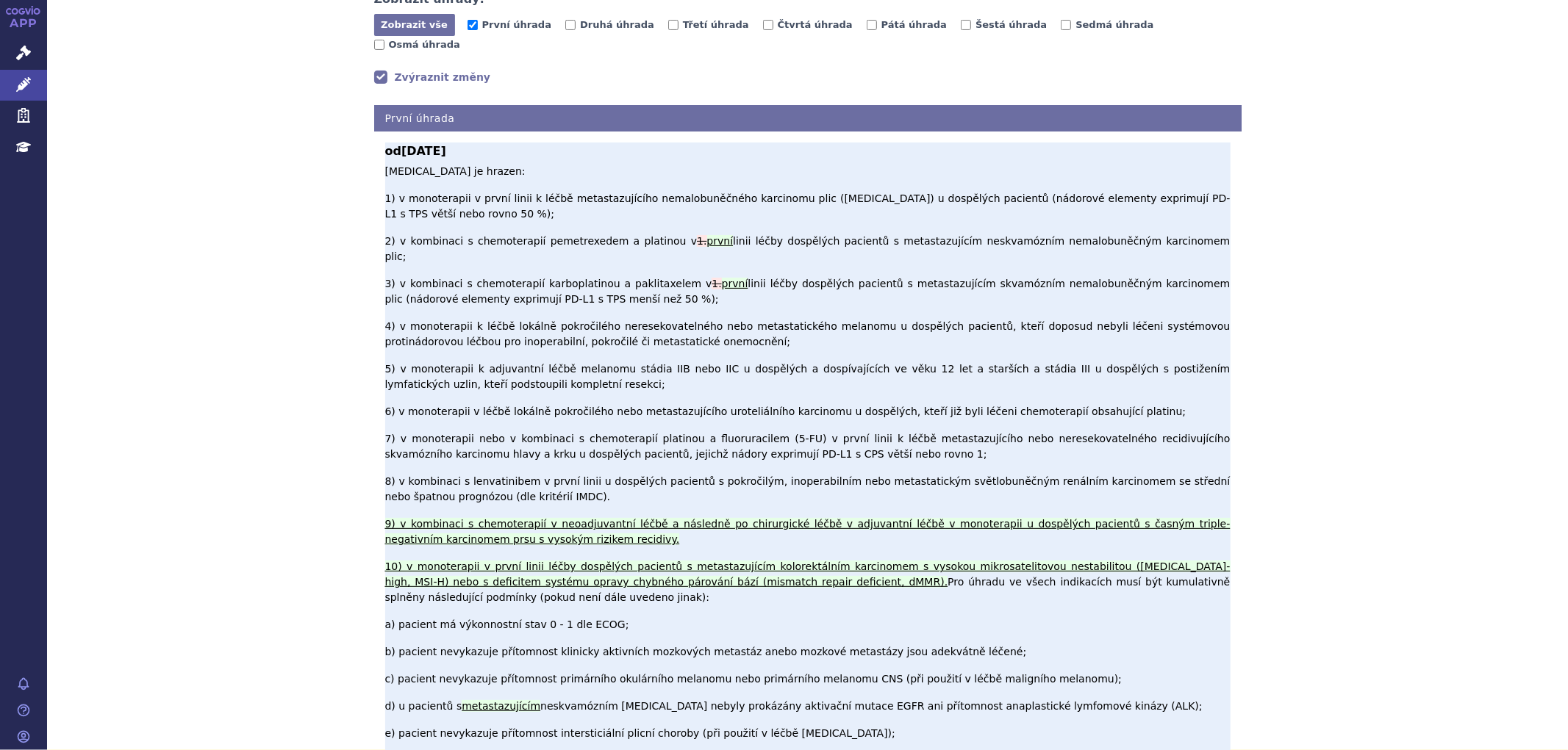
scroll to position [326, 0]
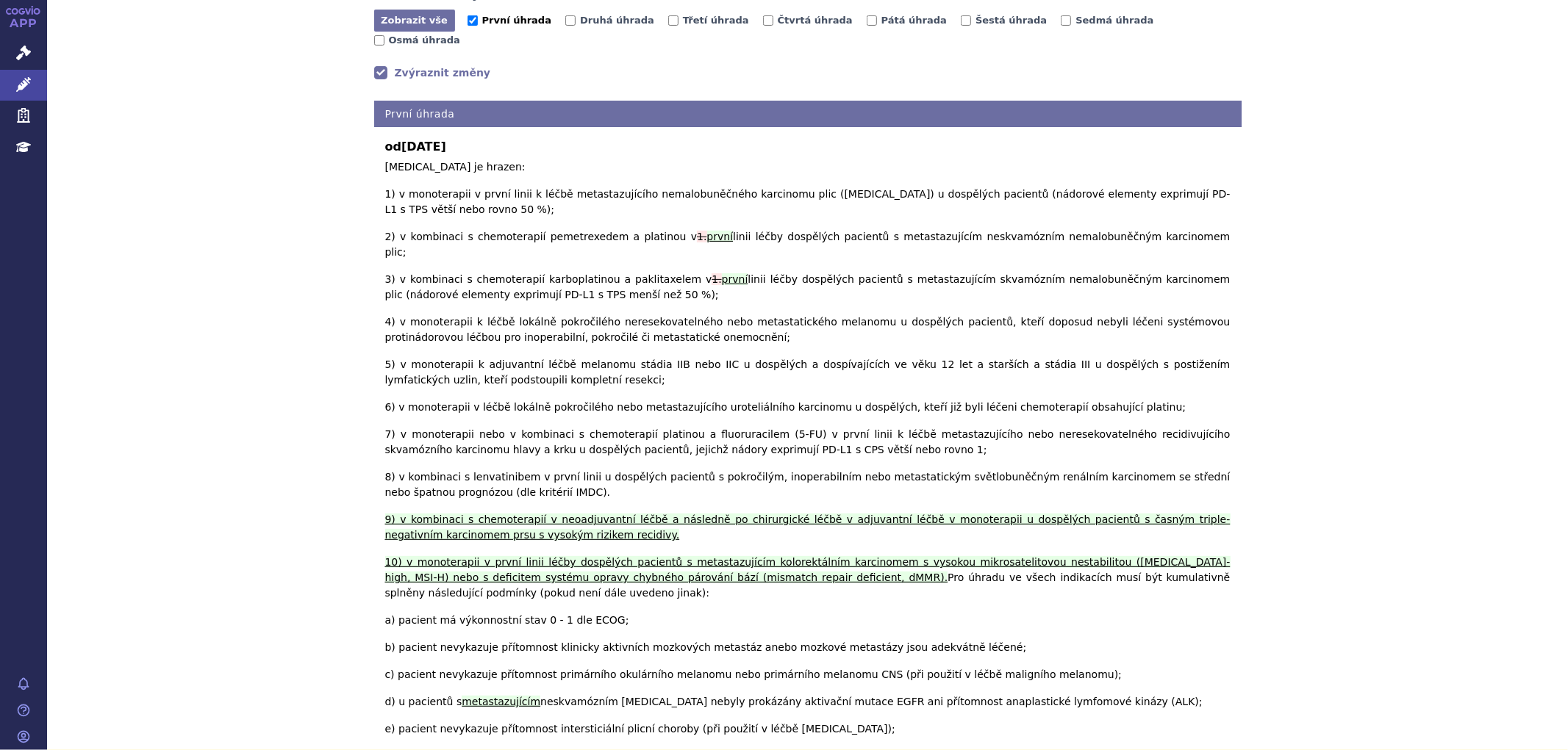
click at [468, 26] on input "První úhrada" at bounding box center [472, 20] width 10 height 10
checkbox input "false"
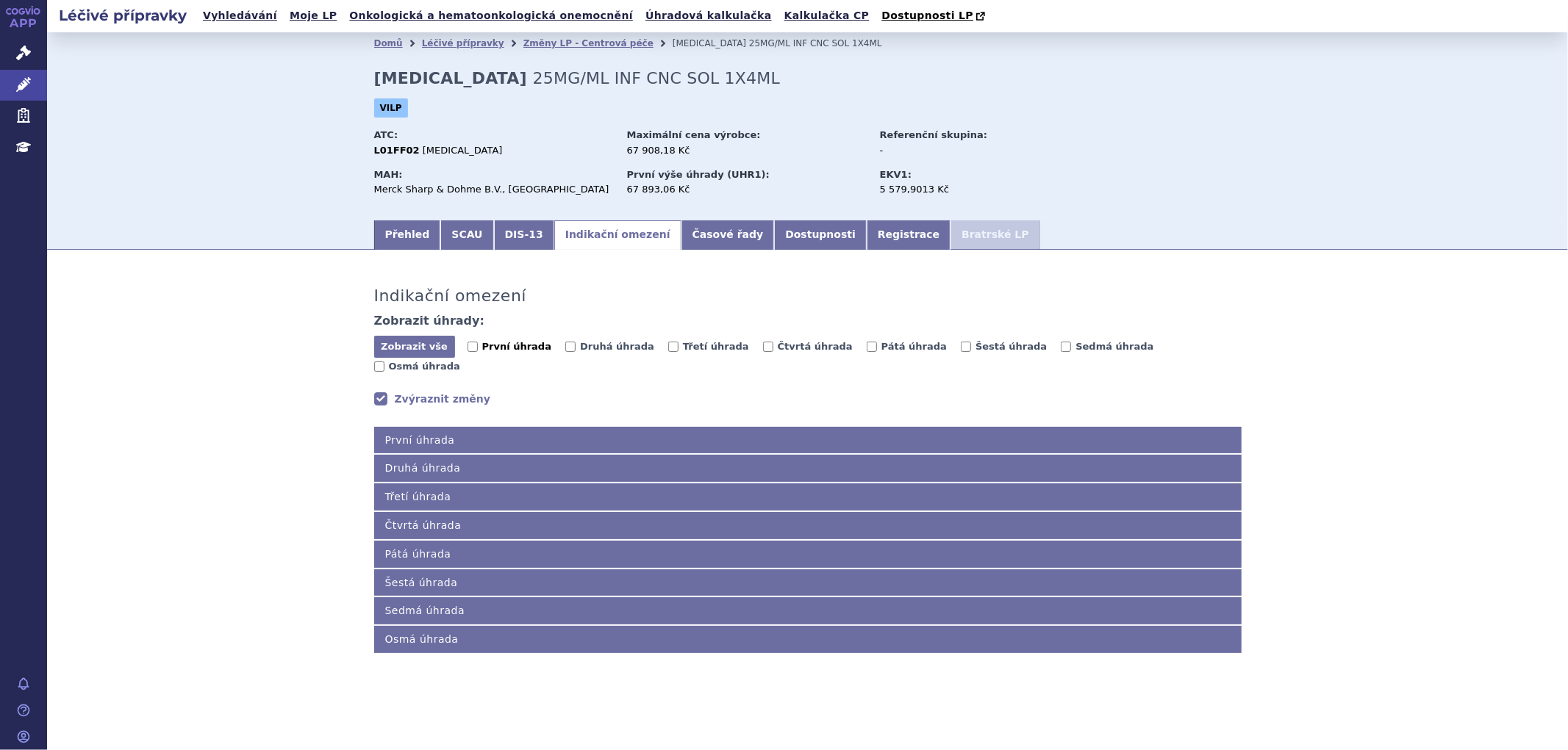
scroll to position [0, 0]
click at [567, 348] on label "Druhá úhrada" at bounding box center [610, 347] width 89 height 14
click at [567, 348] on input "Druhá úhrada" at bounding box center [570, 346] width 10 height 10
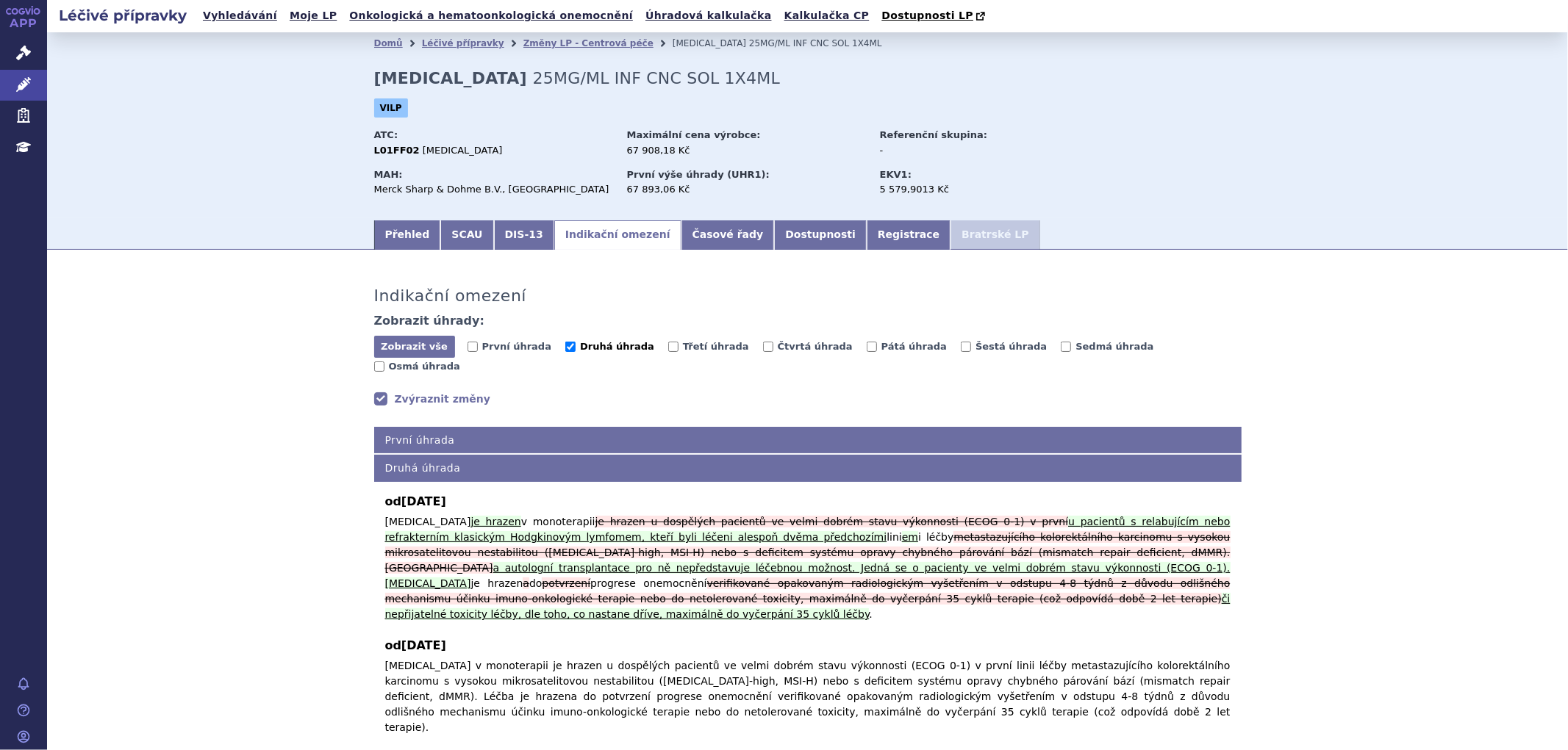
click at [619, 355] on span "Druhá úhrada" at bounding box center [617, 347] width 103 height 14
click at [606, 351] on span "Druhá úhrada" at bounding box center [617, 346] width 74 height 11
click at [575, 351] on input "Druhá úhrada" at bounding box center [570, 346] width 10 height 10
checkbox input "false"
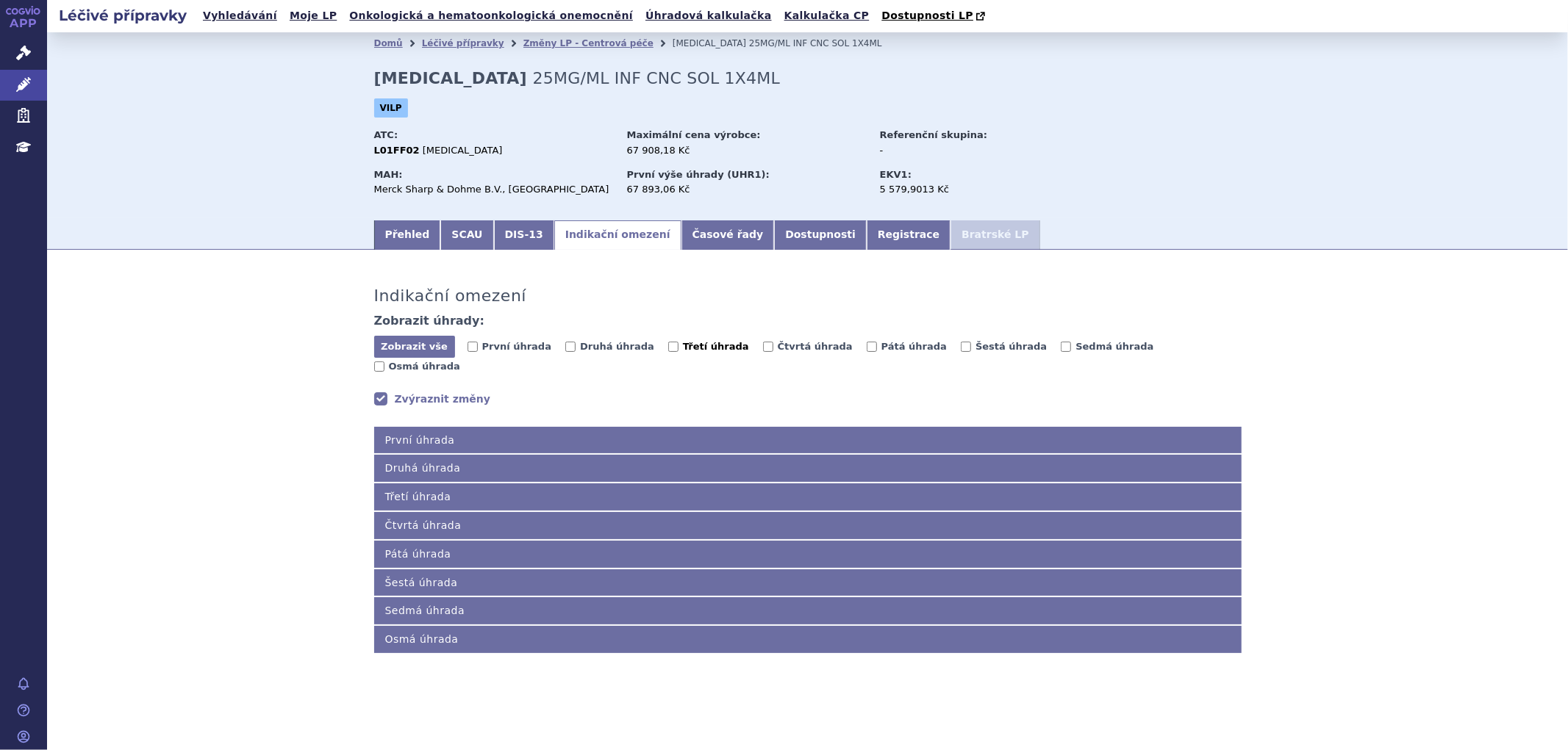
click at [668, 347] on label "Třetí úhrada" at bounding box center [709, 347] width 81 height 14
click at [668, 347] on input "Třetí úhrada" at bounding box center [673, 346] width 10 height 10
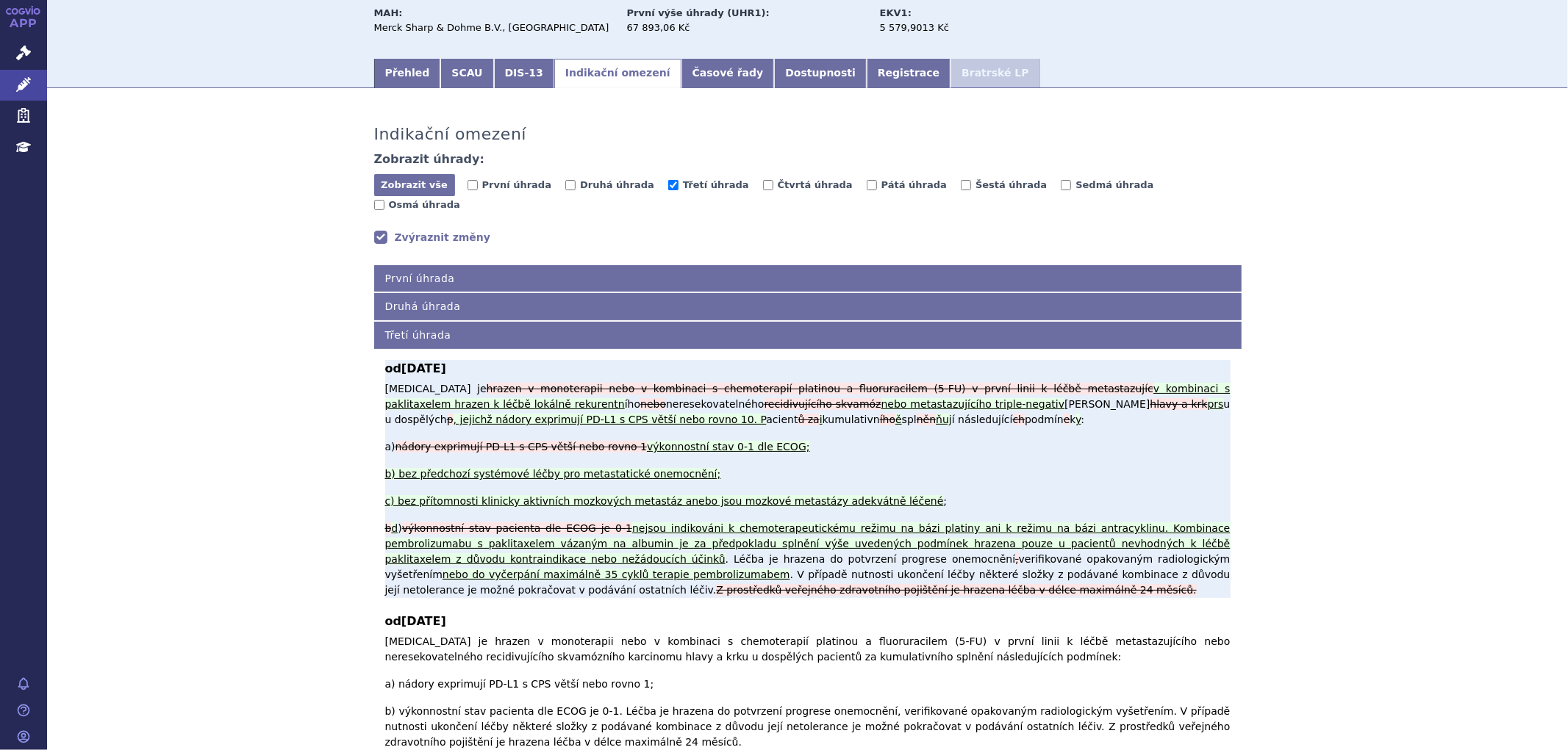
scroll to position [163, 0]
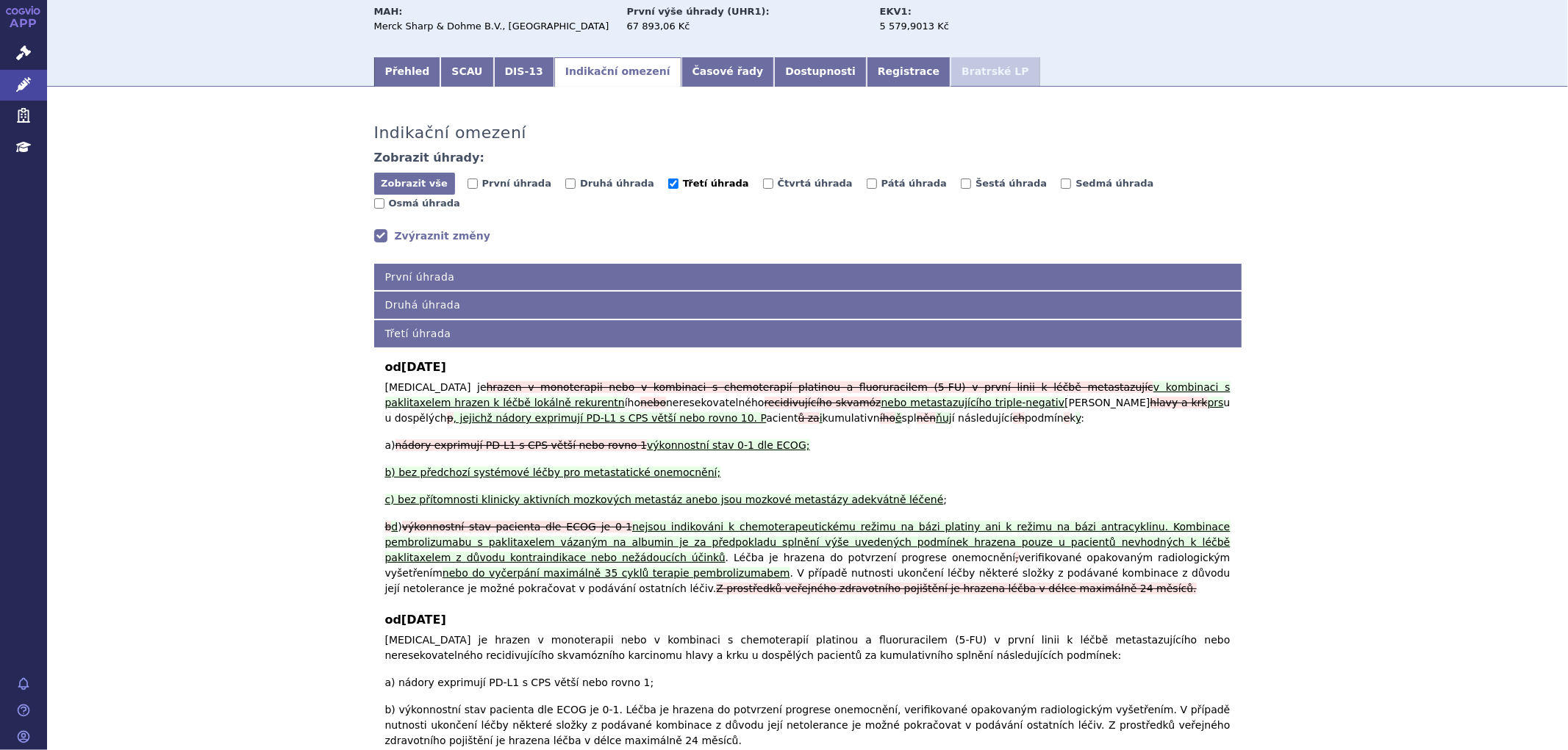
click at [683, 184] on span "Třetí úhrada" at bounding box center [715, 183] width 66 height 11
click at [668, 184] on input "Třetí úhrada" at bounding box center [673, 183] width 10 height 10
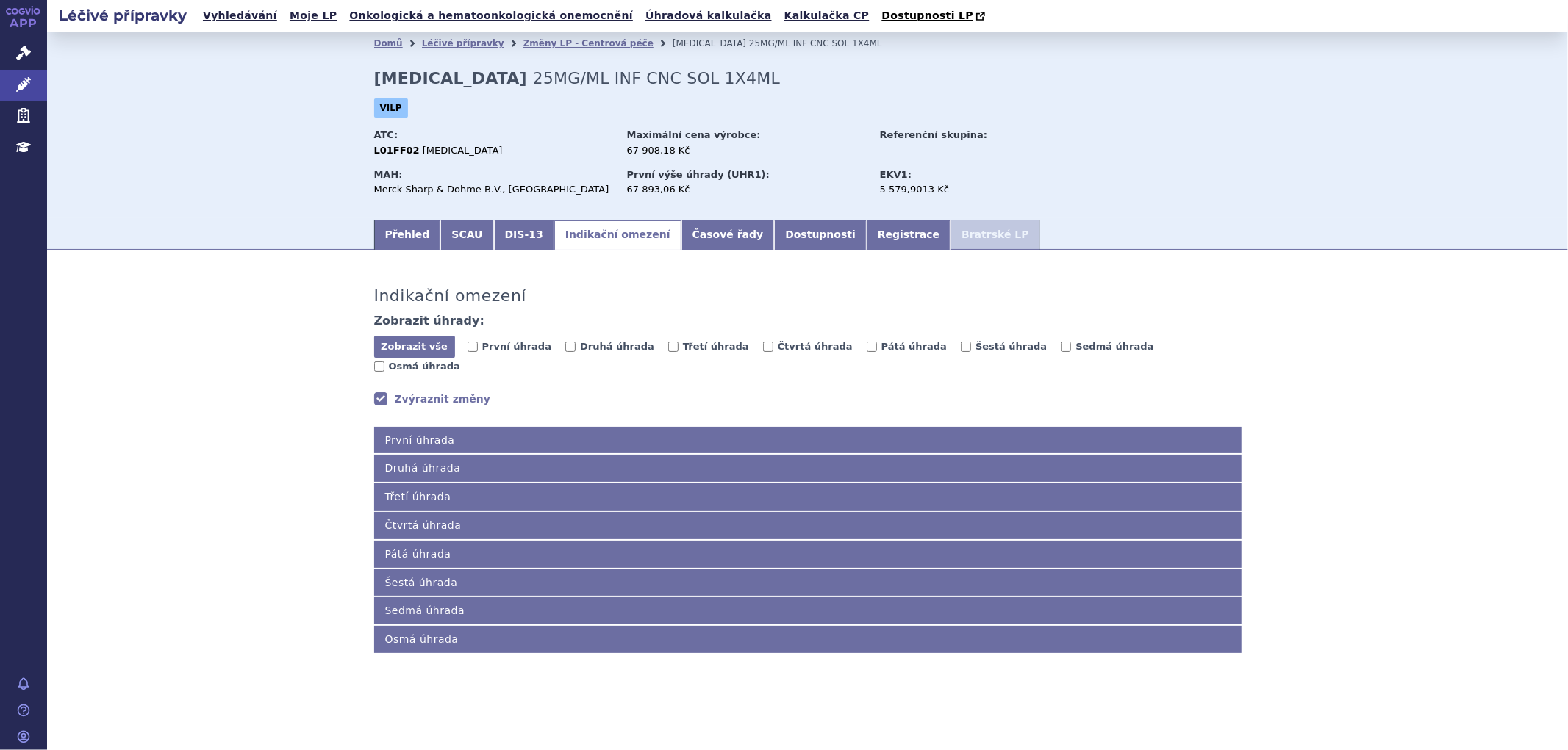
scroll to position [0, 0]
drag, startPoint x: 645, startPoint y: 356, endPoint x: 648, endPoint y: 350, distance: 6.7
click at [668, 353] on span "Třetí úhrada" at bounding box center [715, 347] width 95 height 14
click at [668, 350] on input "Třetí úhrada" at bounding box center [673, 346] width 10 height 10
checkbox input "true"
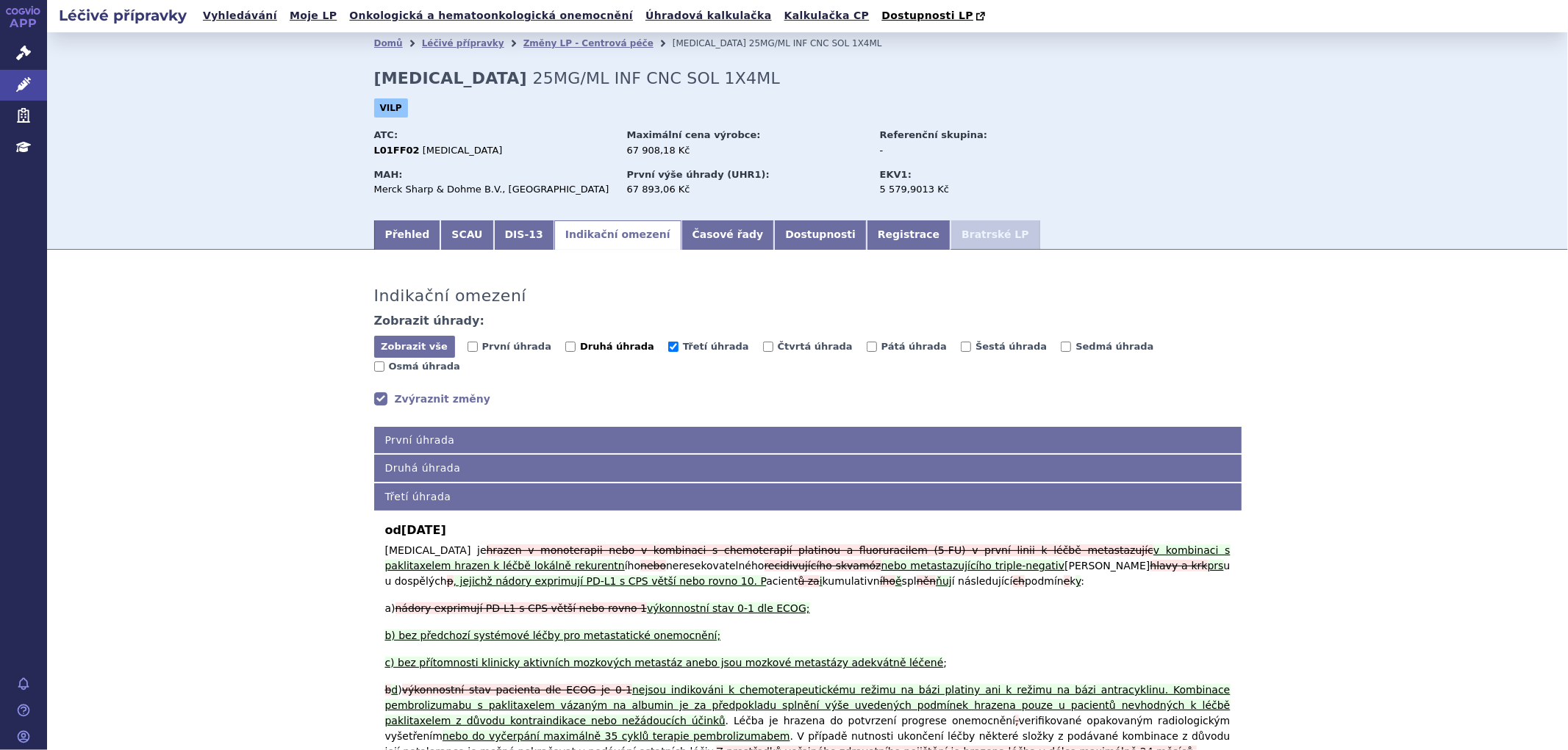
click at [580, 348] on span "Druhá úhrada" at bounding box center [617, 346] width 74 height 11
click at [575, 348] on input "Druhá úhrada" at bounding box center [570, 346] width 10 height 10
checkbox input "true"
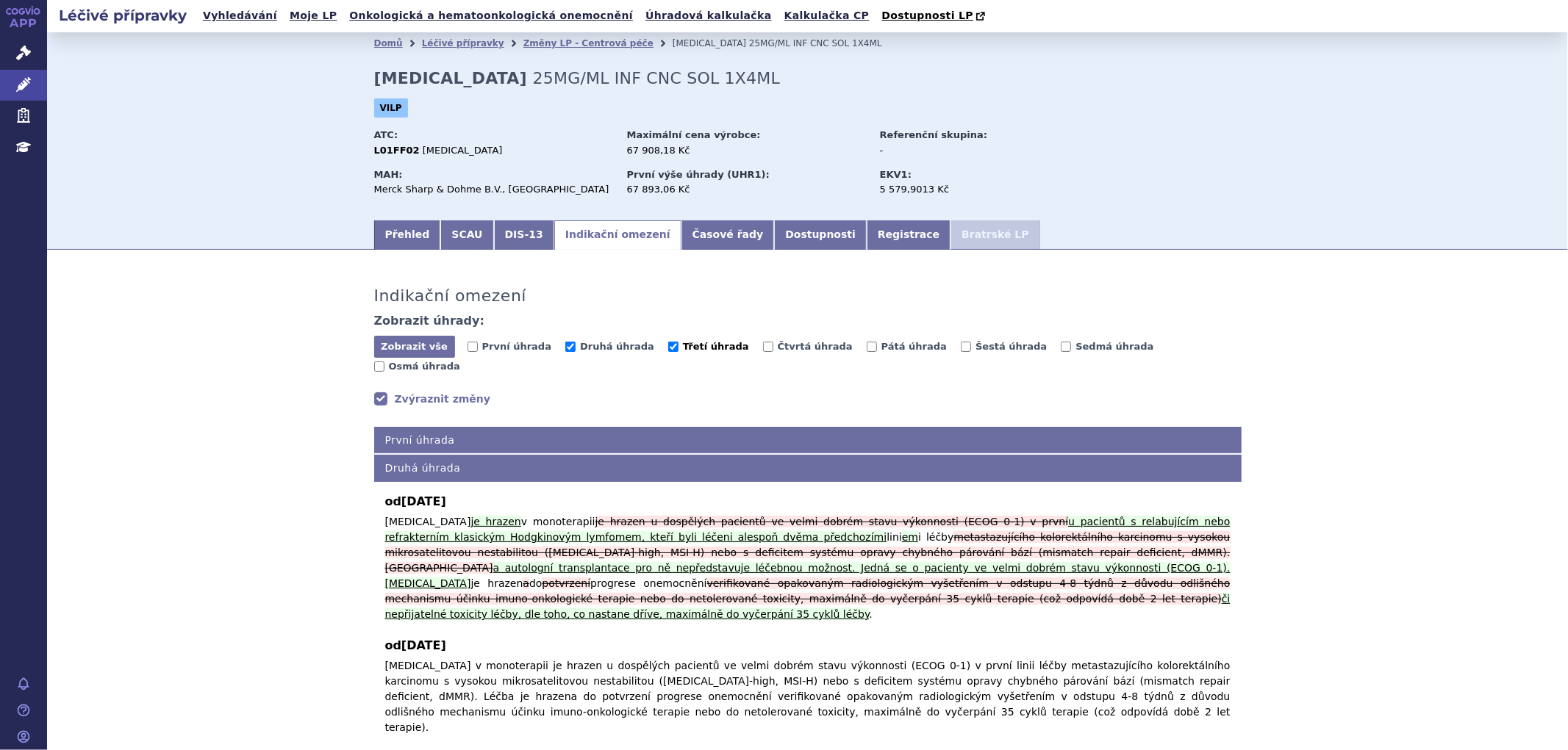
click at [683, 352] on span "Třetí úhrada" at bounding box center [715, 346] width 66 height 11
click at [668, 352] on input "Třetí úhrada" at bounding box center [673, 346] width 10 height 10
click at [683, 347] on span "Třetí úhrada" at bounding box center [715, 346] width 66 height 11
click at [668, 347] on input "Třetí úhrada" at bounding box center [673, 346] width 10 height 10
checkbox input "true"
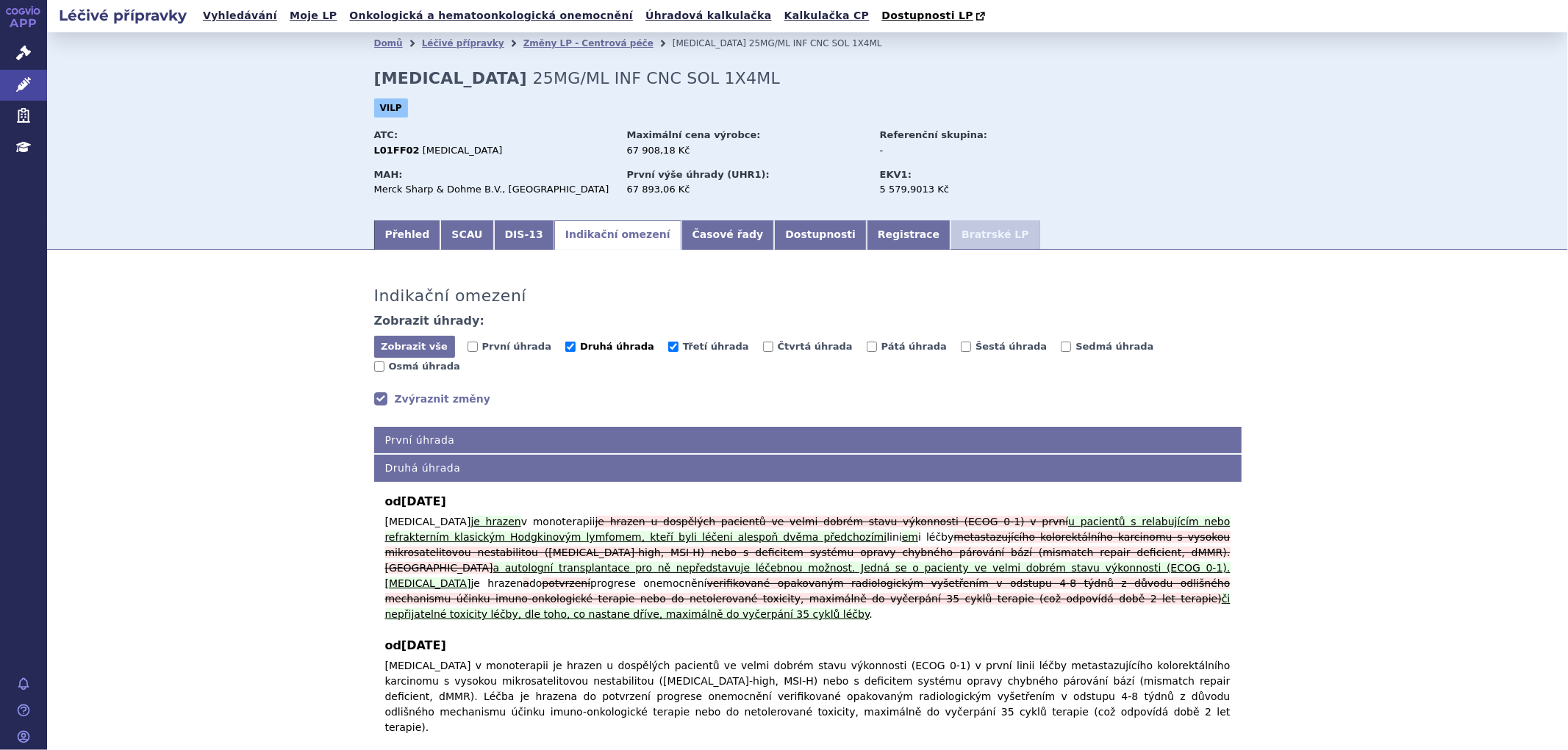
click at [591, 348] on span "Druhá úhrada" at bounding box center [617, 346] width 74 height 11
click at [575, 348] on input "Druhá úhrada" at bounding box center [570, 346] width 10 height 10
checkbox input "false"
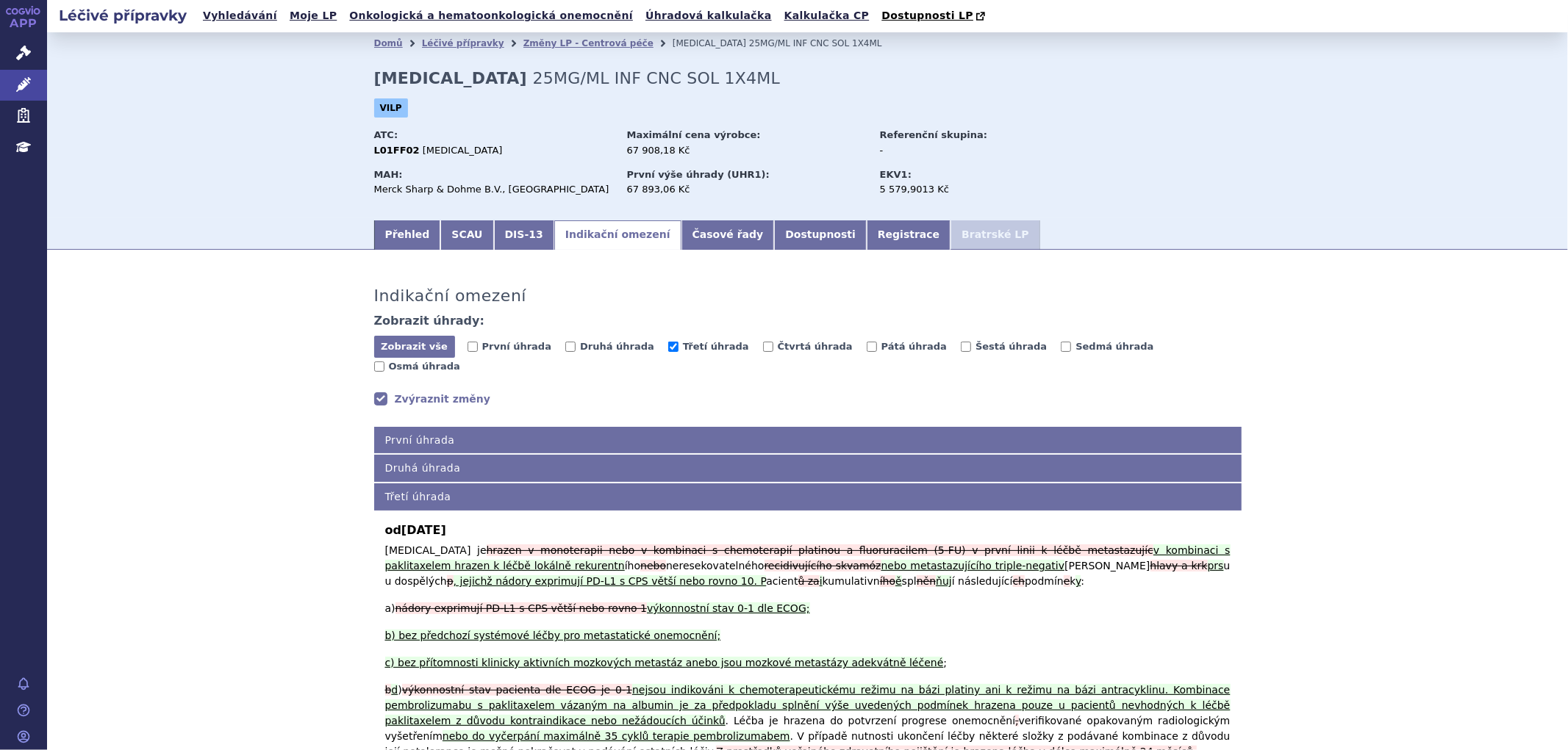
click at [397, 392] on link "Zvýraznit změny" at bounding box center [433, 399] width 117 height 14
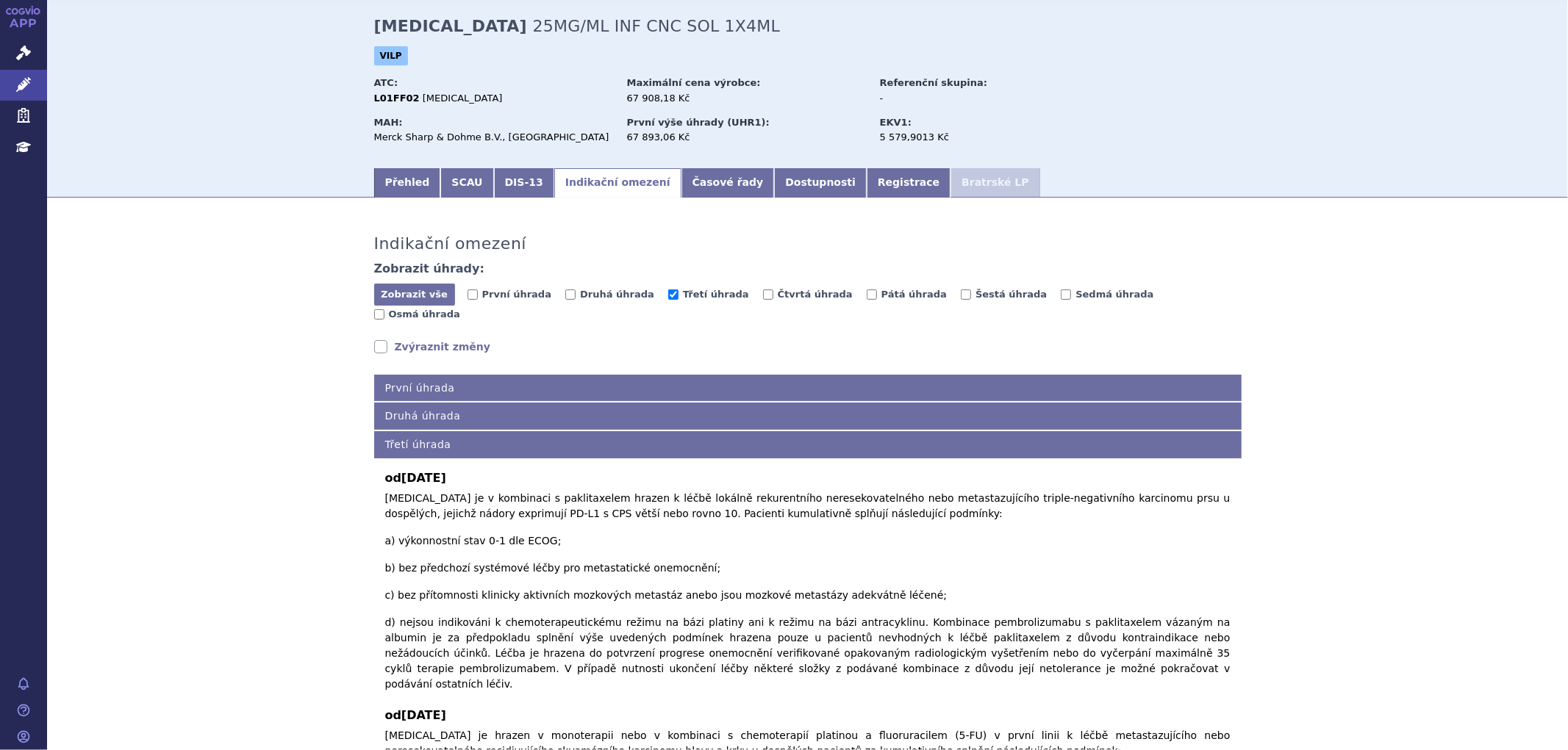
scroll to position [82, 0]
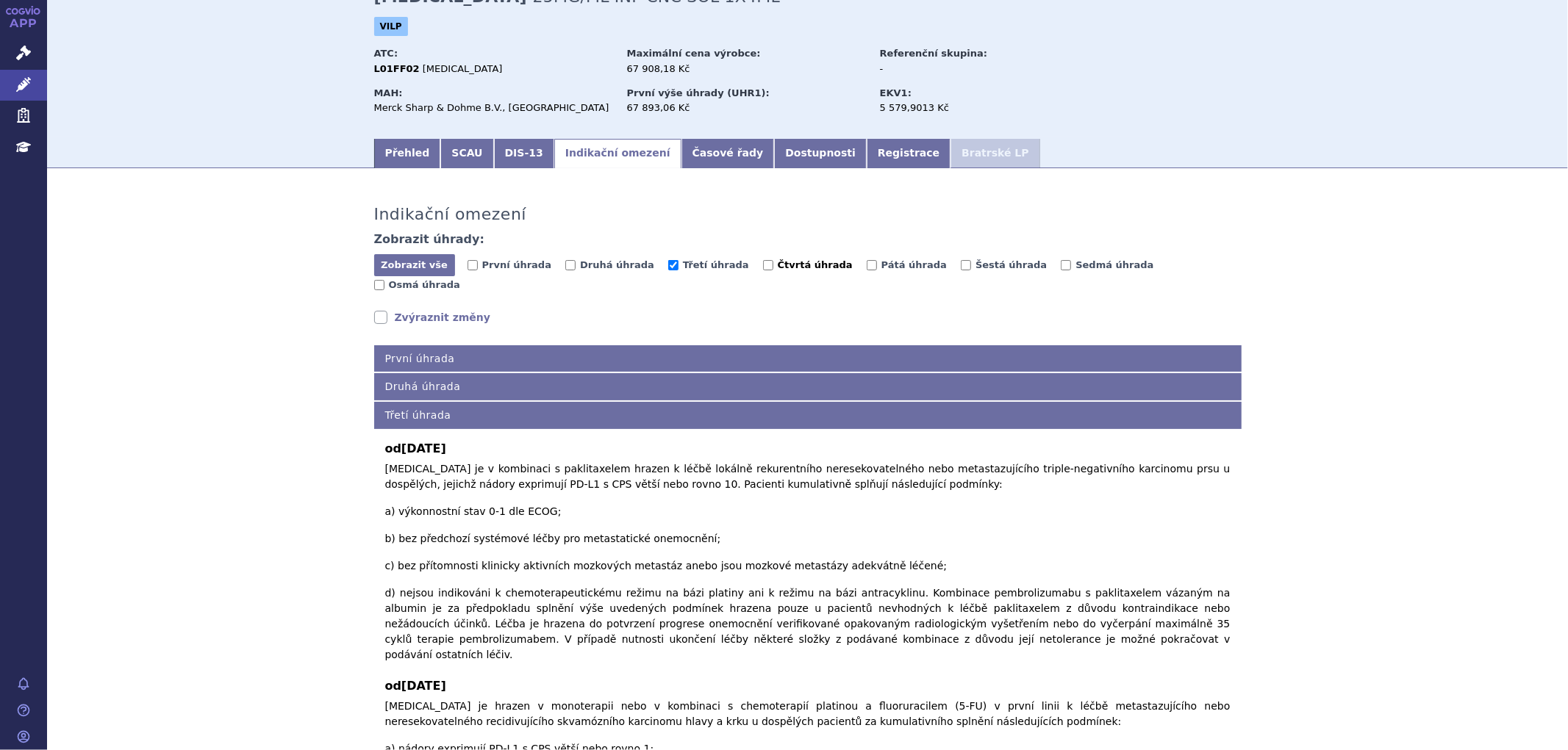
click at [778, 261] on span "Čtvrtá úhrada" at bounding box center [815, 265] width 75 height 11
click at [763, 261] on input "Čtvrtá úhrada" at bounding box center [767, 265] width 10 height 10
checkbox input "true"
click at [683, 270] on span "Třetí úhrada" at bounding box center [715, 265] width 66 height 11
click at [676, 270] on input "Třetí úhrada" at bounding box center [673, 265] width 10 height 10
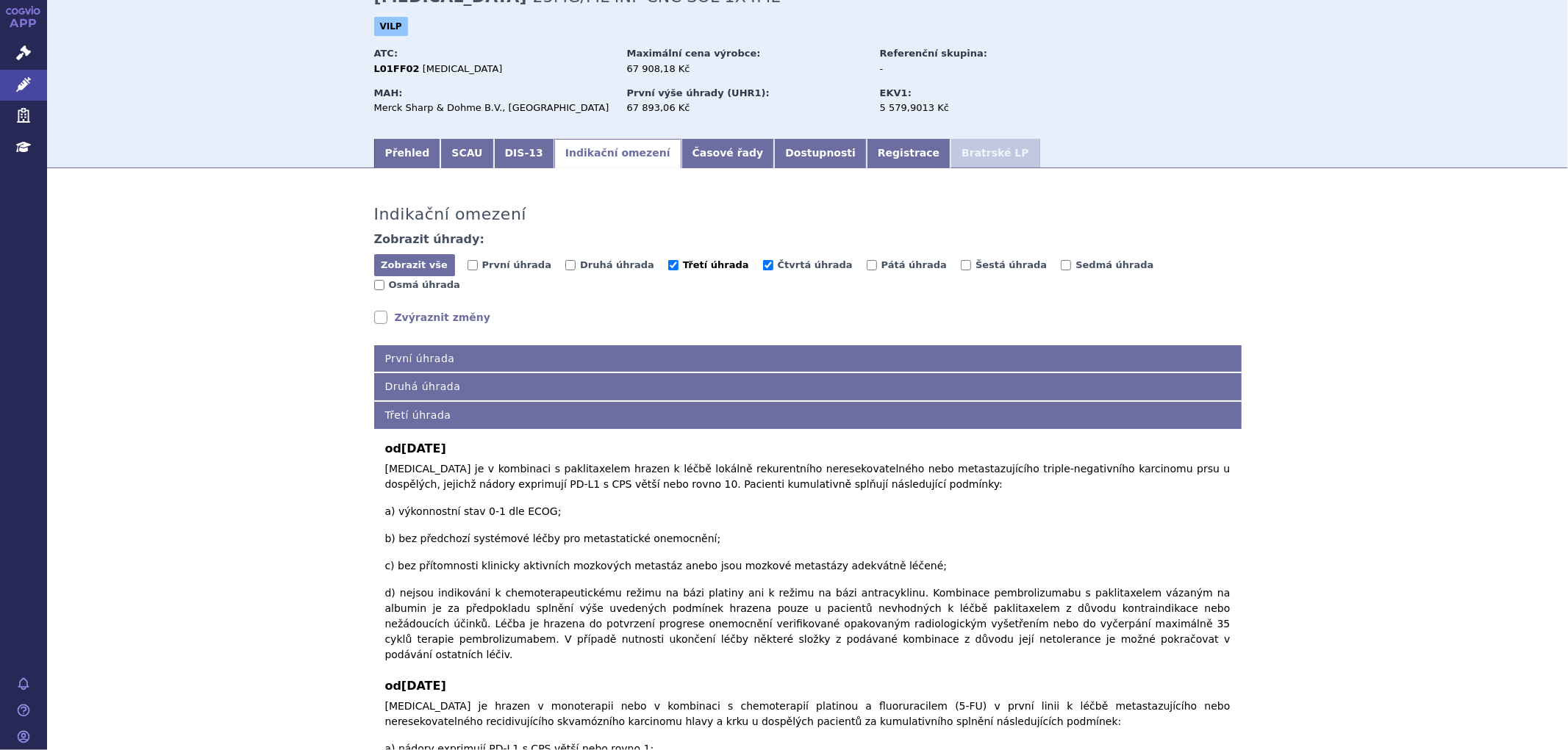
checkbox input "false"
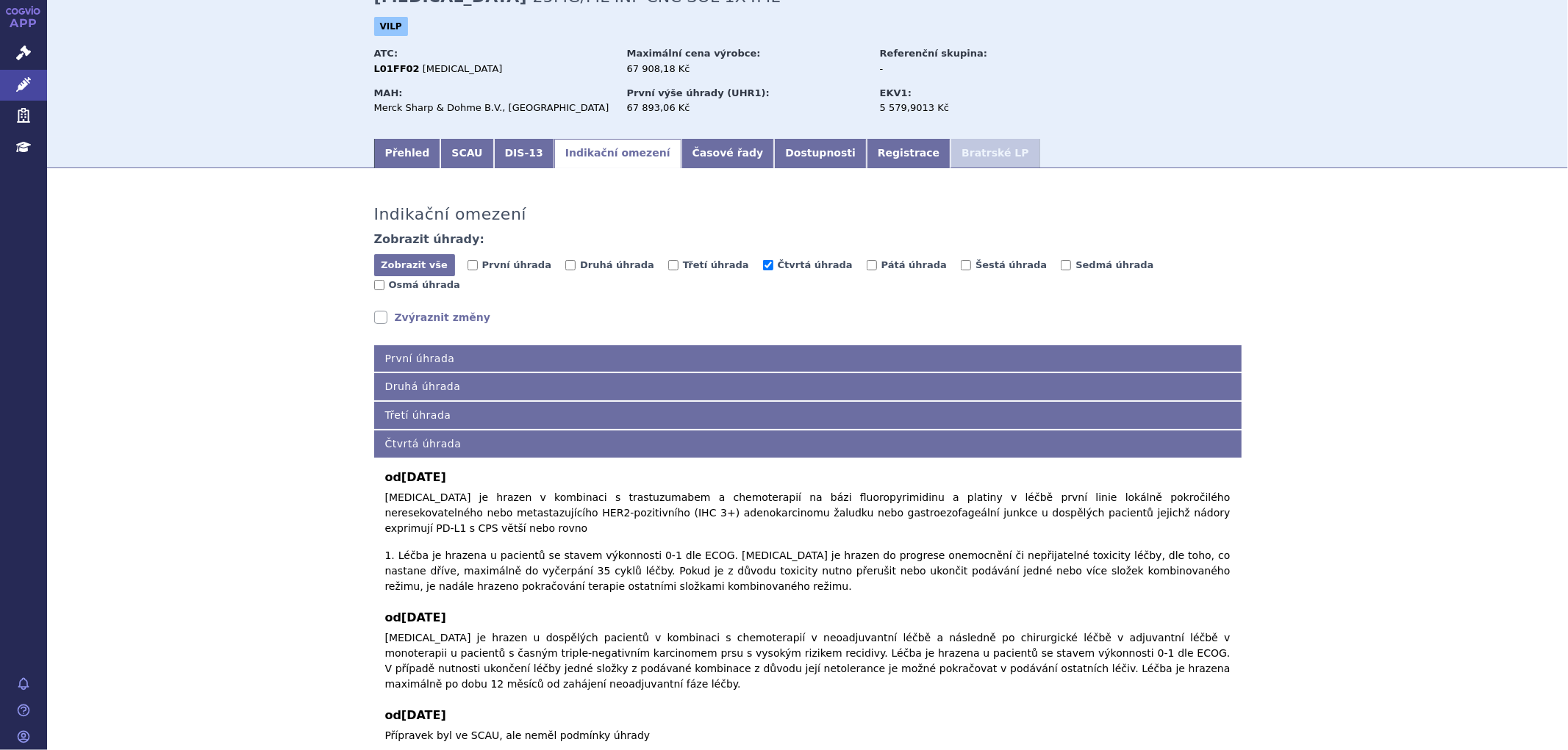
click at [398, 310] on link "Zvýraznit změny" at bounding box center [433, 317] width 117 height 14
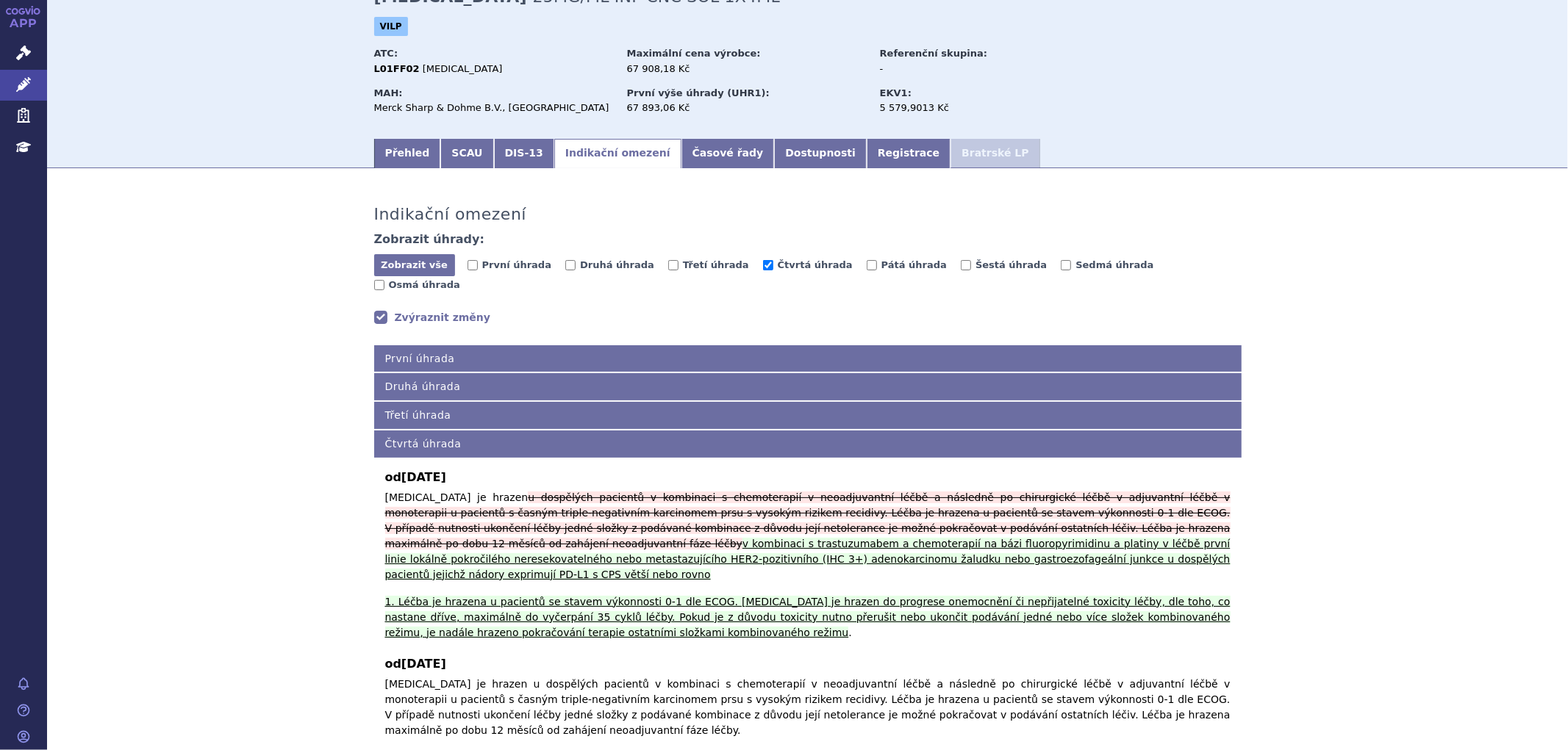
drag, startPoint x: 737, startPoint y: 265, endPoint x: 753, endPoint y: 265, distance: 16.0
click at [778, 265] on span "Čtvrtá úhrada" at bounding box center [815, 265] width 75 height 11
click at [763, 265] on input "Čtvrtá úhrada" at bounding box center [767, 265] width 10 height 10
checkbox input "false"
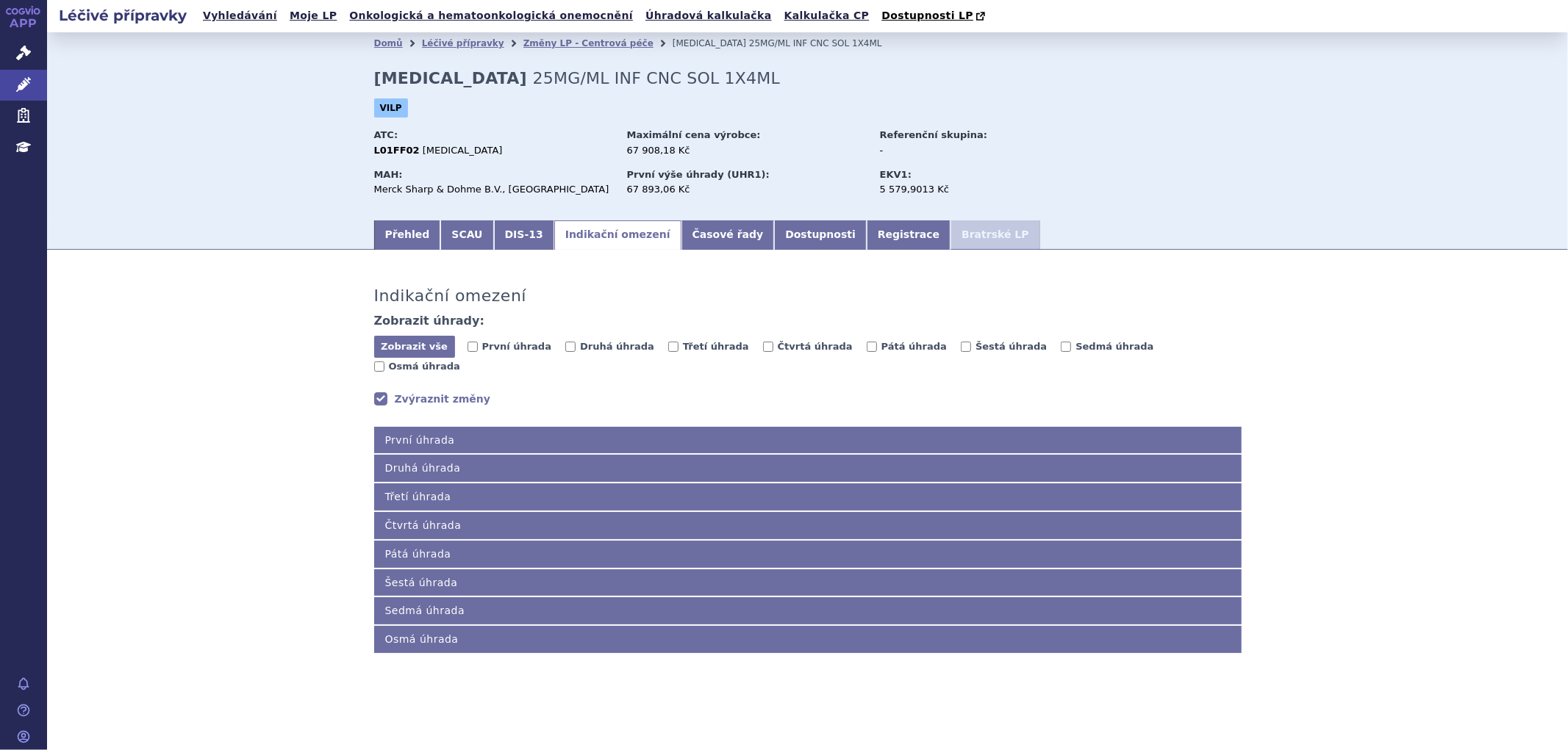
scroll to position [0, 0]
click at [867, 352] on input "Pátá úhrada" at bounding box center [871, 346] width 10 height 10
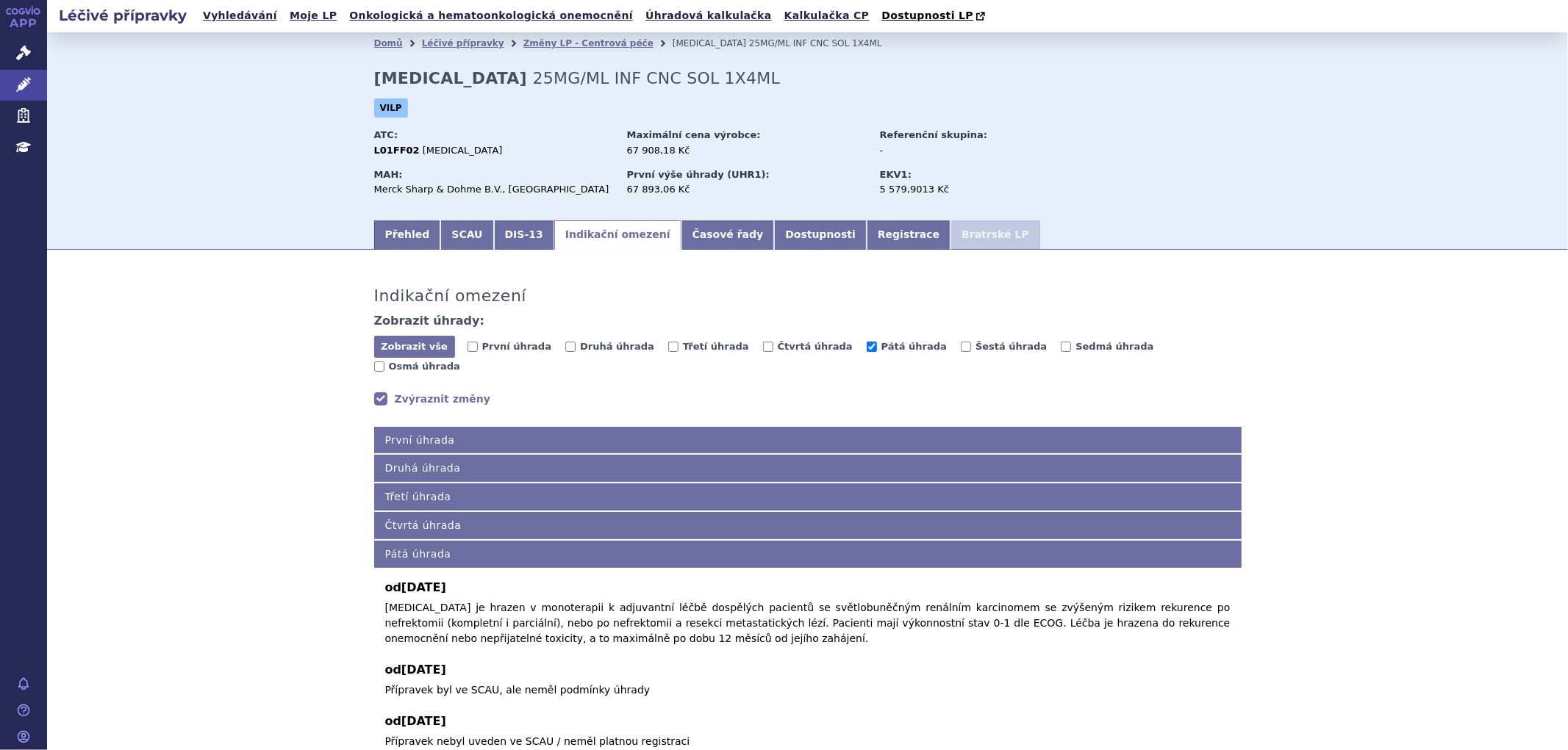
click at [403, 392] on link "Zvýraznit změny" at bounding box center [433, 399] width 117 height 14
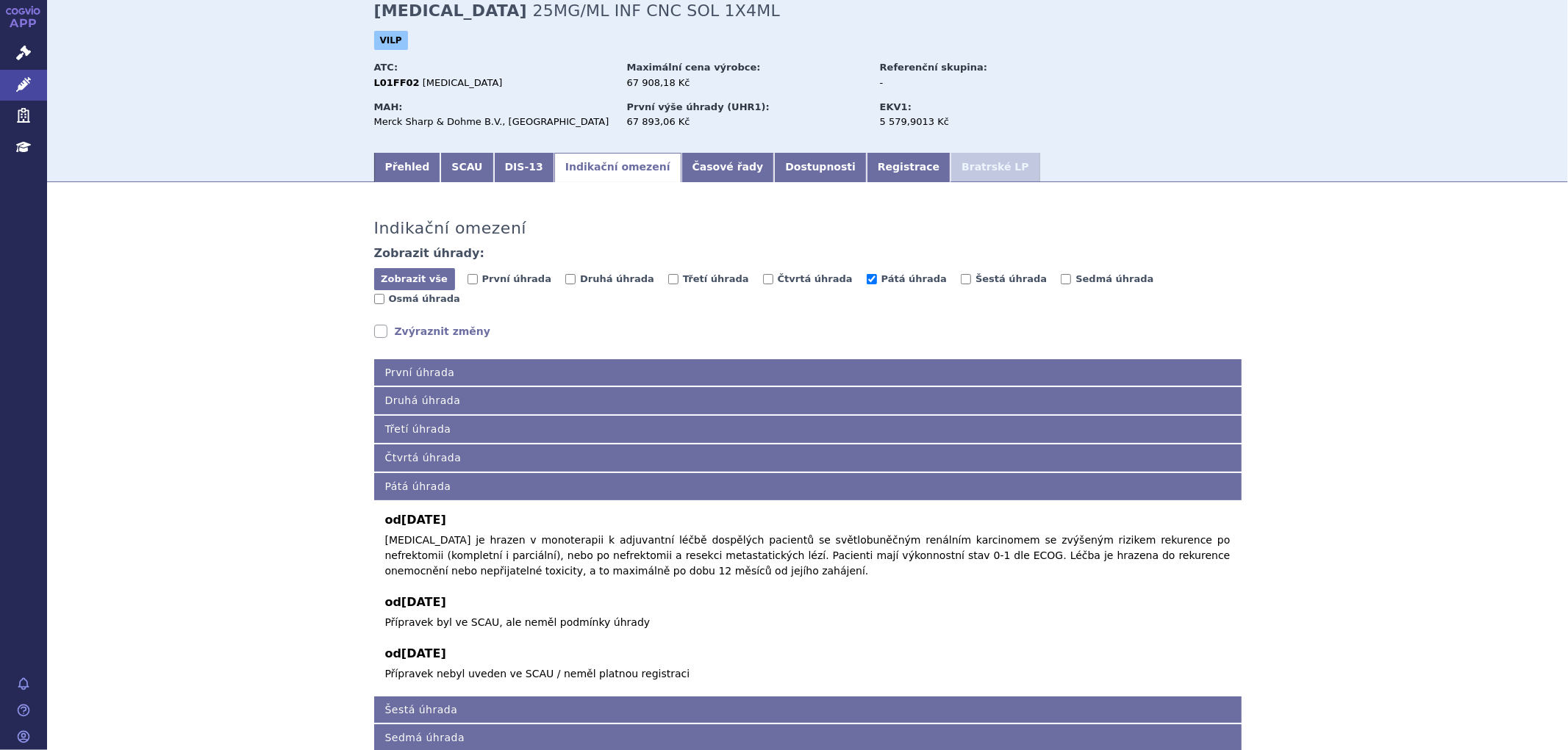
scroll to position [163, 0]
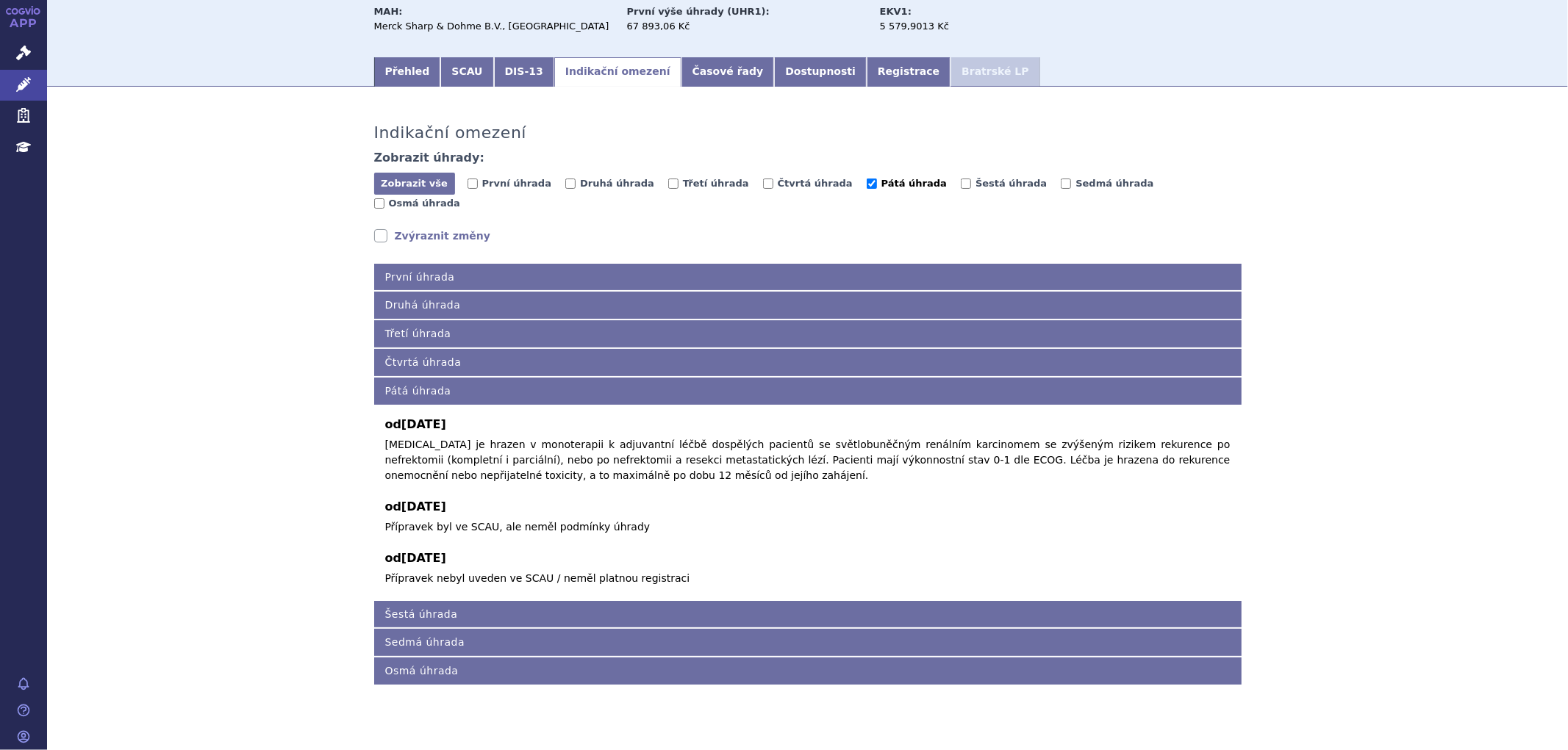
click at [882, 185] on span "Pátá úhrada" at bounding box center [914, 183] width 66 height 11
click at [867, 185] on input "Pátá úhrada" at bounding box center [871, 183] width 10 height 10
checkbox input "false"
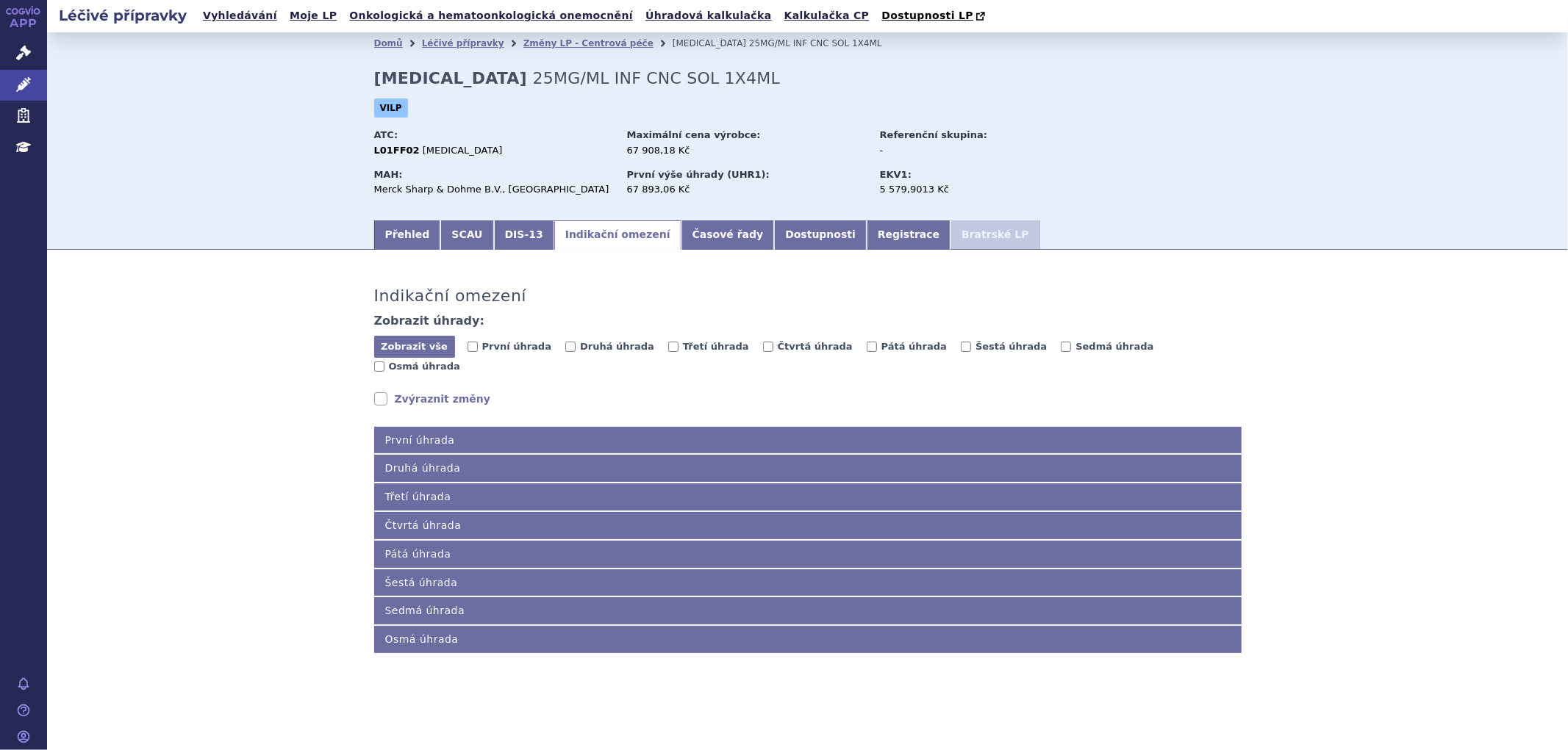
scroll to position [0, 0]
click at [976, 352] on span "Šestá úhrada" at bounding box center [1011, 346] width 71 height 11
click at [961, 352] on input "Šestá úhrada" at bounding box center [966, 346] width 10 height 10
checkbox input "true"
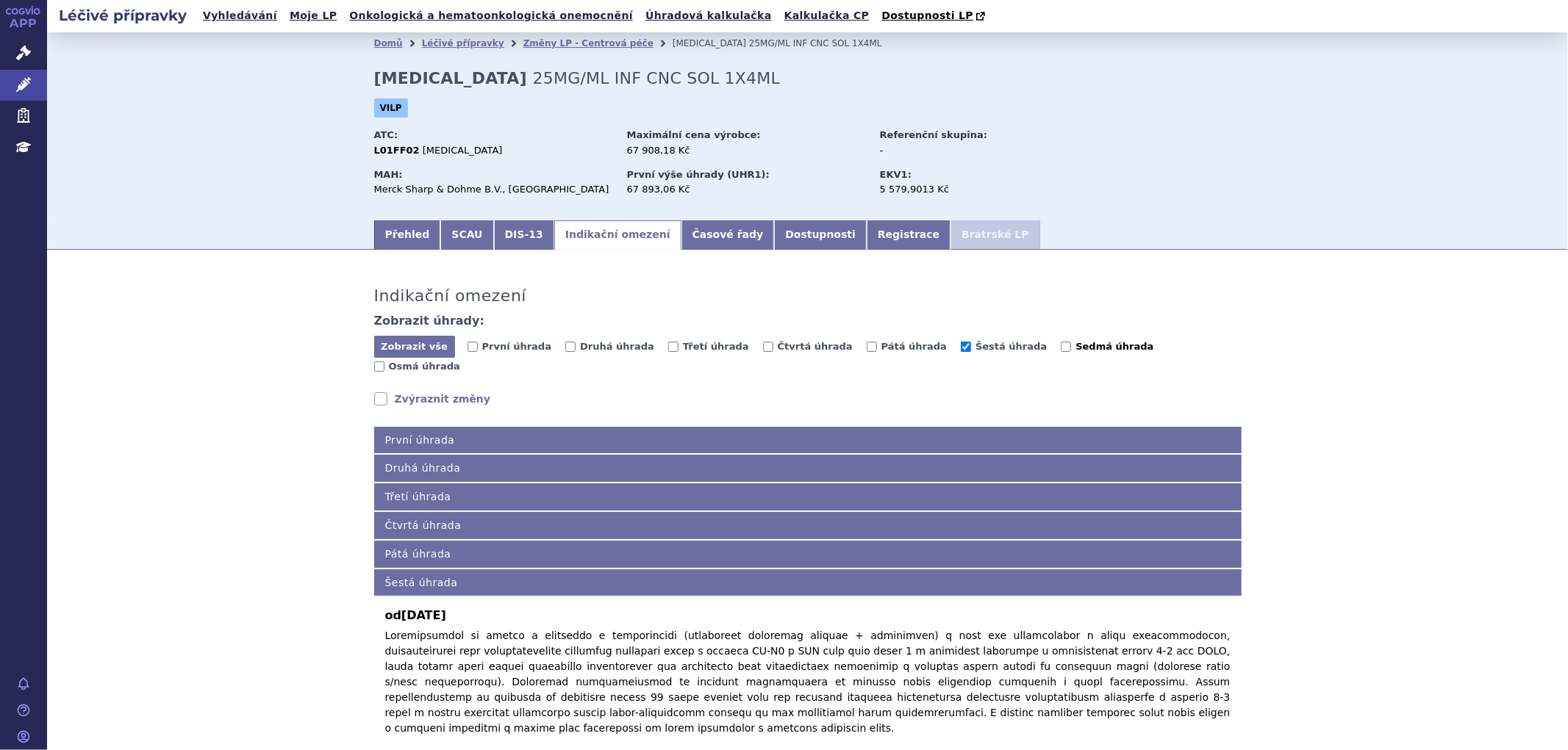
click at [1076, 348] on span "Sedmá úhrada" at bounding box center [1114, 346] width 78 height 11
click at [1061, 348] on input "Sedmá úhrada" at bounding box center [1066, 346] width 10 height 10
checkbox input "true"
click at [976, 346] on span "Šestá úhrada" at bounding box center [1011, 346] width 71 height 11
click at [961, 346] on input "Šestá úhrada" at bounding box center [966, 346] width 10 height 10
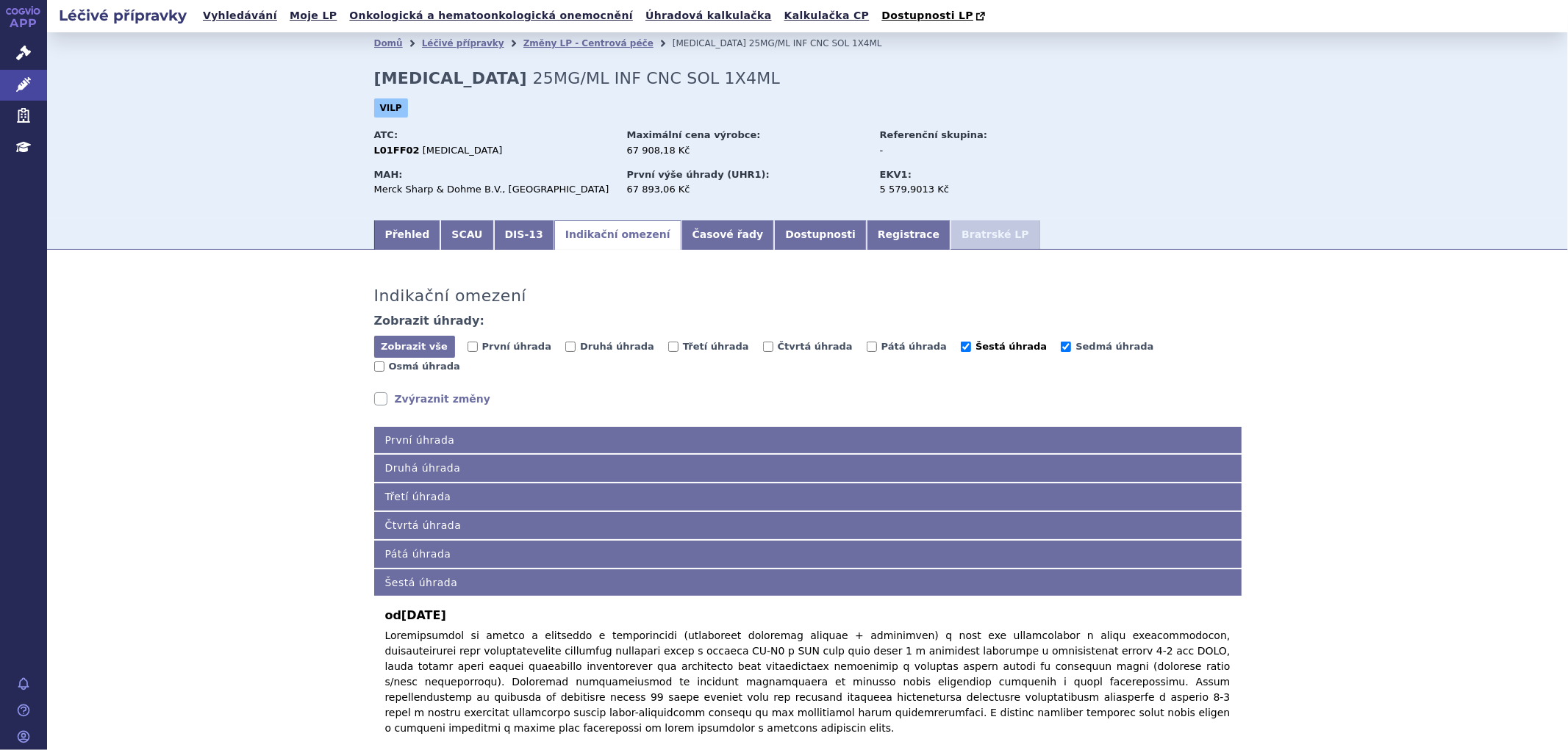
checkbox input "false"
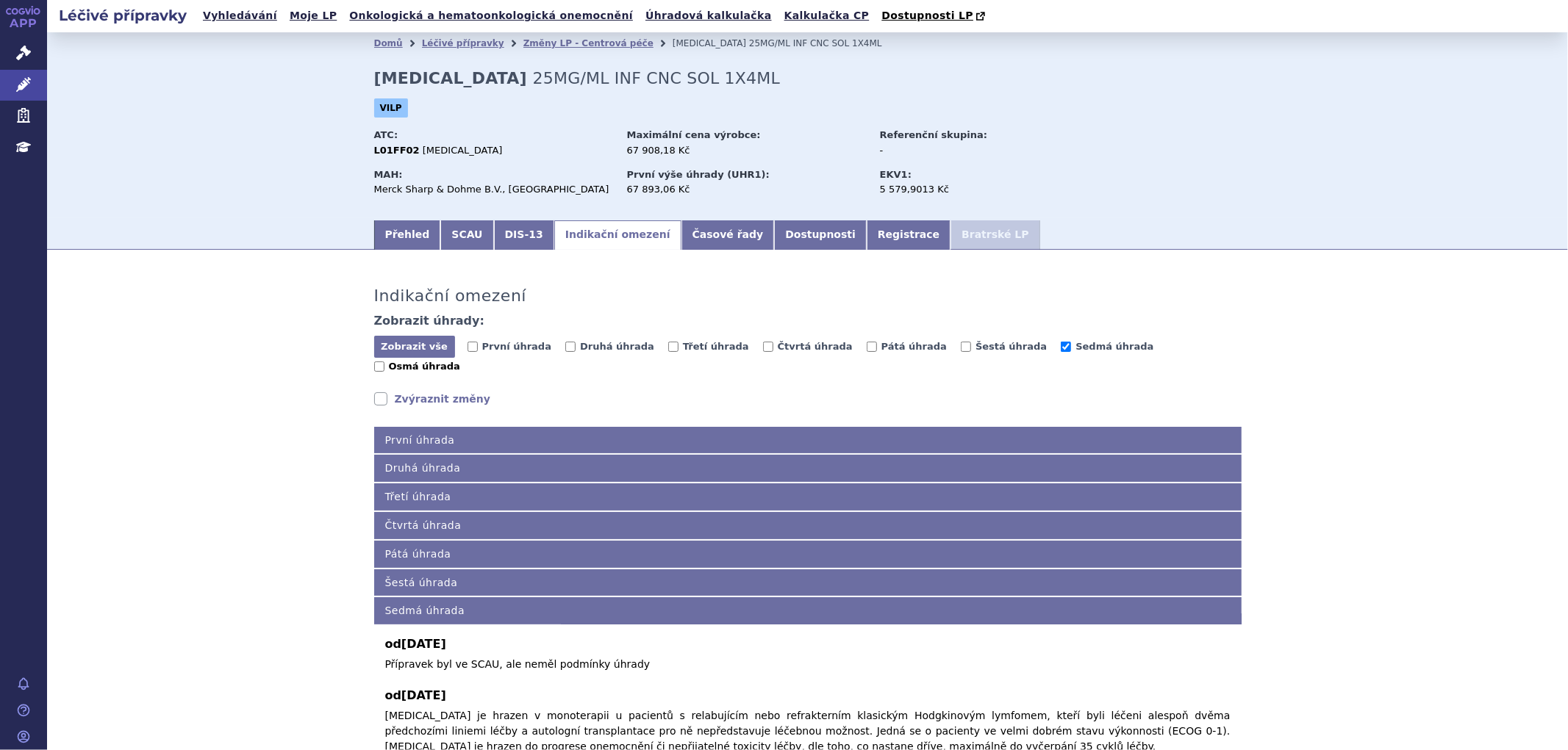
click at [460, 360] on label "Osmá úhrada" at bounding box center [417, 367] width 86 height 14
click at [384, 361] on input "Osmá úhrada" at bounding box center [379, 366] width 10 height 10
checkbox input "true"
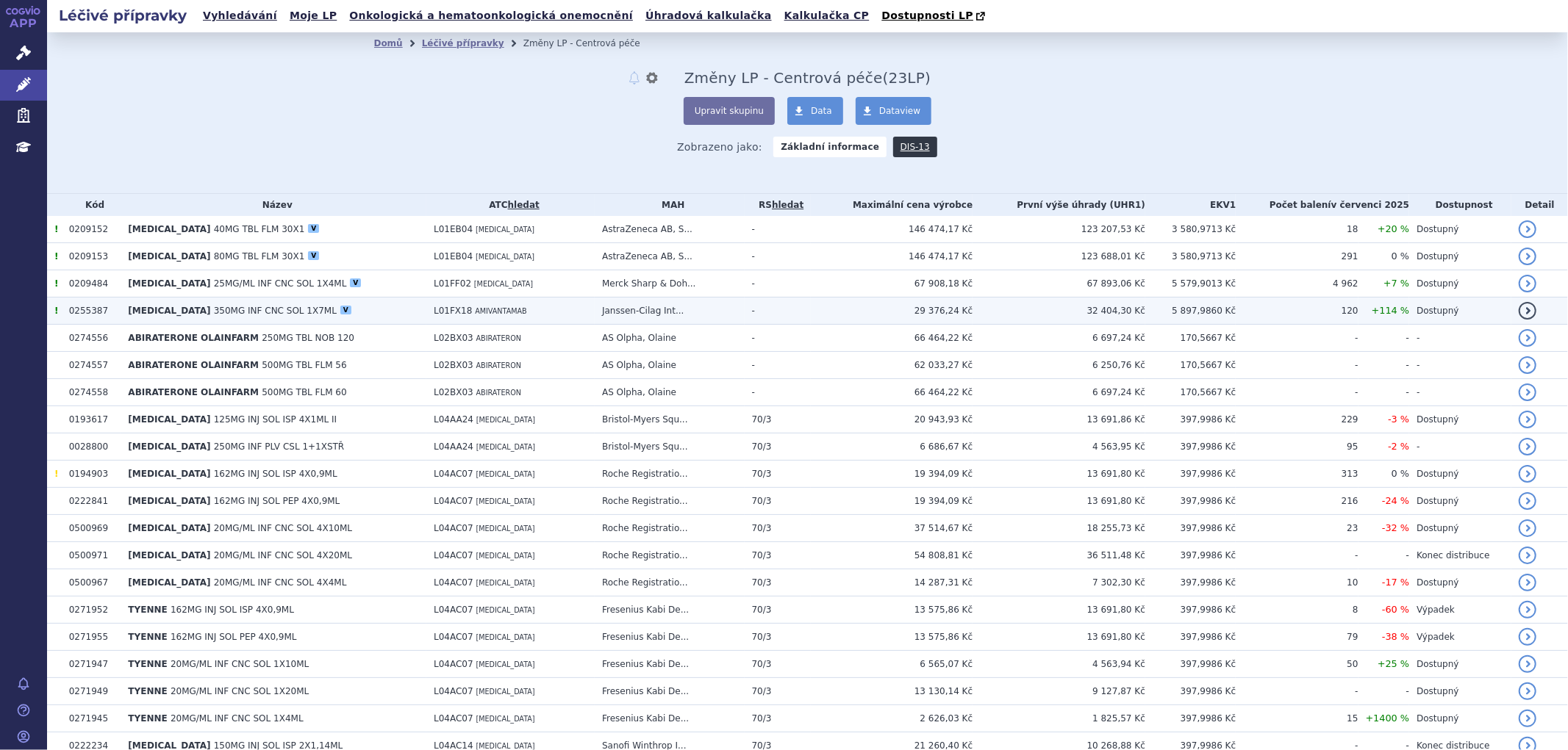
click at [214, 311] on span "350MG INF CNC SOL 1X7ML" at bounding box center [275, 310] width 123 height 10
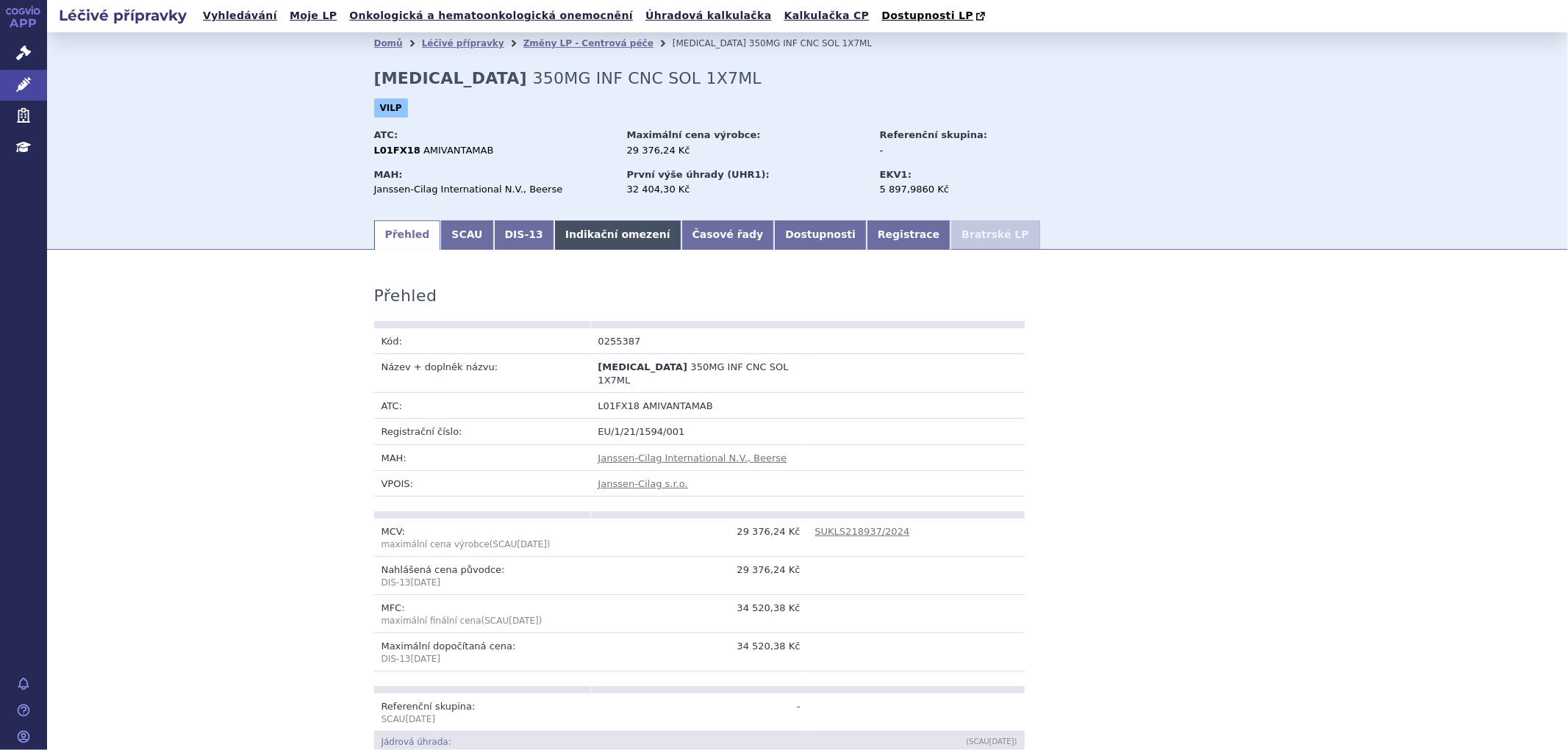
click at [578, 239] on link "Indikační omezení" at bounding box center [618, 235] width 127 height 30
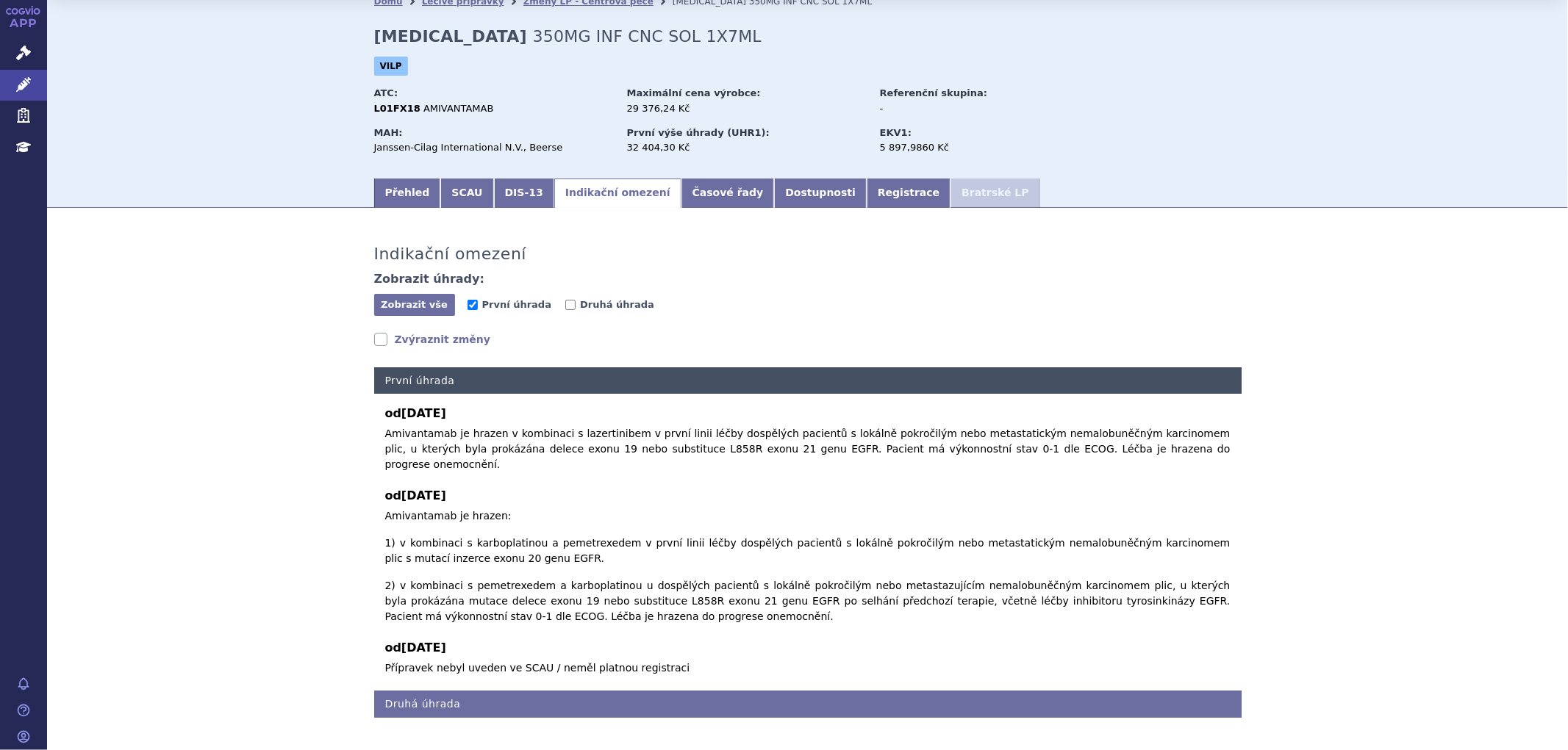
scroll to position [61, 0]
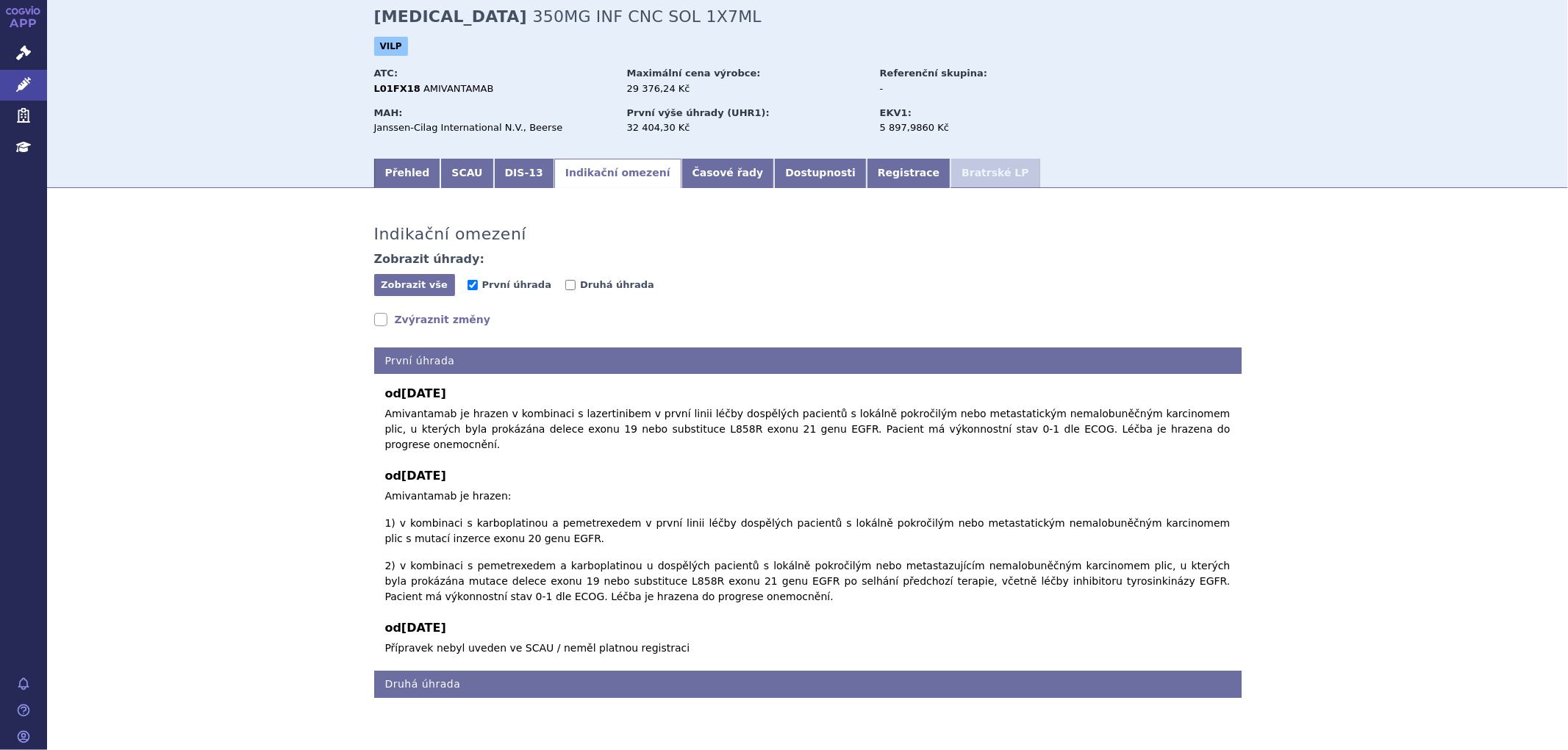
click at [399, 316] on link "Zvýraznit změny" at bounding box center [433, 320] width 117 height 14
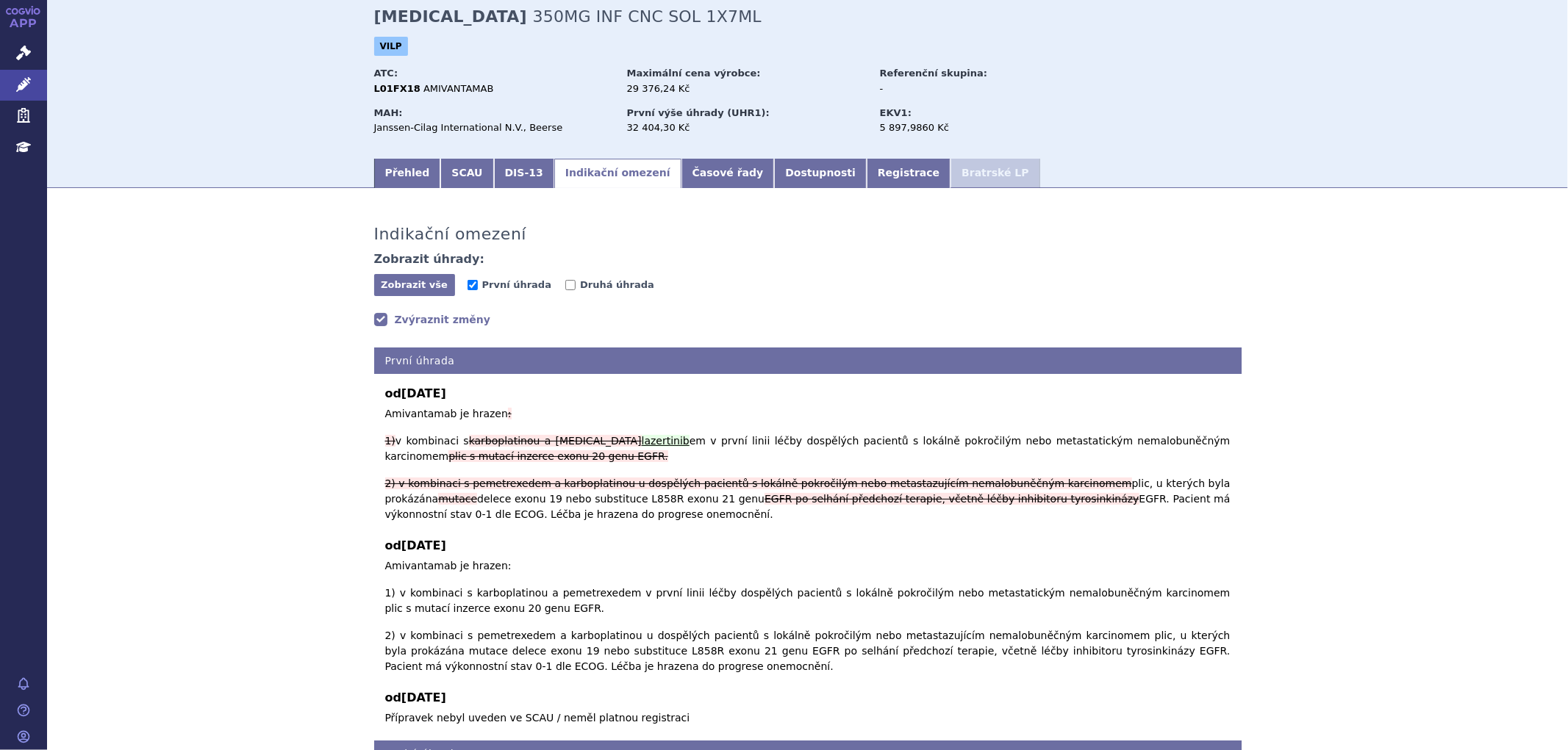
click at [399, 316] on link "Zvýraznit změny" at bounding box center [433, 320] width 117 height 14
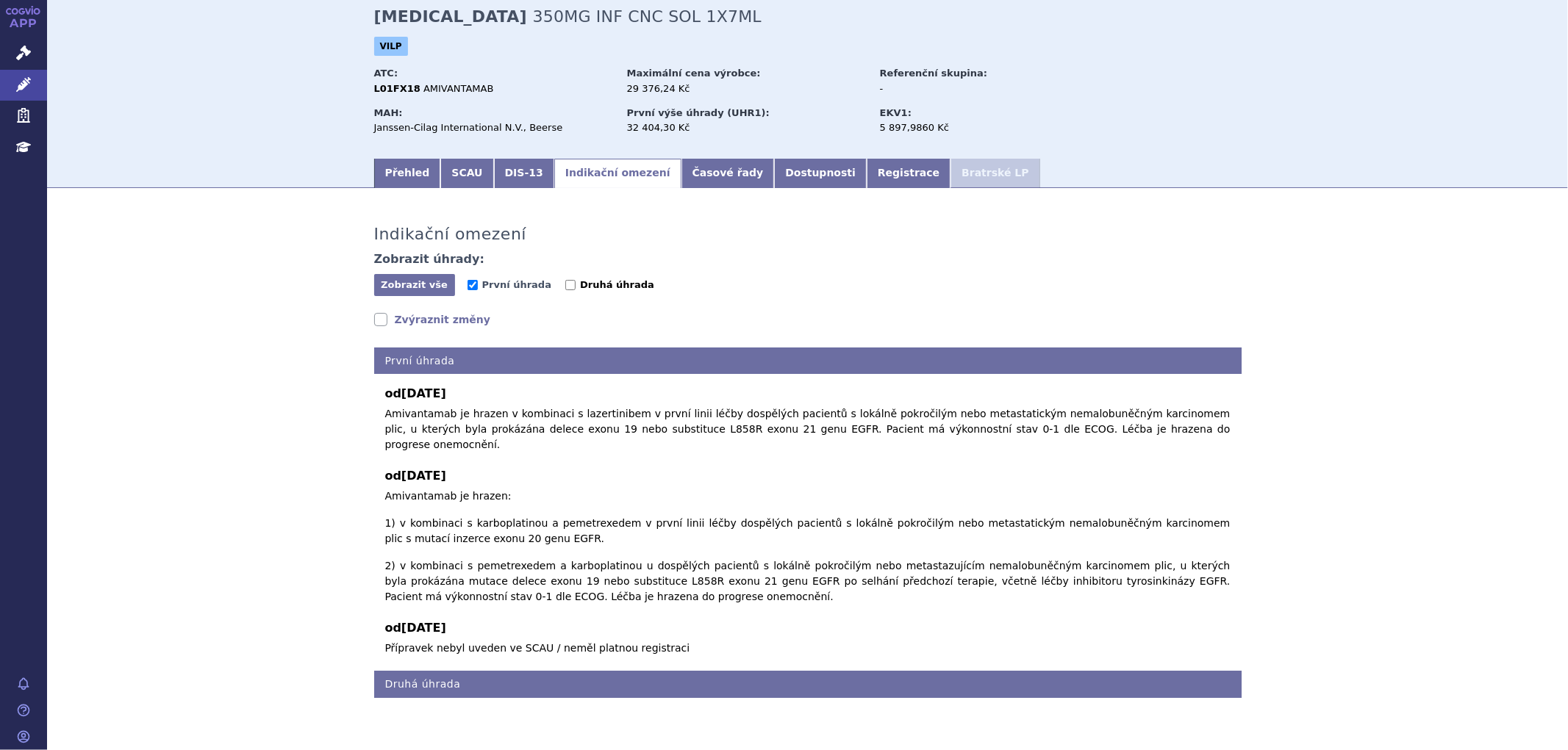
click at [565, 285] on label "Druhá úhrada" at bounding box center [610, 285] width 89 height 14
click at [565, 285] on input "Druhá úhrada" at bounding box center [570, 285] width 10 height 10
checkbox input "true"
click at [509, 285] on span "První úhrada" at bounding box center [517, 285] width 69 height 11
click at [478, 285] on input "První úhrada" at bounding box center [472, 285] width 10 height 10
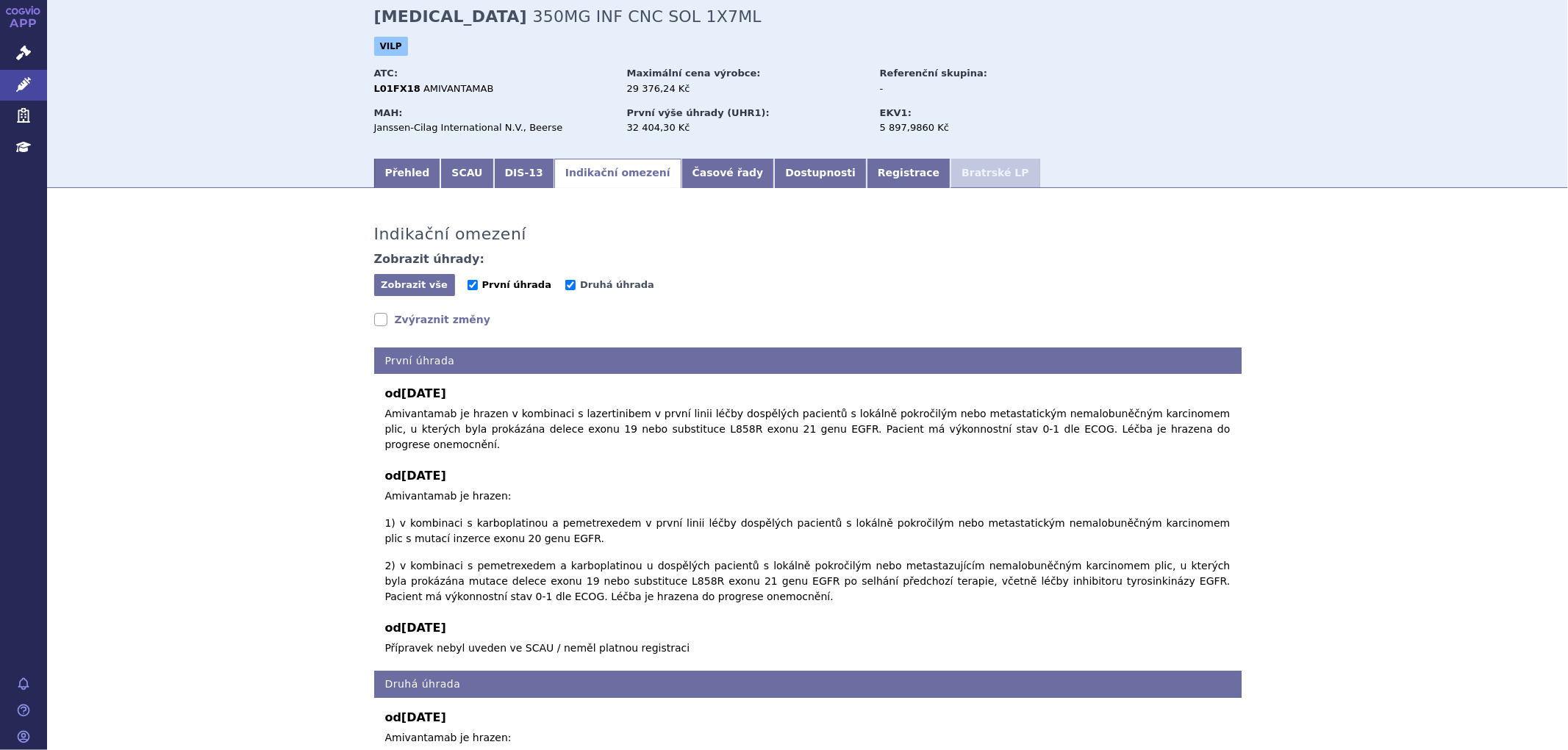
checkbox input "false"
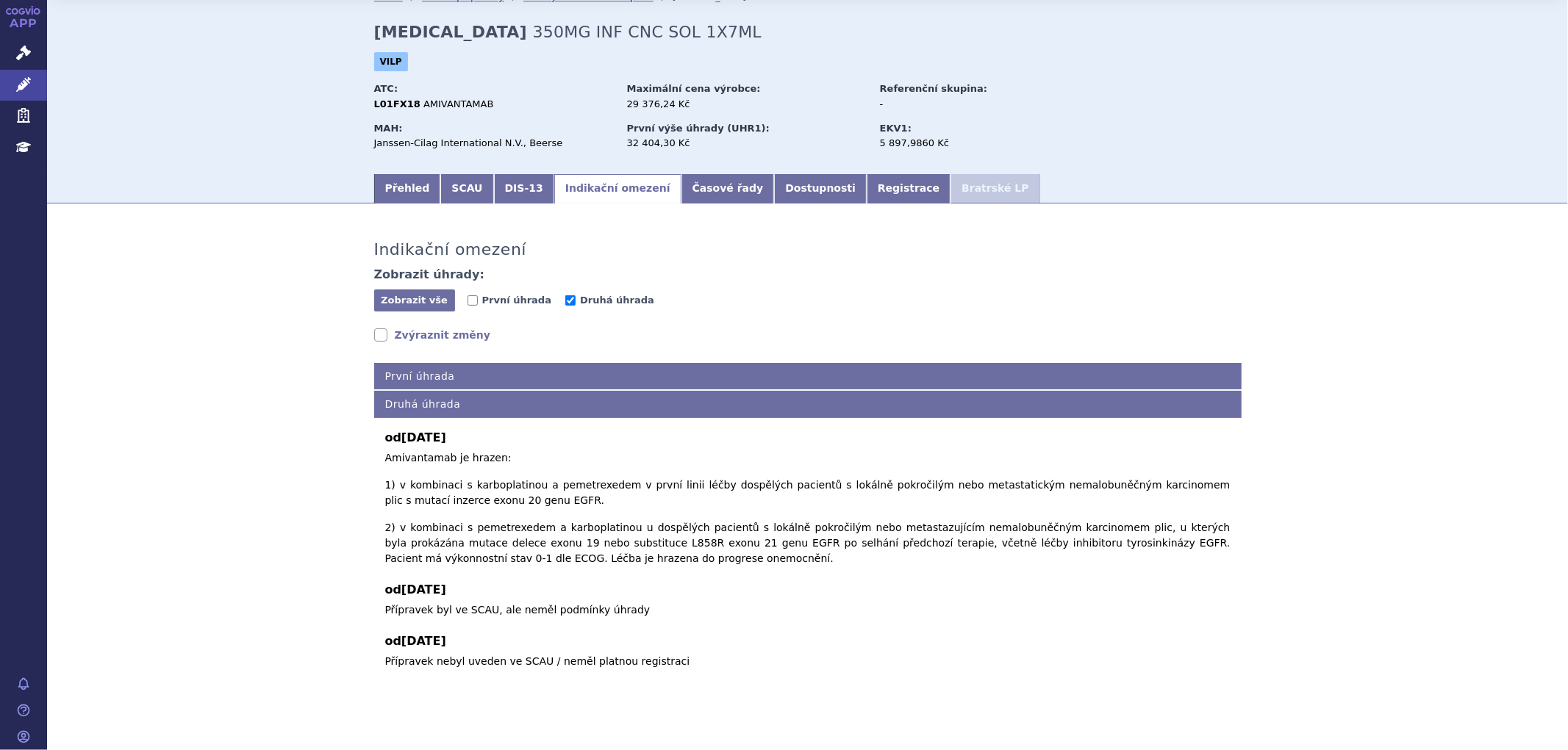
click at [401, 341] on link "Zvýraznit změny" at bounding box center [433, 335] width 117 height 14
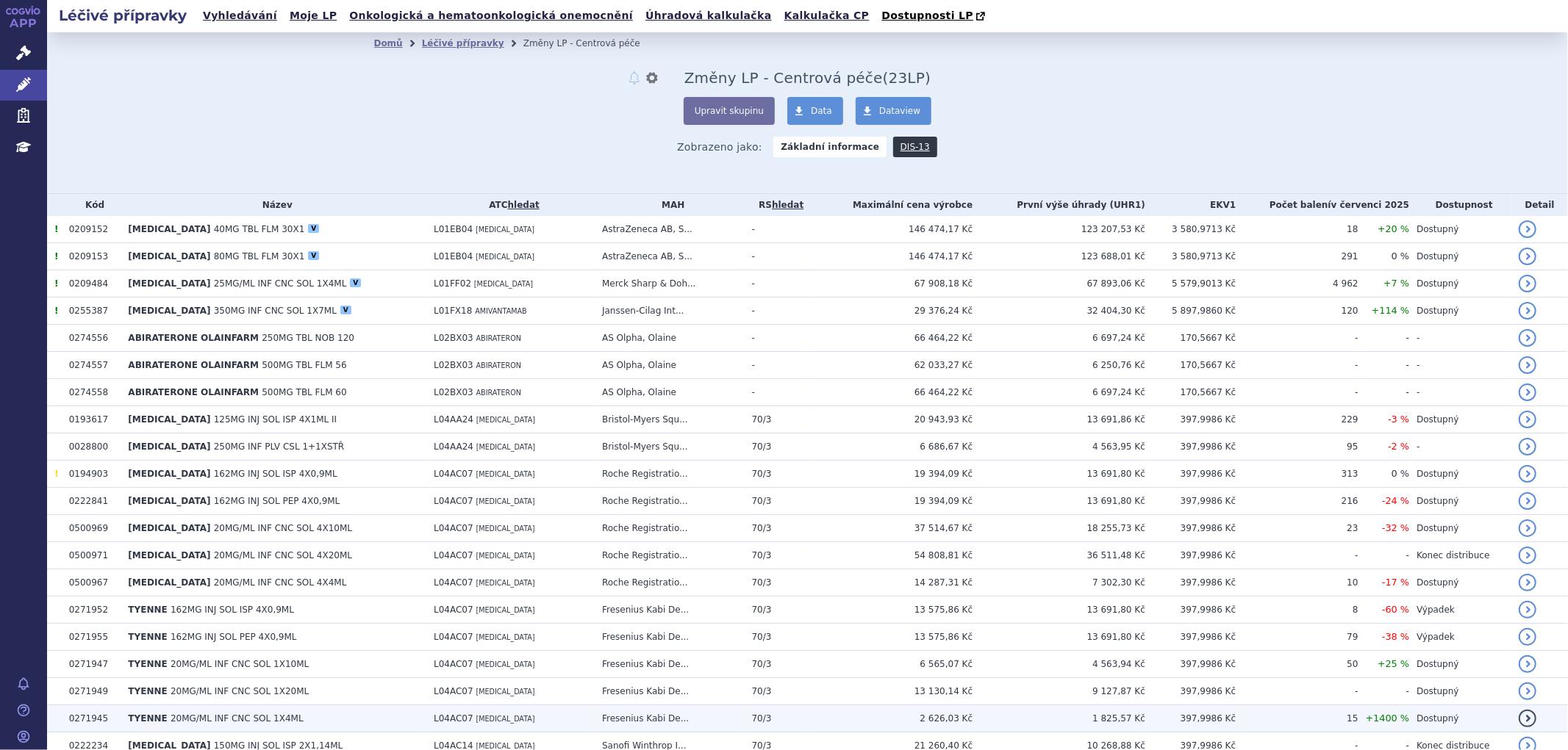
scroll to position [334, 0]
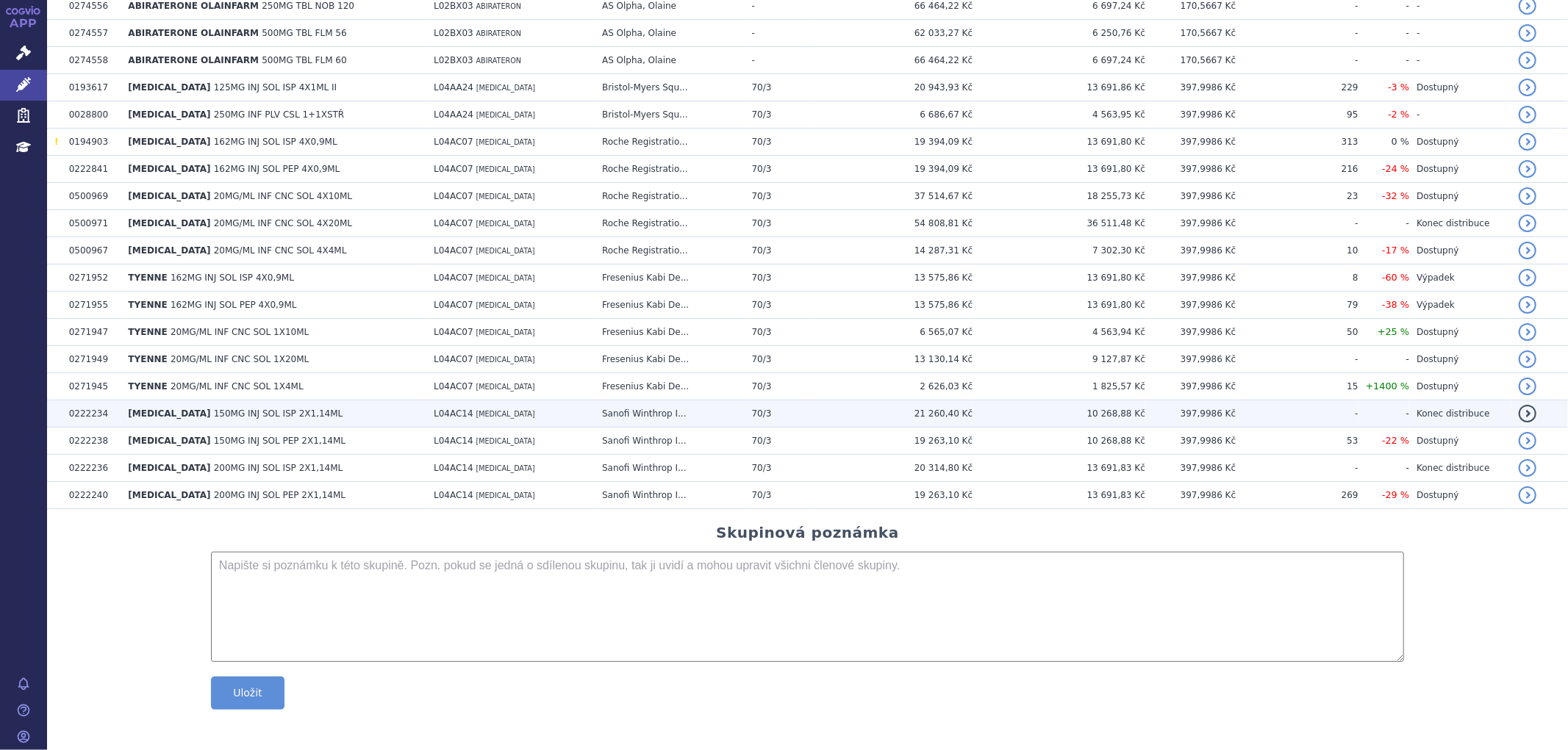
click at [214, 416] on span "150MG INJ SOL ISP 2X1,14ML" at bounding box center [279, 413] width 130 height 10
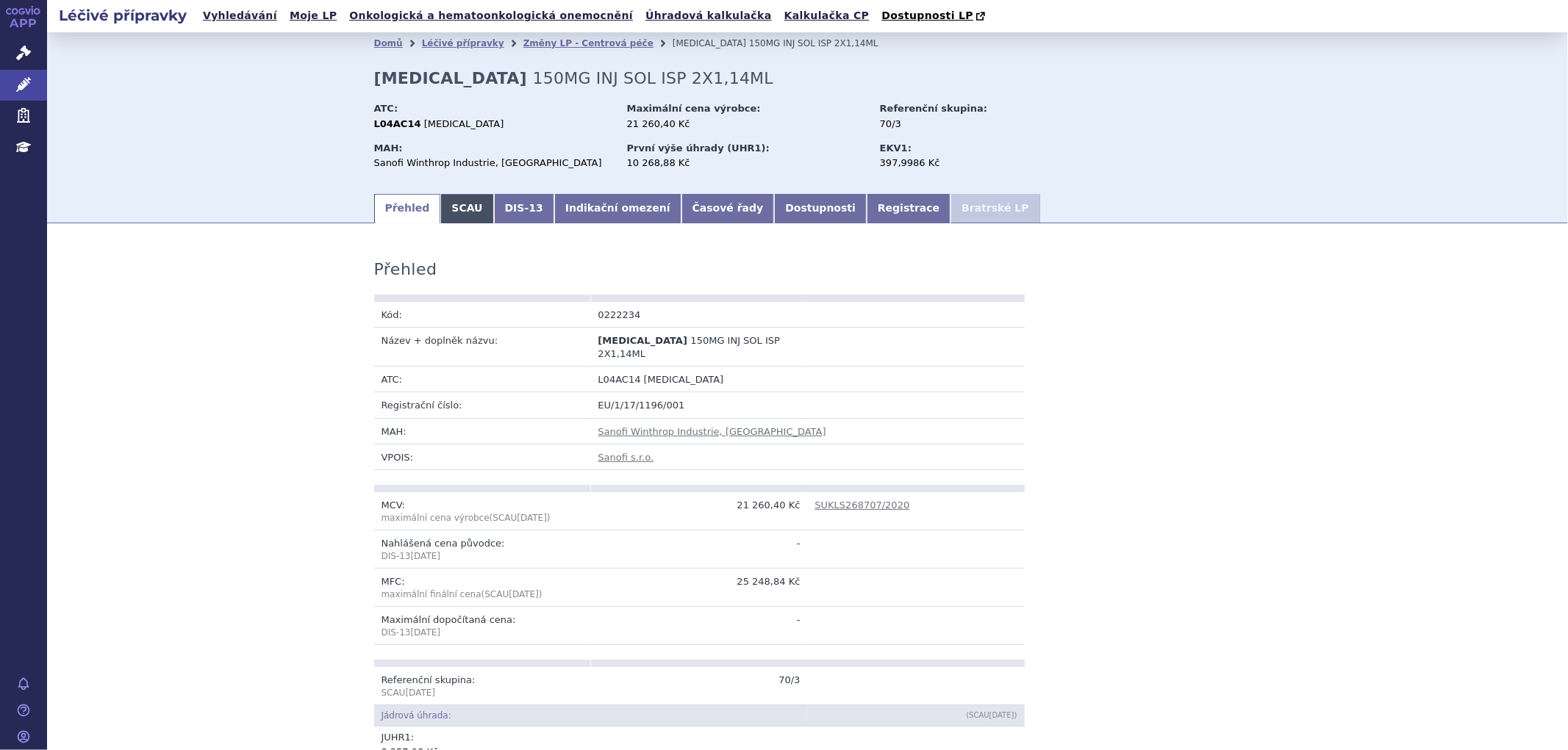
click at [454, 215] on link "SCAU" at bounding box center [466, 208] width 53 height 30
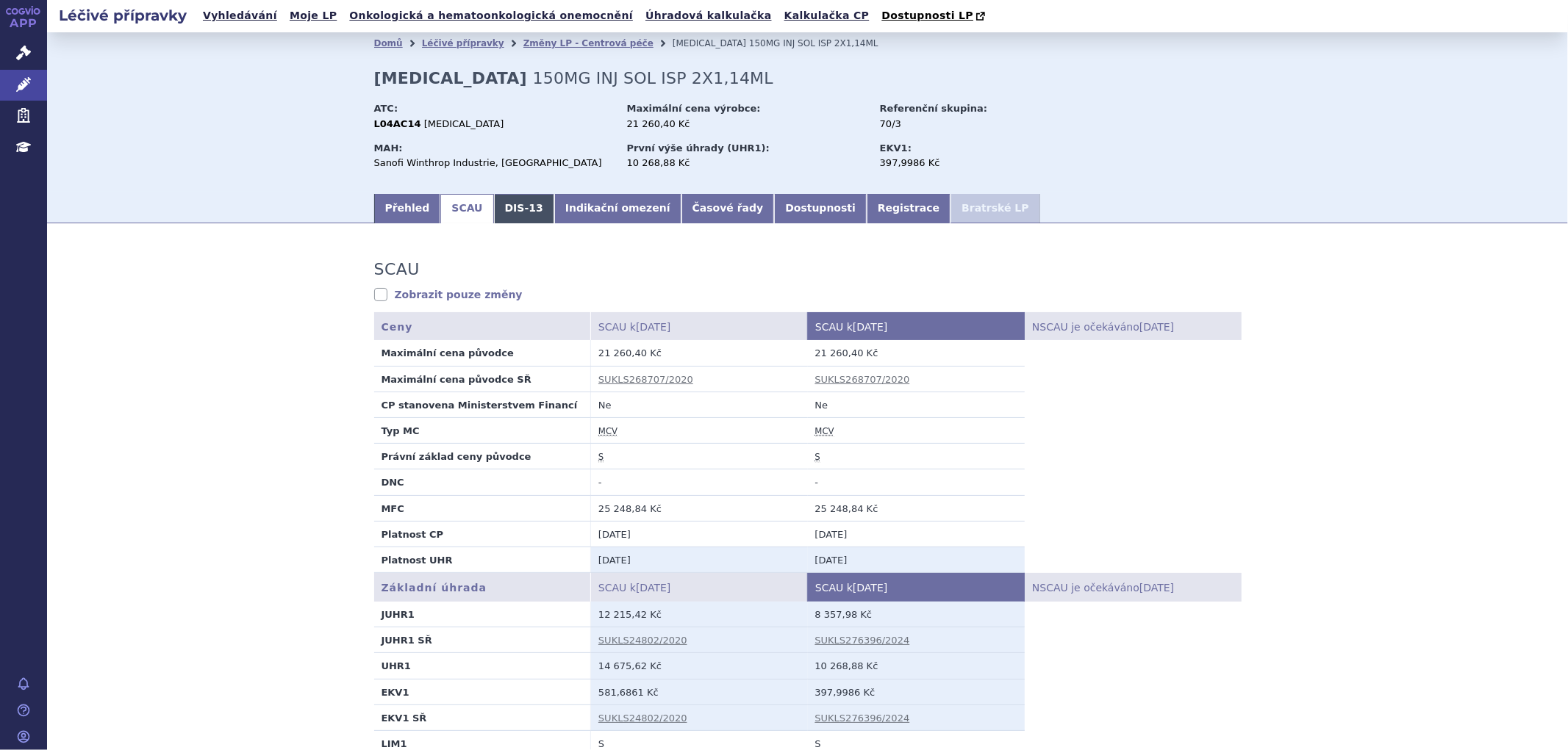
click at [510, 209] on link "DIS-13" at bounding box center [524, 208] width 60 height 30
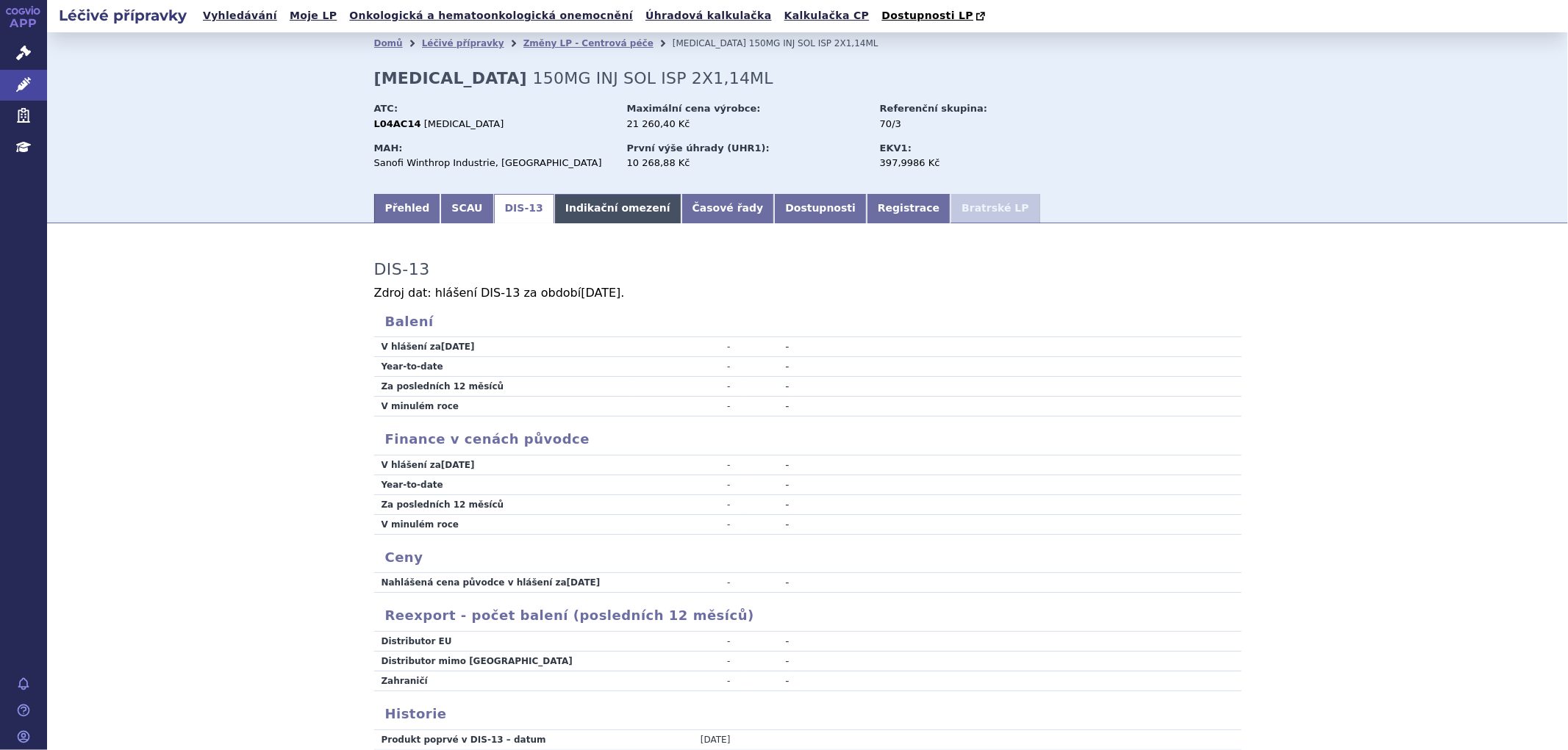
click at [571, 209] on link "Indikační omezení" at bounding box center [618, 208] width 127 height 30
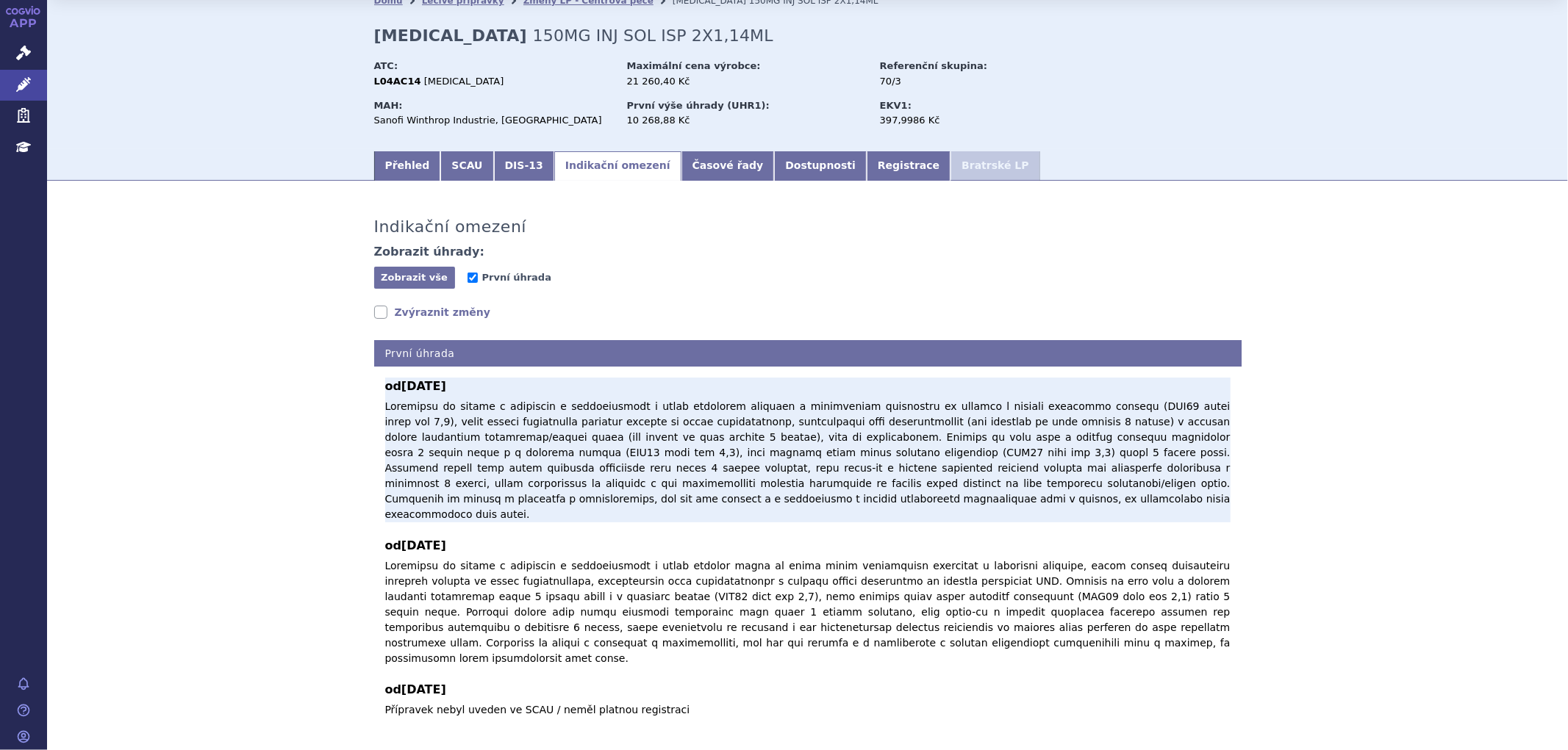
scroll to position [84, 0]
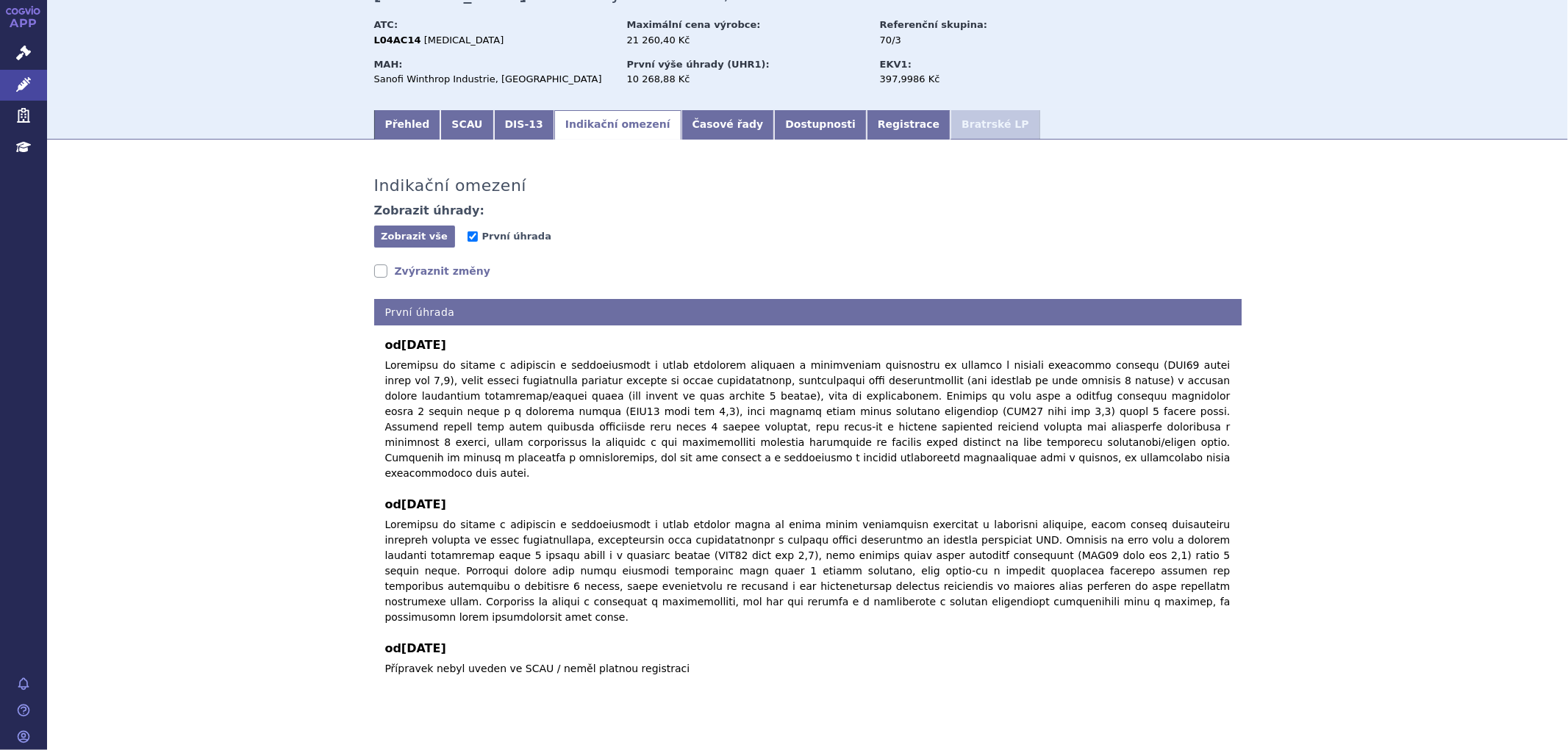
click at [401, 273] on link "Zvýraznit změny" at bounding box center [433, 271] width 117 height 14
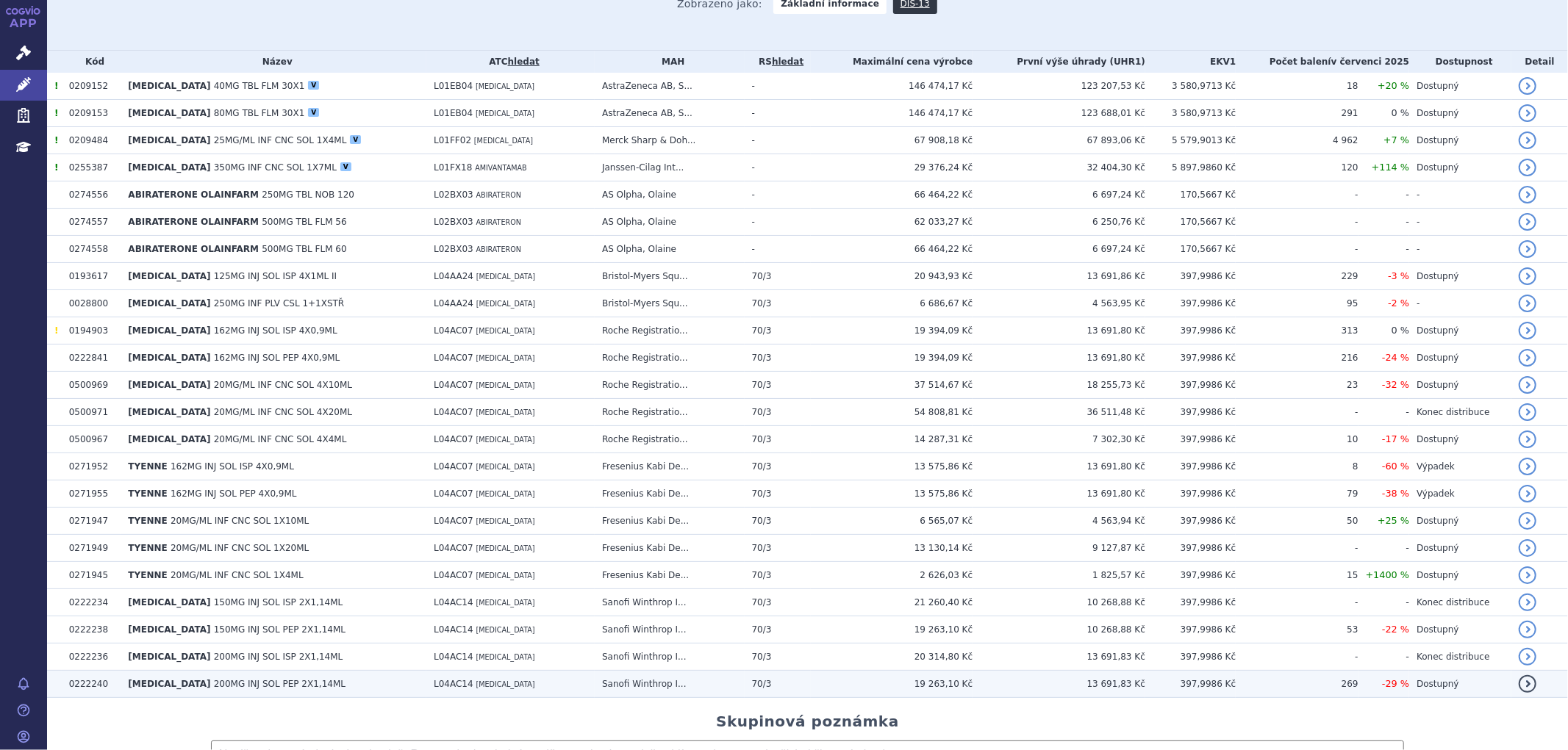
scroll to position [163, 0]
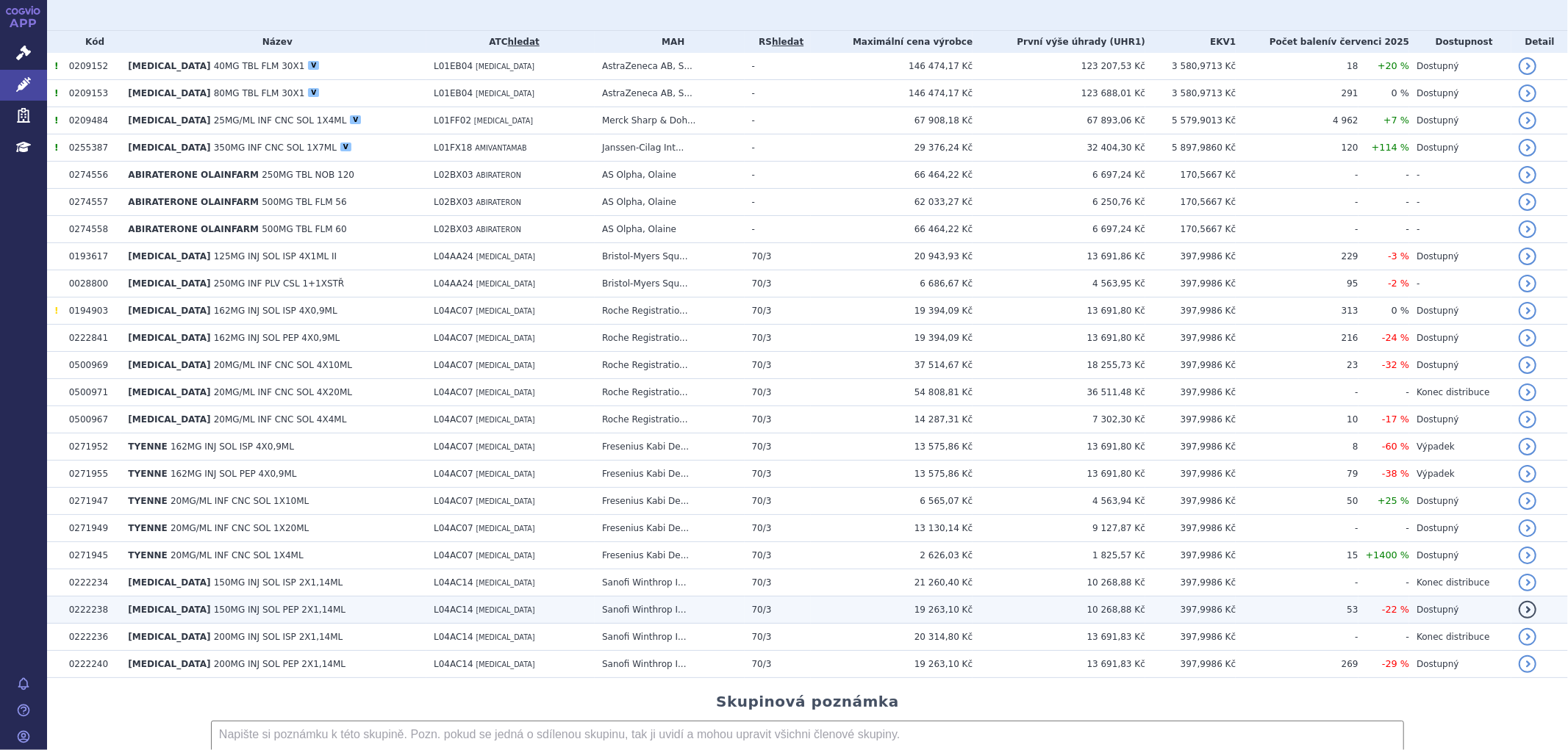
click at [141, 611] on span "[MEDICAL_DATA]" at bounding box center [169, 609] width 82 height 10
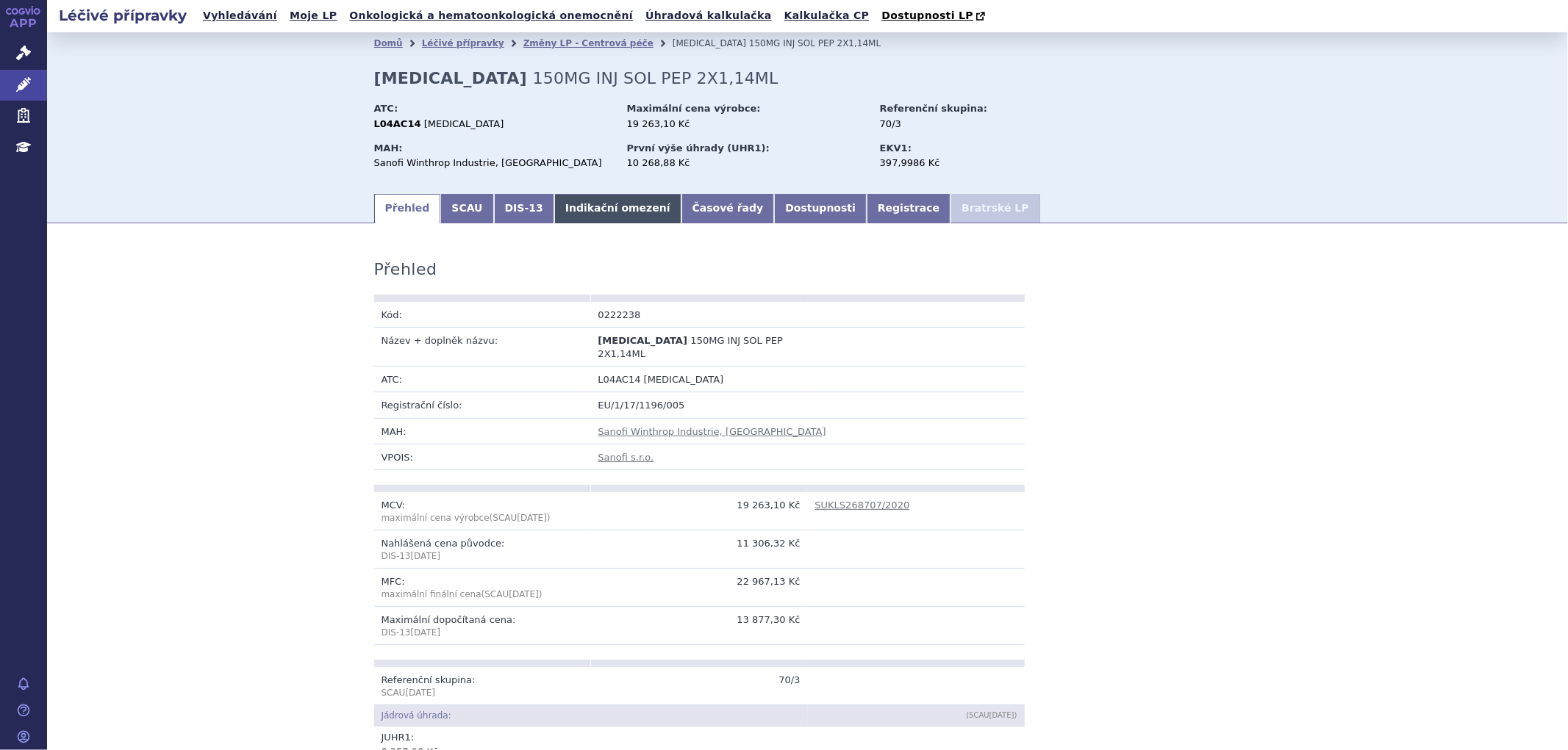
click at [564, 215] on link "Indikační omezení" at bounding box center [618, 208] width 127 height 30
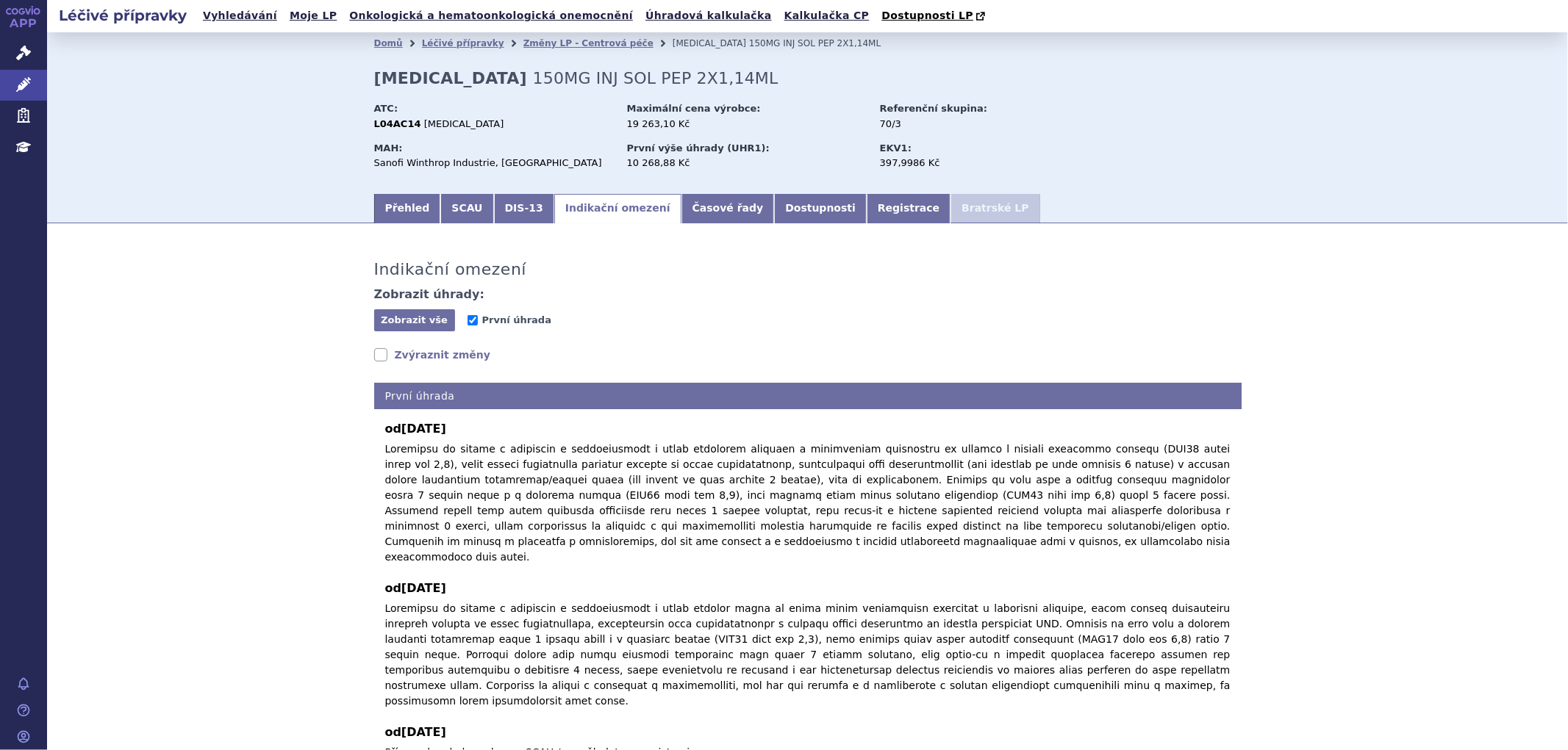
click at [404, 356] on link "Zvýraznit změny" at bounding box center [433, 355] width 117 height 14
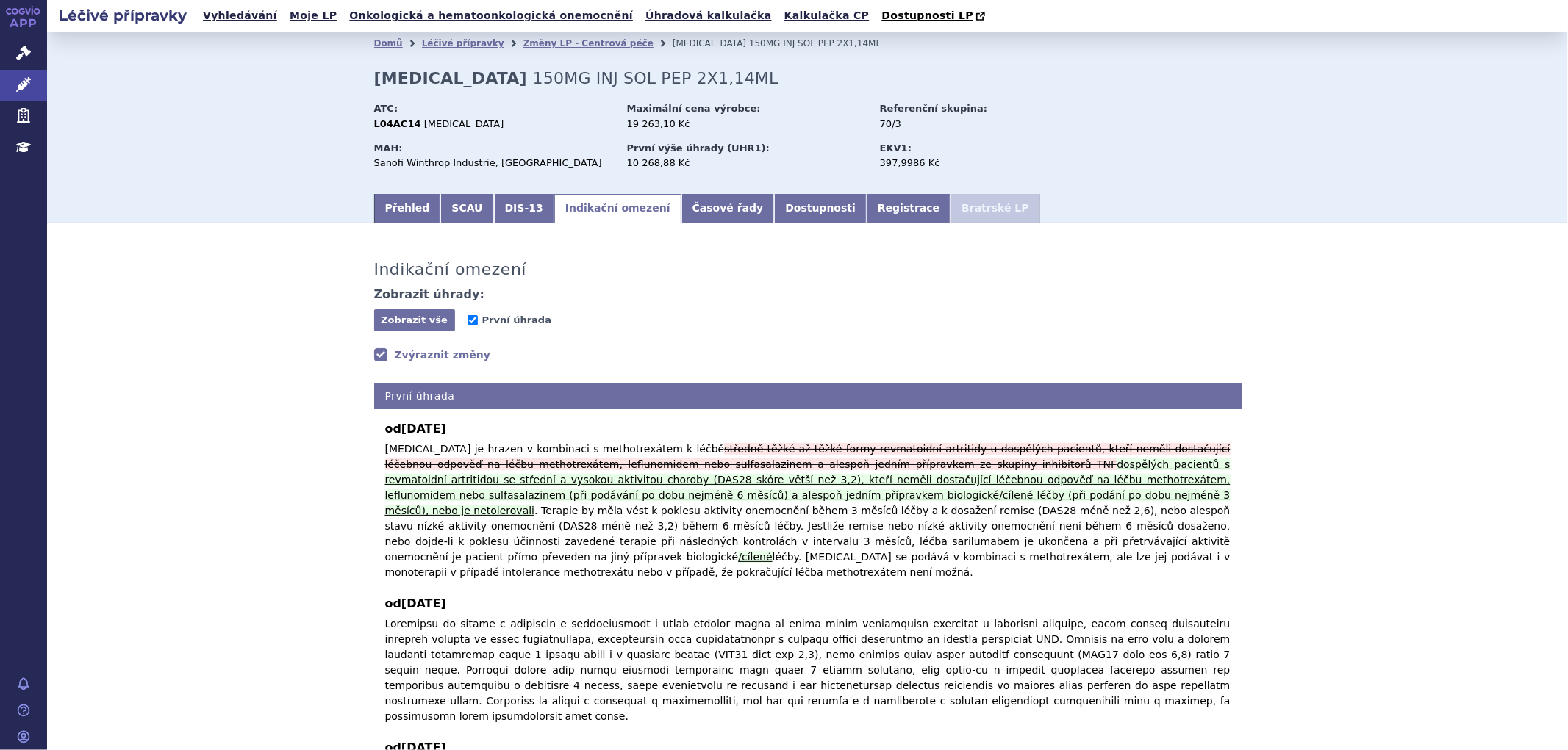
click at [404, 356] on link "Zvýraznit změny" at bounding box center [433, 355] width 117 height 14
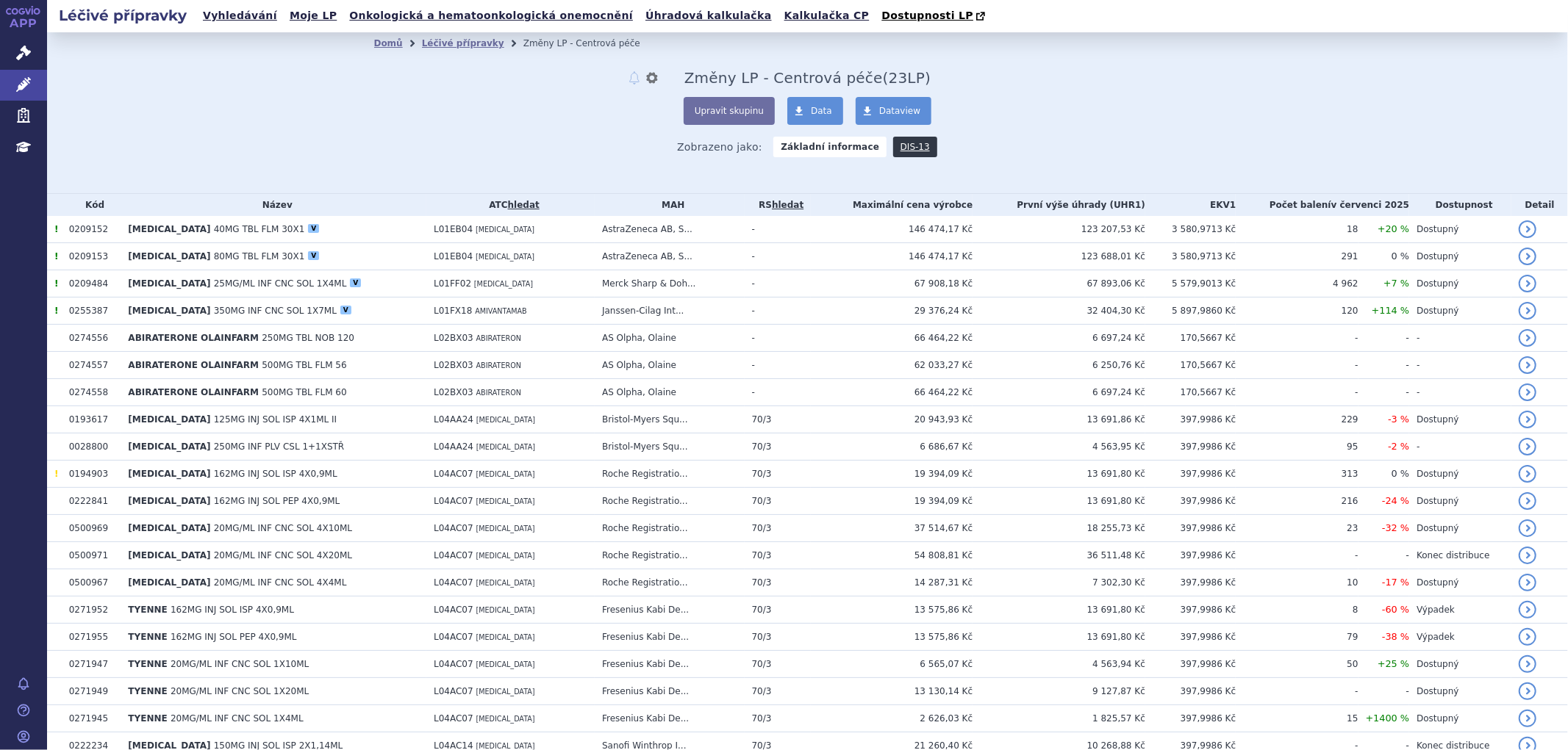
scroll to position [334, 0]
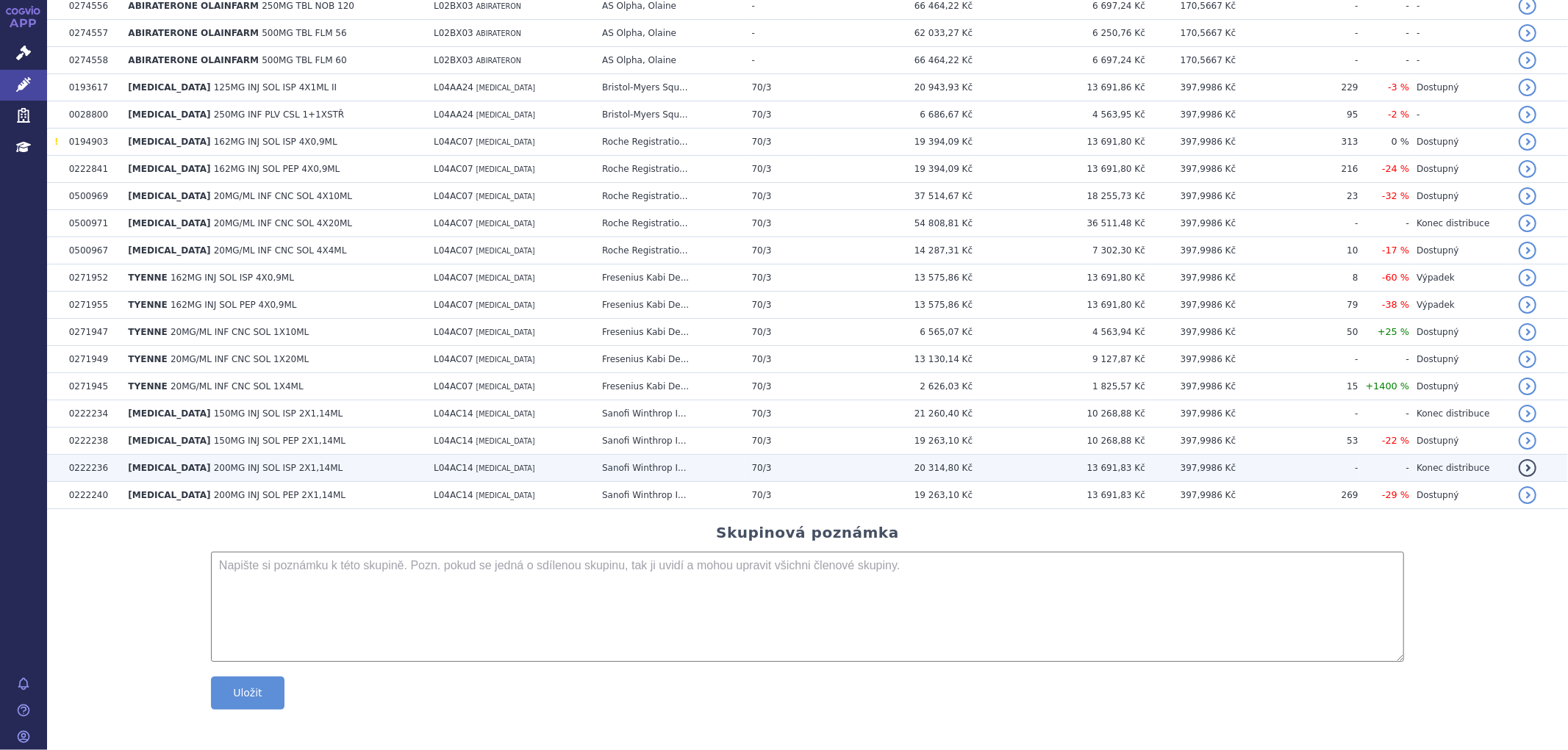
click at [177, 459] on td "[MEDICAL_DATA] 200MG INJ SOL ISP 2X1,14ML" at bounding box center [273, 469] width 306 height 27
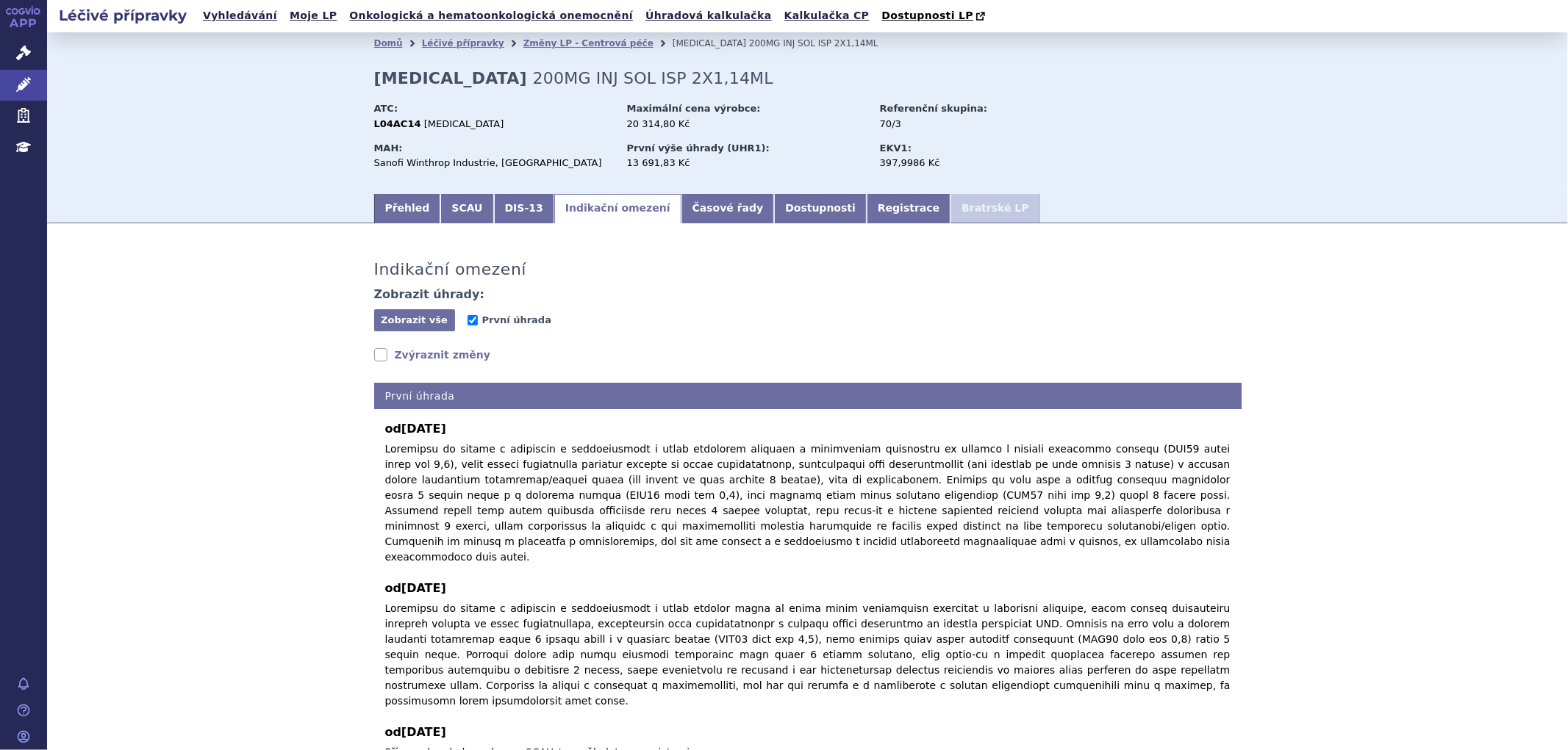
click at [422, 350] on link "Zvýraznit změny" at bounding box center [433, 355] width 117 height 14
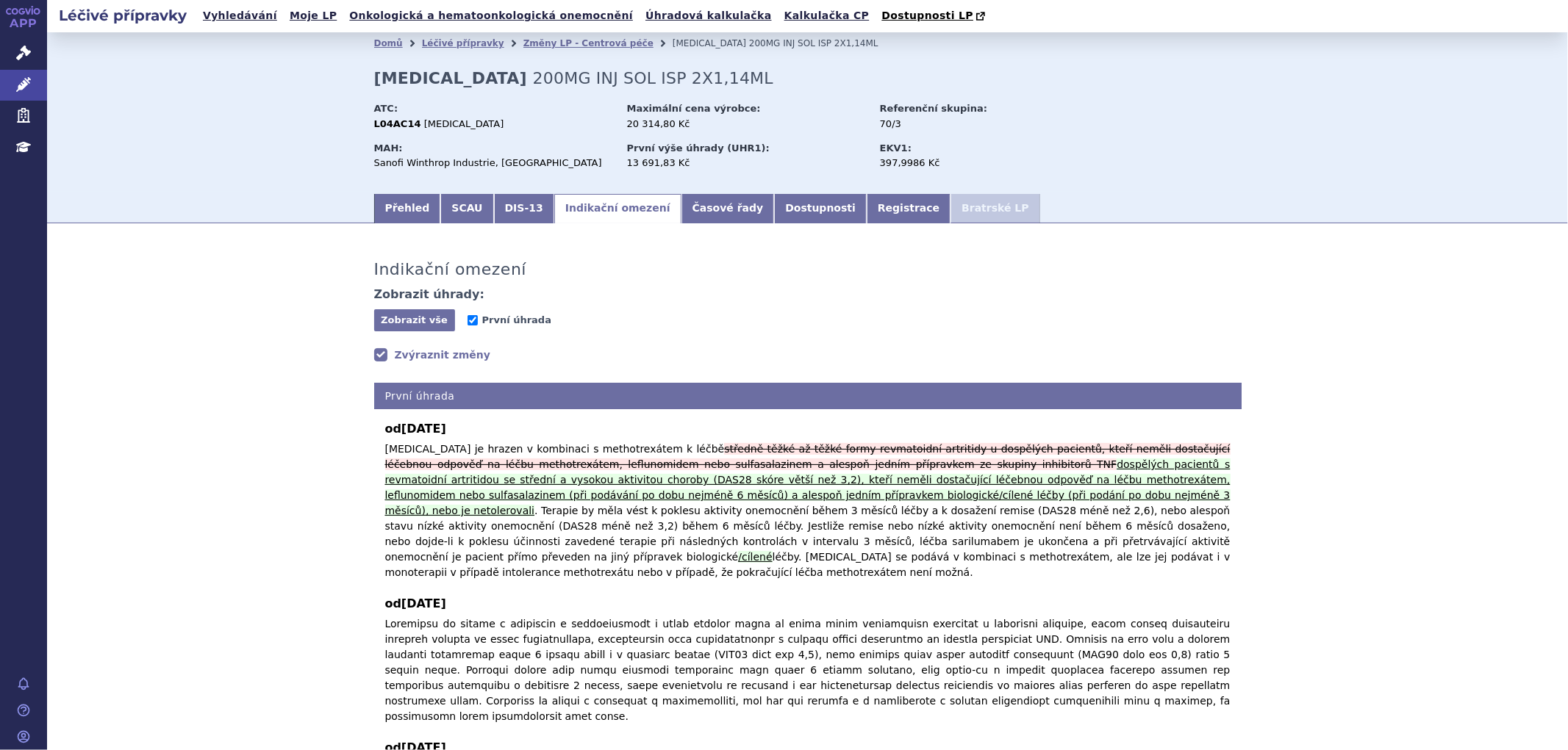
click at [423, 351] on link "Zvýraznit změny" at bounding box center [433, 355] width 117 height 14
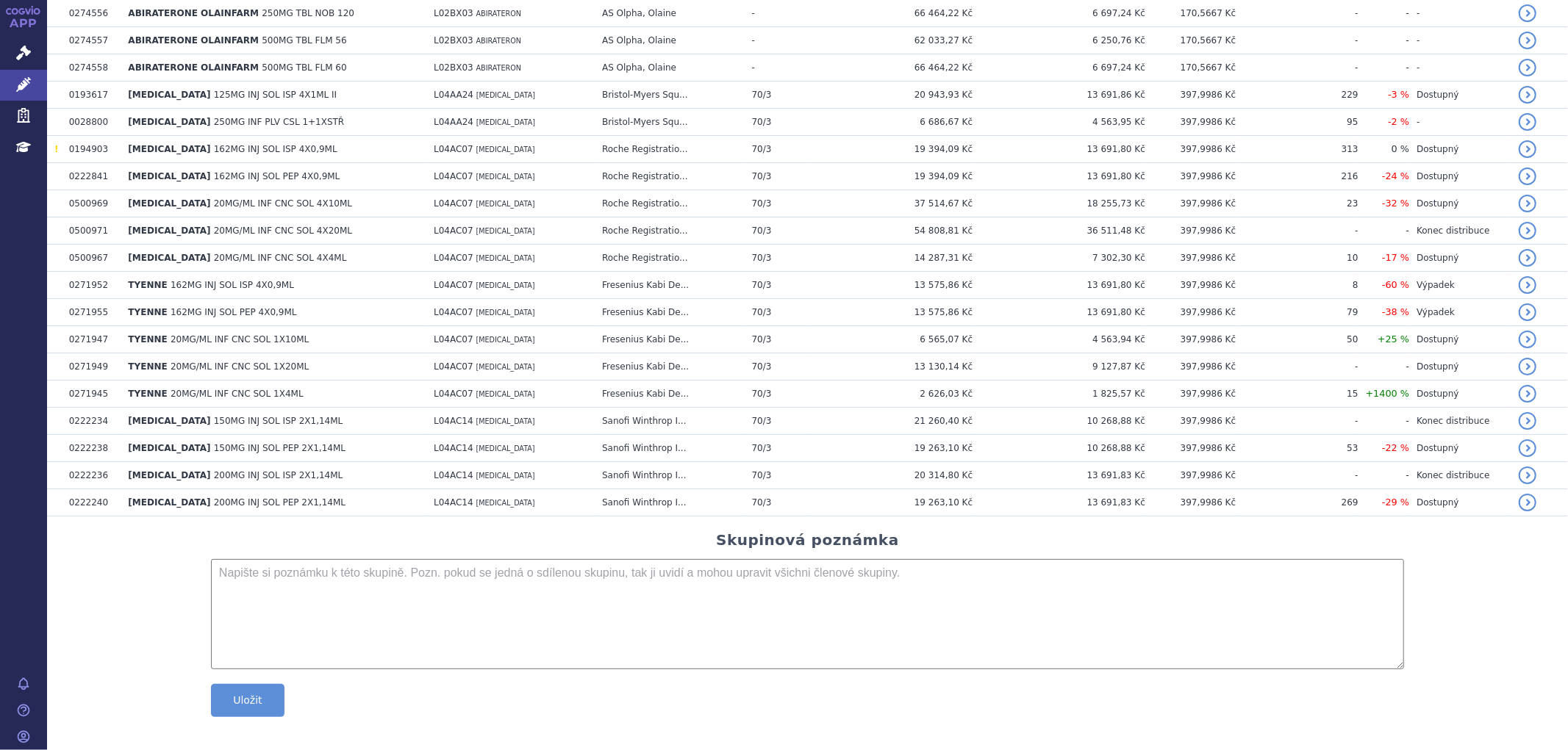
scroll to position [326, 0]
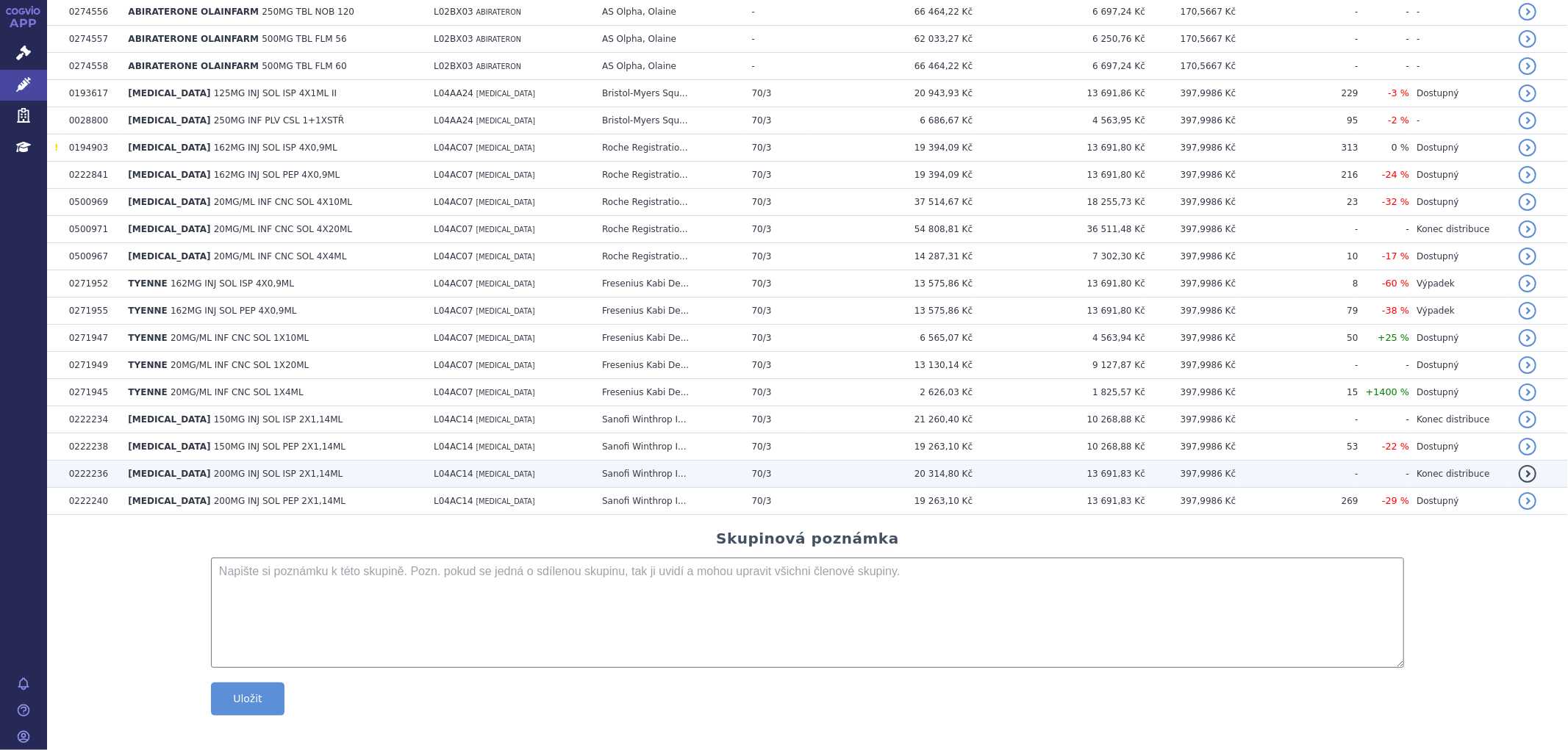
click at [214, 504] on span "200MG INJ SOL PEP 2X1,14ML" at bounding box center [280, 500] width 132 height 10
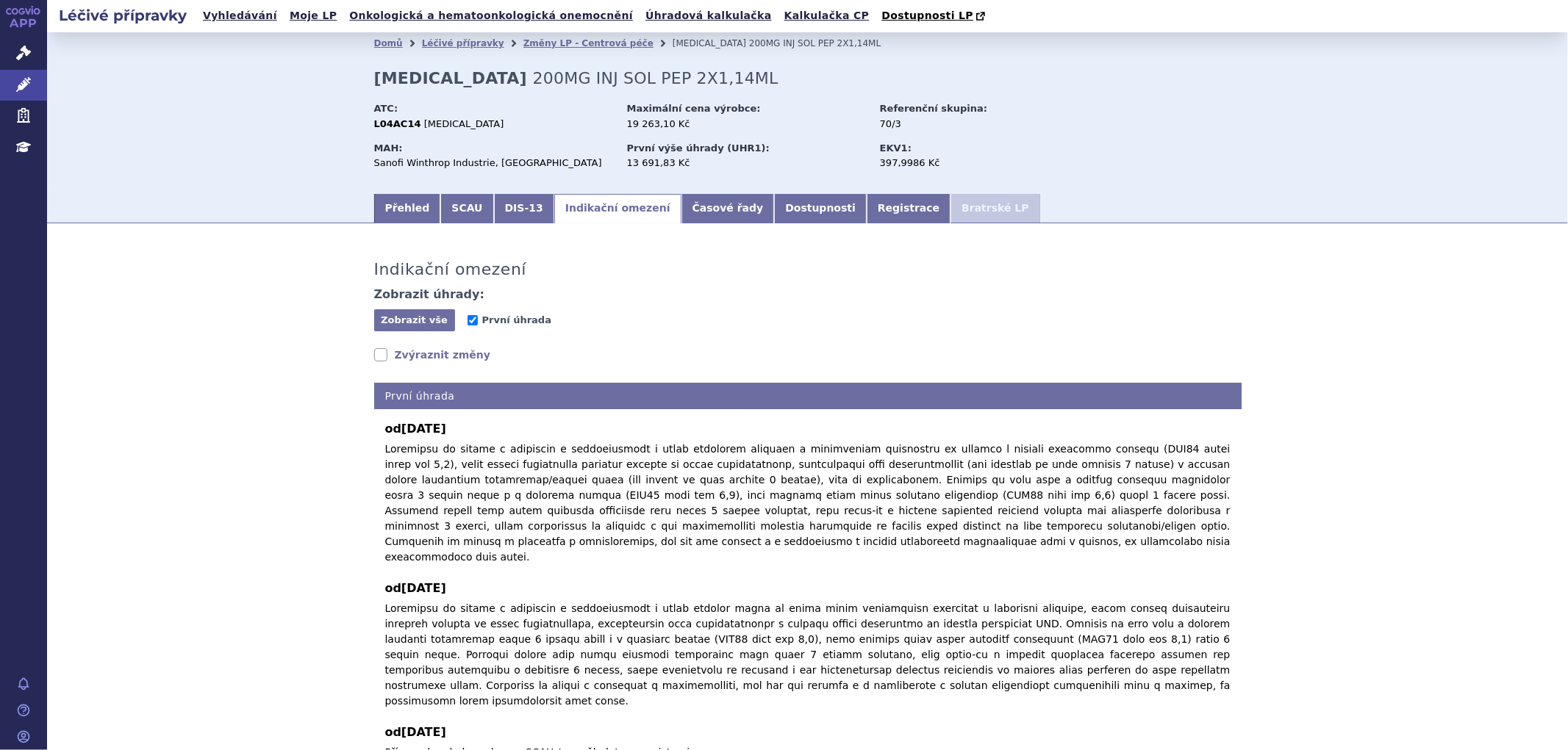
click at [400, 350] on link "Zvýraznit změny" at bounding box center [433, 355] width 117 height 14
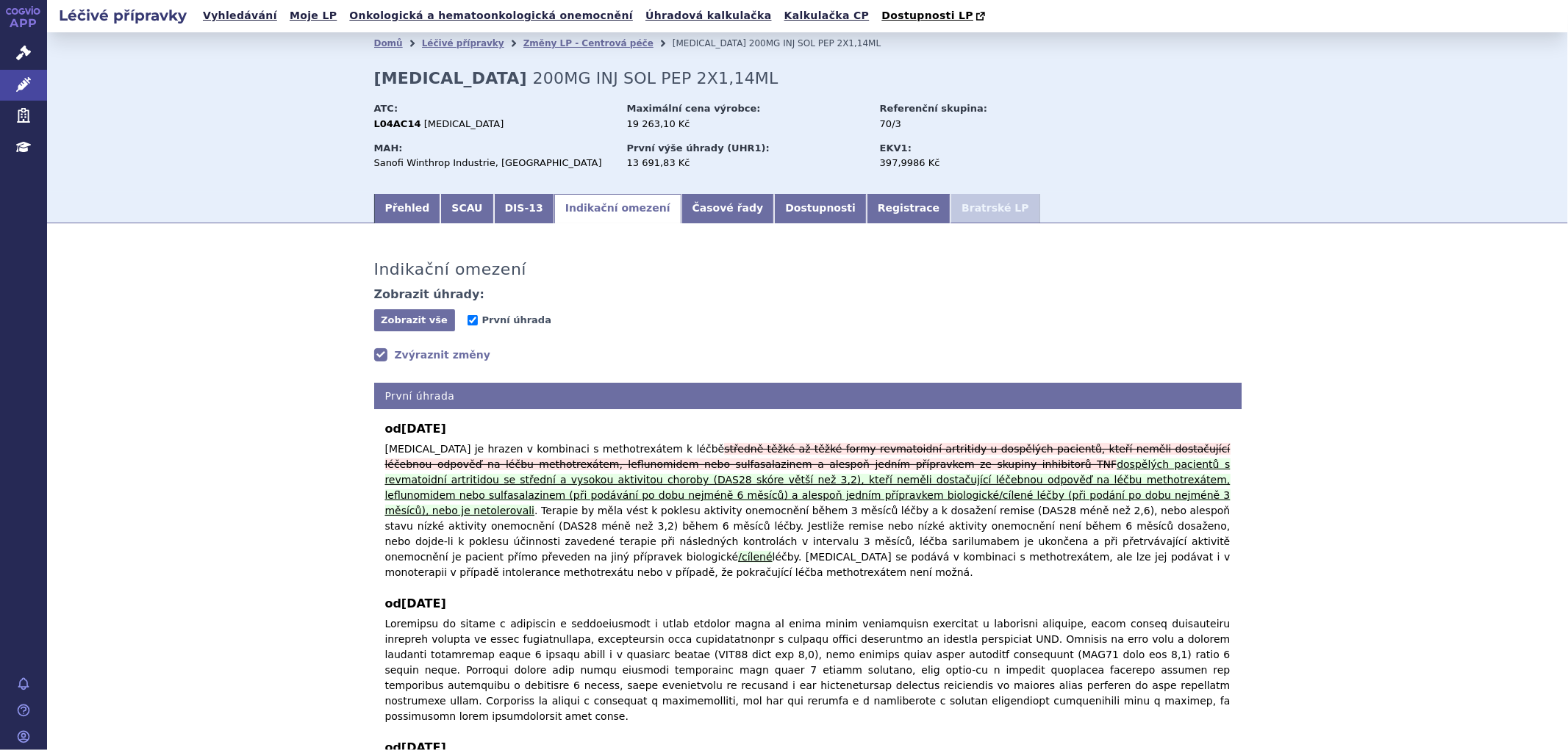
click at [401, 359] on link "Zvýraznit změny" at bounding box center [433, 355] width 117 height 14
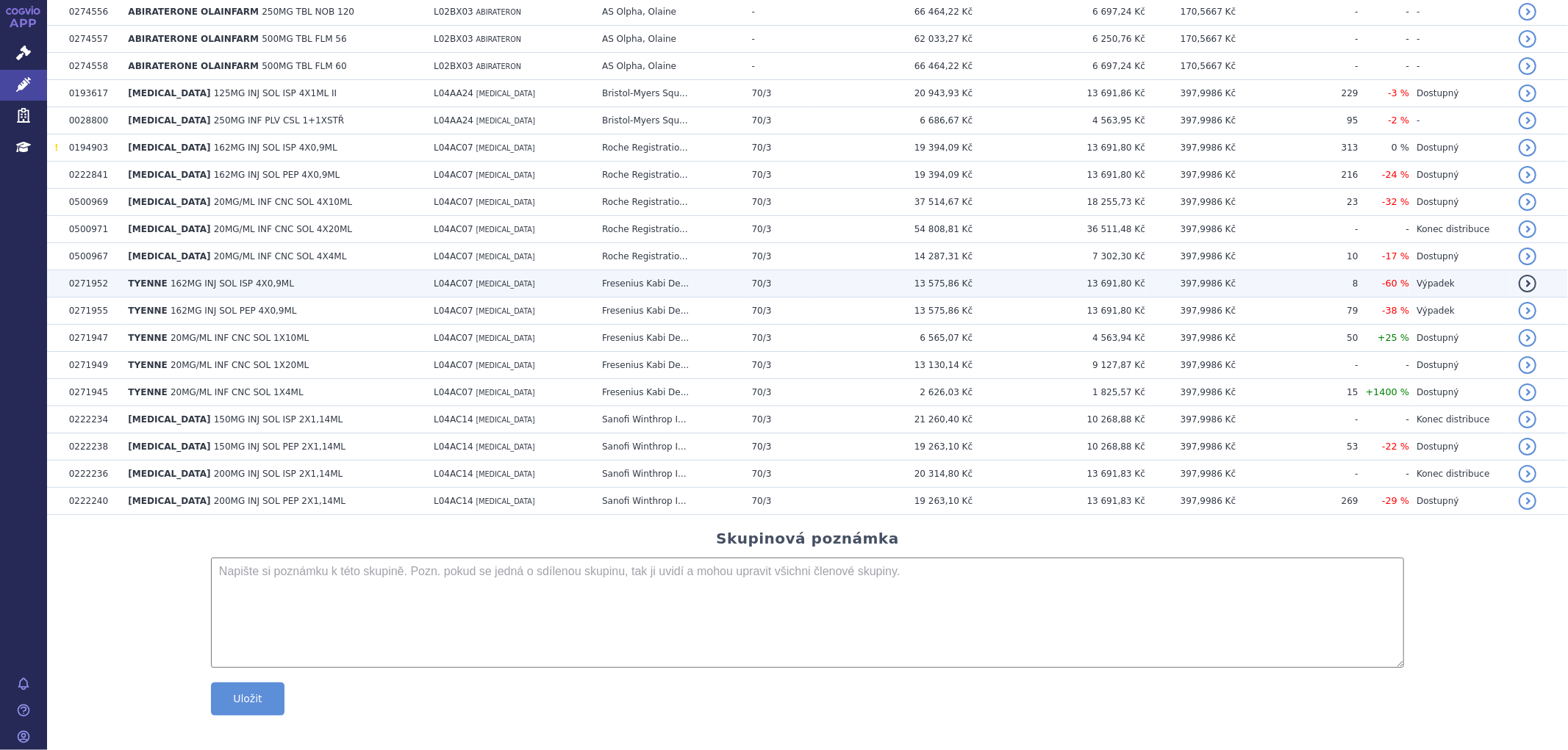
scroll to position [334, 0]
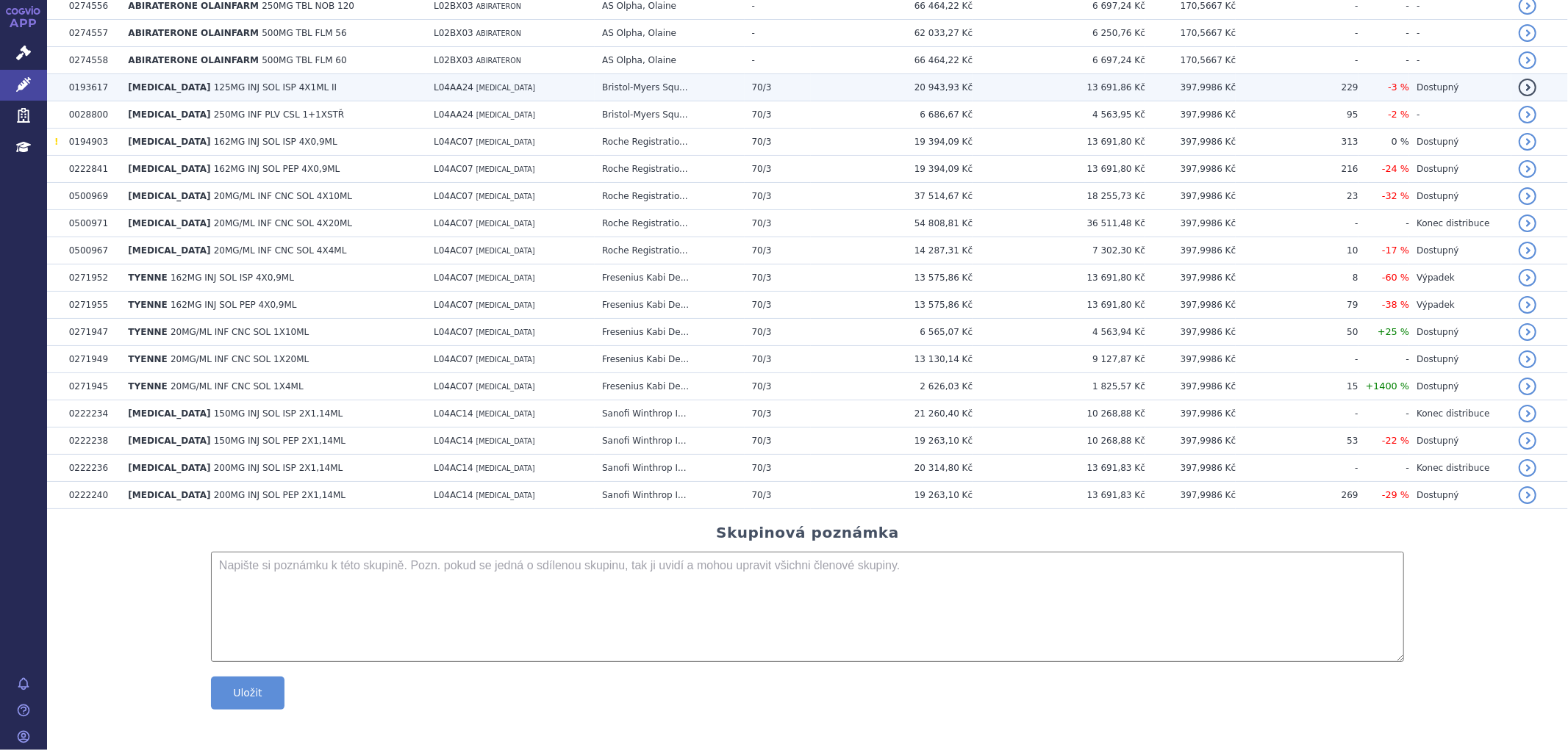
click at [214, 84] on span "125MG INJ SOL ISP 4X1ML II" at bounding box center [275, 87] width 123 height 10
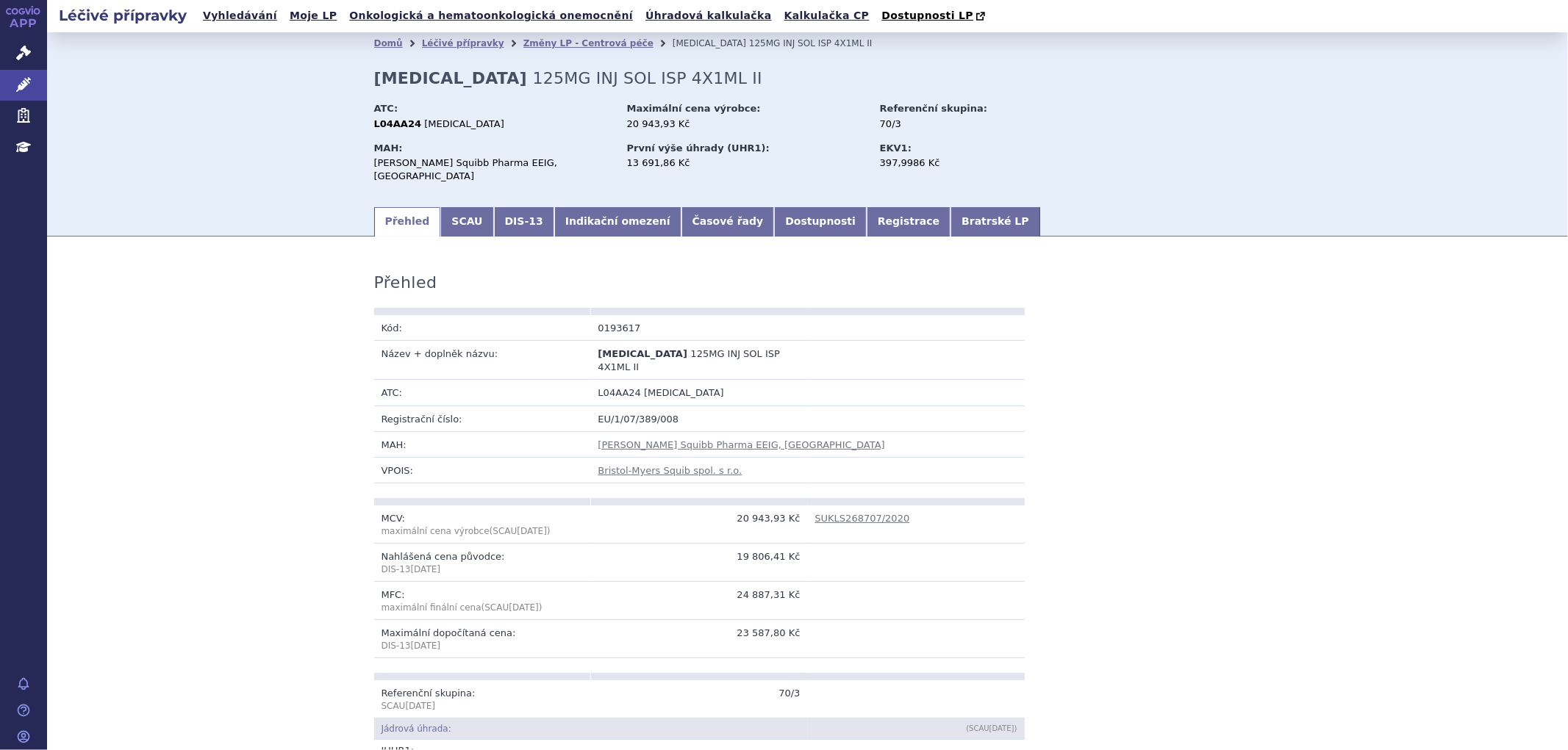
click at [631, 207] on link "Indikační omezení" at bounding box center [618, 222] width 127 height 30
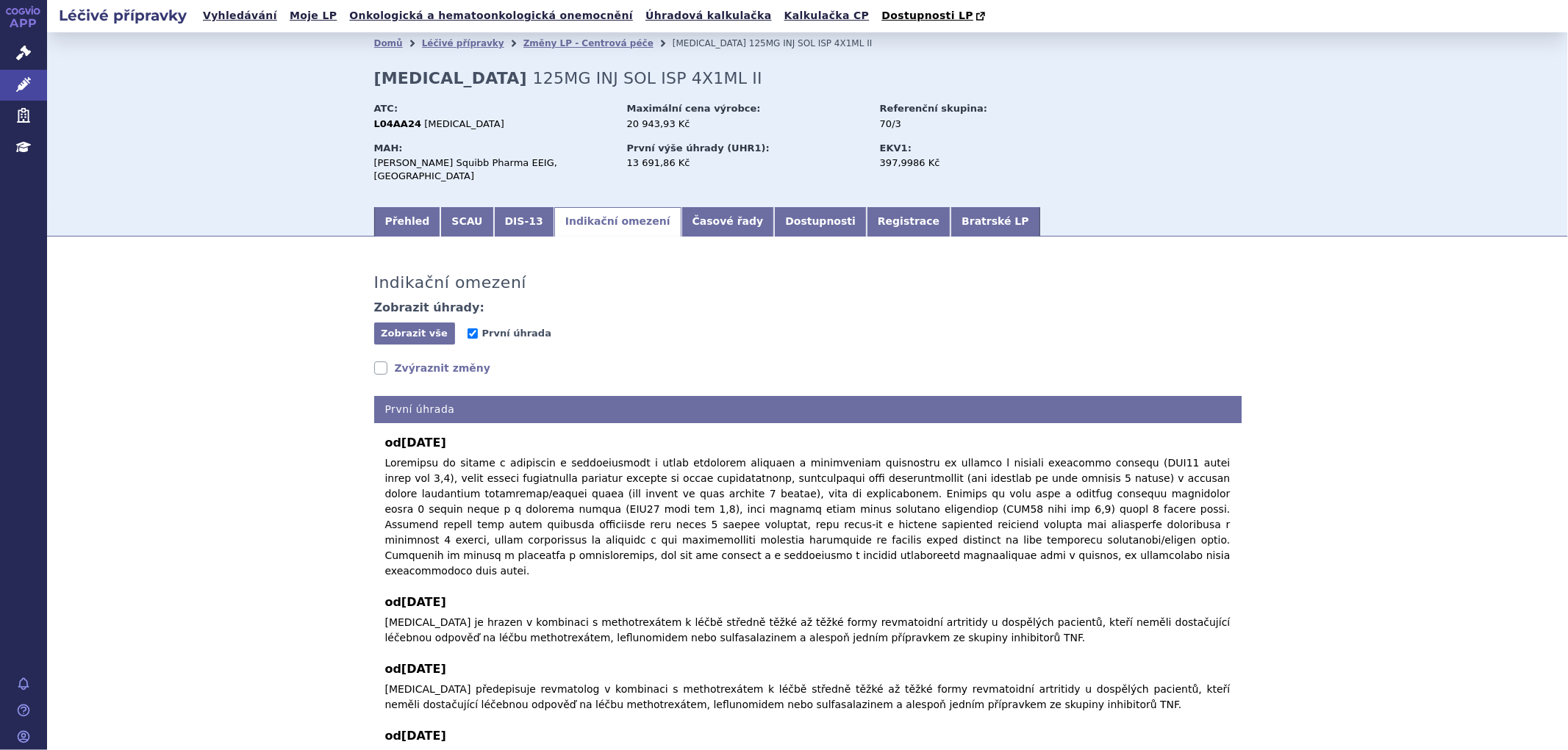
click at [417, 361] on link "Zvýraznit změny" at bounding box center [433, 368] width 117 height 14
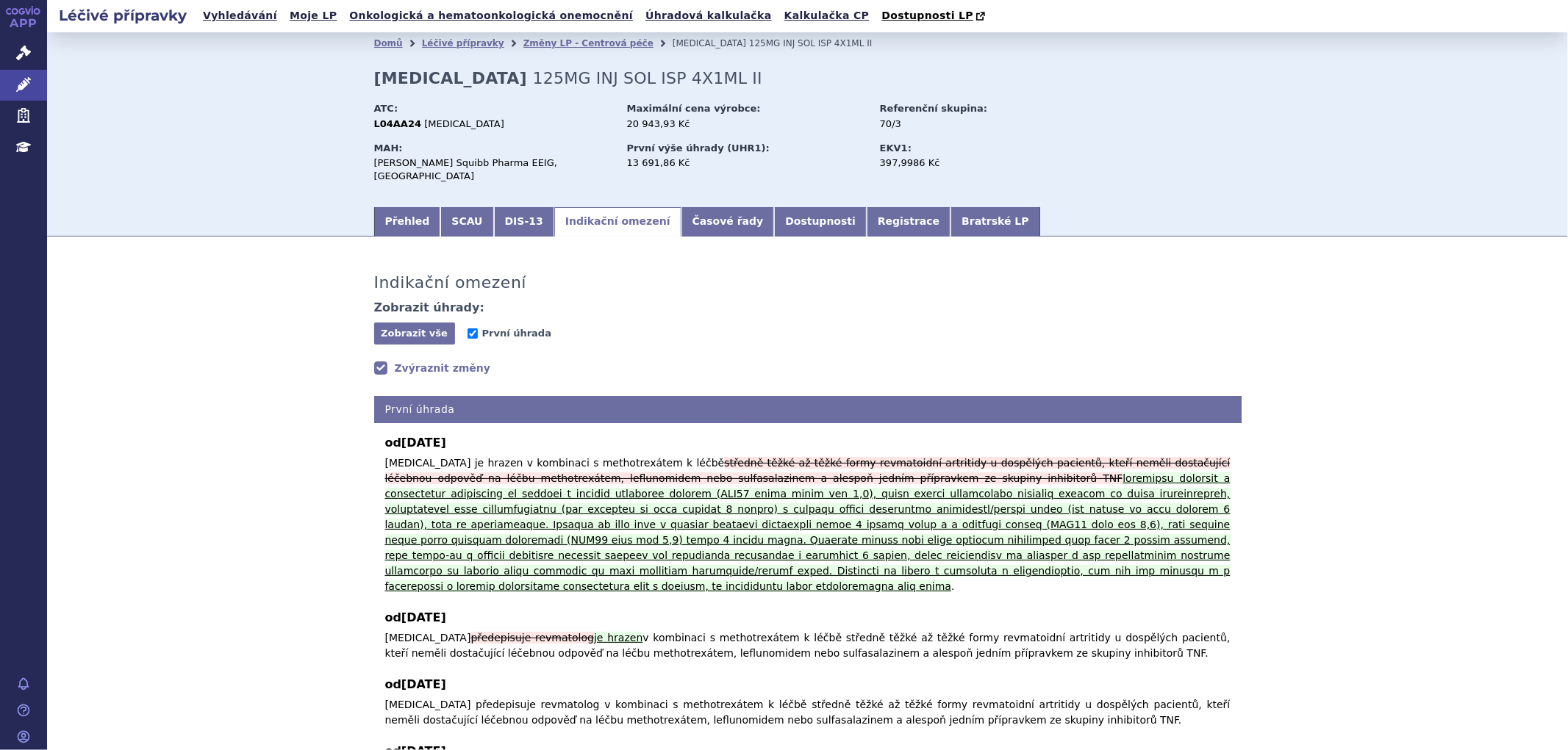
click at [419, 361] on link "Zvýraznit změny" at bounding box center [433, 368] width 117 height 14
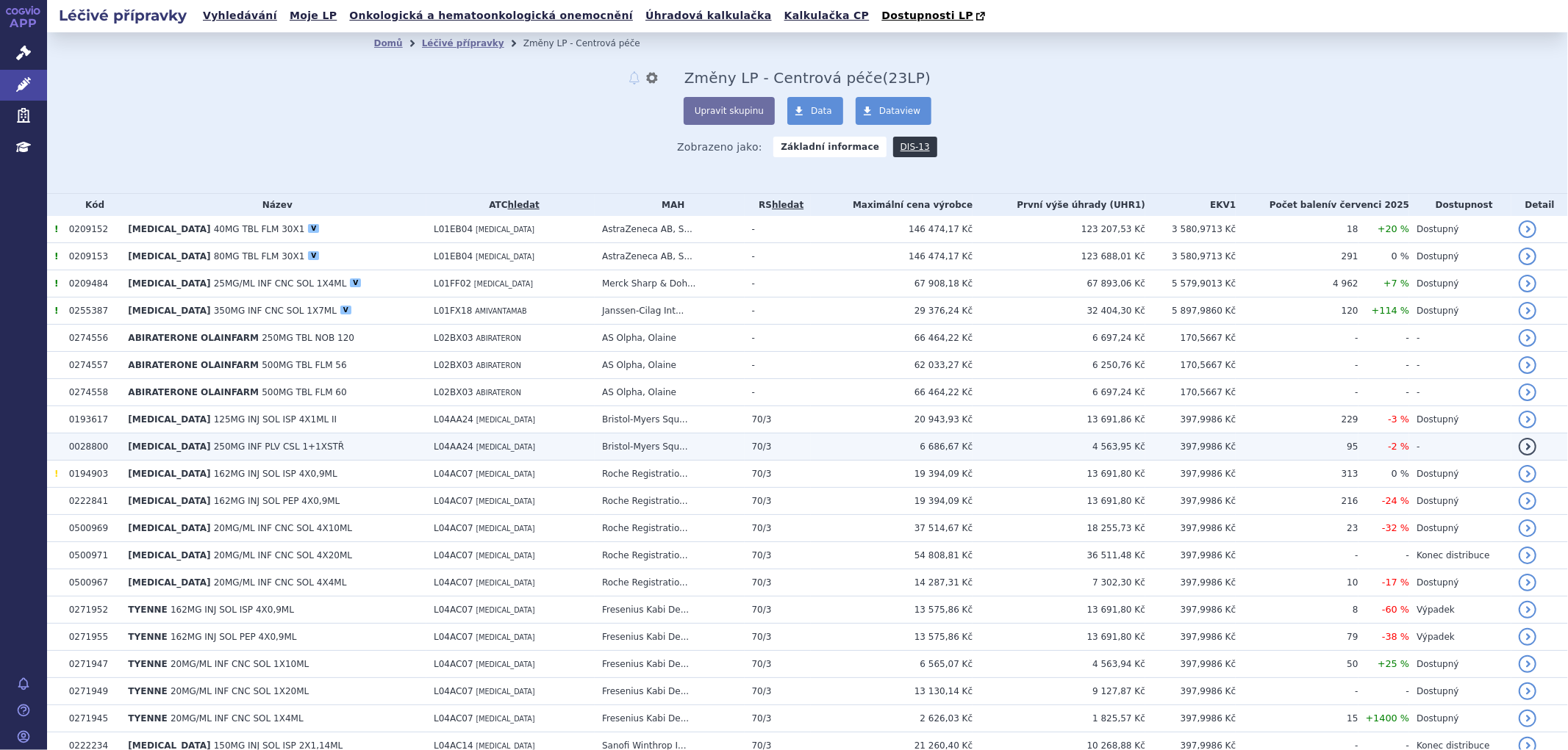
click at [214, 444] on span "250MG INF PLV CSL 1+1XSTŘ" at bounding box center [279, 446] width 131 height 10
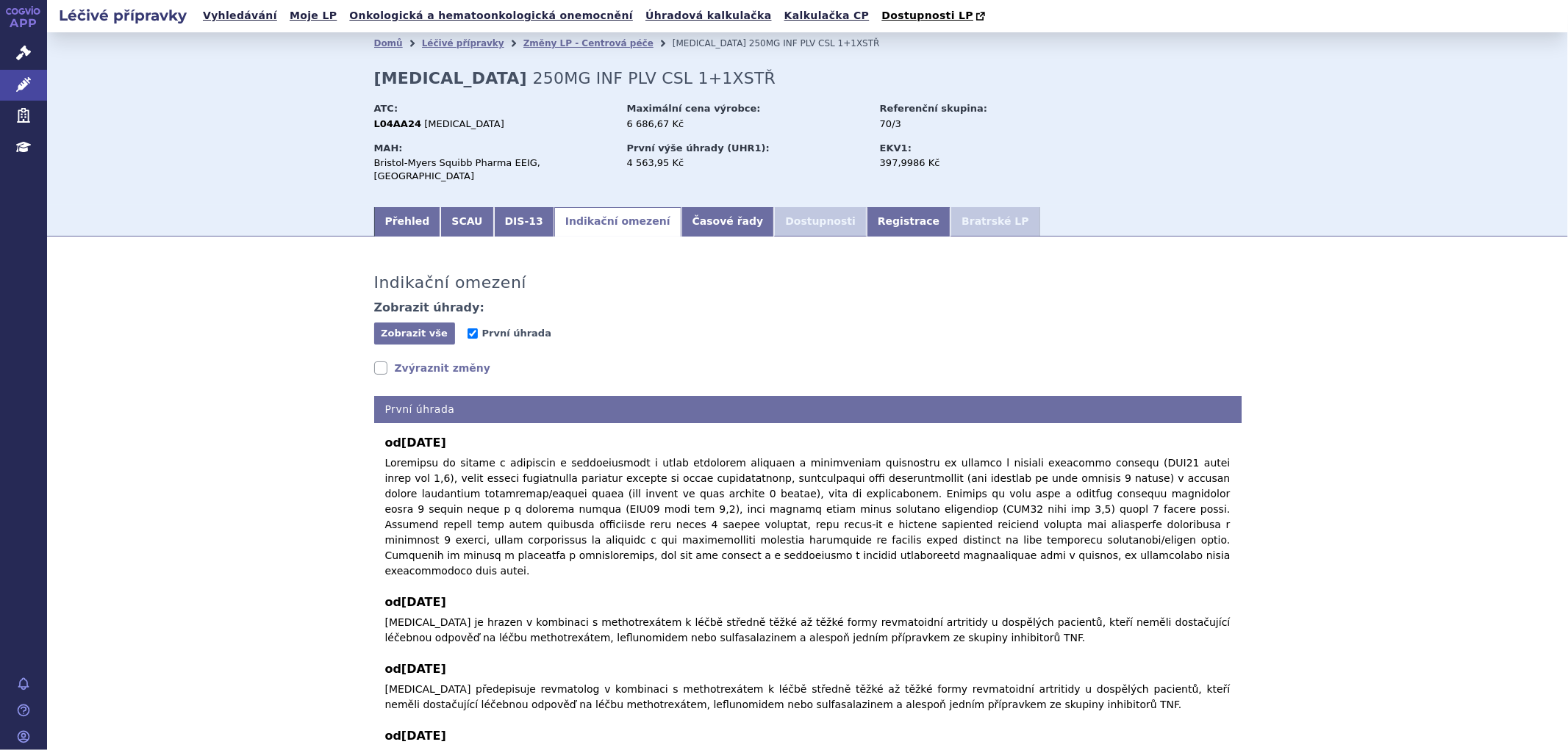
click at [407, 361] on link "Zvýraznit změny" at bounding box center [433, 368] width 117 height 14
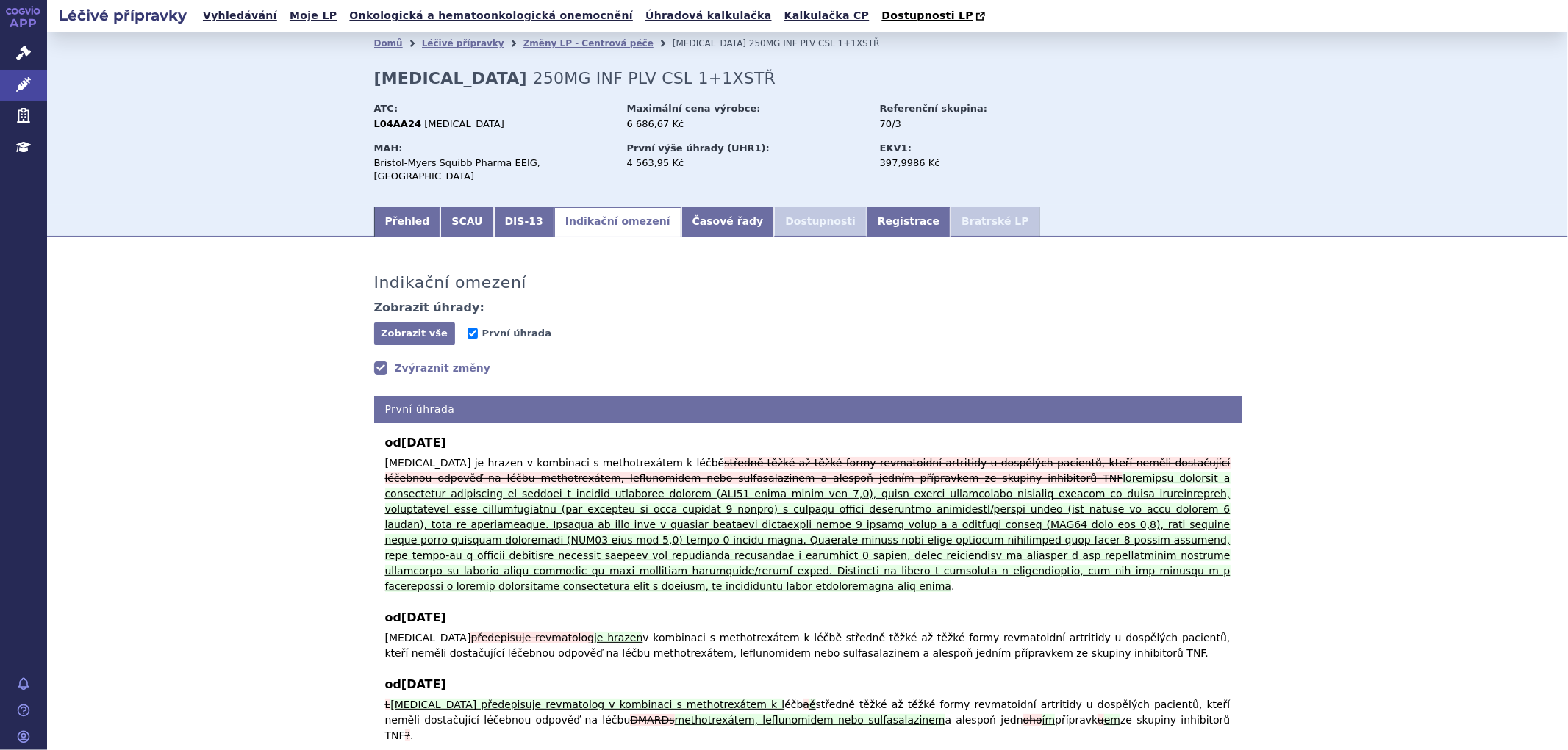
click at [407, 361] on link "Zvýraznit změny" at bounding box center [433, 368] width 117 height 14
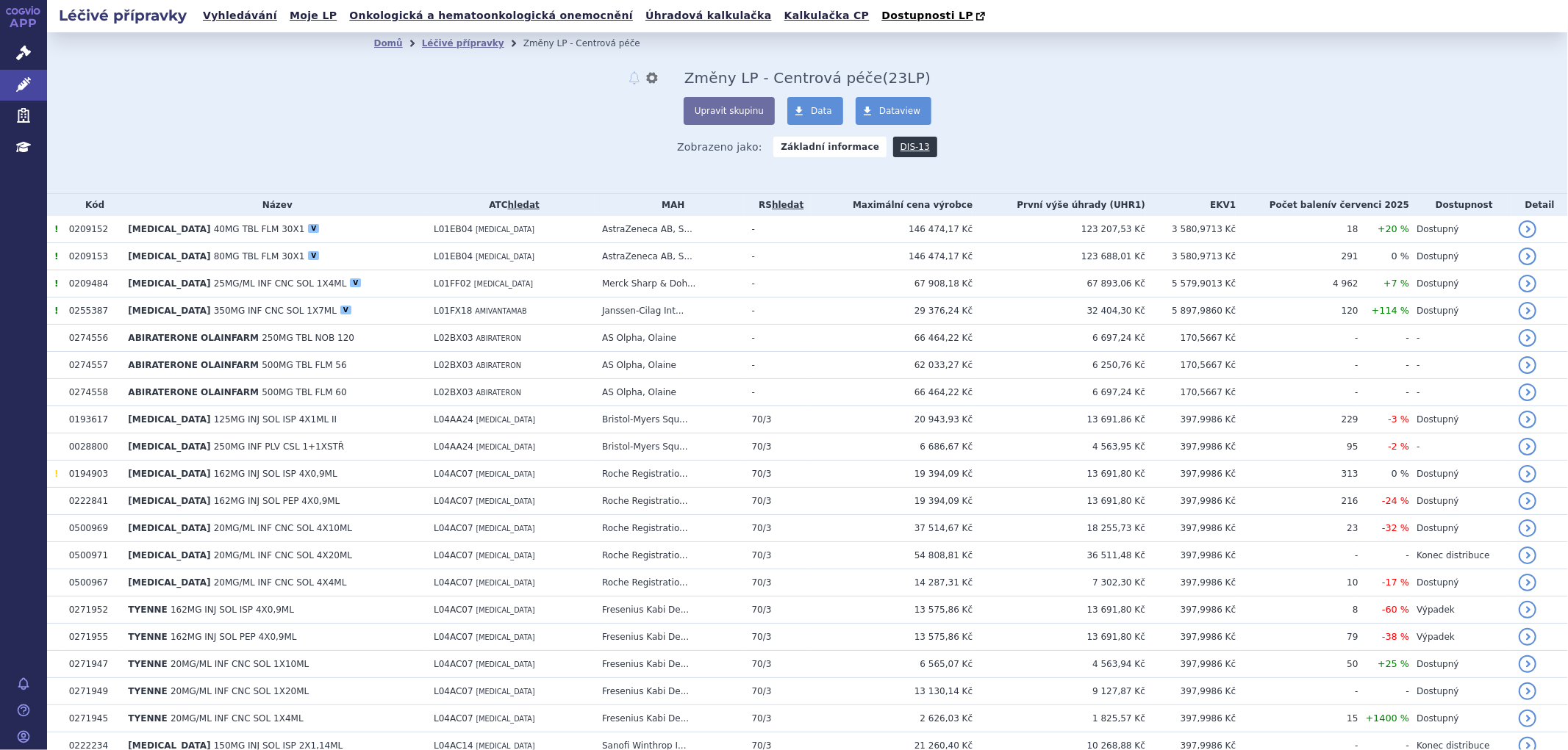
scroll to position [334, 0]
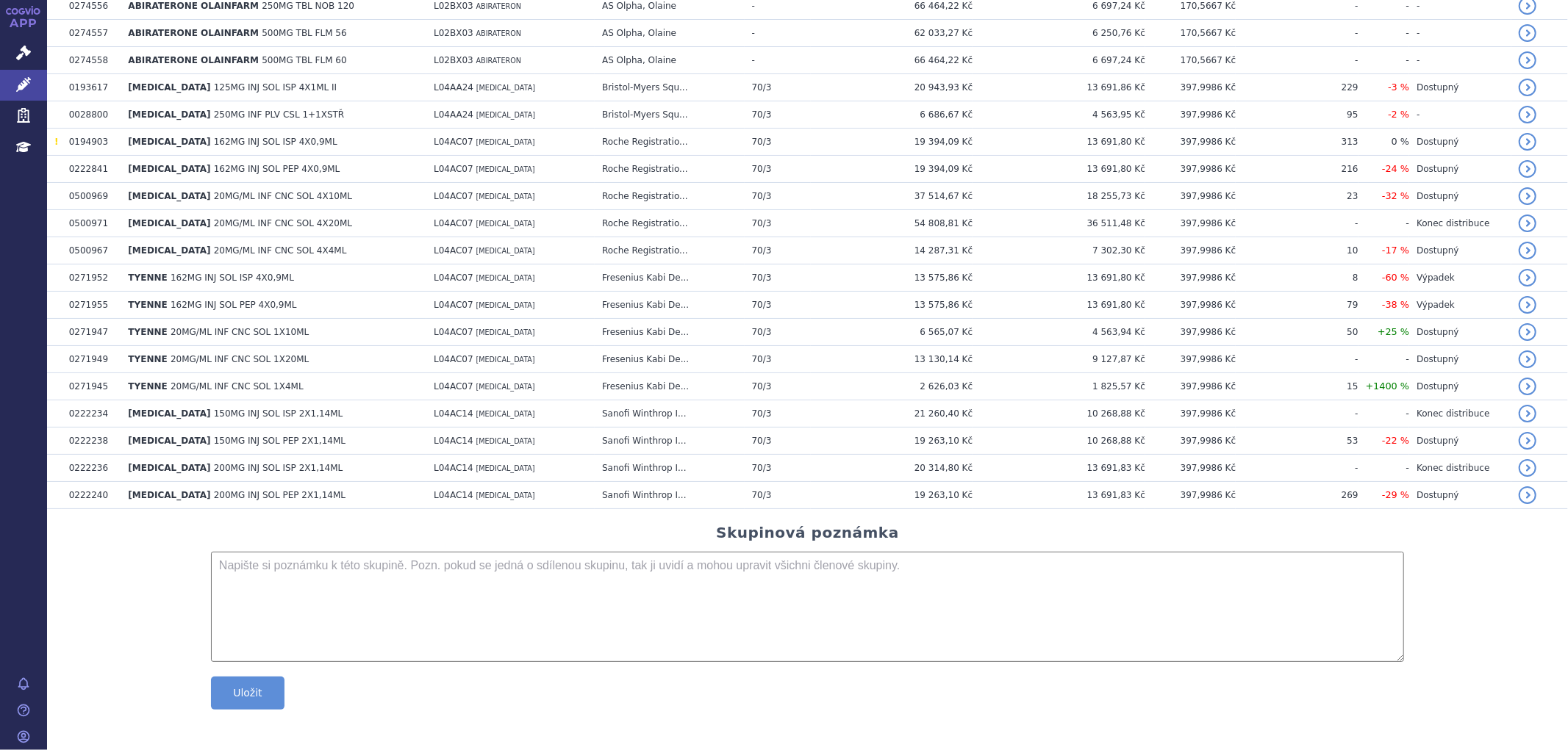
click at [188, 611] on div "Skupinová poznámka Uložit Uloženo" at bounding box center [807, 600] width 1491 height 153
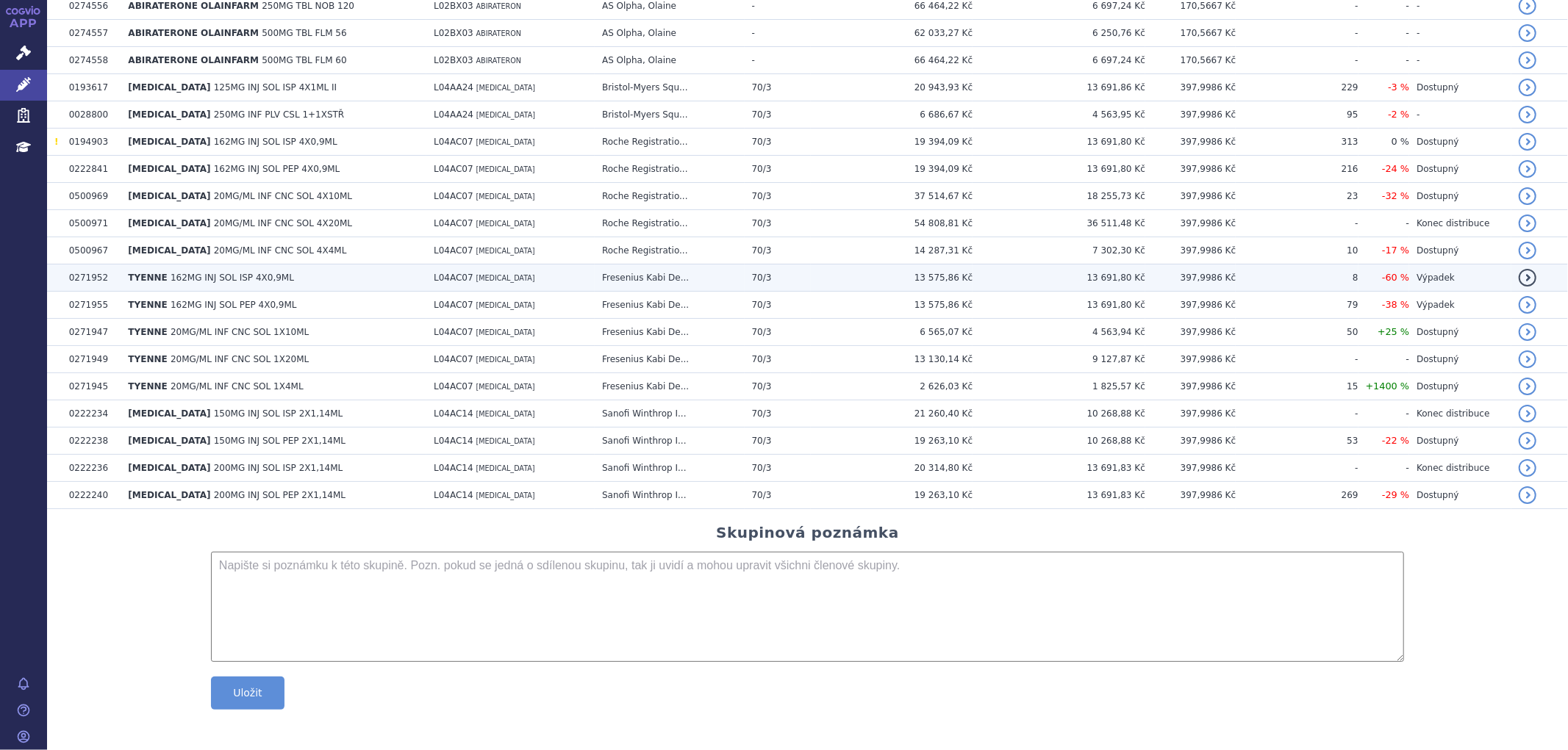
click at [184, 274] on span "162MG INJ SOL ISP 4X0,9ML" at bounding box center [232, 277] width 124 height 10
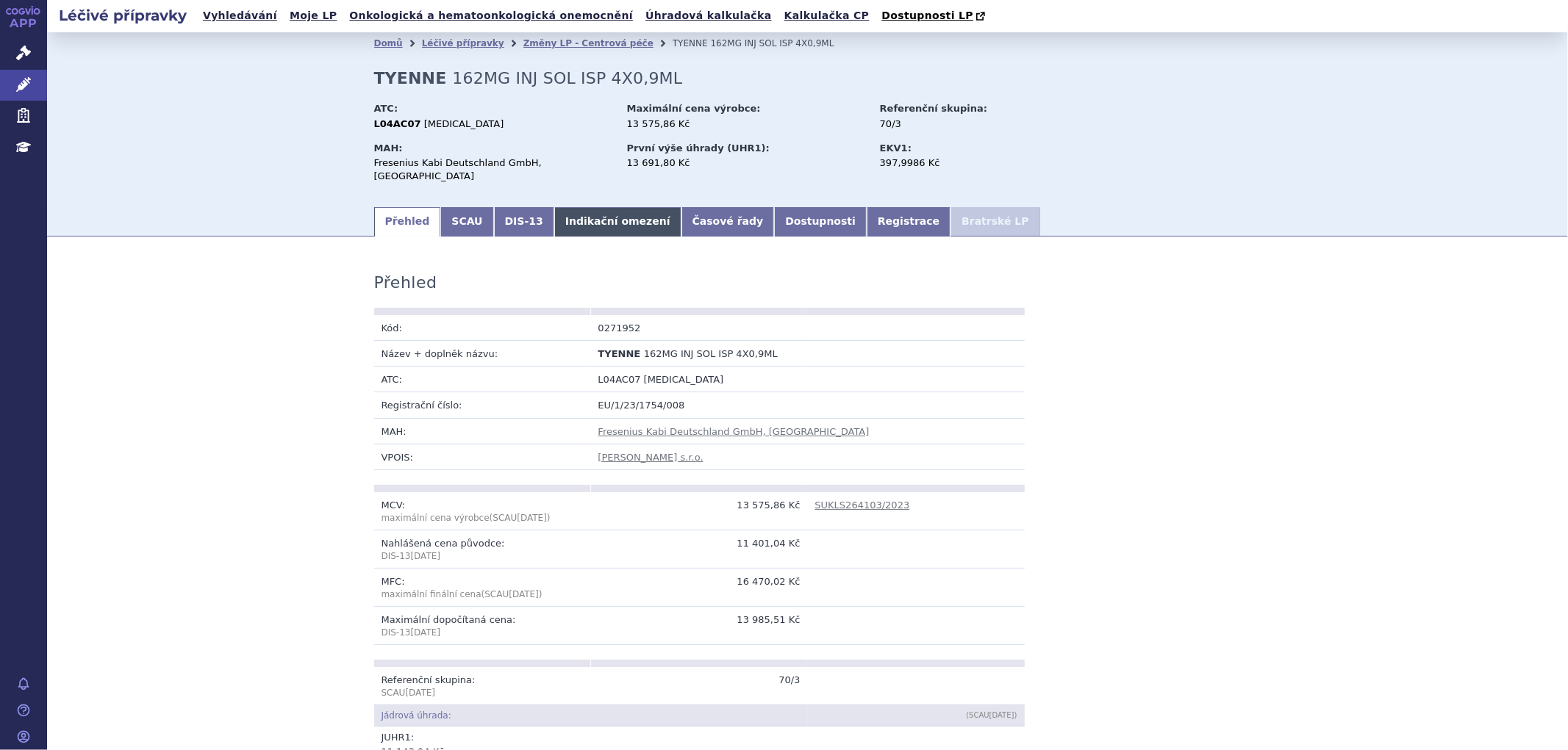
click at [576, 221] on link "Indikační omezení" at bounding box center [618, 222] width 127 height 30
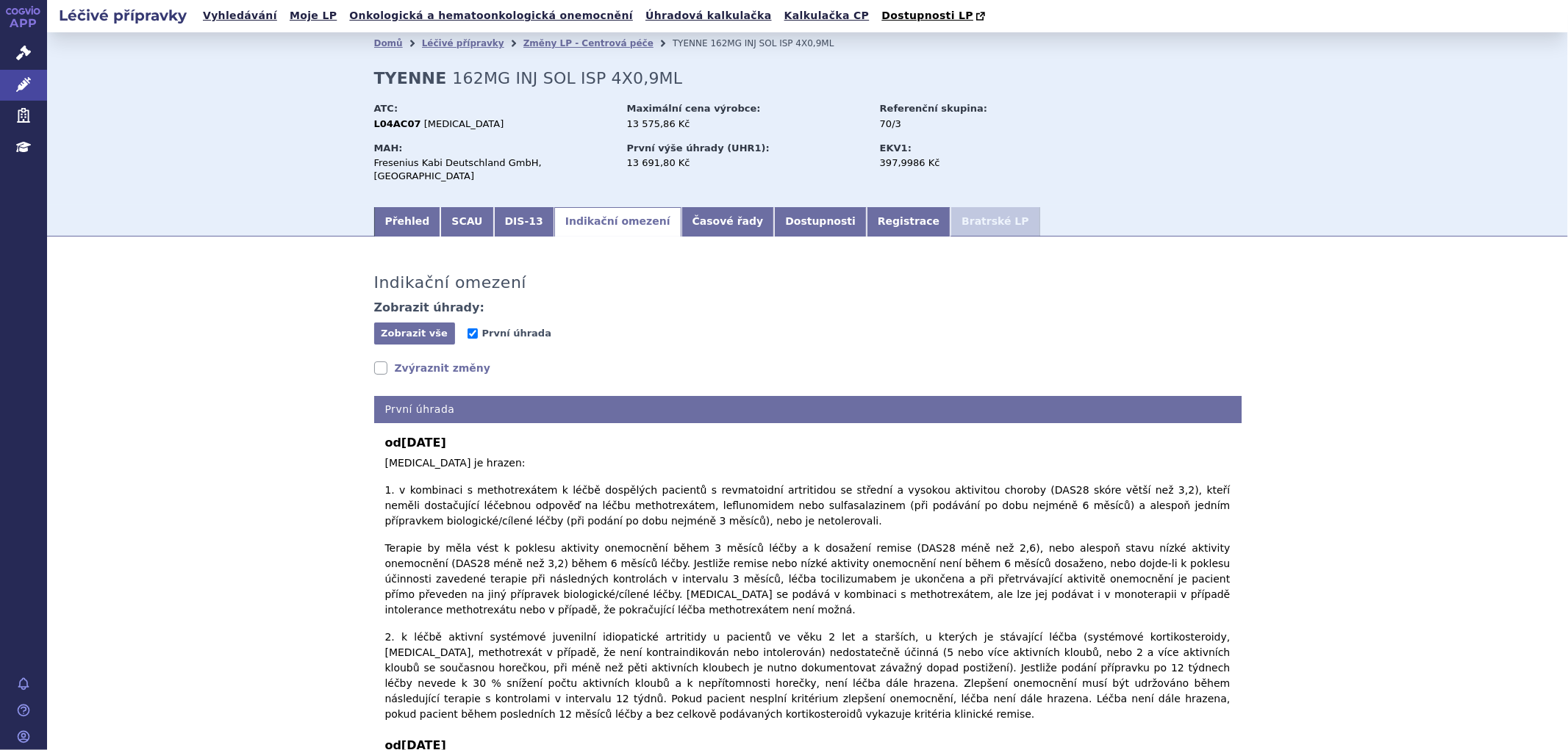
click at [403, 361] on link "Zvýraznit změny" at bounding box center [433, 368] width 117 height 14
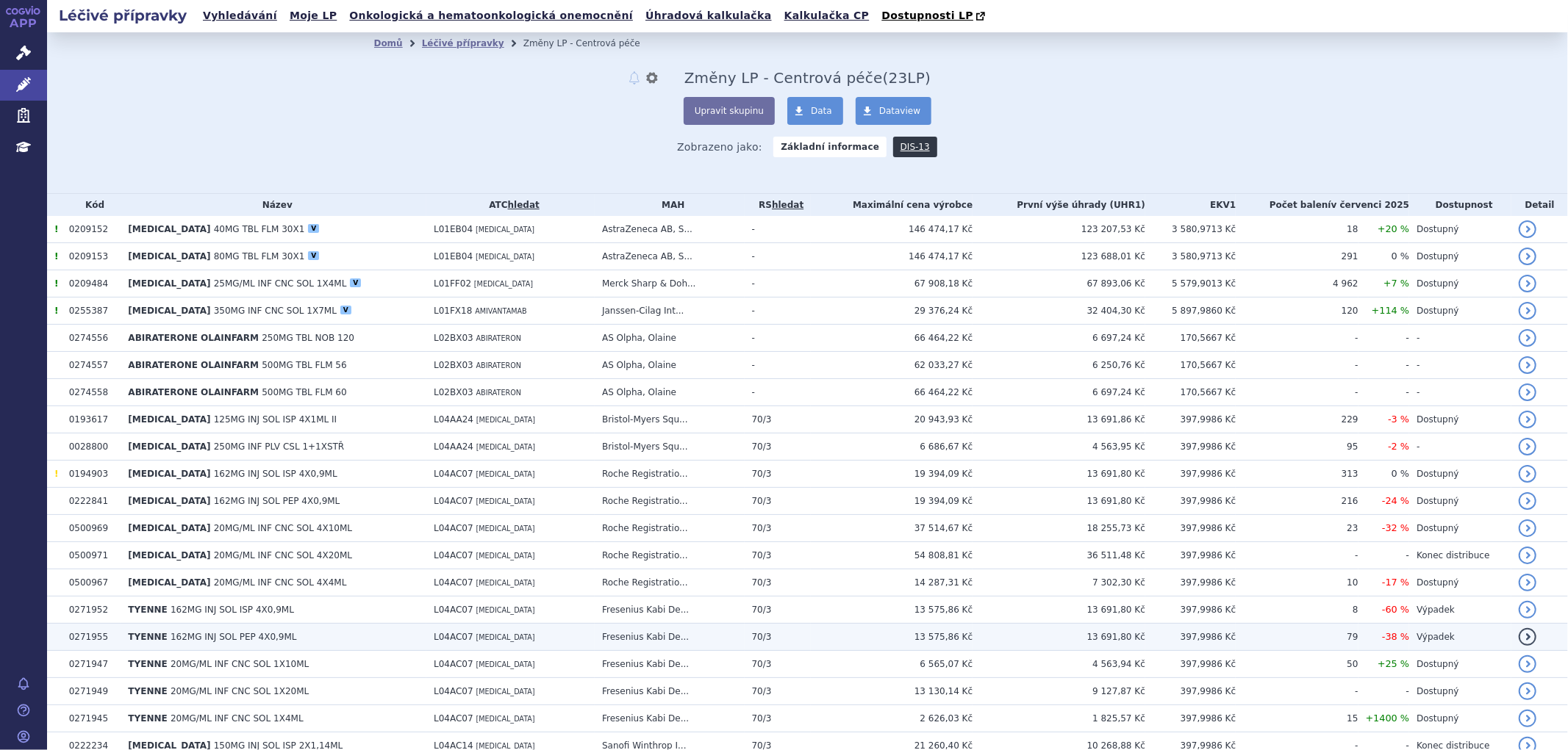
click at [210, 643] on span "162MG INJ SOL PEP 4X0,9ML" at bounding box center [234, 636] width 126 height 10
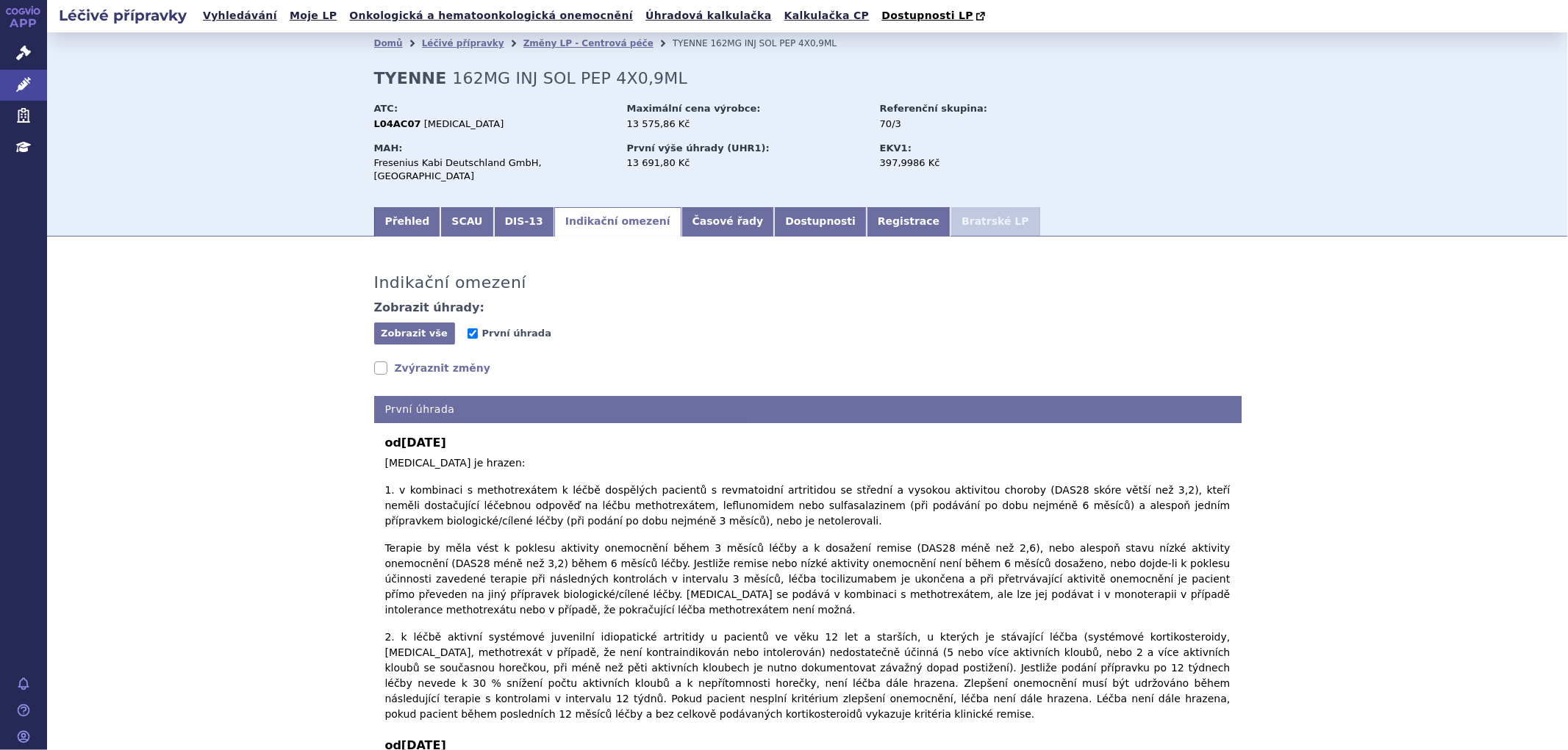
click at [417, 366] on div "Indikační omezení Zobrazit úhrady: Zobrazit vše Skrýt vše První úhrada Zvýrazni…" at bounding box center [807, 640] width 926 height 778
click at [414, 361] on link "Zvýraznit změny" at bounding box center [433, 368] width 117 height 14
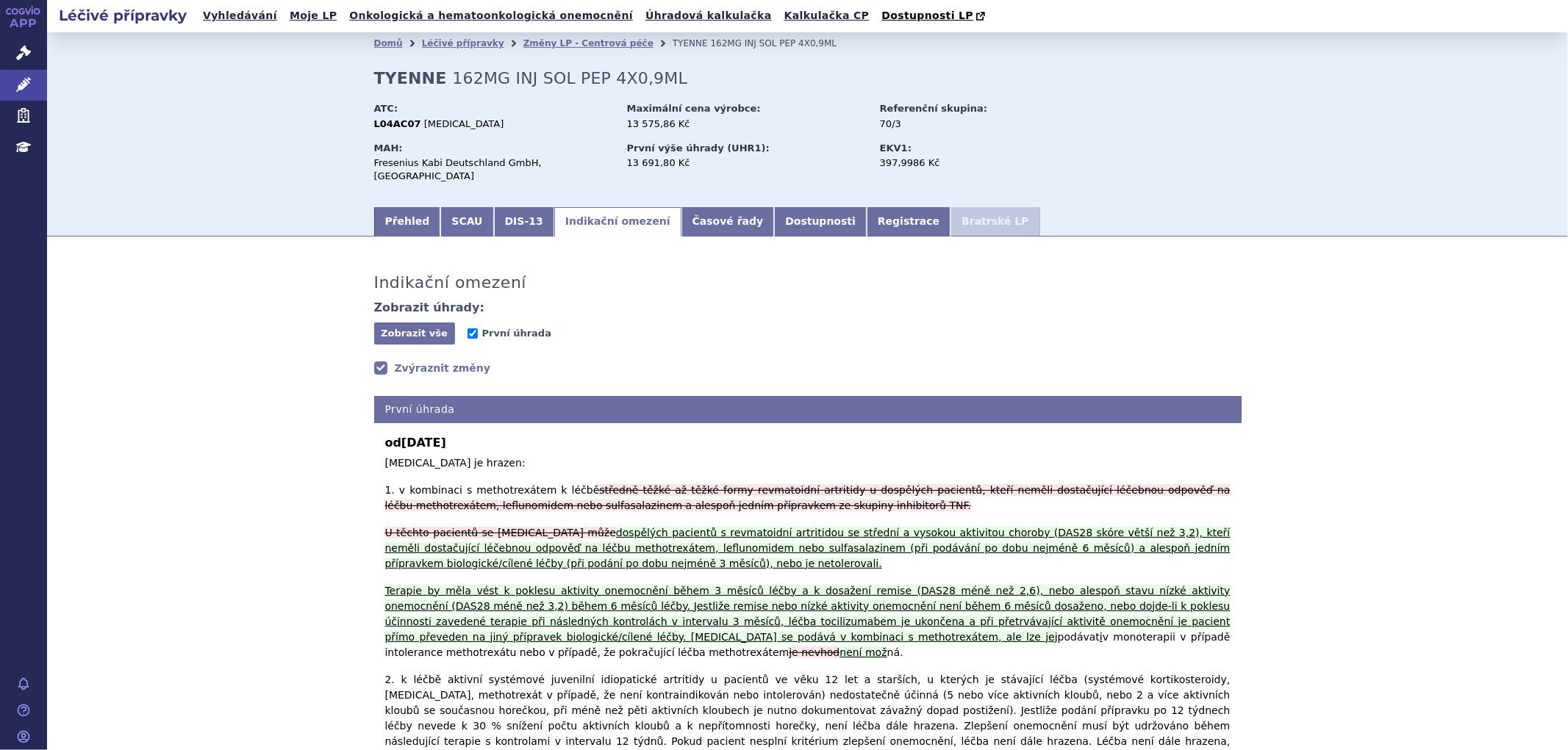
click at [414, 361] on link "Zvýraznit změny" at bounding box center [433, 368] width 117 height 14
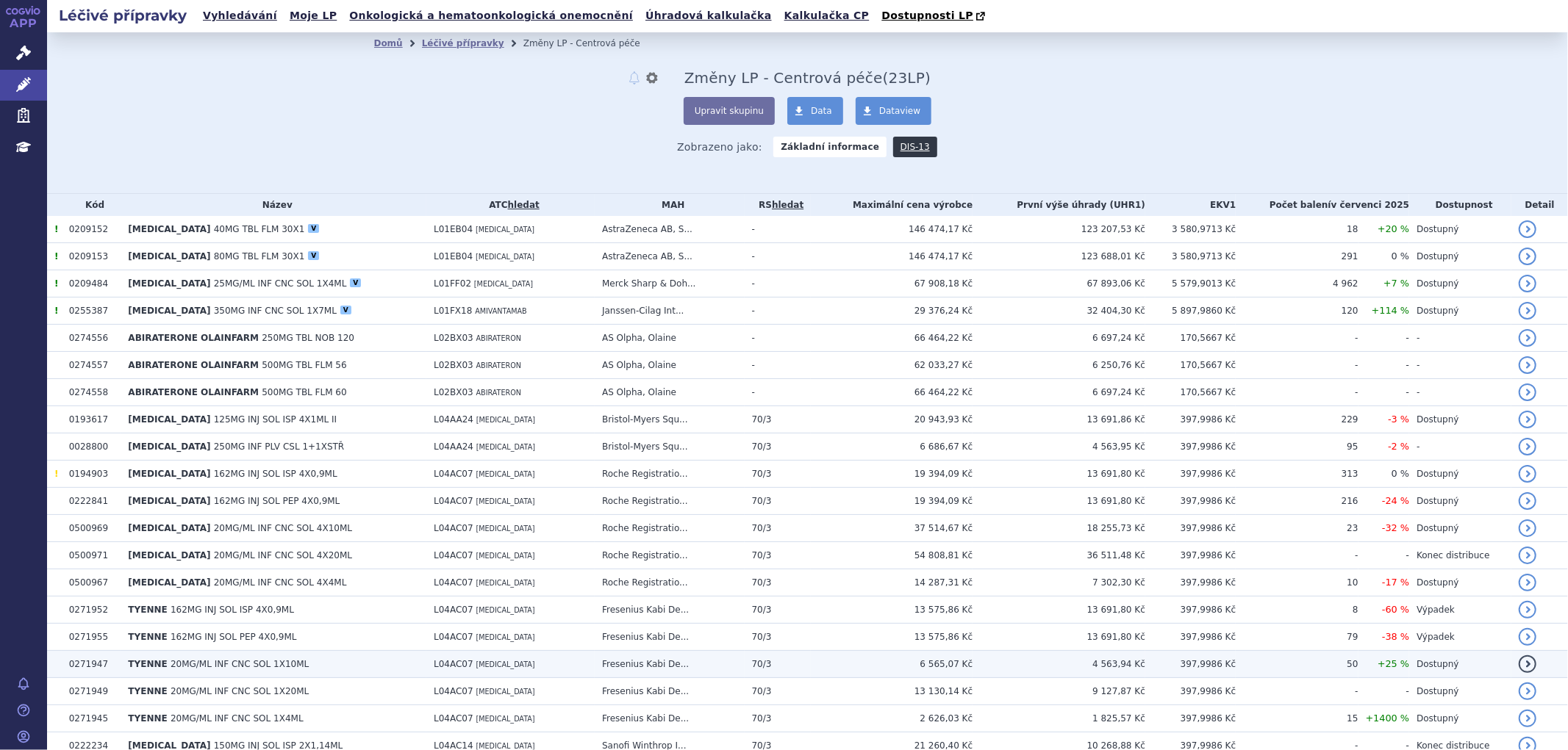
click at [181, 662] on span "20MG/ML INF CNC SOL 1X10ML" at bounding box center [239, 663] width 138 height 10
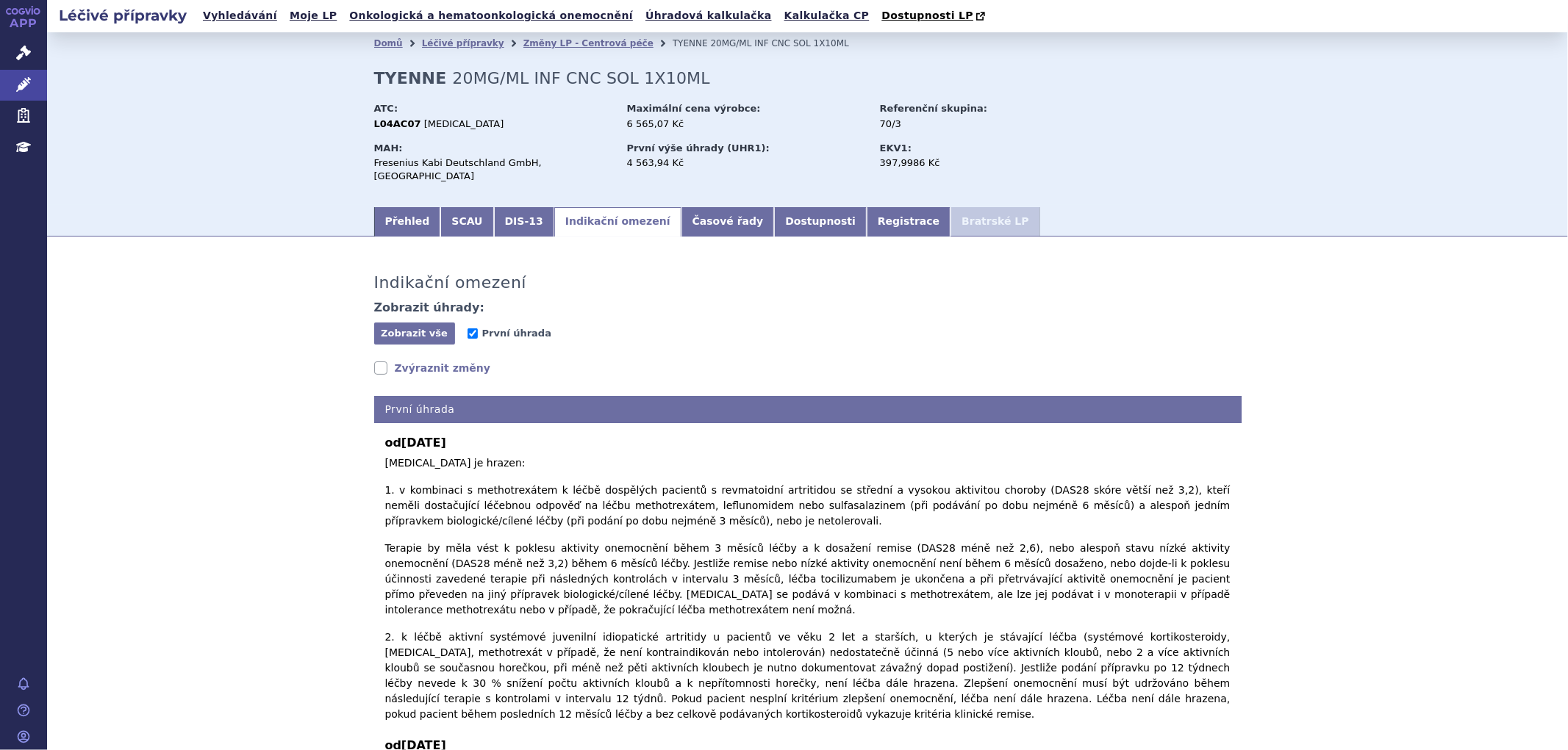
click at [423, 361] on link "Zvýraznit změny" at bounding box center [433, 368] width 117 height 14
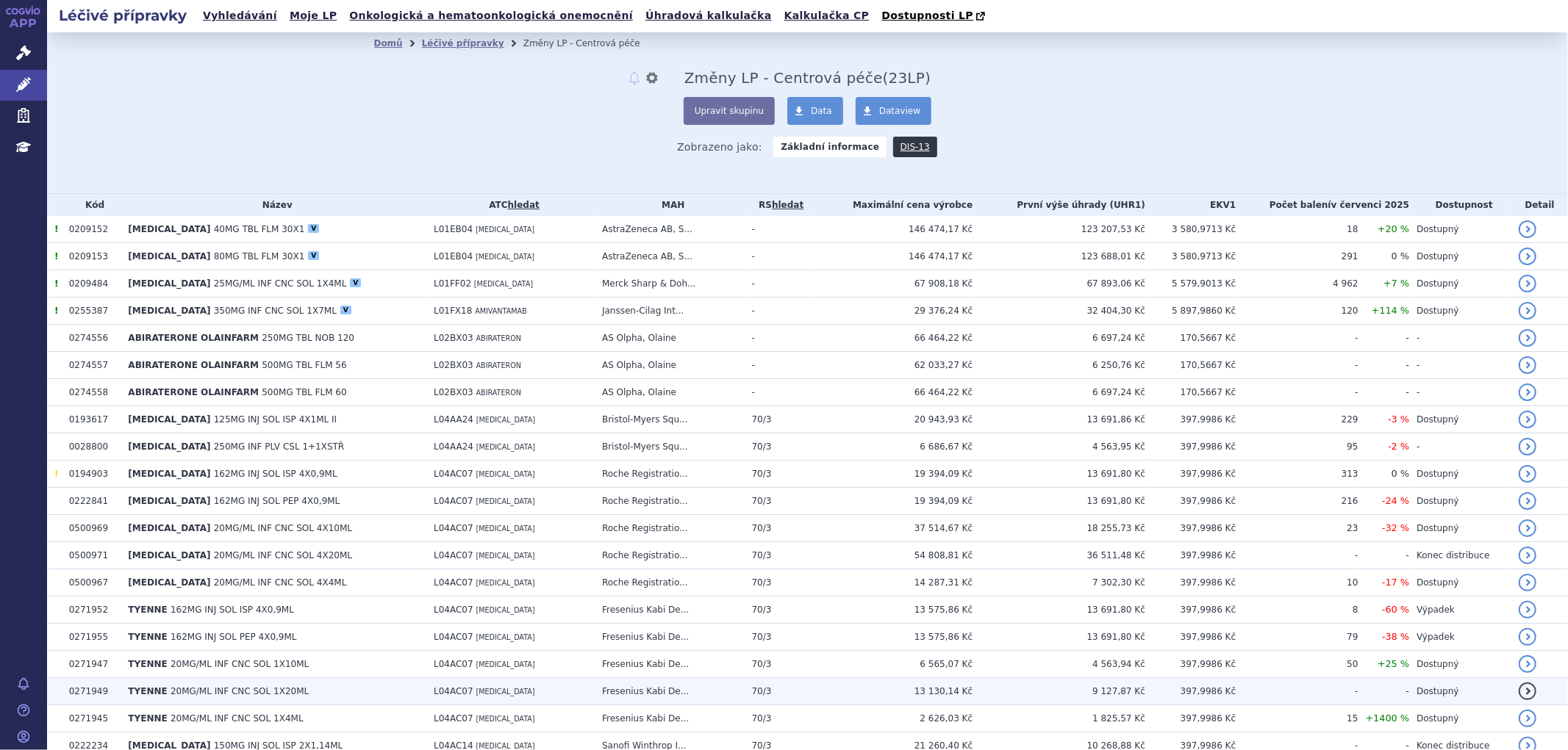
click at [211, 694] on span "20MG/ML INF CNC SOL 1X20ML" at bounding box center [239, 691] width 138 height 10
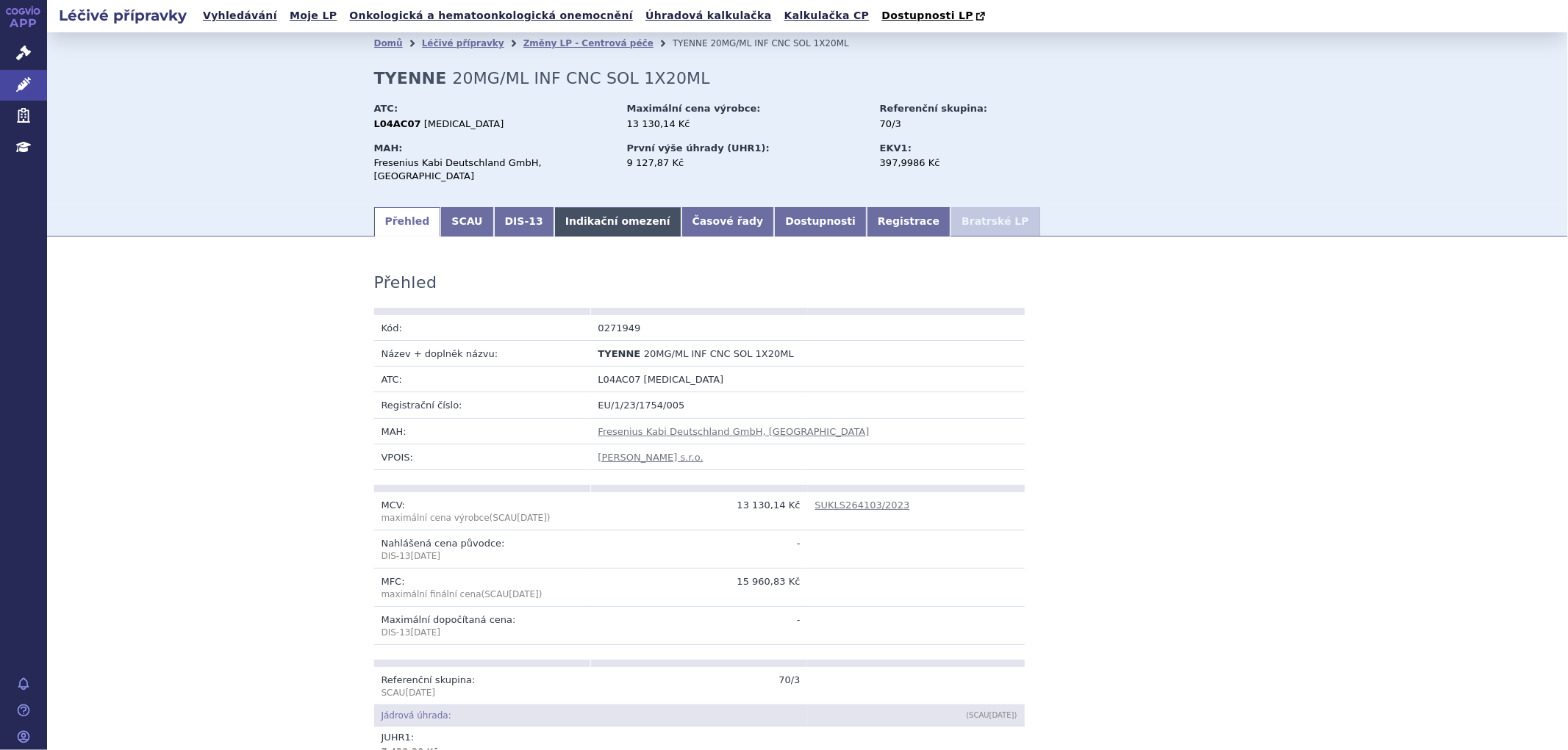
click at [575, 207] on link "Indikační omezení" at bounding box center [618, 222] width 127 height 30
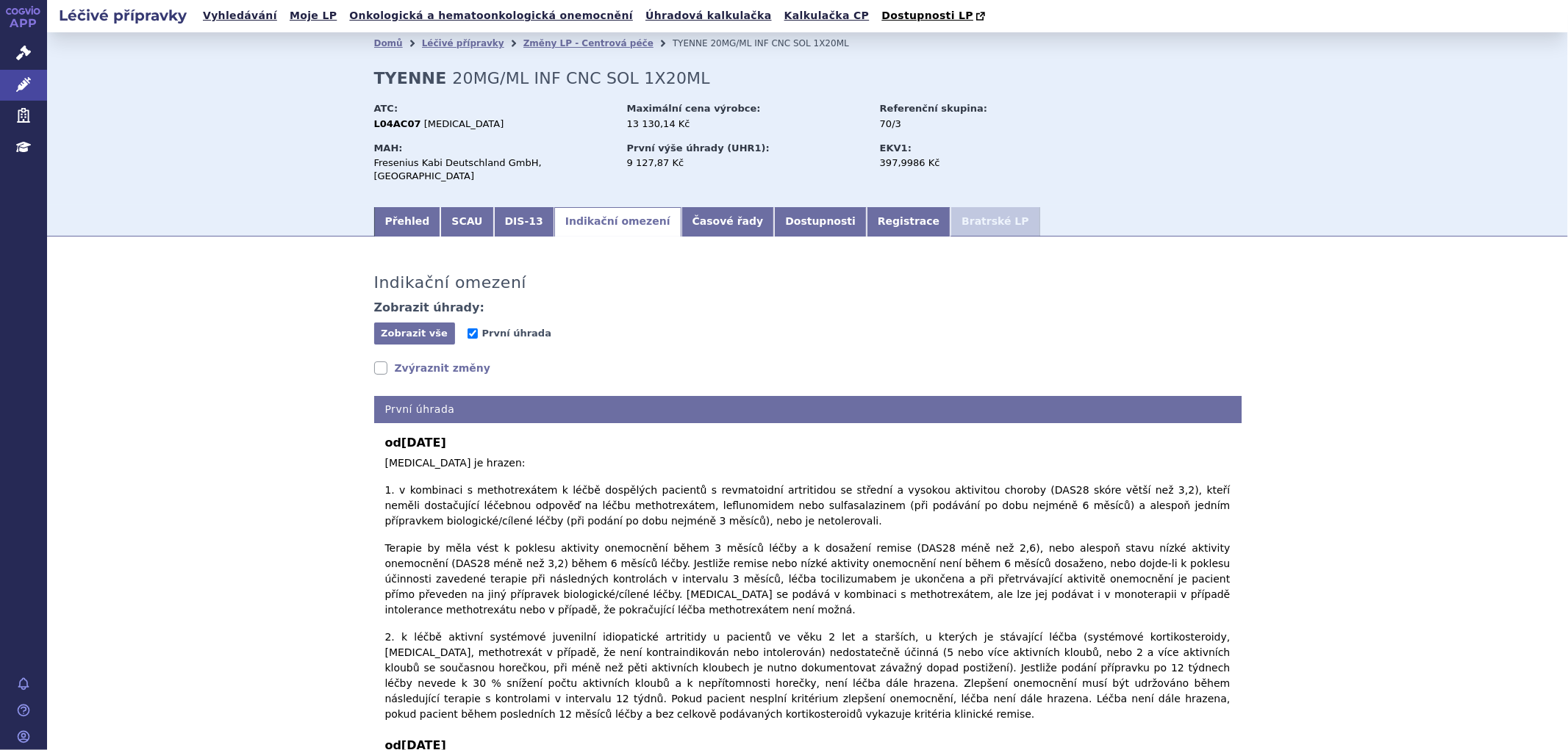
click at [397, 361] on link "Zvýraznit změny" at bounding box center [433, 368] width 117 height 14
click at [383, 361] on link "Zvýraznit změny" at bounding box center [433, 368] width 117 height 14
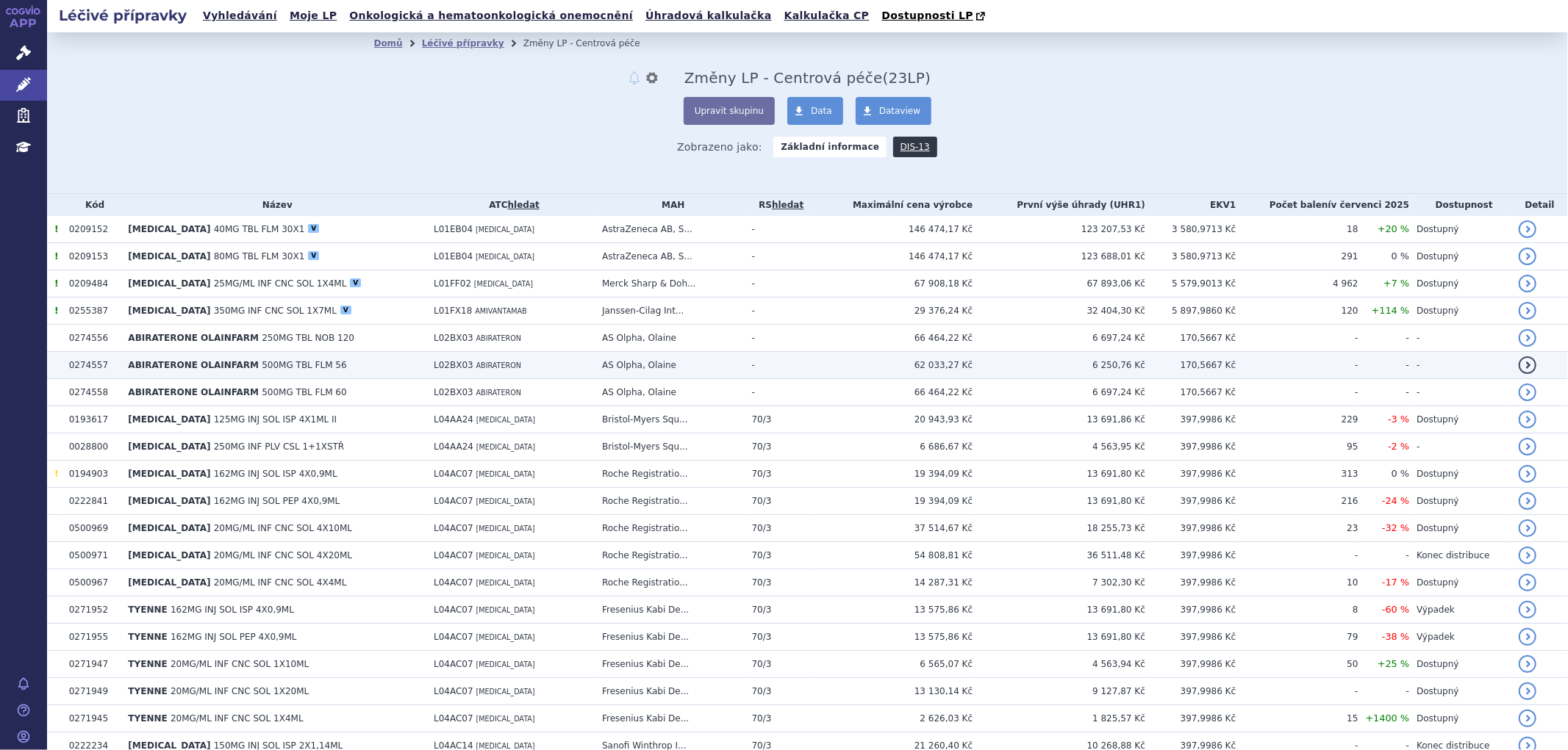
click at [222, 608] on span "162MG INJ SOL ISP 4X0,9ML" at bounding box center [232, 609] width 124 height 10
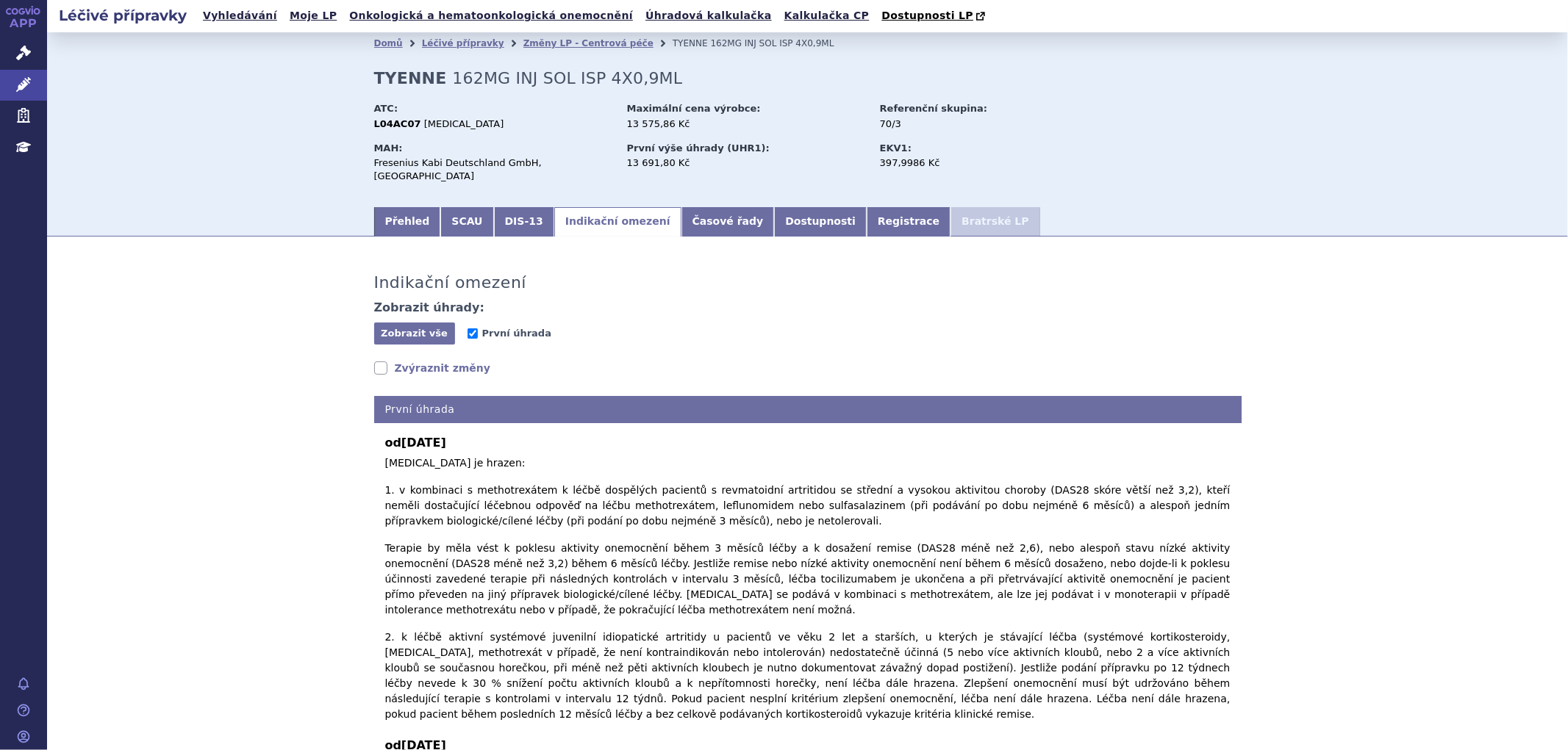
click at [413, 361] on link "Zvýraznit změny" at bounding box center [433, 368] width 117 height 14
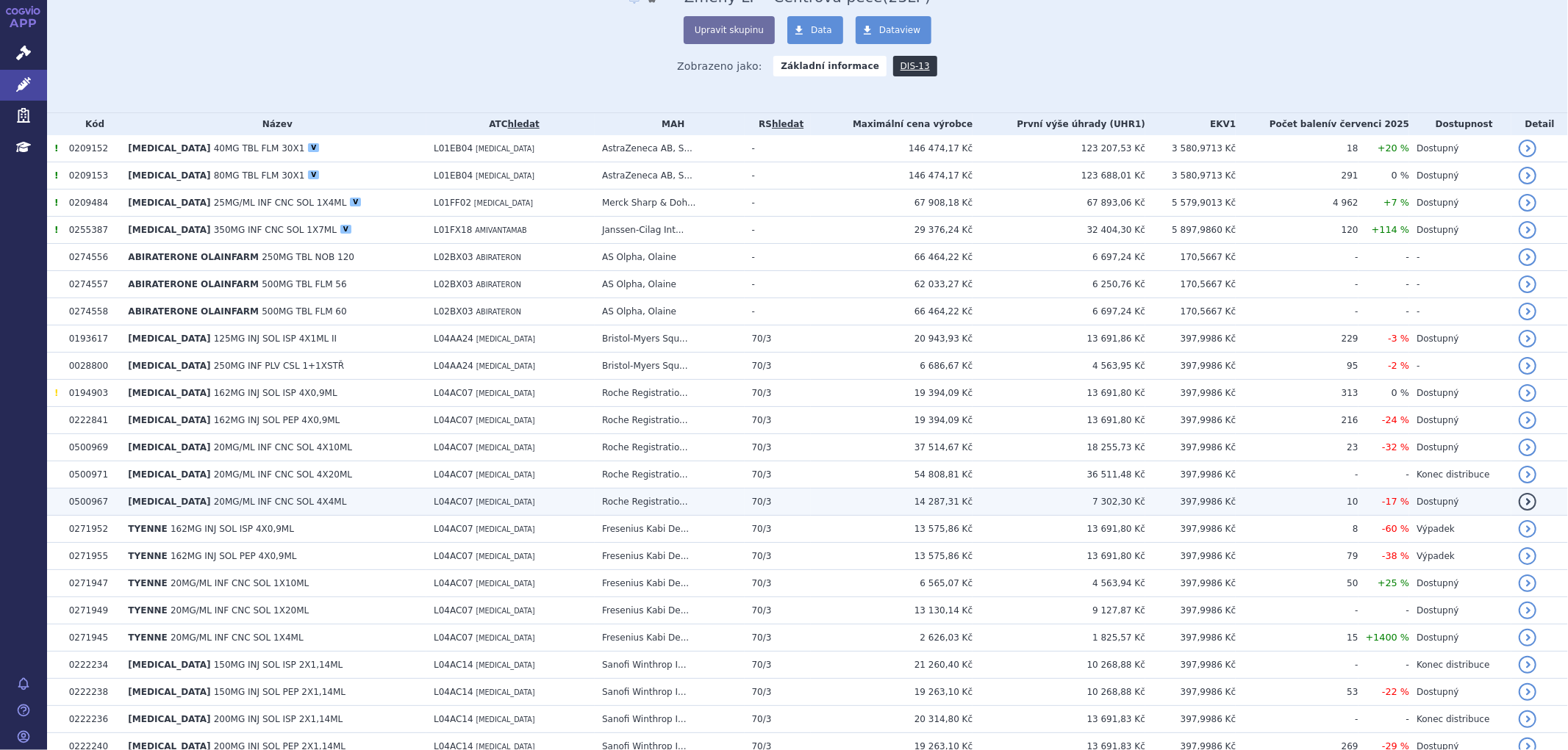
scroll to position [82, 0]
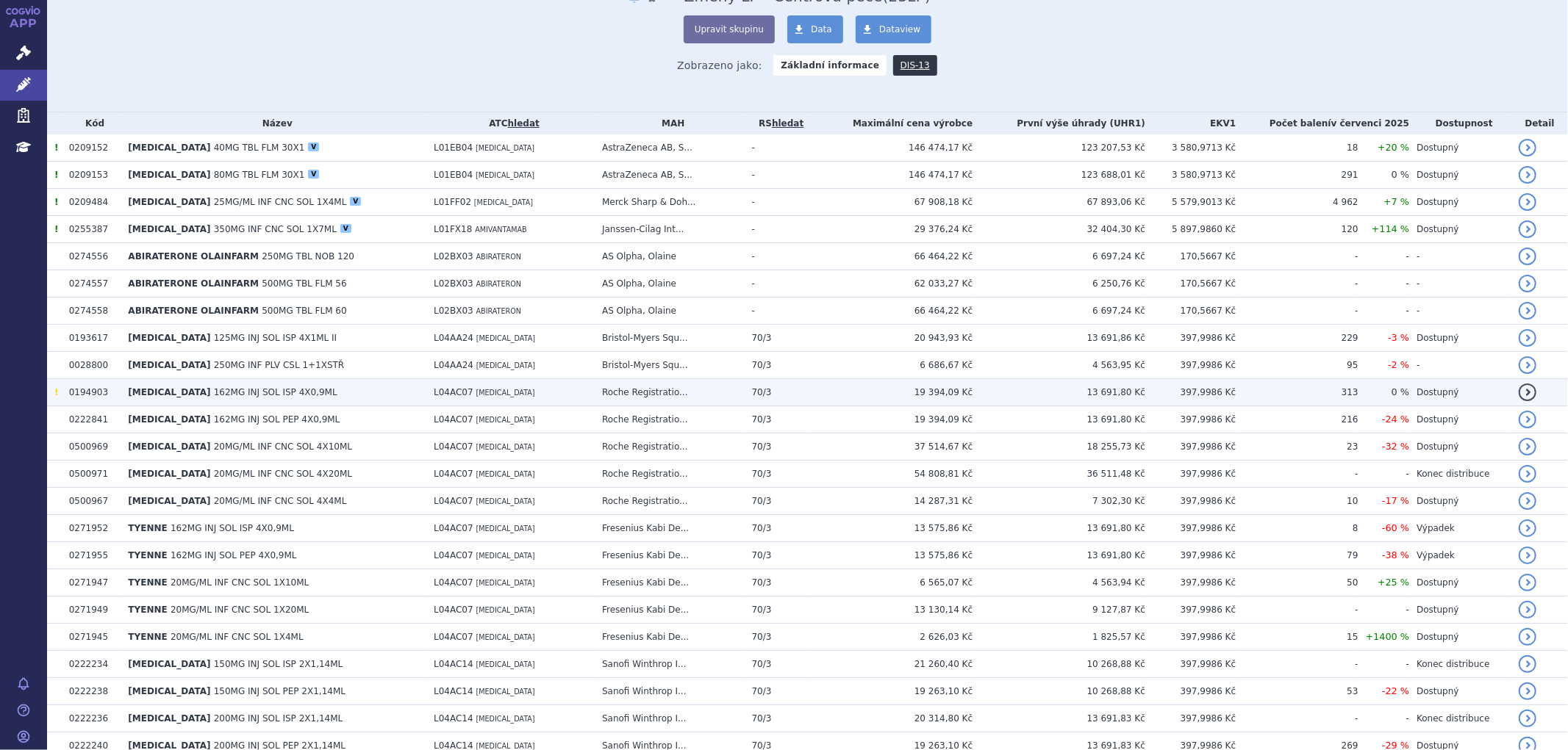
click at [142, 397] on span "[MEDICAL_DATA]" at bounding box center [169, 392] width 82 height 10
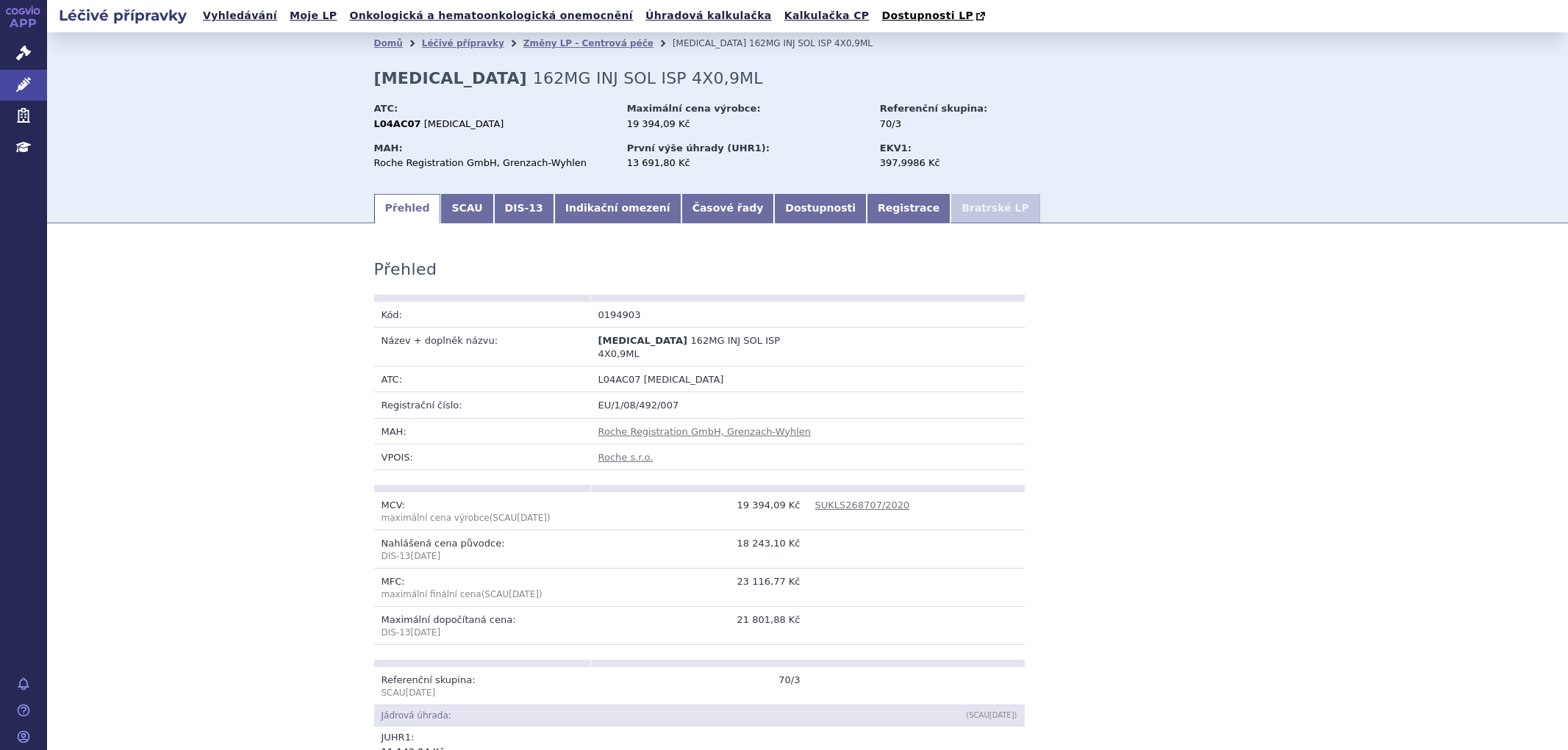
click at [585, 206] on link "Indikační omezení" at bounding box center [618, 208] width 127 height 30
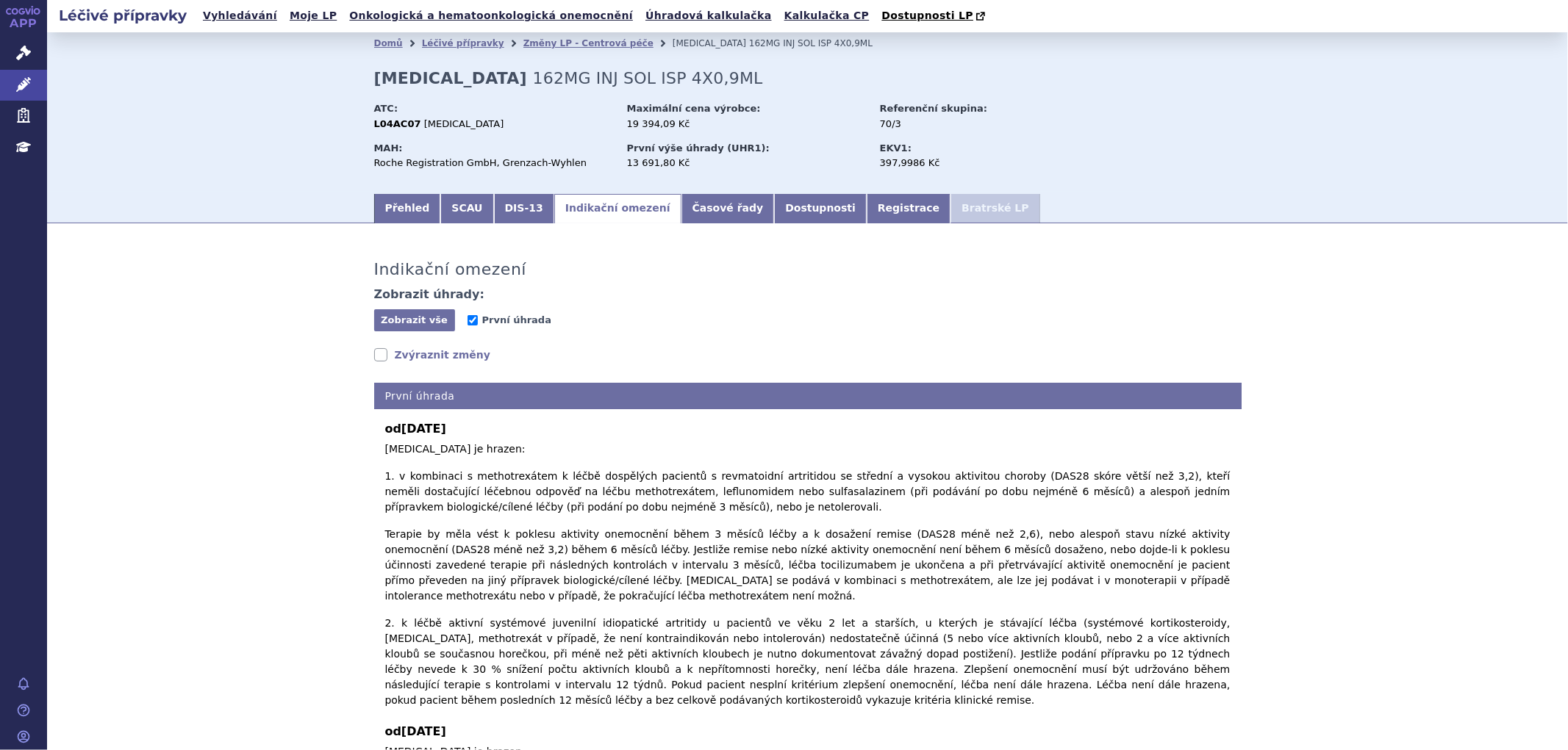
click at [401, 357] on link "Zvýraznit změny" at bounding box center [433, 355] width 117 height 14
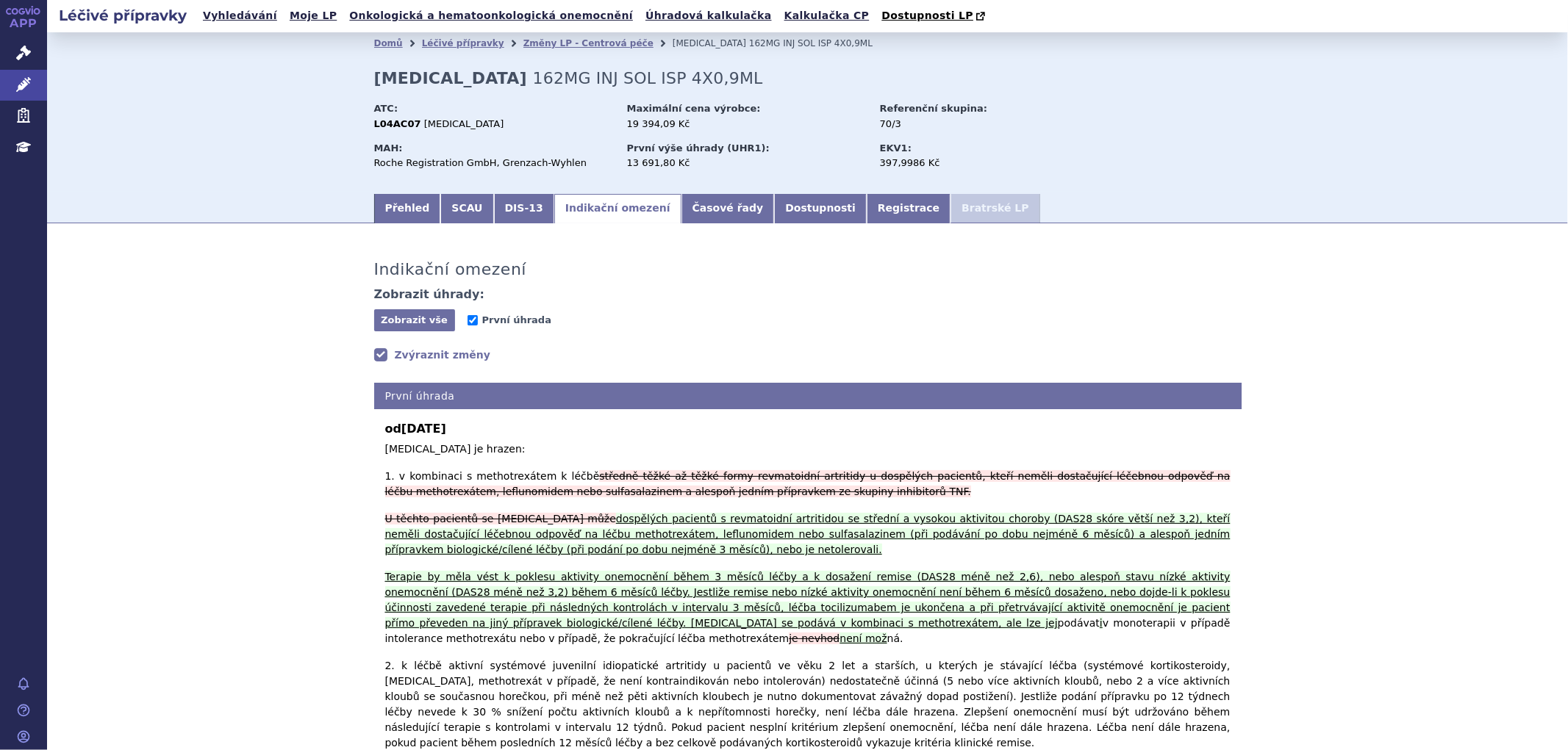
click at [401, 357] on link "Zvýraznit změny" at bounding box center [433, 355] width 117 height 14
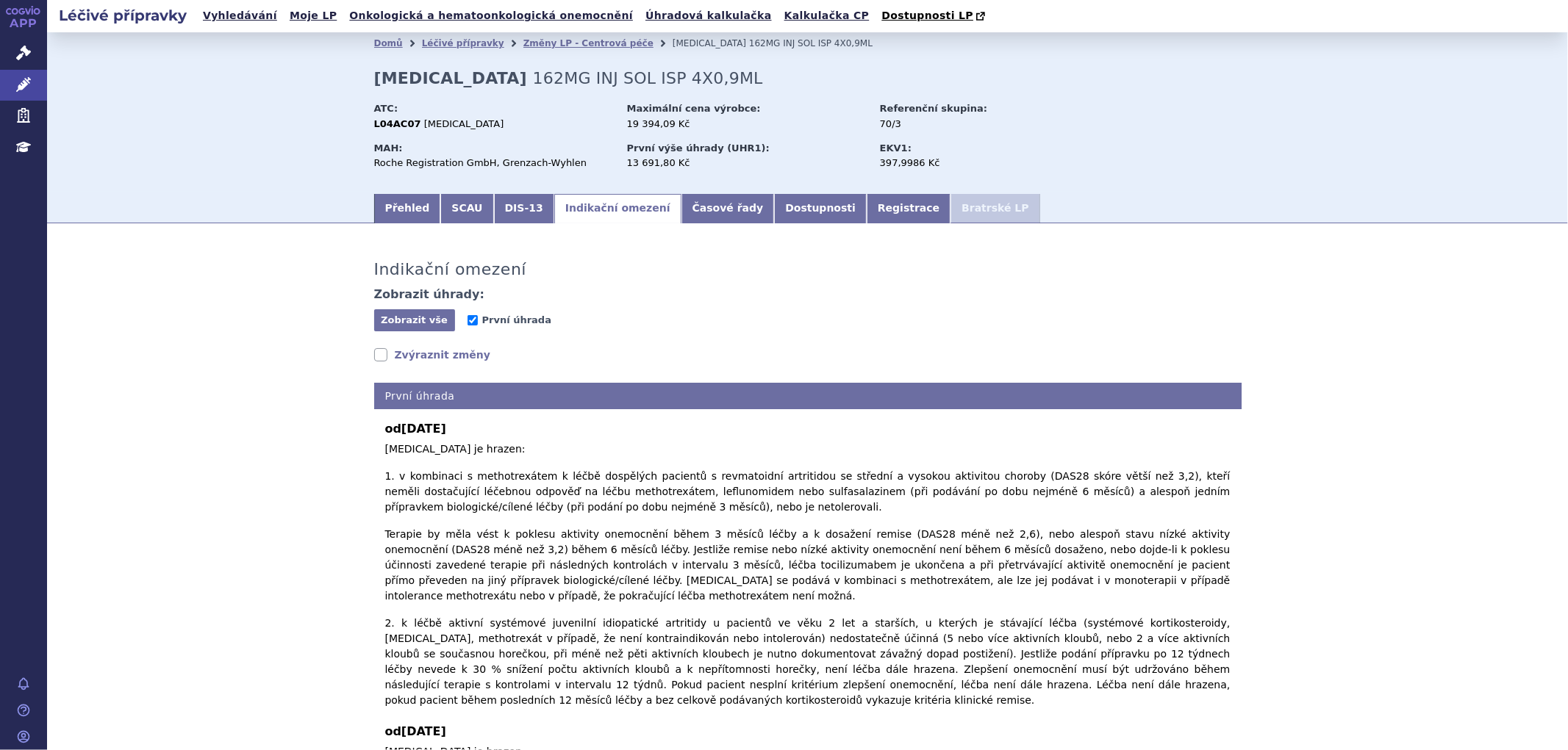
click at [401, 357] on link "Zvýraznit změny" at bounding box center [433, 355] width 117 height 14
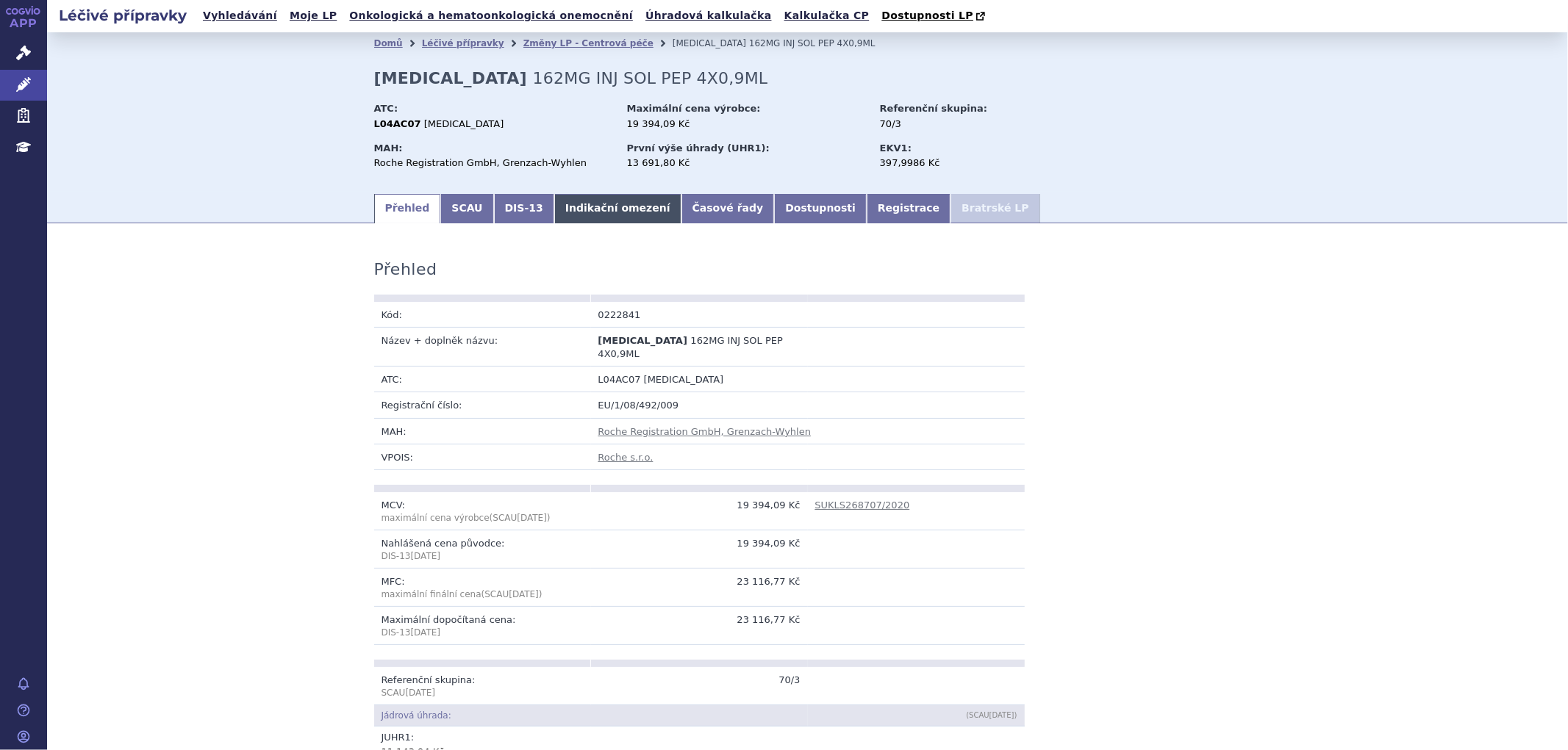
click at [575, 208] on link "Indikační omezení" at bounding box center [618, 208] width 127 height 30
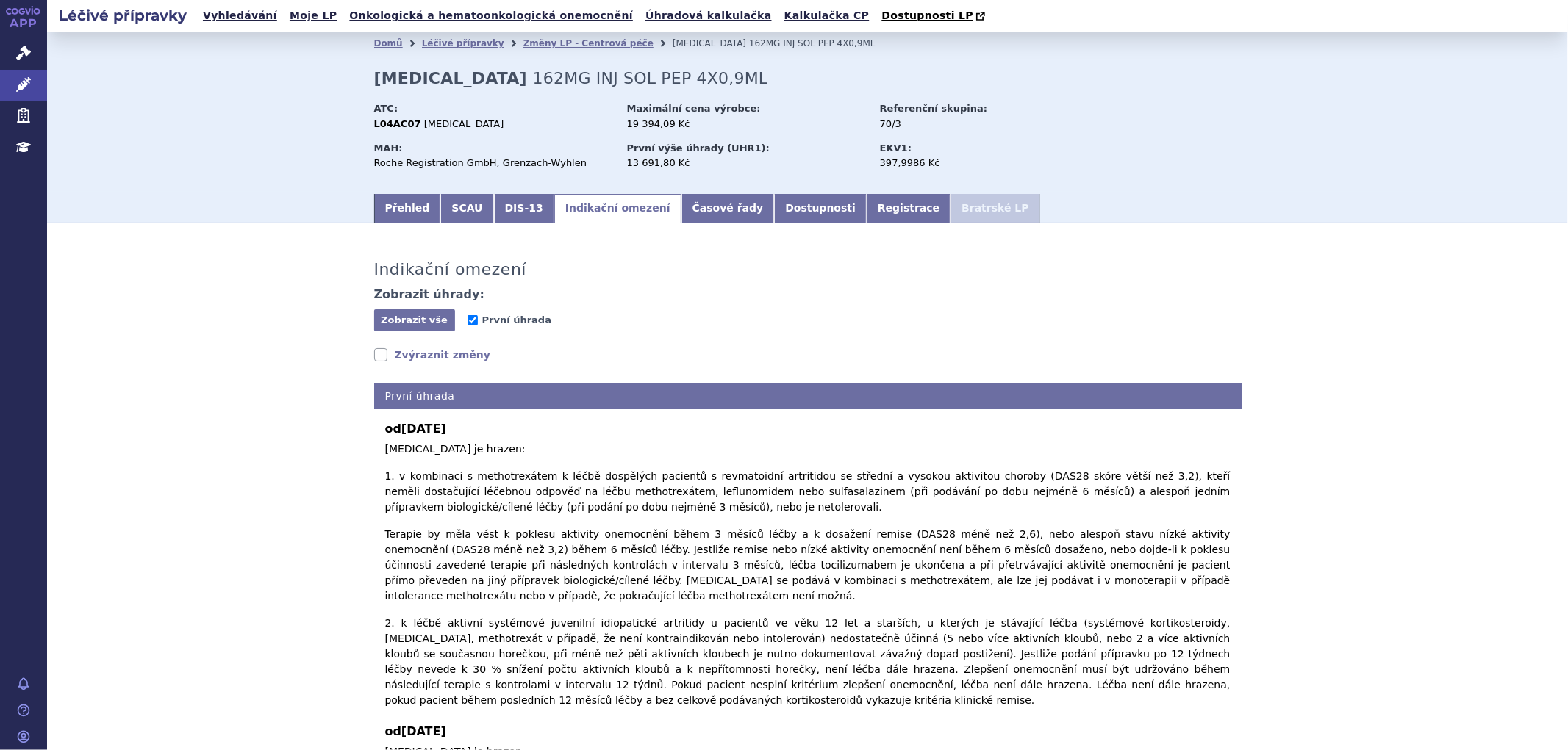
click at [398, 352] on link "Zvýraznit změny" at bounding box center [433, 355] width 117 height 14
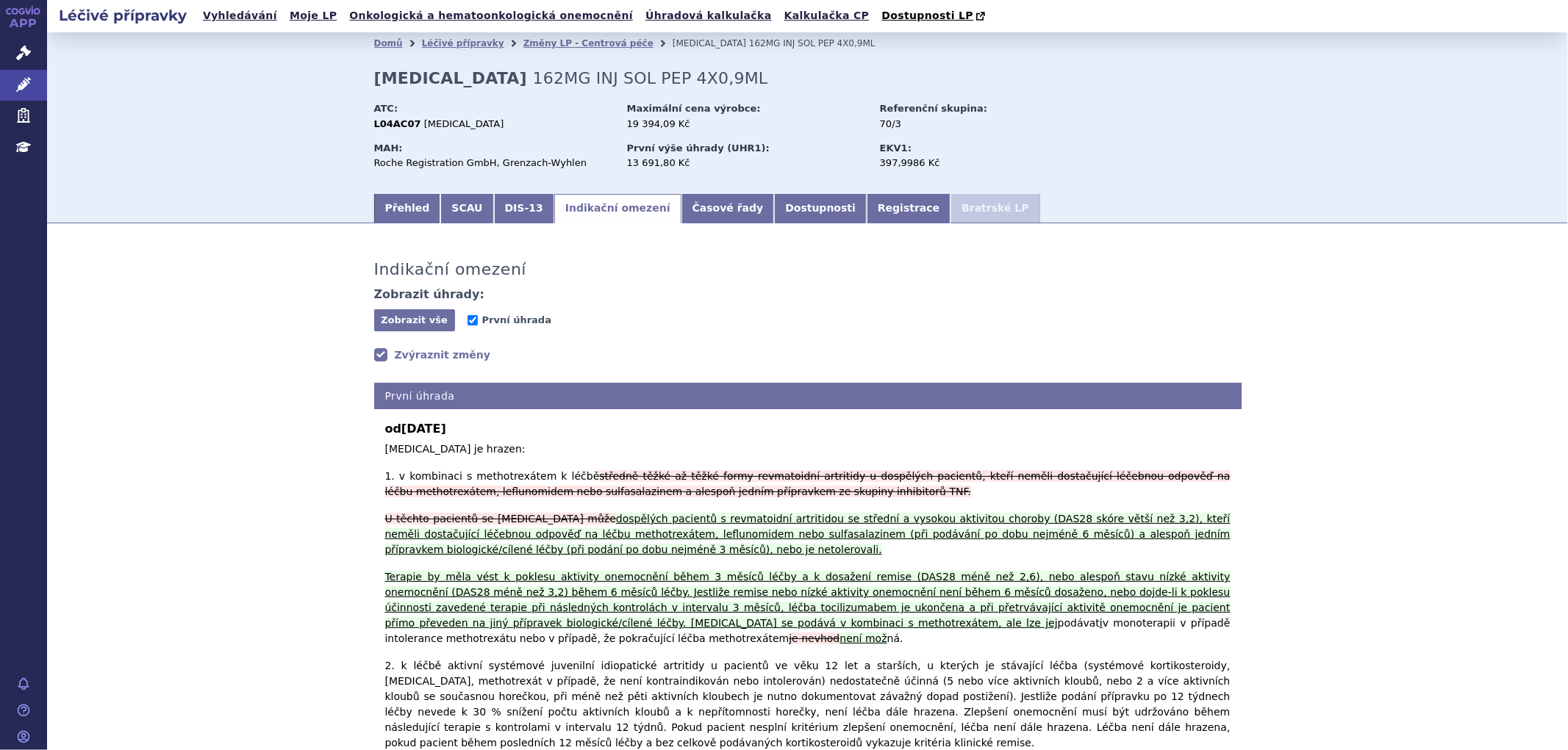
click at [398, 352] on link "Zvýraznit změny" at bounding box center [433, 355] width 117 height 14
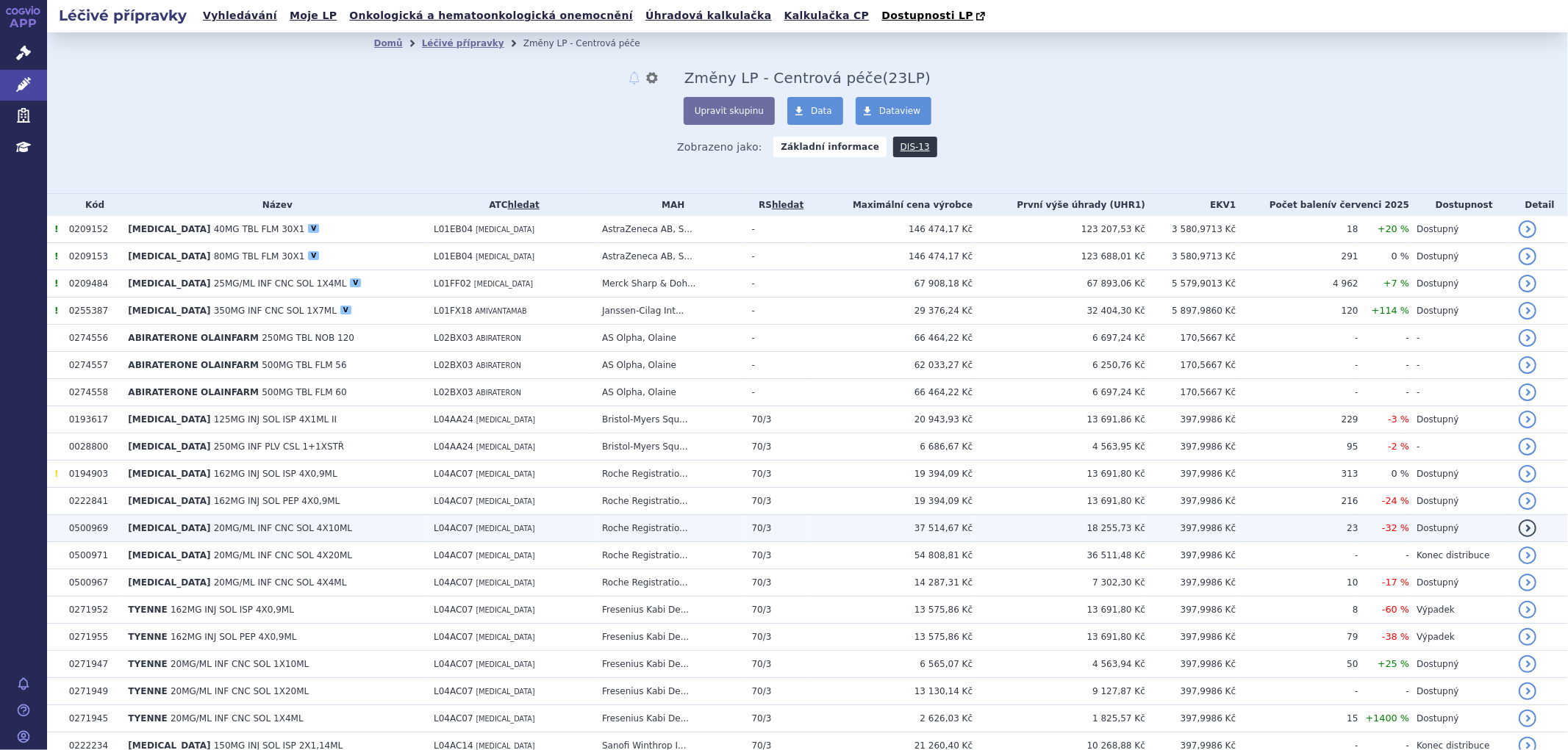
click at [178, 527] on span "[MEDICAL_DATA]" at bounding box center [169, 528] width 82 height 10
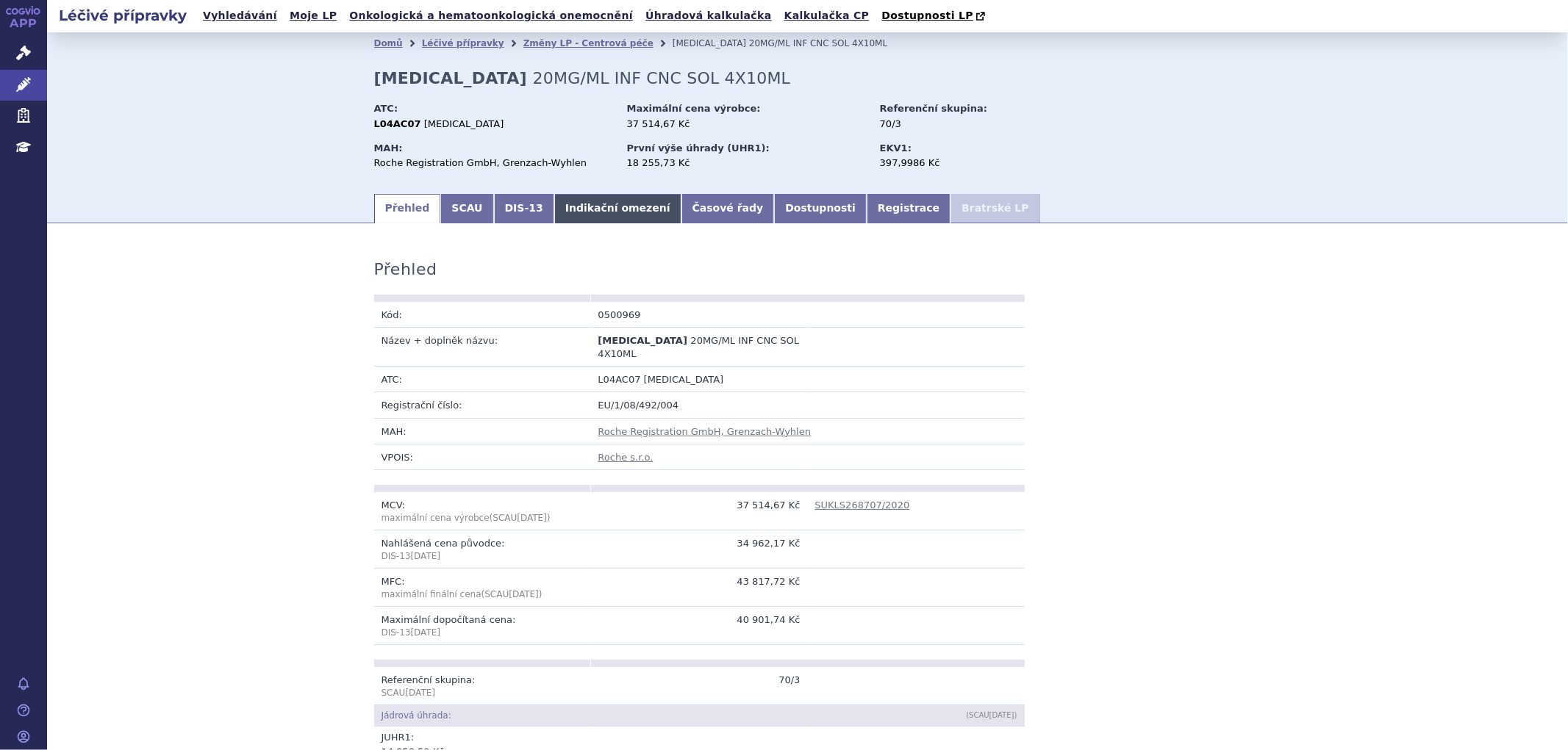
click at [567, 217] on link "Indikační omezení" at bounding box center [618, 208] width 127 height 30
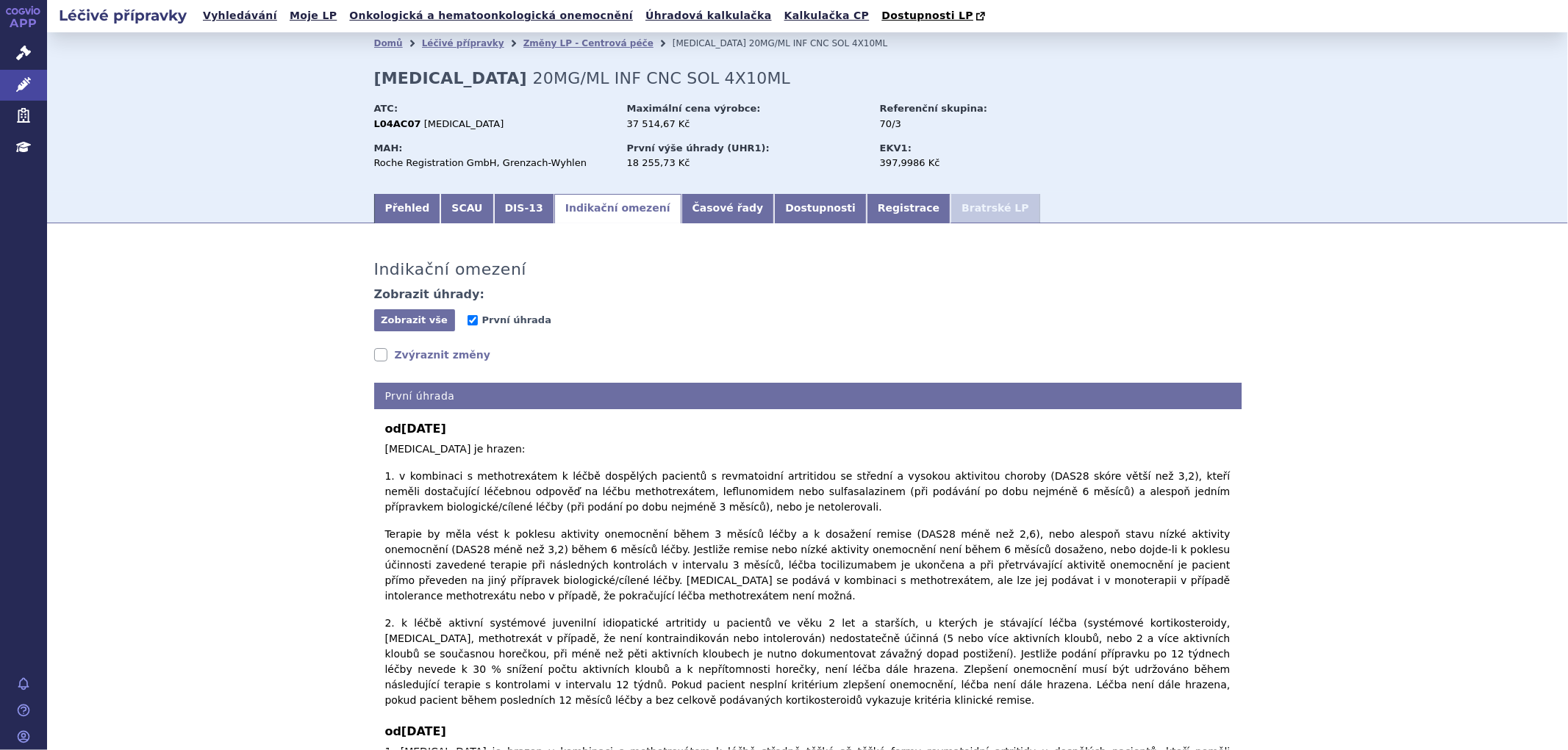
click at [422, 358] on link "Zvýraznit změny" at bounding box center [433, 355] width 117 height 14
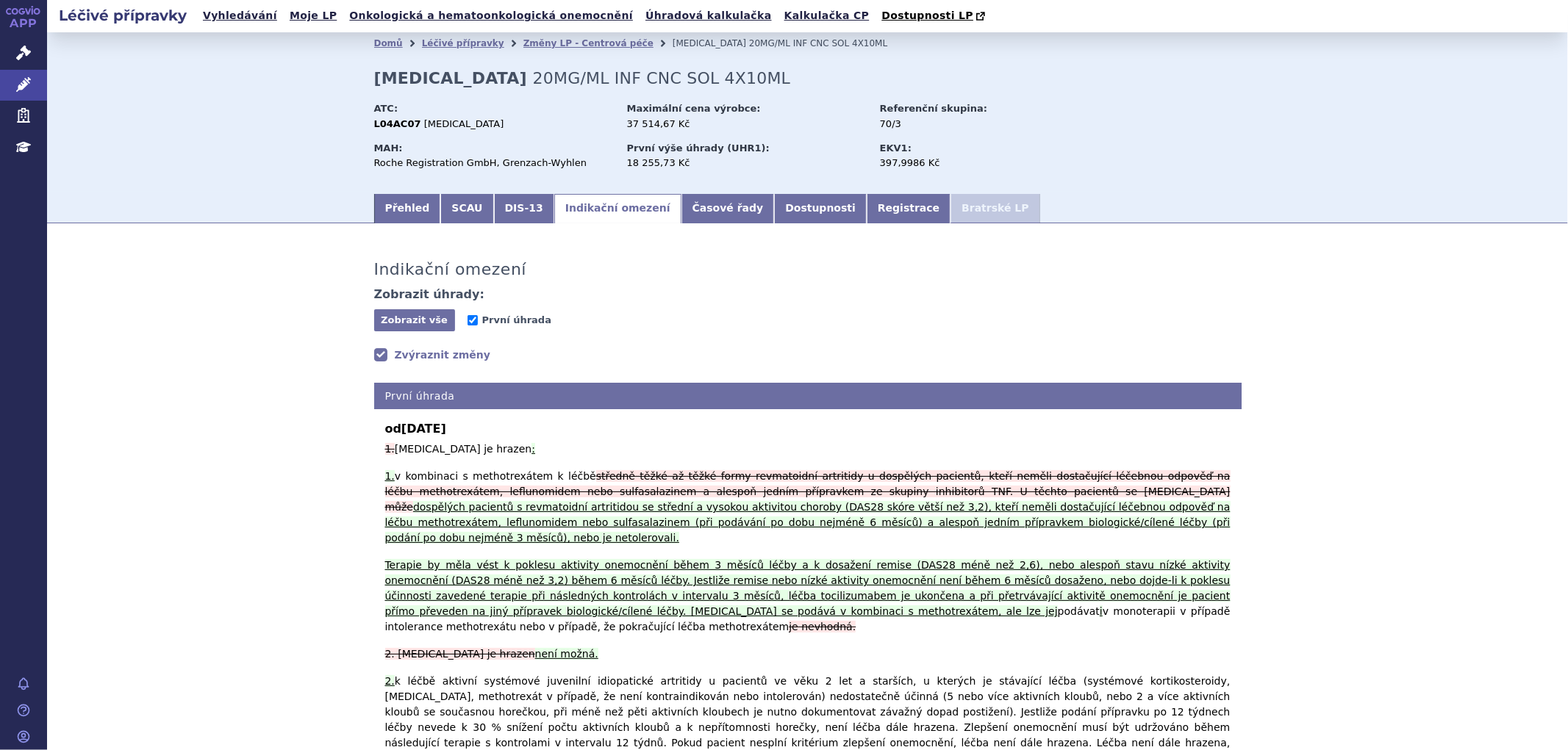
click at [377, 355] on link "Zvýraznit změny" at bounding box center [433, 355] width 117 height 14
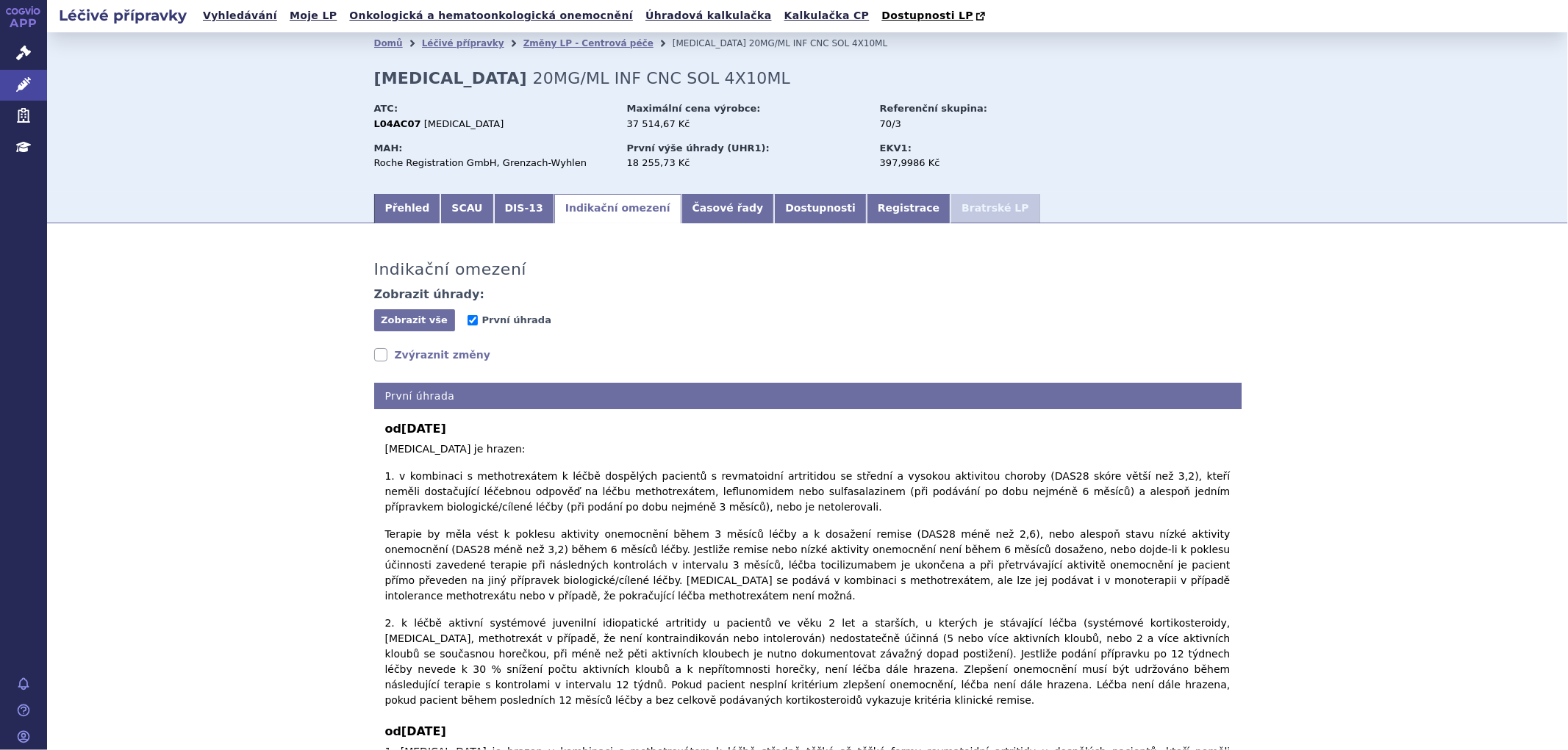
click at [377, 355] on link "Zvýraznit změny" at bounding box center [433, 355] width 117 height 14
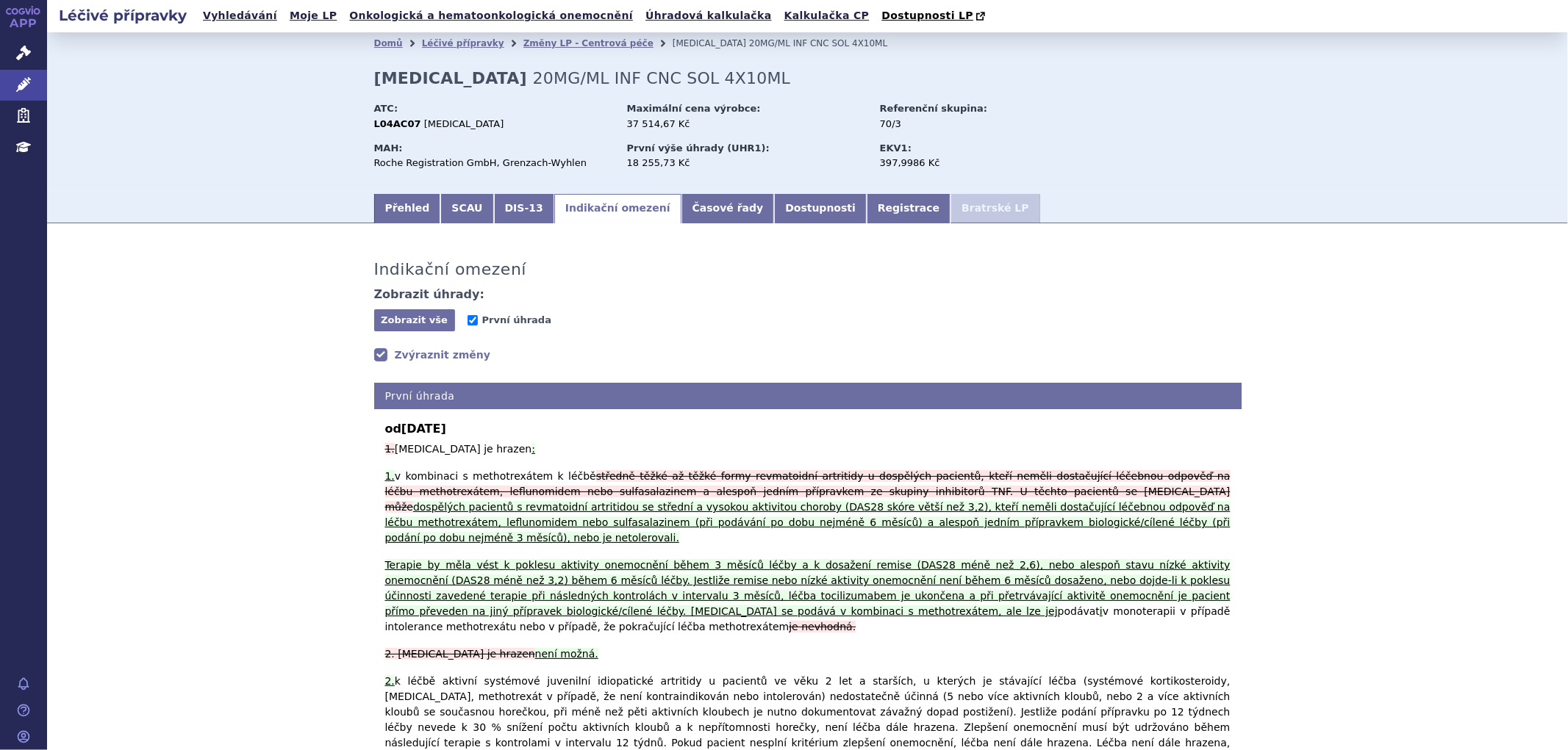
click at [377, 355] on link "Zvýraznit změny" at bounding box center [433, 355] width 117 height 14
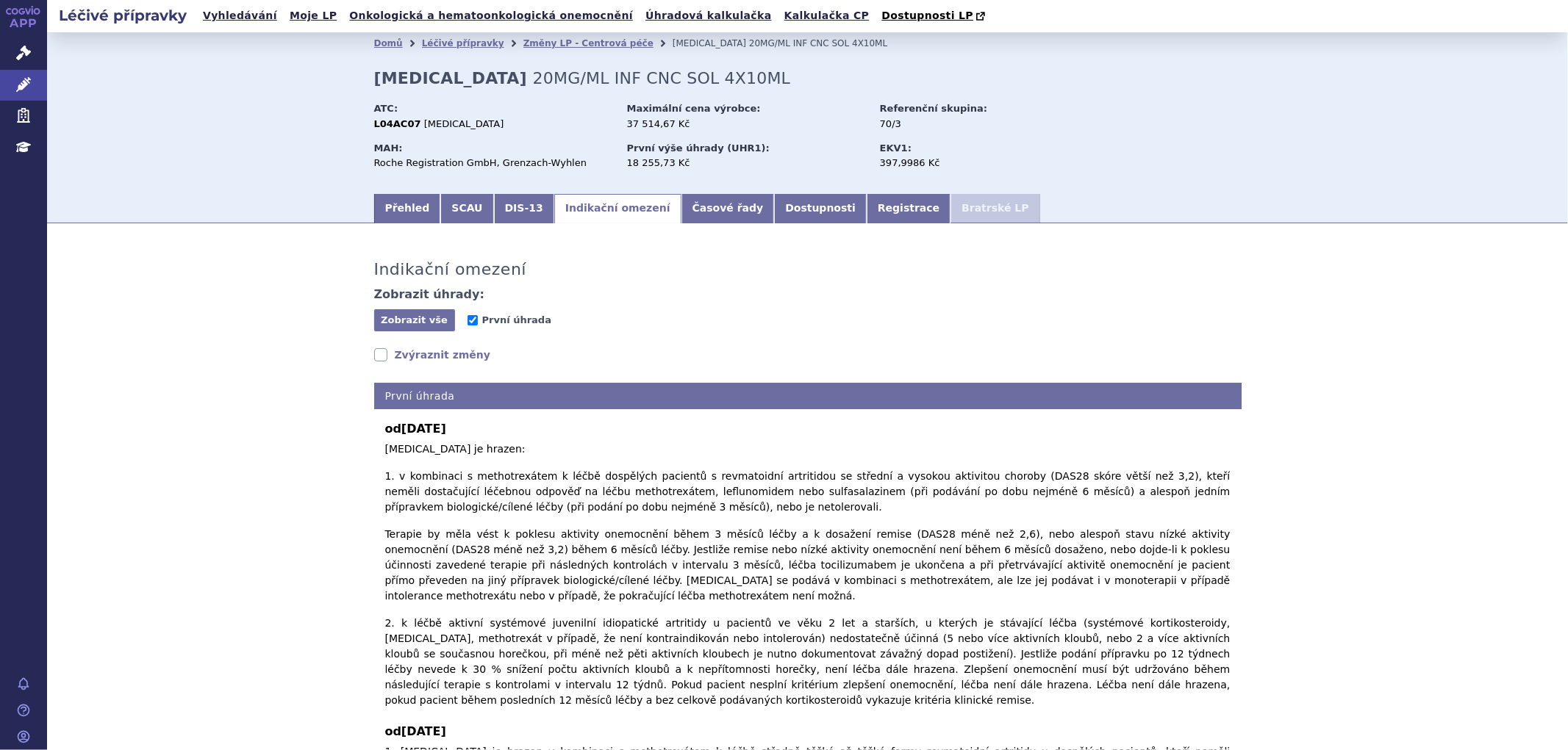
click at [396, 352] on link "Zvýraznit změny" at bounding box center [433, 355] width 117 height 14
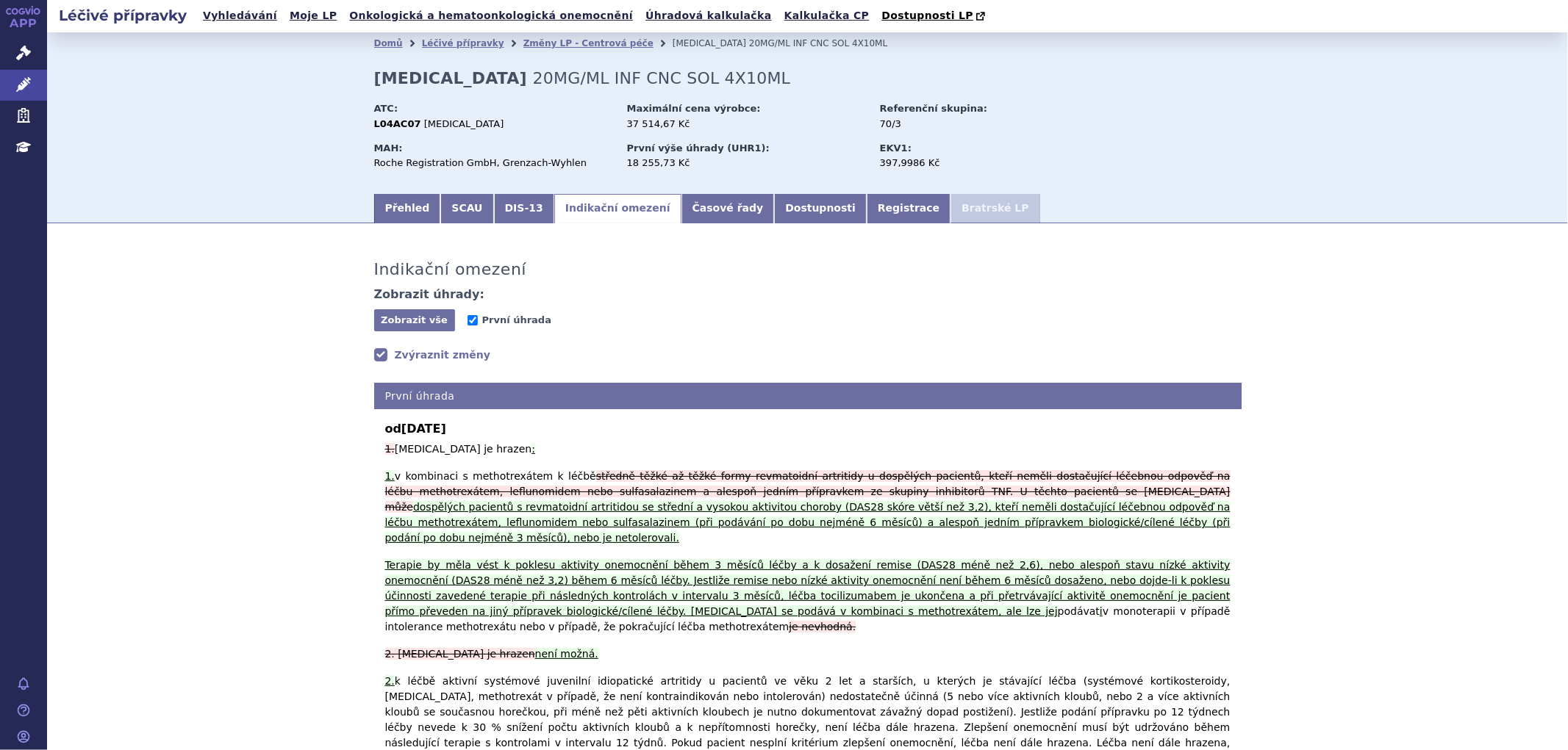
click at [396, 352] on link "Zvýraznit změny" at bounding box center [433, 355] width 117 height 14
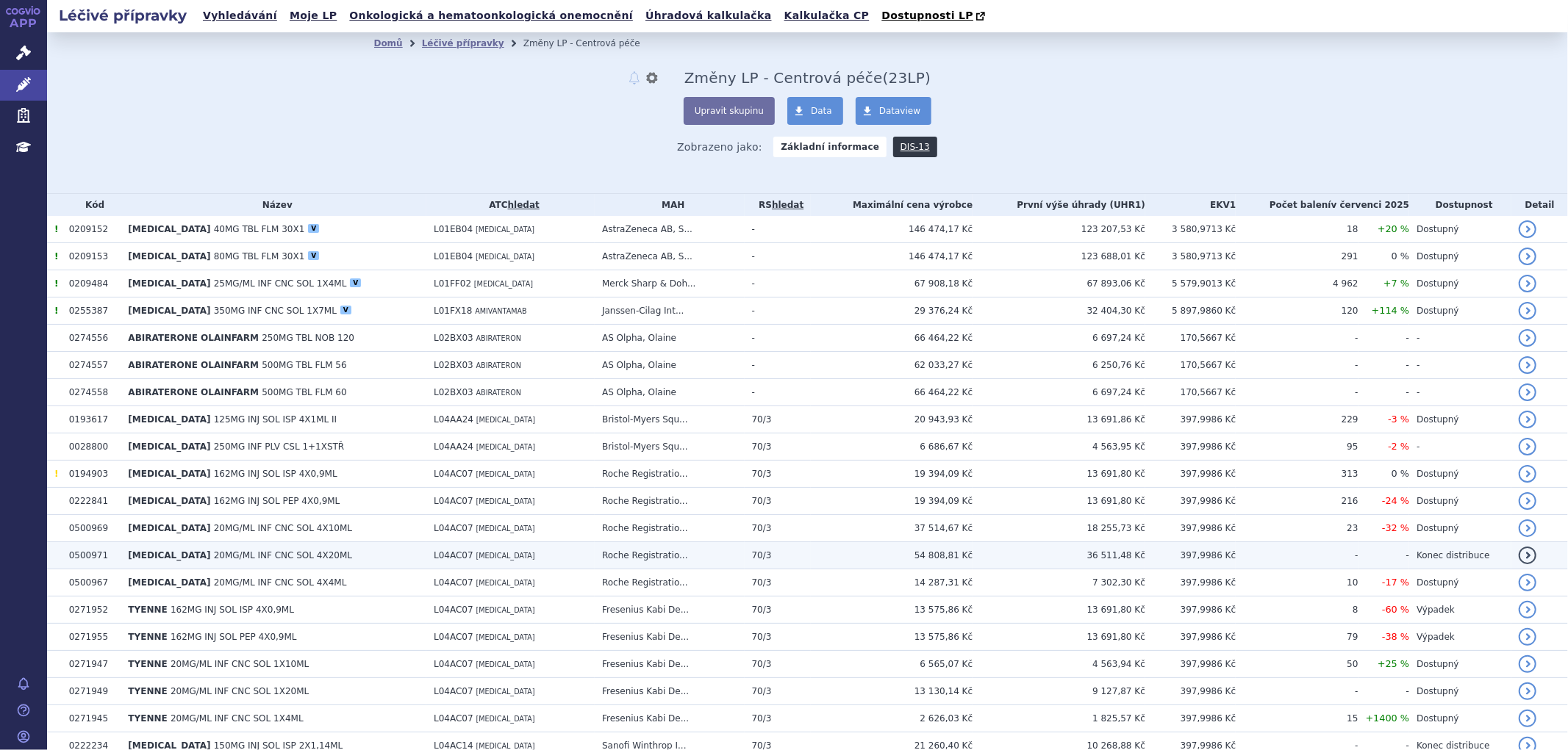
click at [180, 556] on b "[MEDICAL_DATA]" at bounding box center [170, 555] width 86 height 10
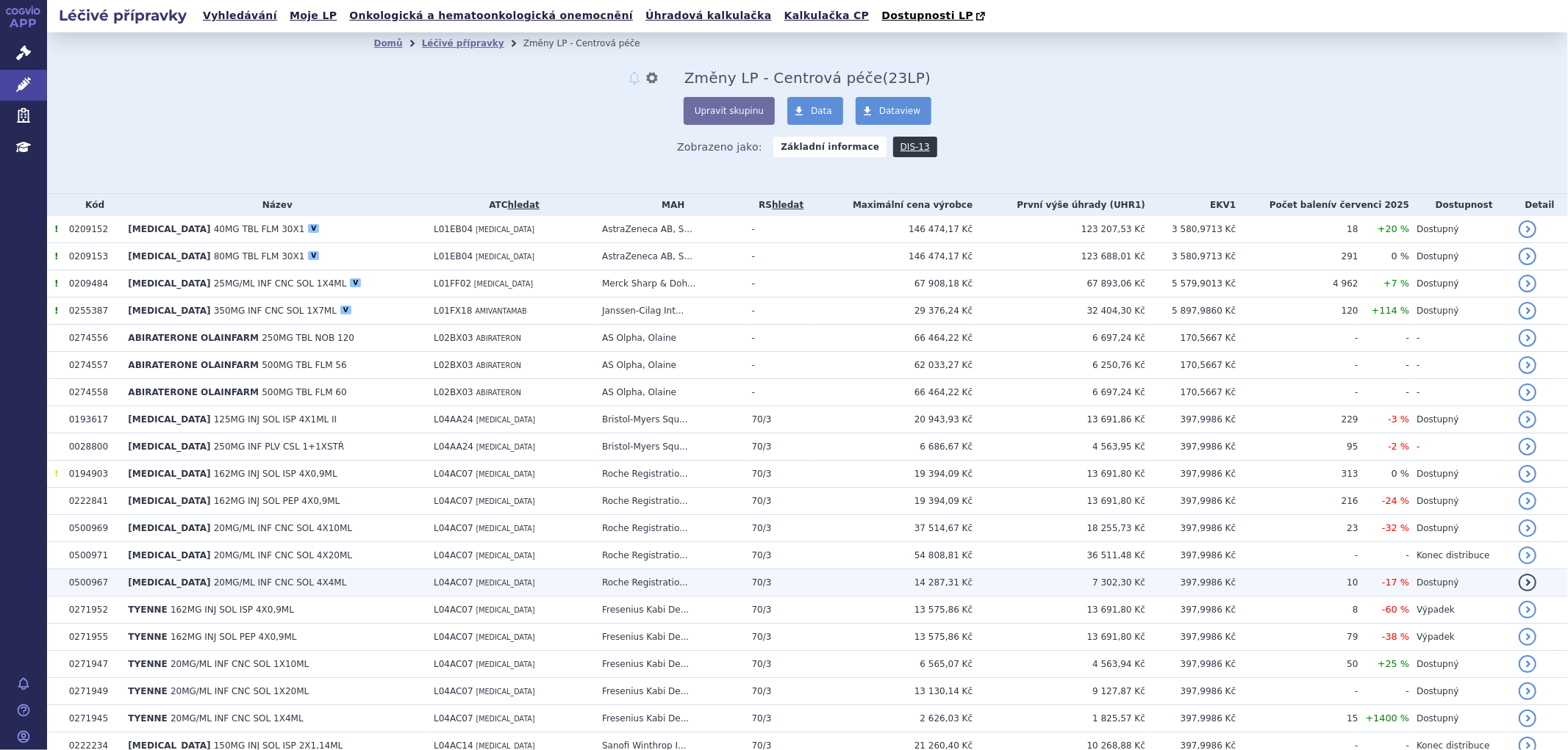
click at [167, 575] on td "ROACTEMRA 20MG/ML INF CNC SOL 4X4ML" at bounding box center [273, 583] width 306 height 27
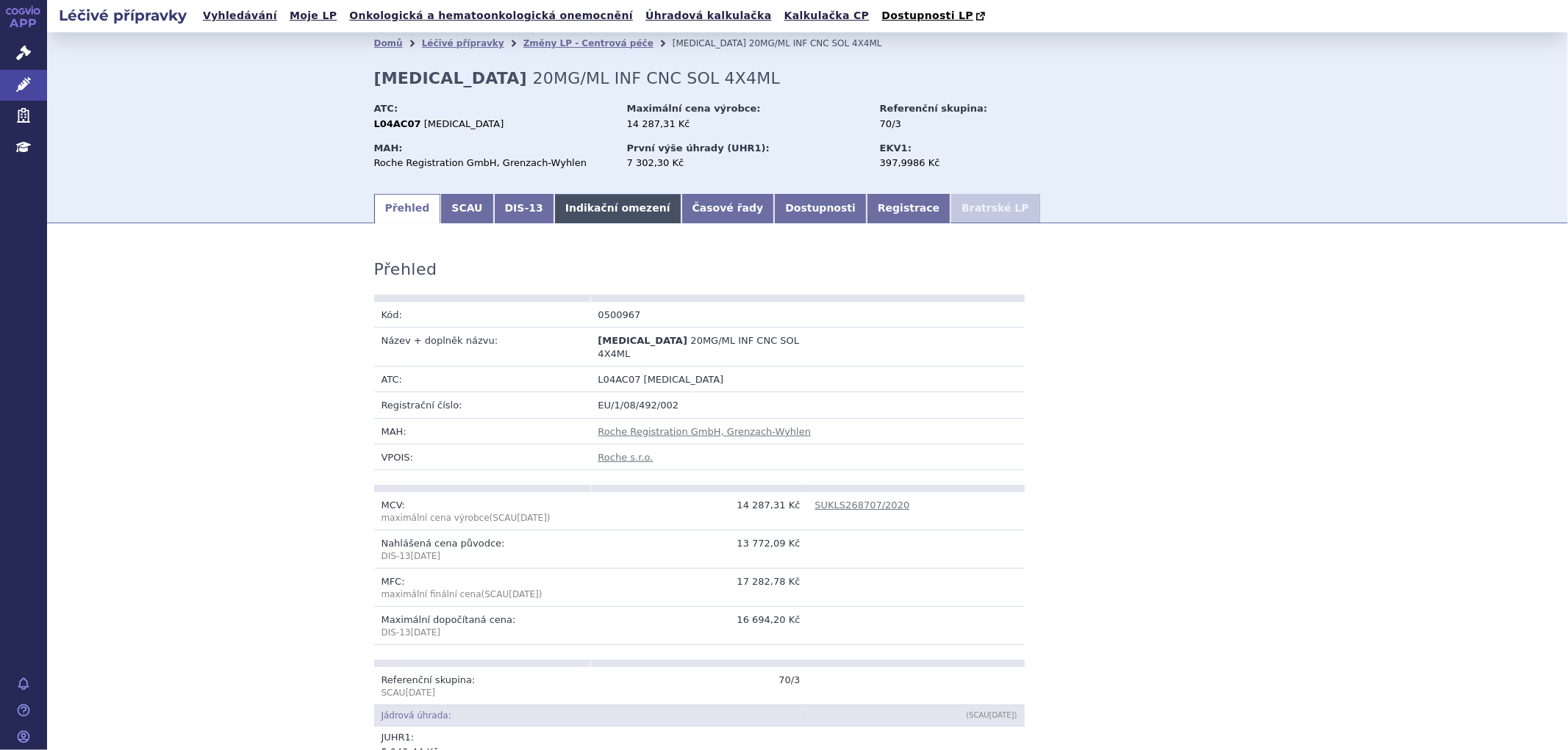
click at [569, 210] on link "Indikační omezení" at bounding box center [618, 208] width 127 height 30
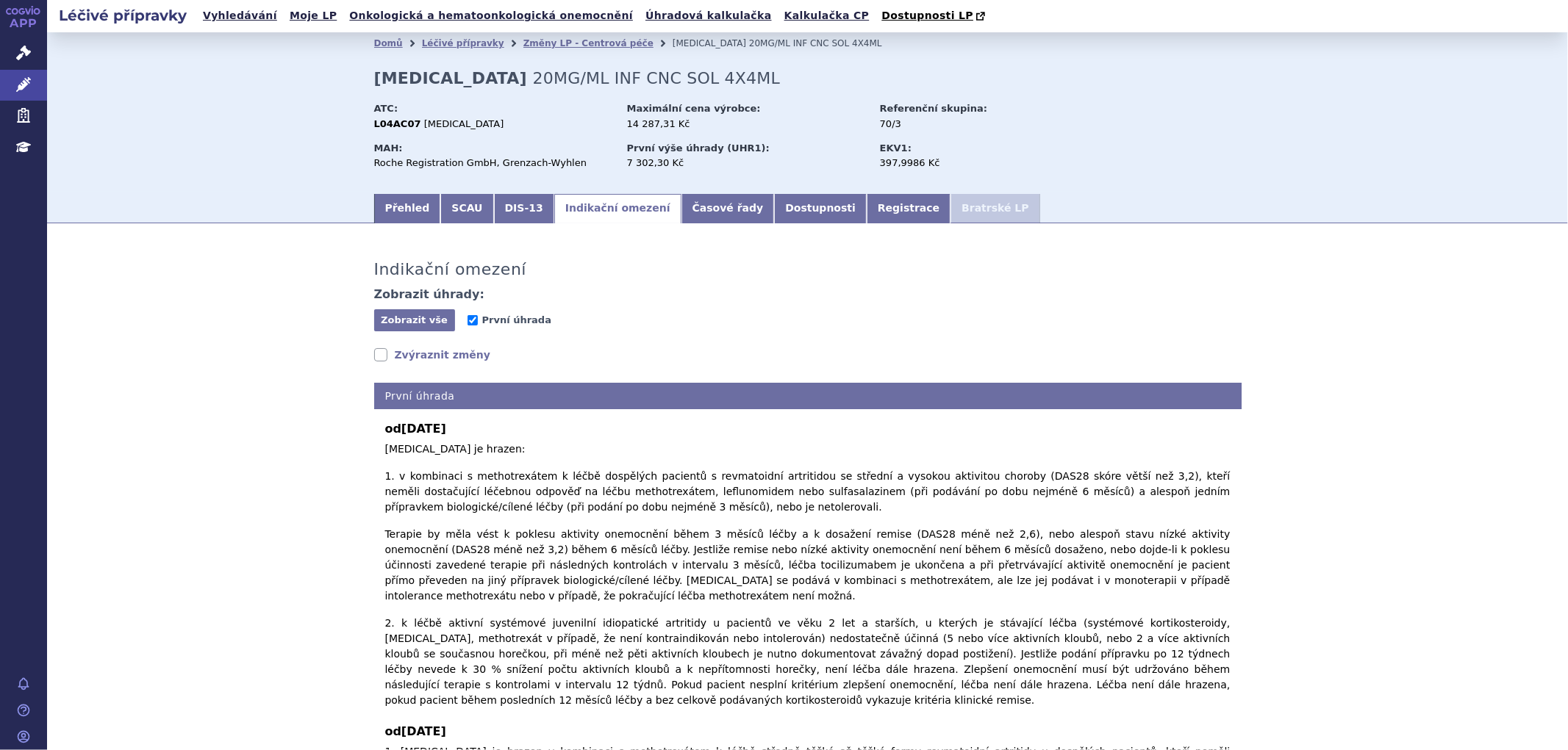
click at [382, 356] on link "Zvýraznit změny" at bounding box center [433, 355] width 117 height 14
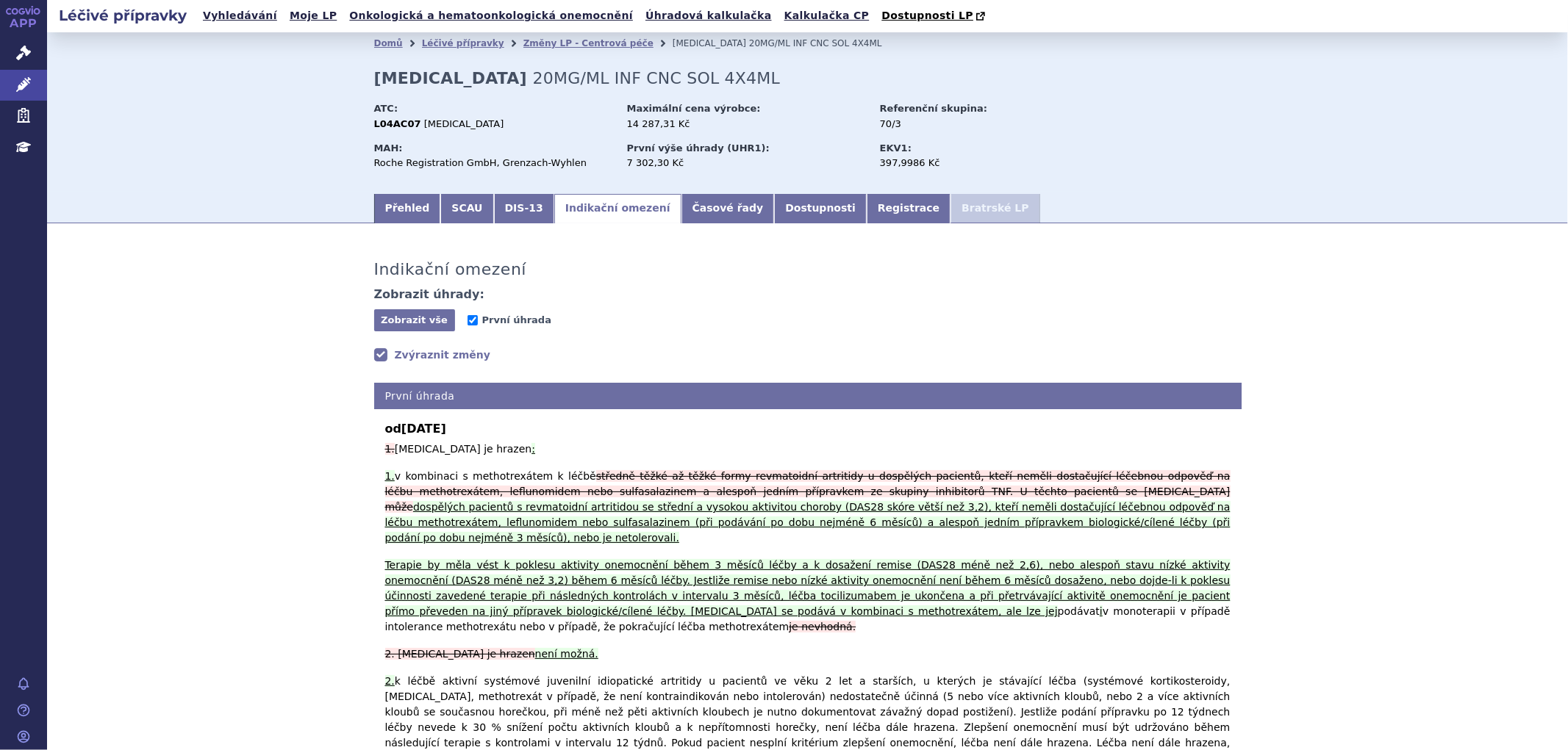
click at [374, 361] on link "Zvýraznit změny" at bounding box center [433, 355] width 117 height 14
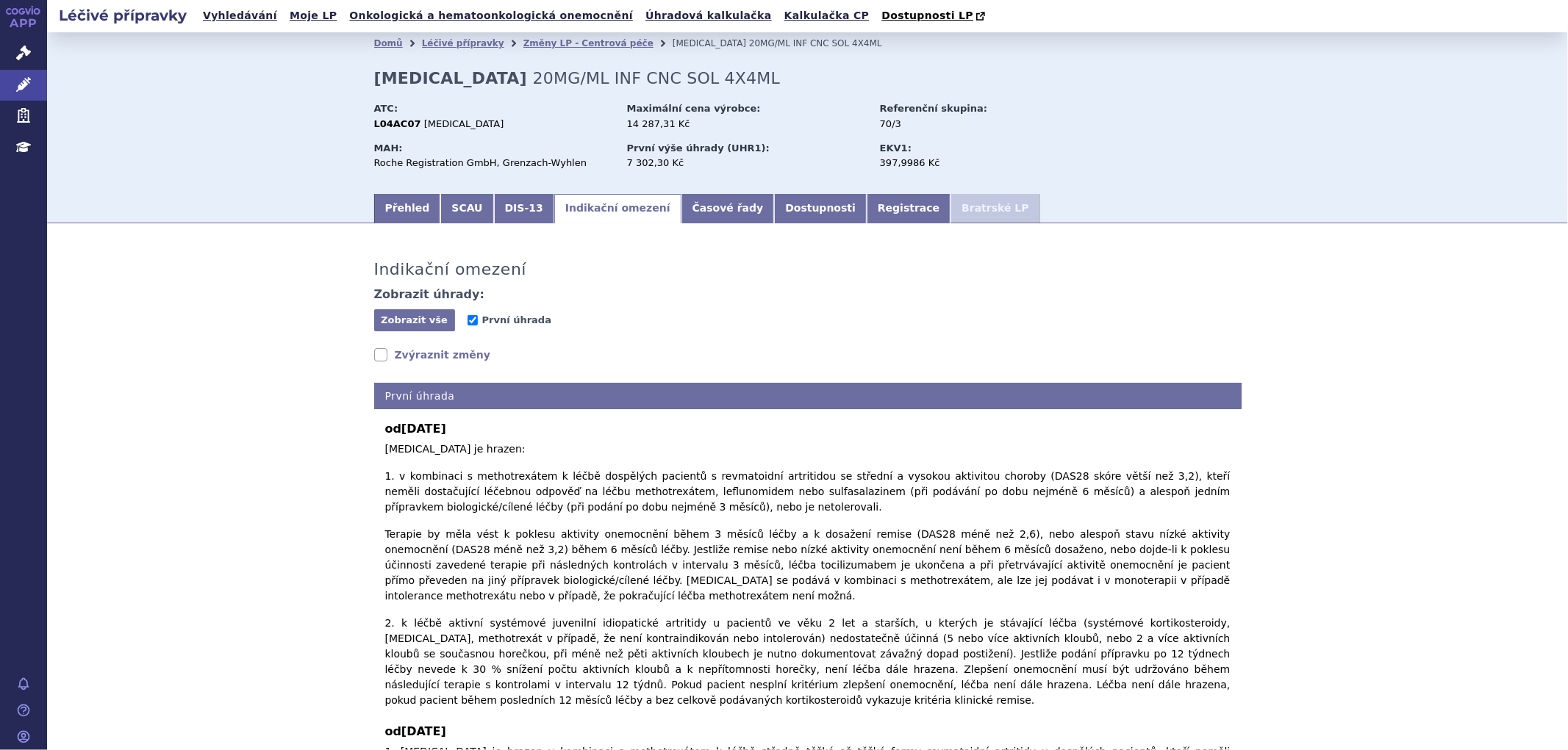
click at [374, 361] on link "Zvýraznit změny" at bounding box center [433, 355] width 117 height 14
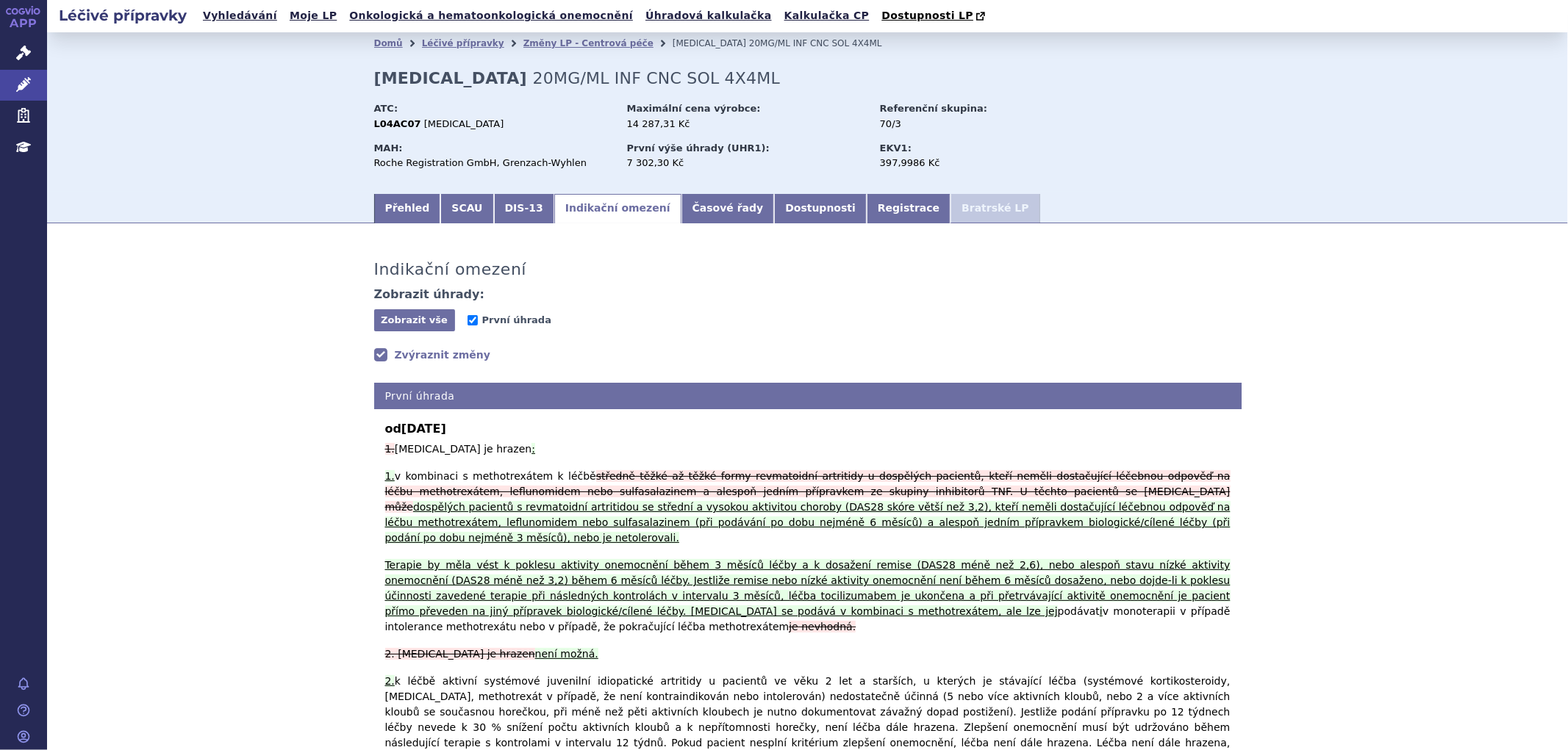
click at [374, 359] on link "Zvýraznit změny" at bounding box center [433, 355] width 117 height 14
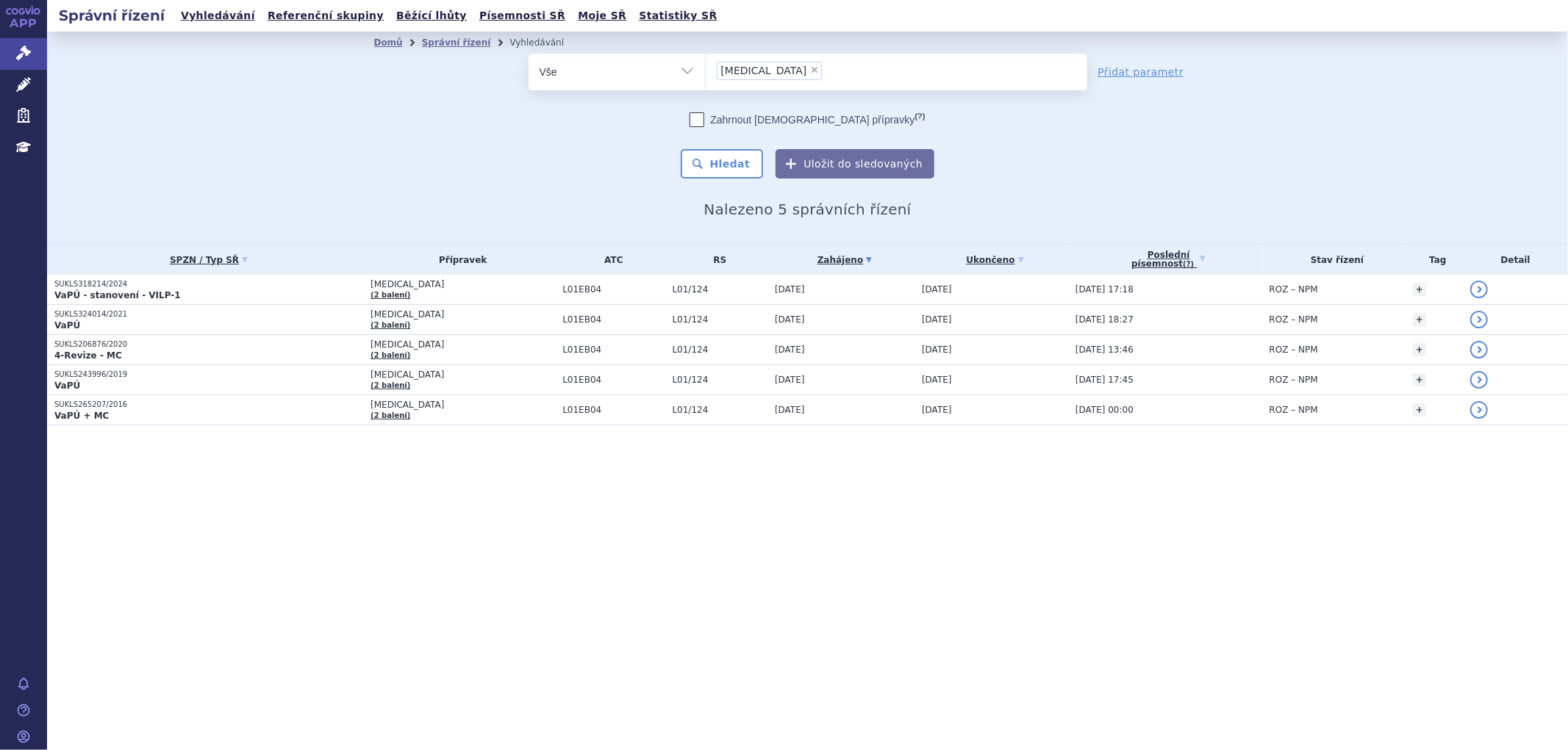
click at [811, 71] on span "×" at bounding box center [815, 70] width 9 height 9
click at [706, 71] on select "tagrisso" at bounding box center [705, 71] width 1 height 37
select select
type input "ot"
click at [759, 66] on ul "ot" at bounding box center [896, 69] width 381 height 31
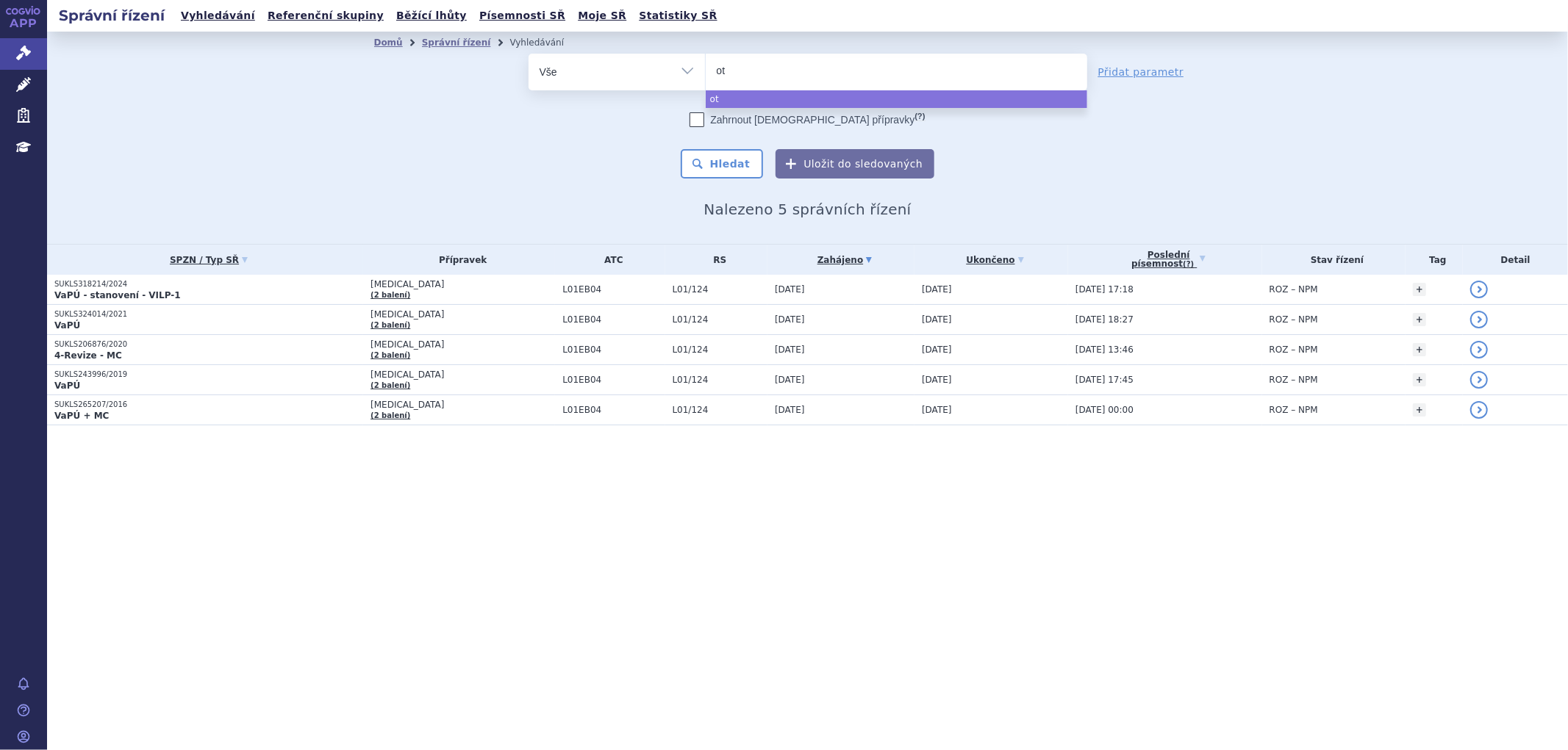
click at [706, 66] on select "tagrisso ot" at bounding box center [705, 71] width 1 height 37
select select "ot"
type input "ot"
select select
type input "ote"
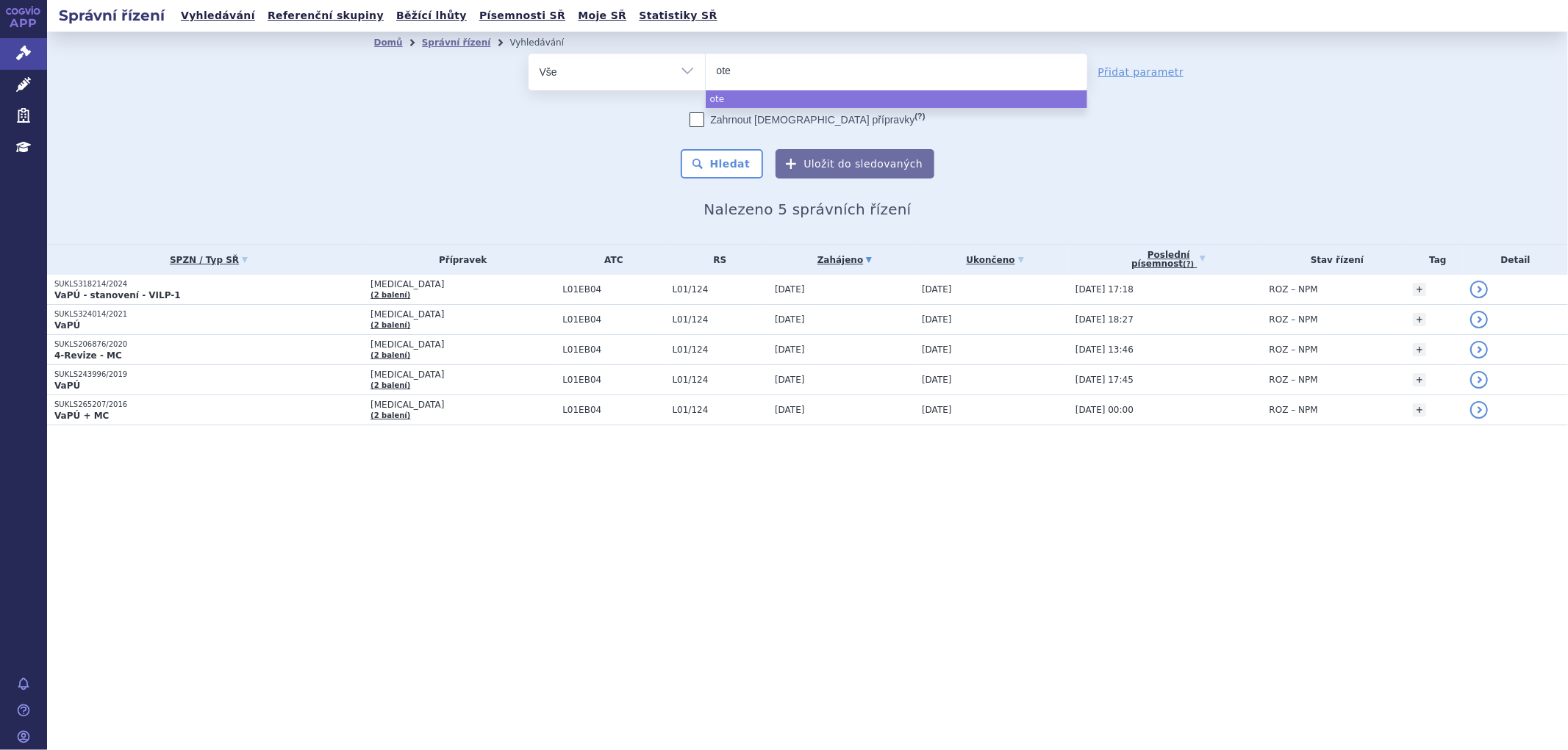
type input "otez"
type input "otezl"
type input "otezla"
select select "otezla"
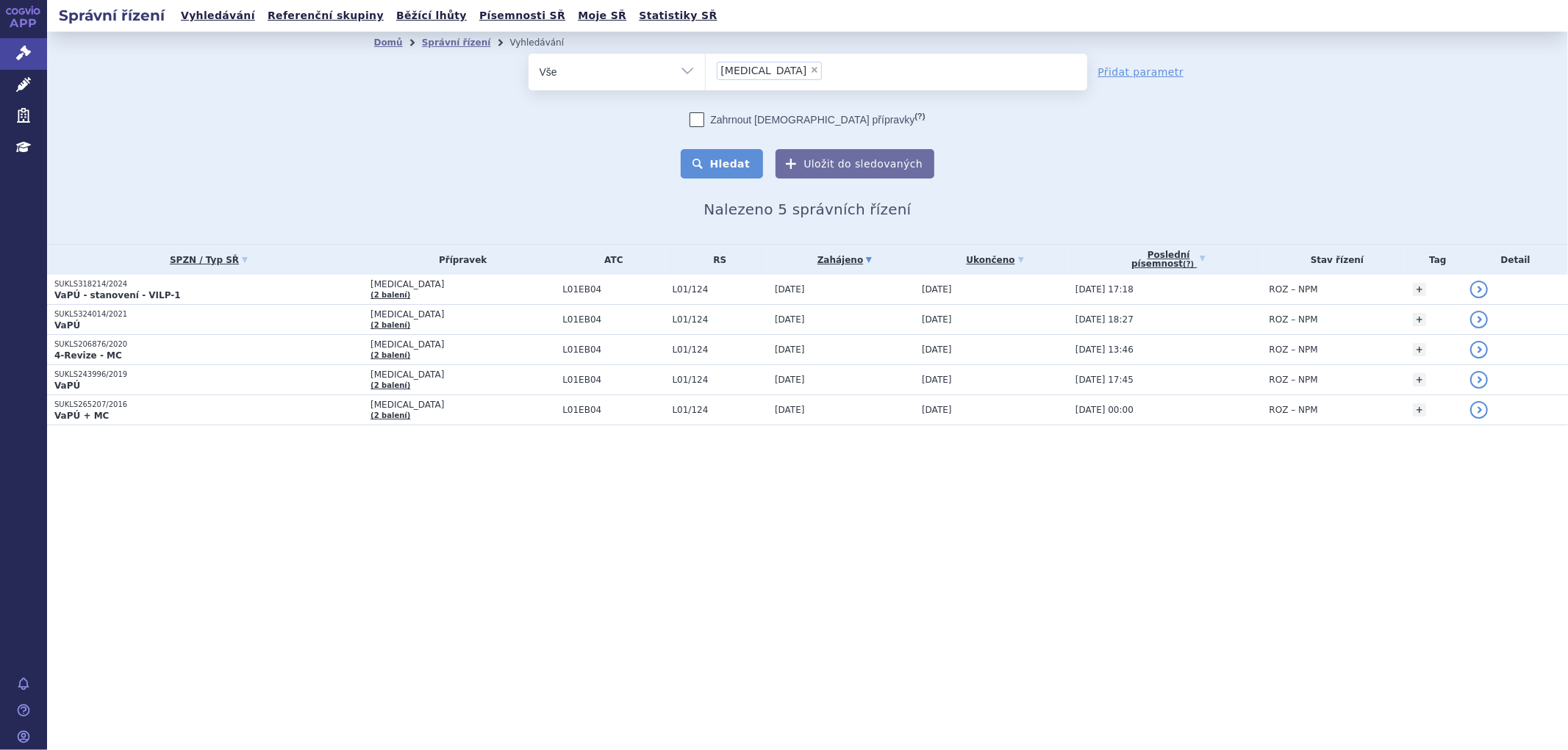
click at [743, 163] on button "Hledat" at bounding box center [722, 164] width 83 height 30
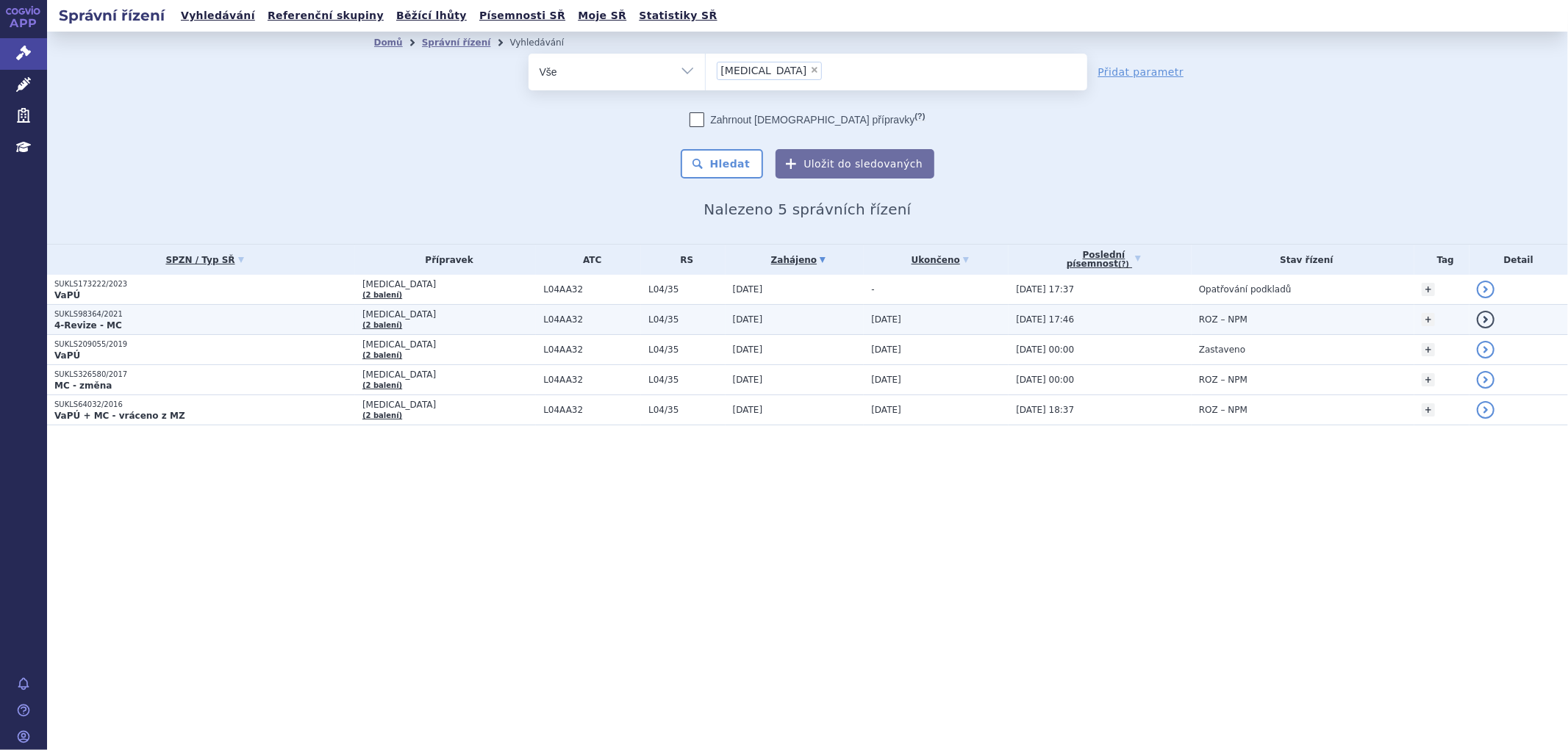
click at [563, 329] on td "L04AA32" at bounding box center [588, 319] width 105 height 30
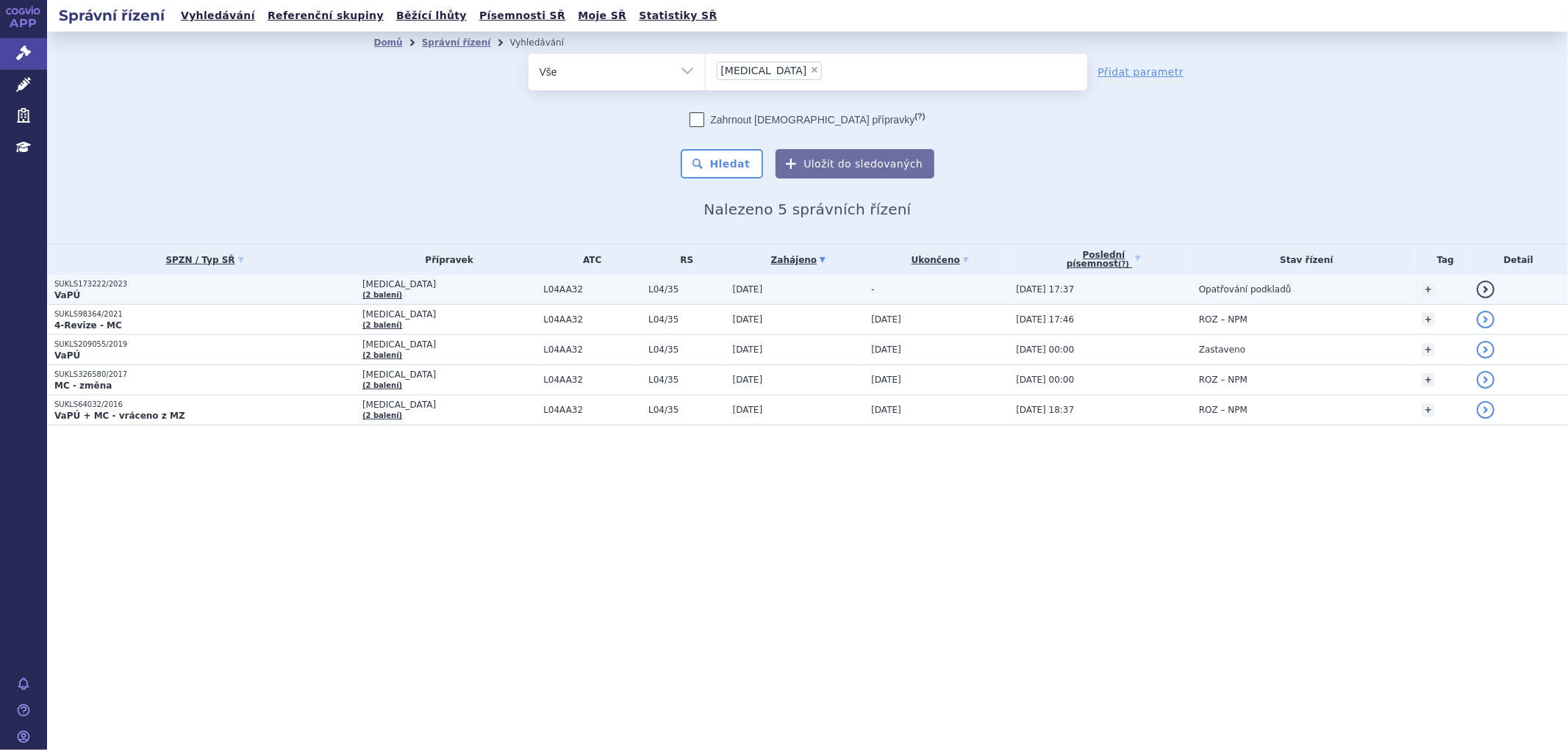
click at [1089, 284] on td "11.08.2025 17:37" at bounding box center [1100, 289] width 183 height 30
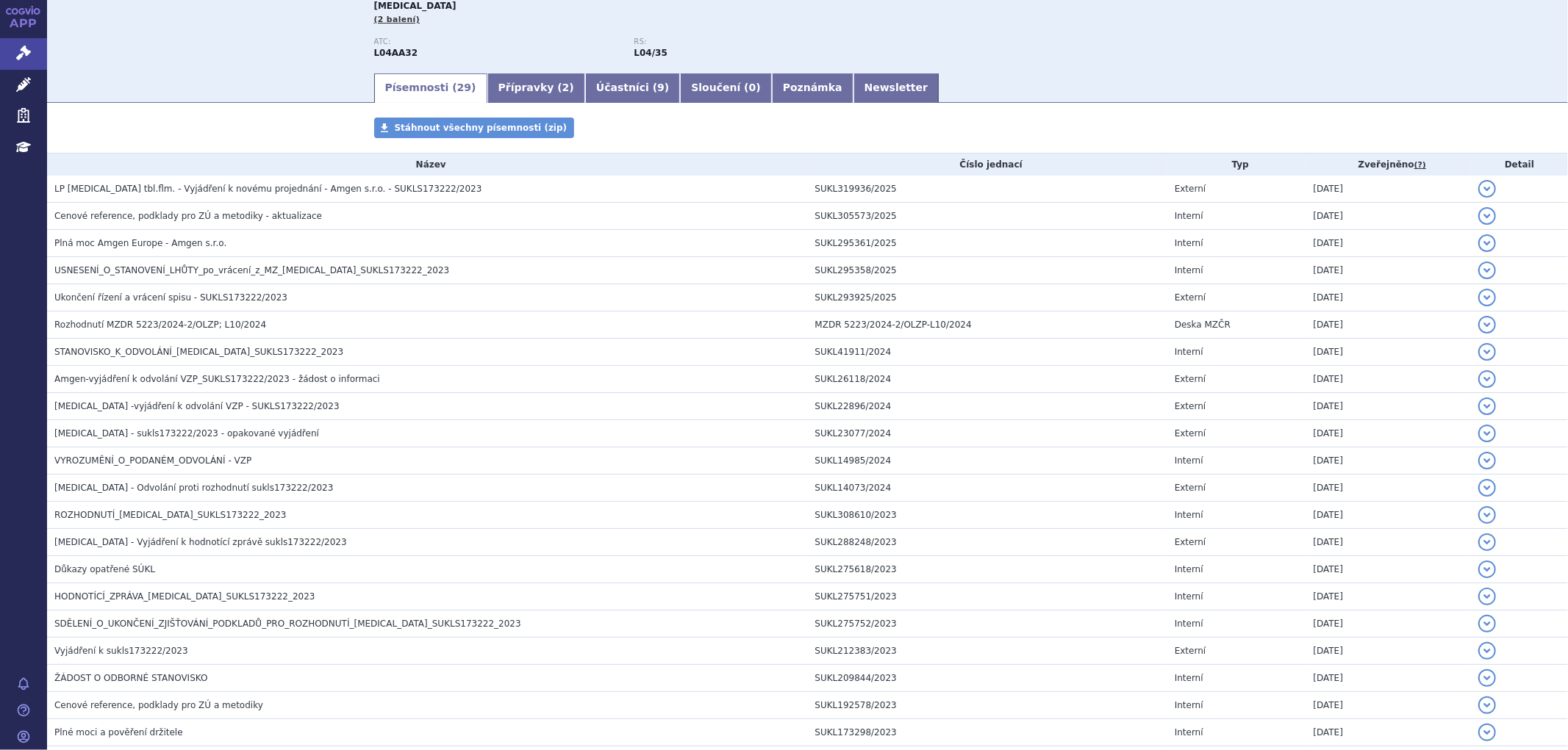
scroll to position [75, 0]
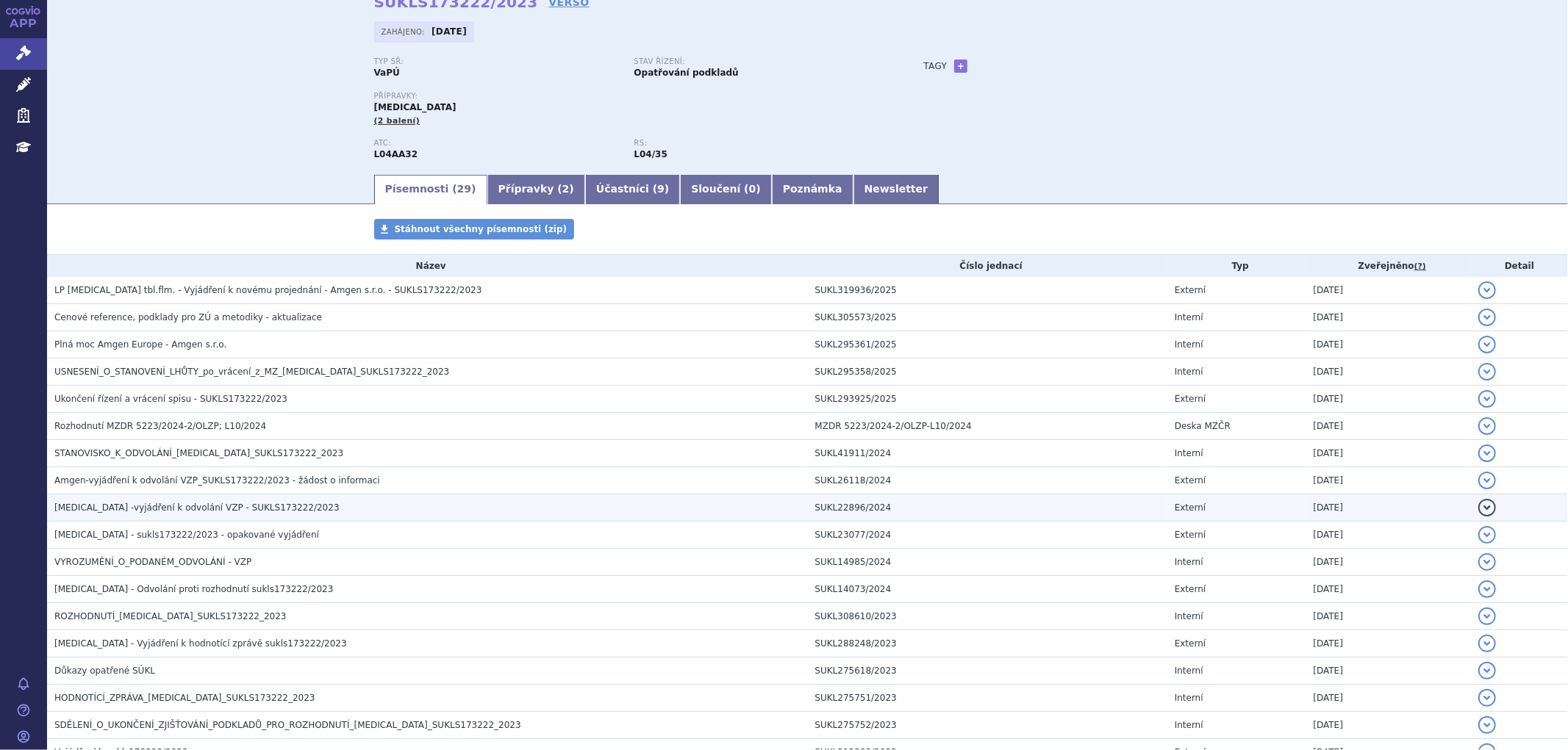
click at [307, 513] on h3 "OTEZLA -vyjádření k odvolání VZP - SUKLS173222/2023" at bounding box center [431, 508] width 754 height 14
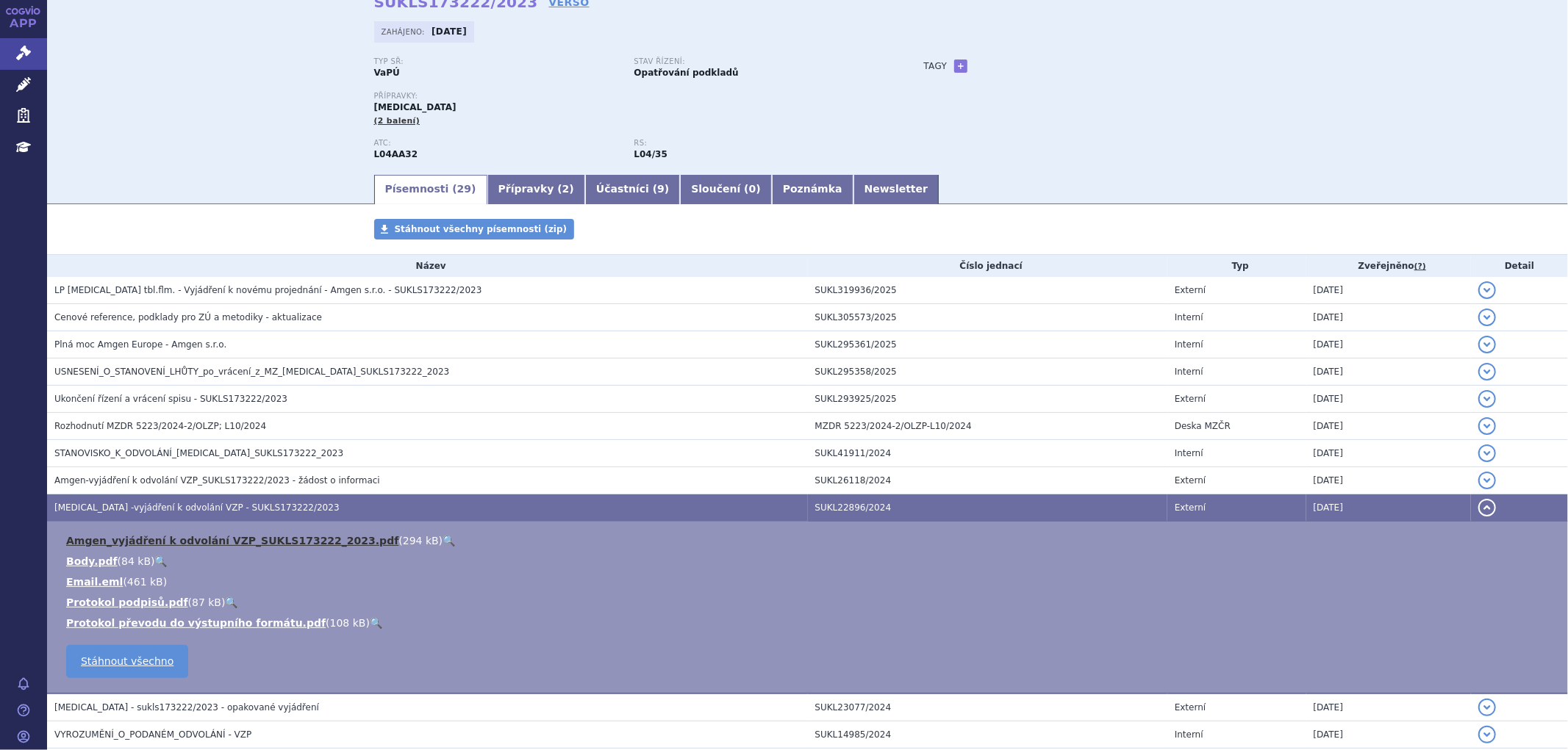
click at [281, 542] on link "Amgen_vyjádření k odvolání VZP_SUKLS173222_2023.pdf" at bounding box center [232, 541] width 333 height 12
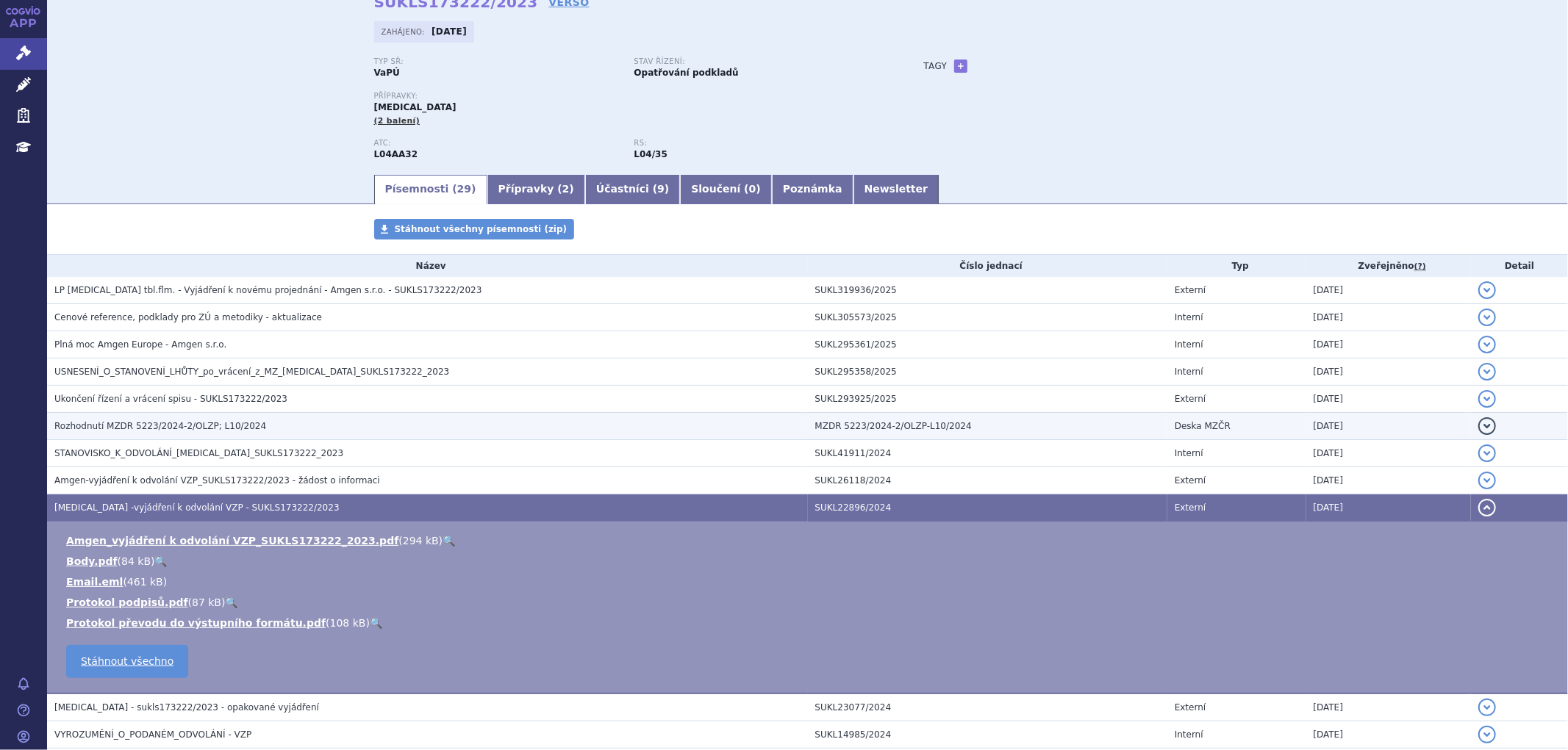
click at [174, 425] on span "Rozhodnutí MZDR 5223/2024-2/OLZP; L10/2024" at bounding box center [160, 425] width 212 height 10
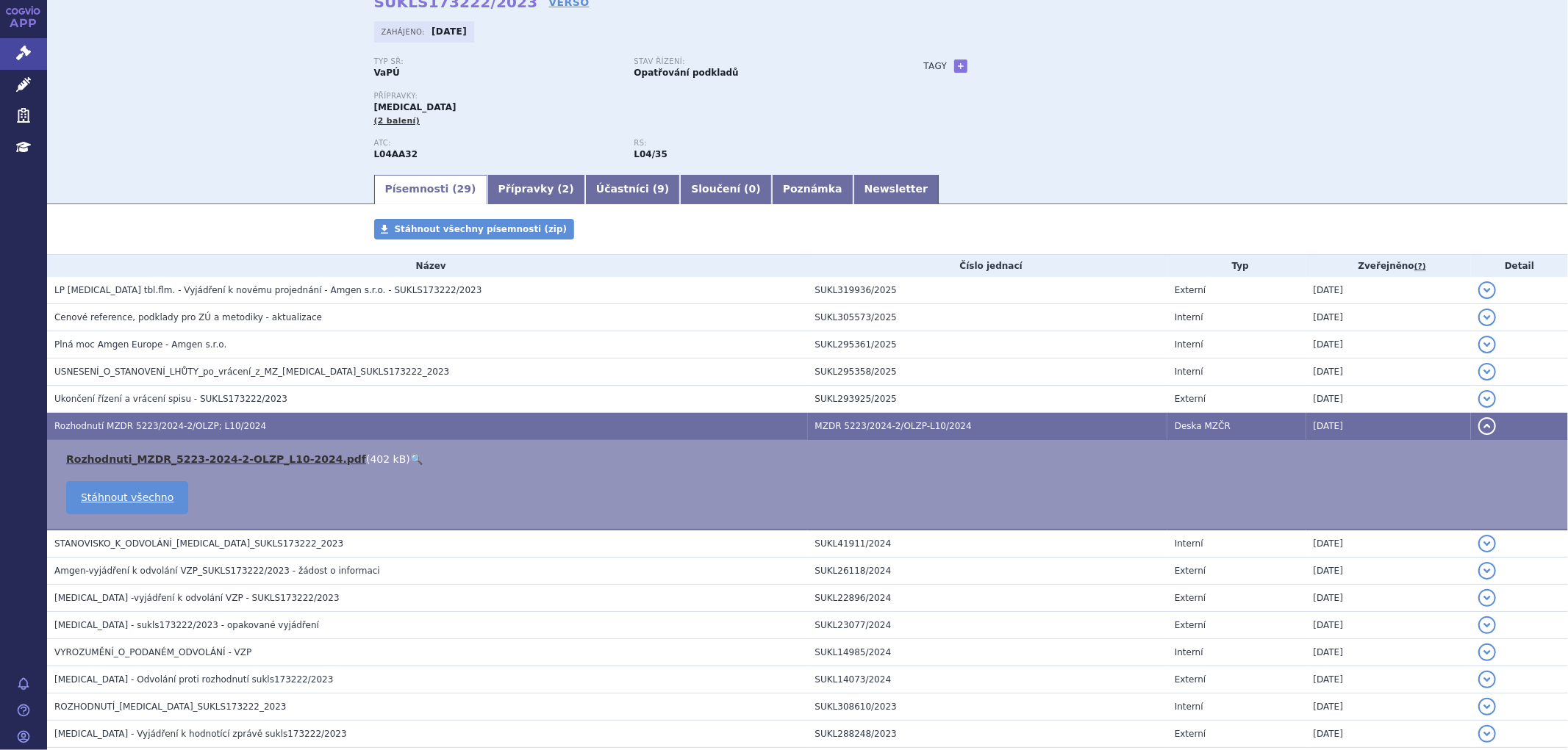
click at [171, 458] on link "Rozhodnuti_MZDR_5223-2024-2-OLZP_L10-2024.pdf" at bounding box center [215, 459] width 300 height 12
click at [1479, 431] on button "detail" at bounding box center [1488, 426] width 18 height 18
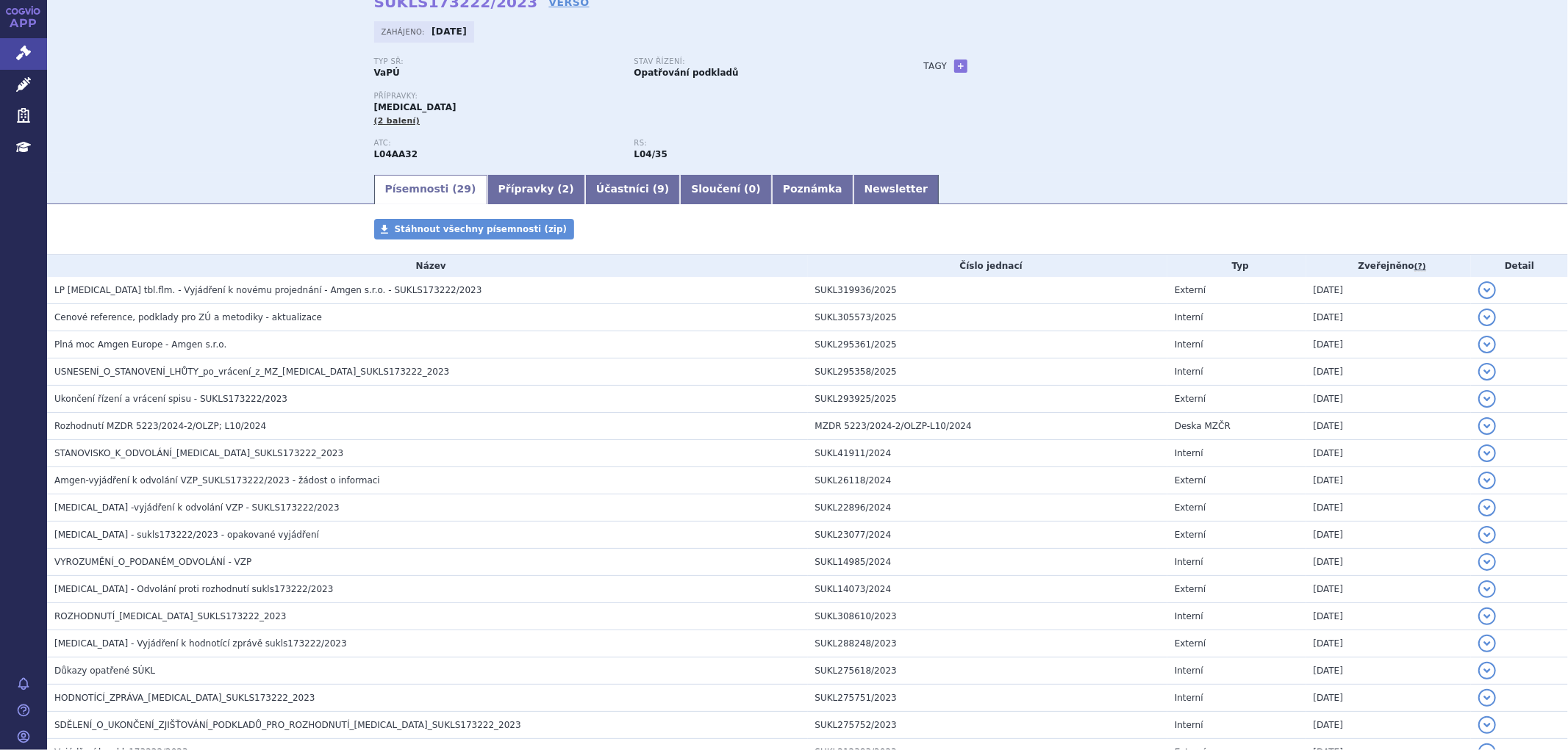
click at [1101, 154] on div "Typ SŘ: VaPÚ Stav řízení: Opatřování podkladů Přípravky: OTEZLA (2 balení) ATC:…" at bounding box center [808, 115] width 867 height 115
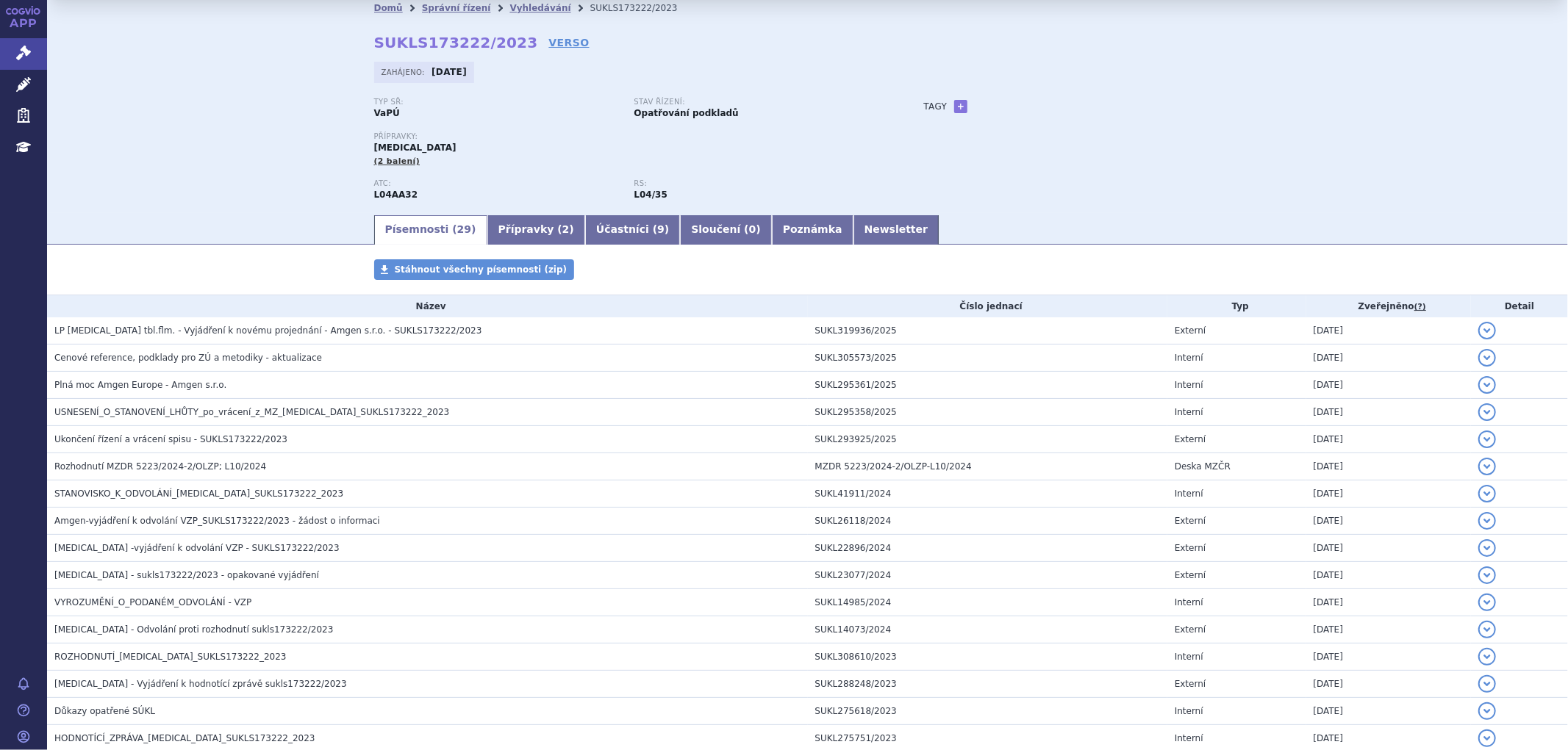
scroll to position [0, 0]
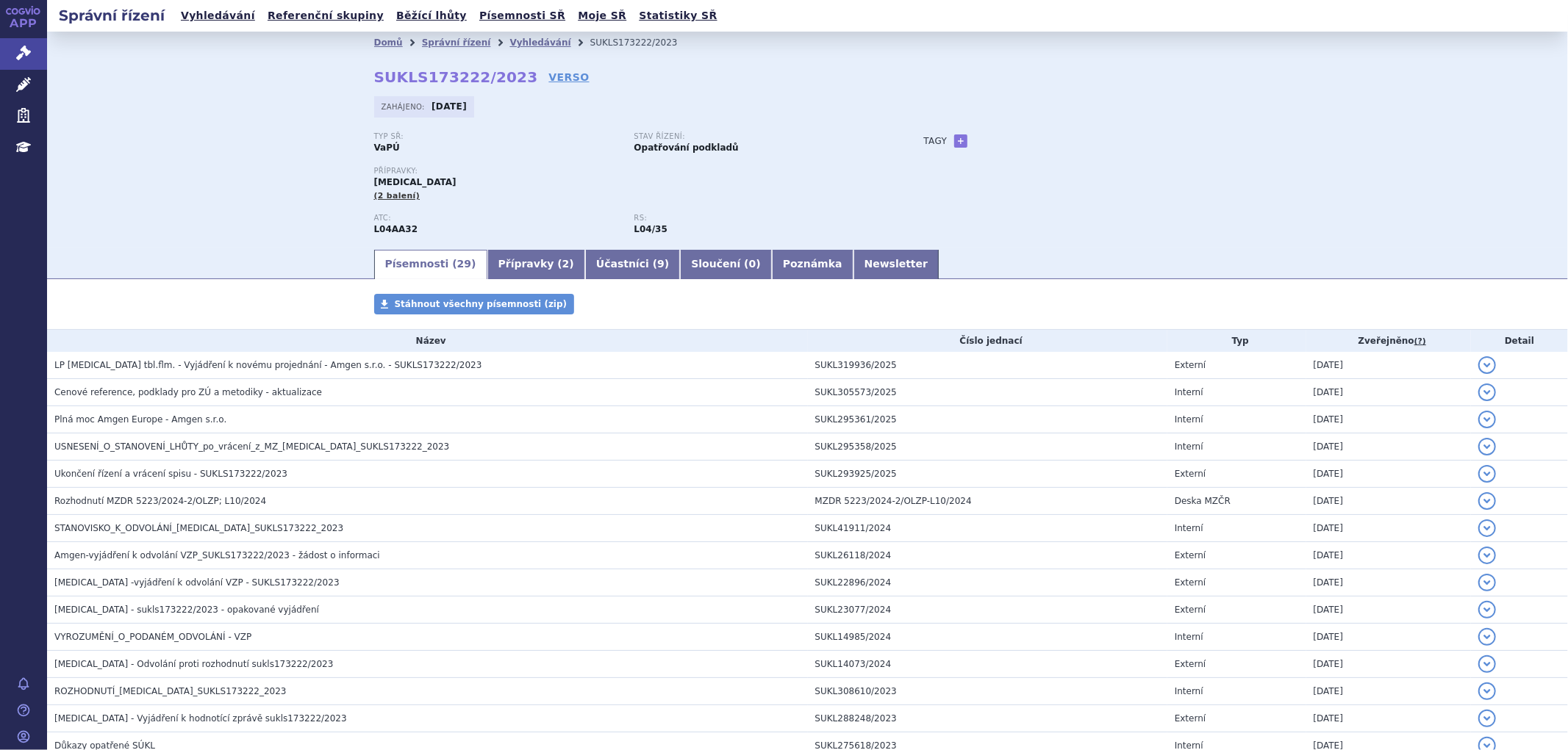
click at [1472, 207] on div "Domů Správní řízení Vyhledávání SUKLS173222/2023 SUKLS173222/2023 VERSO Zahájen…" at bounding box center [807, 140] width 1521 height 216
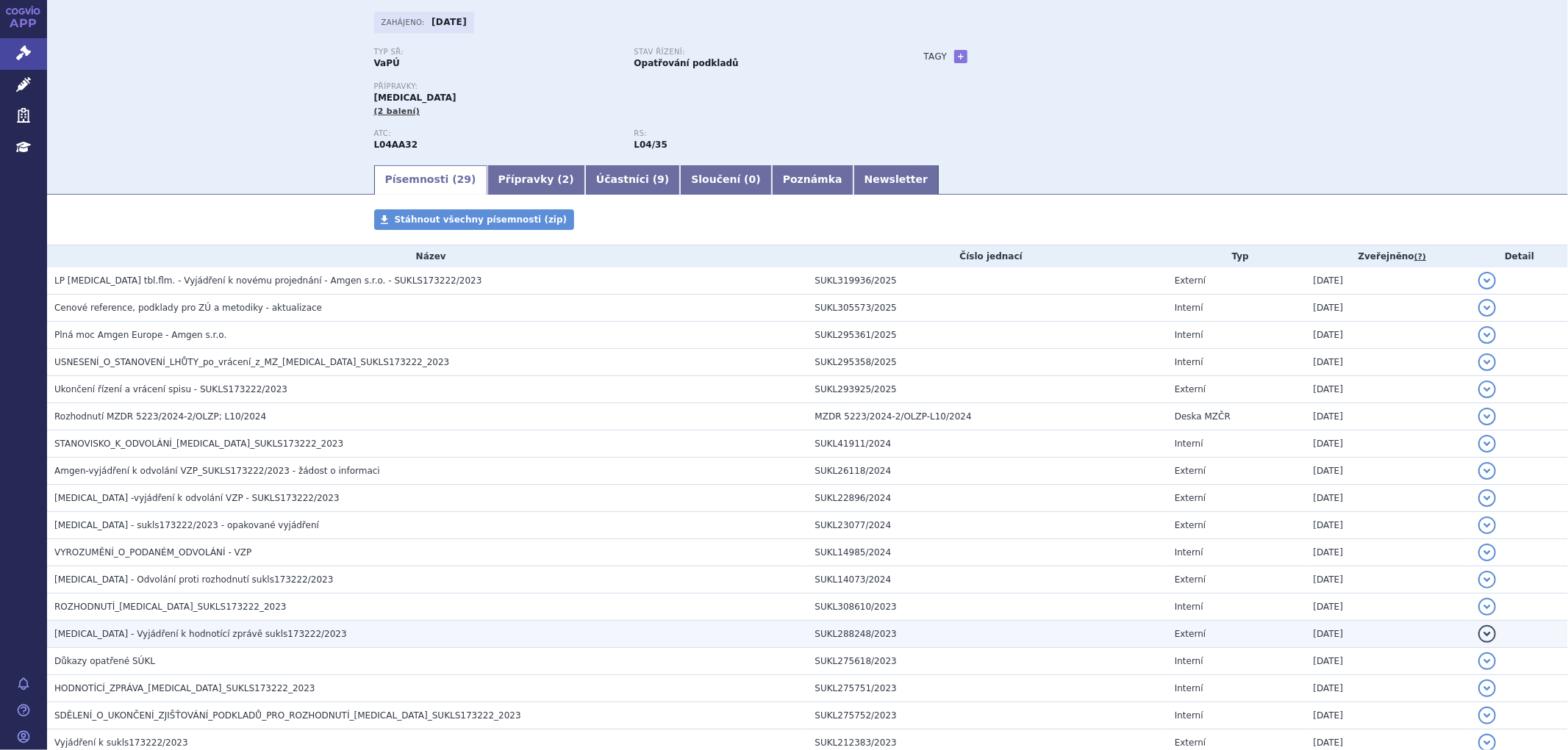
scroll to position [163, 0]
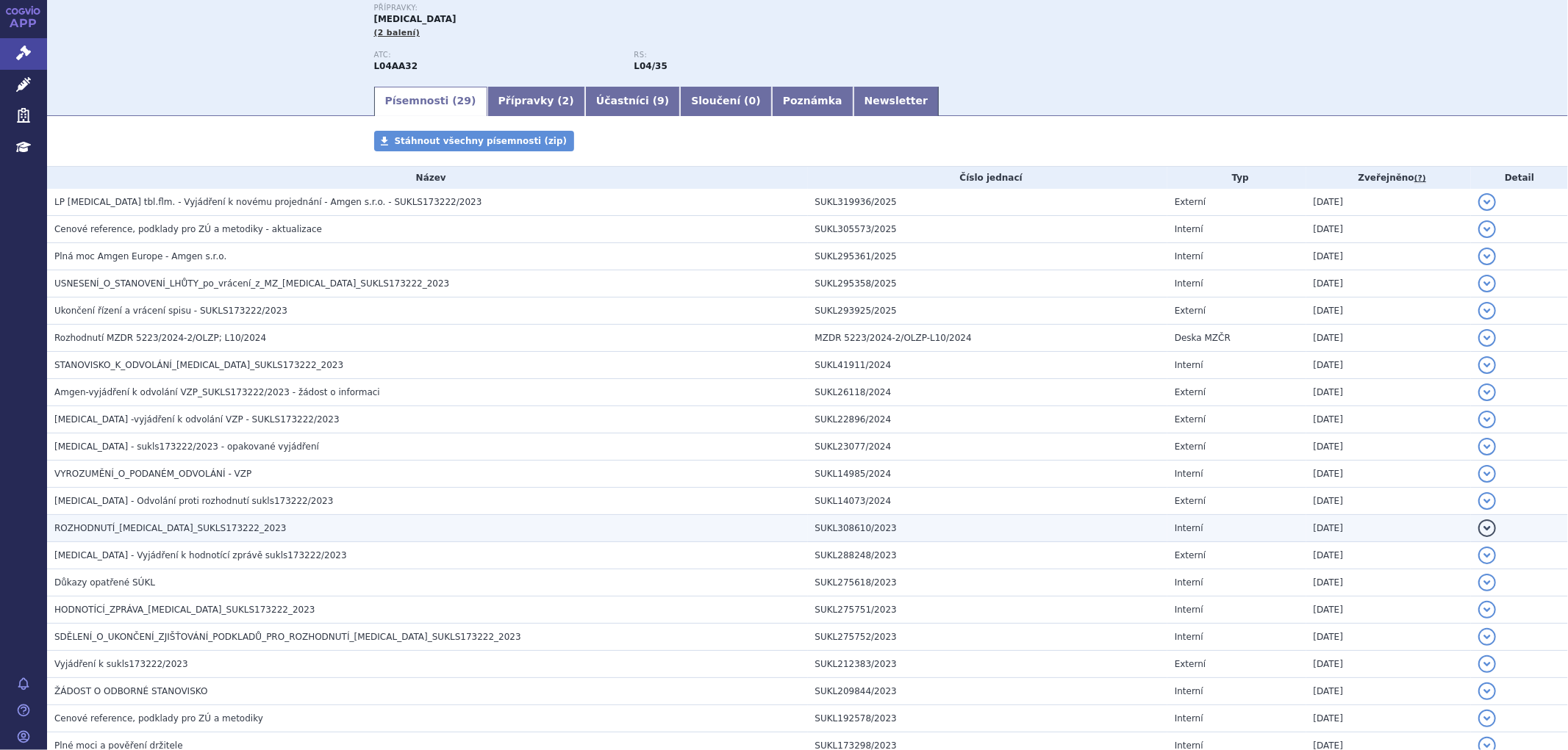
click at [237, 535] on h3 "ROZHODNUTÍ_OTEZLA_SUKLS173222_2023" at bounding box center [431, 528] width 754 height 14
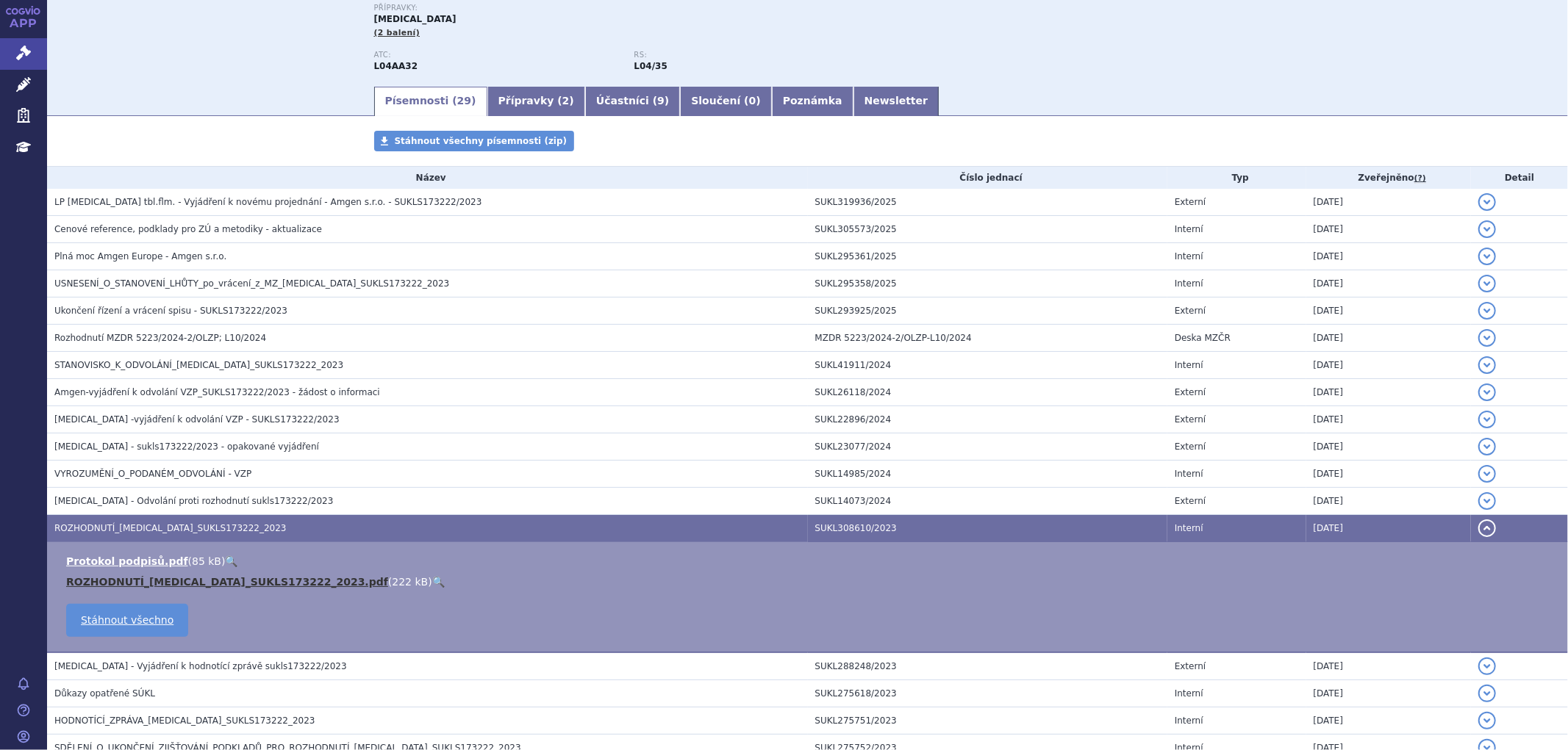
click at [218, 588] on link "ROZHODNUTÍ_OTEZLA_SUKLS173222_2023.pdf" at bounding box center [226, 581] width 322 height 12
